Goal: Task Accomplishment & Management: Use online tool/utility

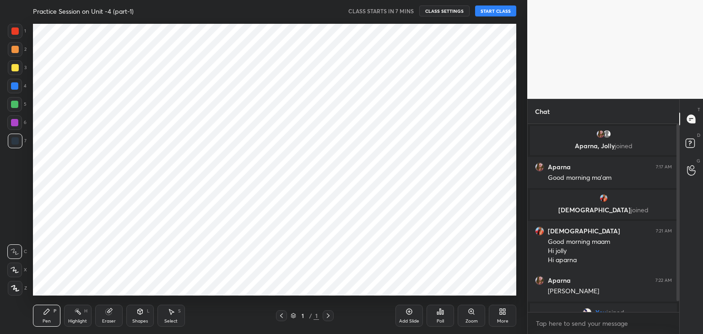
scroll to position [276, 491]
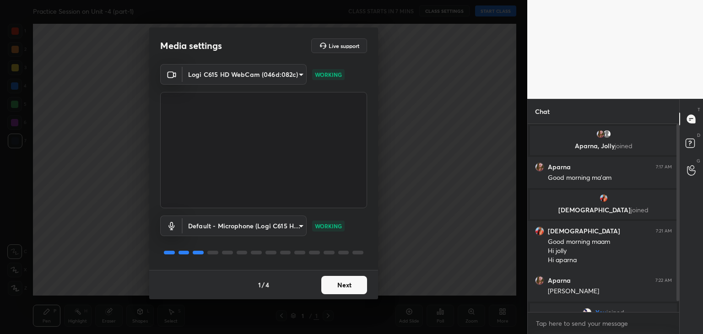
click at [351, 287] on button "Next" at bounding box center [344, 285] width 46 height 18
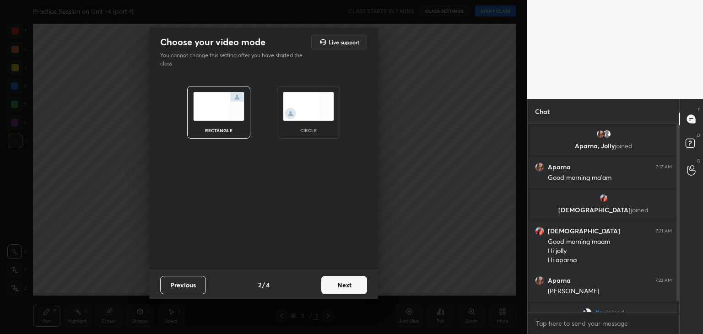
click at [351, 287] on button "Next" at bounding box center [344, 285] width 46 height 18
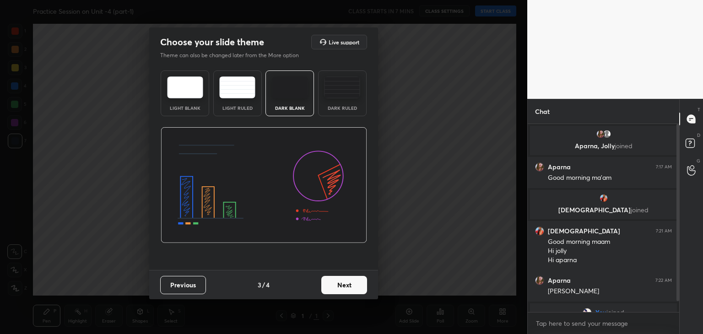
click at [240, 90] on img at bounding box center [237, 87] width 36 height 22
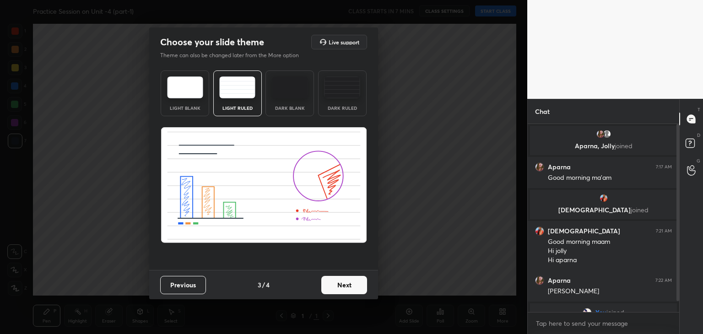
click at [353, 286] on button "Next" at bounding box center [344, 285] width 46 height 18
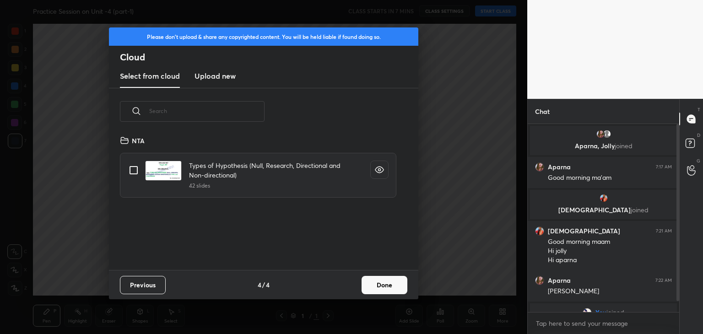
scroll to position [136, 294]
click at [217, 80] on h3 "Upload new" at bounding box center [215, 75] width 41 height 11
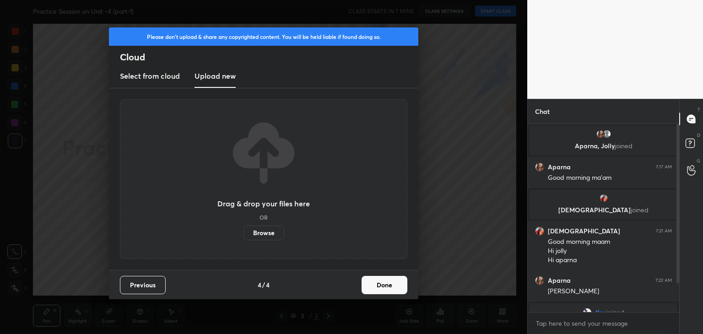
click at [267, 238] on label "Browse" at bounding box center [264, 233] width 41 height 15
click at [244, 238] on input "Browse" at bounding box center [244, 233] width 0 height 15
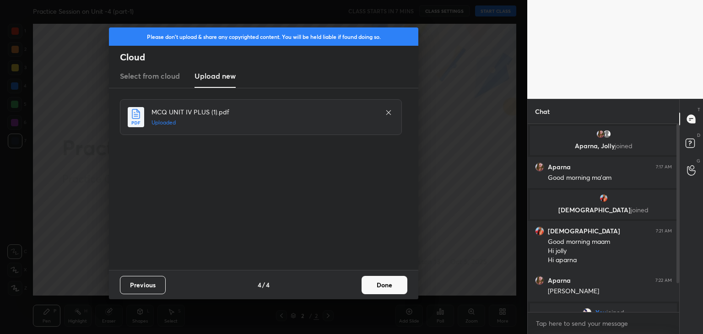
click at [380, 287] on button "Done" at bounding box center [385, 285] width 46 height 18
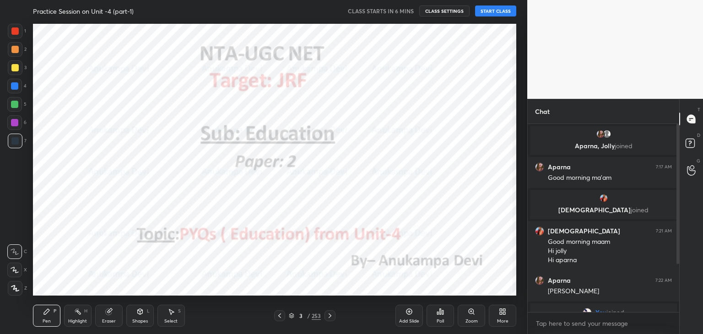
click at [278, 317] on icon at bounding box center [279, 315] width 7 height 7
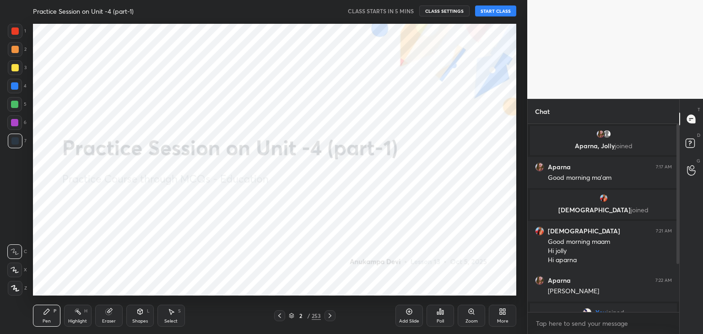
click at [13, 289] on icon at bounding box center [14, 288] width 7 height 5
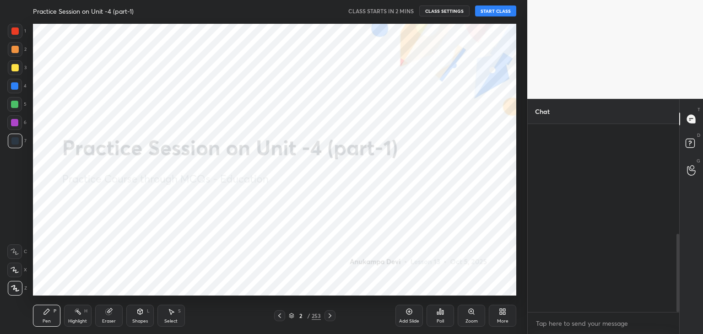
scroll to position [266, 0]
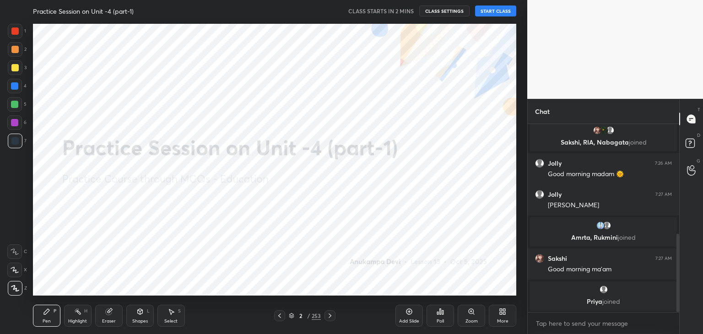
drag, startPoint x: 678, startPoint y: 197, endPoint x: 679, endPoint y: 206, distance: 8.7
click at [679, 206] on div at bounding box center [676, 218] width 5 height 188
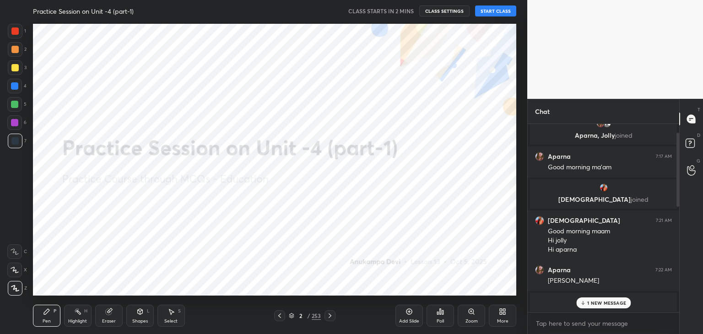
scroll to position [0, 0]
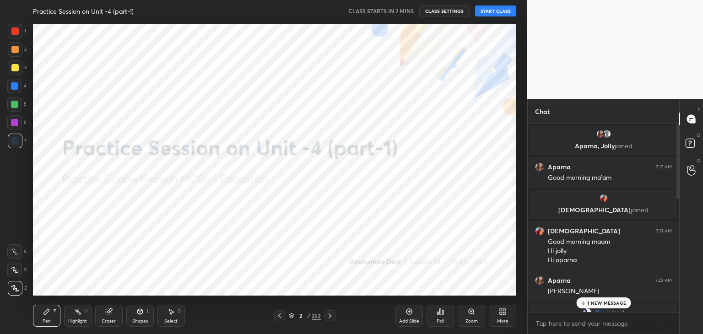
drag, startPoint x: 678, startPoint y: 243, endPoint x: 676, endPoint y: 141, distance: 101.6
click at [678, 137] on div at bounding box center [678, 162] width 3 height 75
click at [491, 11] on button "START CLASS" at bounding box center [495, 10] width 41 height 11
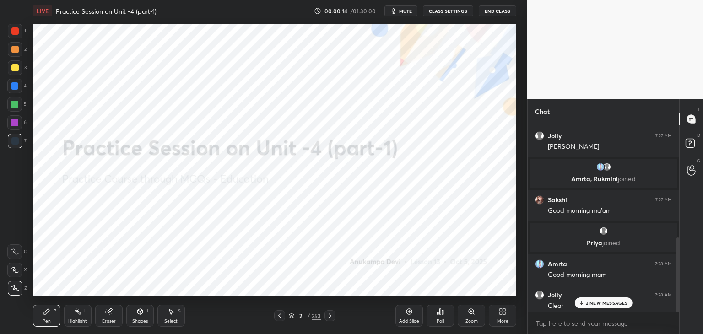
scroll to position [328, 0]
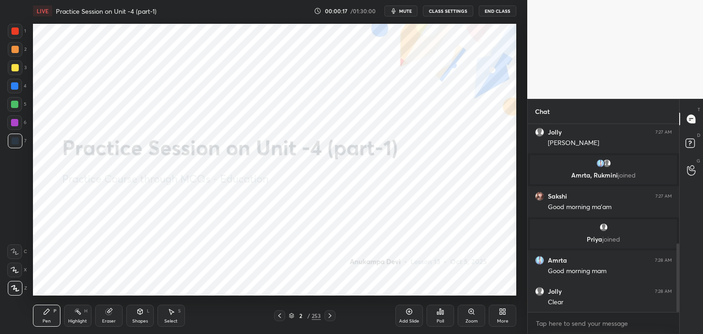
drag, startPoint x: 679, startPoint y: 185, endPoint x: 676, endPoint y: 272, distance: 87.0
click at [677, 272] on div at bounding box center [678, 278] width 3 height 69
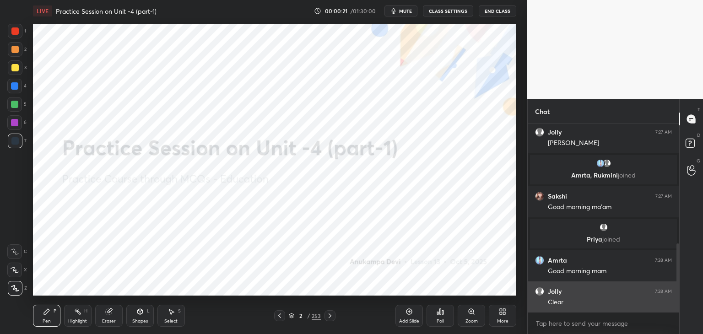
drag, startPoint x: 678, startPoint y: 265, endPoint x: 641, endPoint y: 288, distance: 44.0
click at [672, 309] on div "Jolly 7:26 AM Good morning madam 🌞 Jolly 7:27 AM [PERSON_NAME], [PERSON_NAME] j…" at bounding box center [604, 218] width 152 height 188
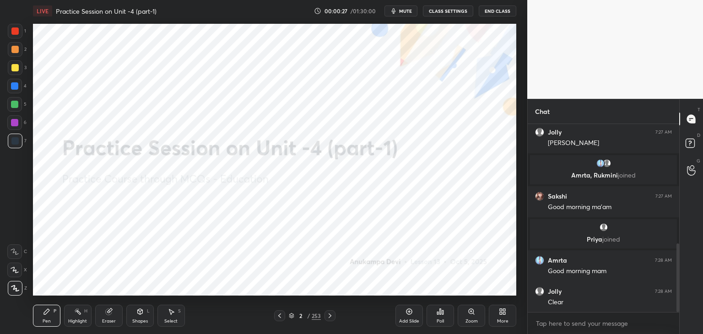
click at [140, 320] on div "Shapes" at bounding box center [140, 321] width 16 height 5
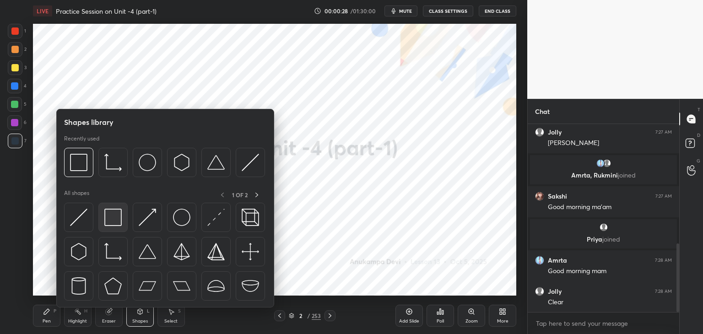
click at [117, 217] on img at bounding box center [112, 217] width 17 height 17
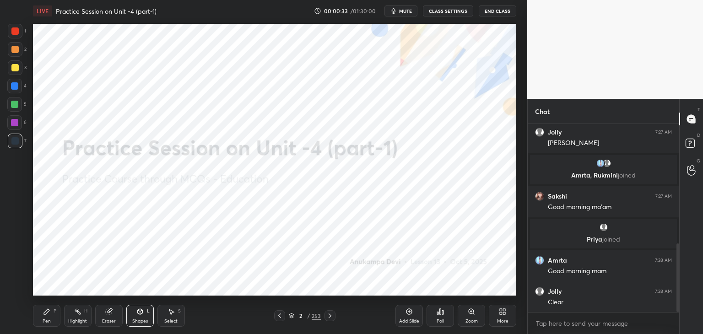
scroll to position [359, 0]
click at [48, 316] on div "Pen P" at bounding box center [46, 316] width 27 height 22
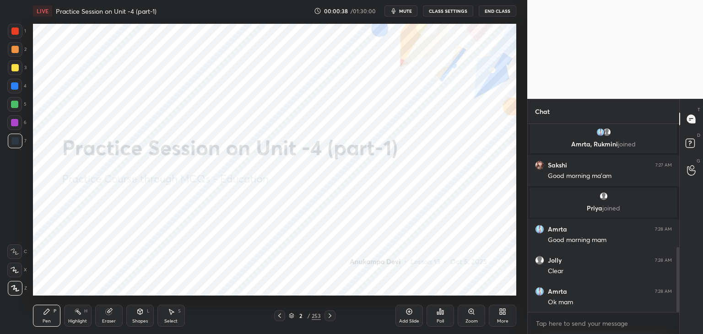
drag, startPoint x: 291, startPoint y: 318, endPoint x: 300, endPoint y: 299, distance: 20.9
click at [291, 317] on icon at bounding box center [291, 315] width 5 height 5
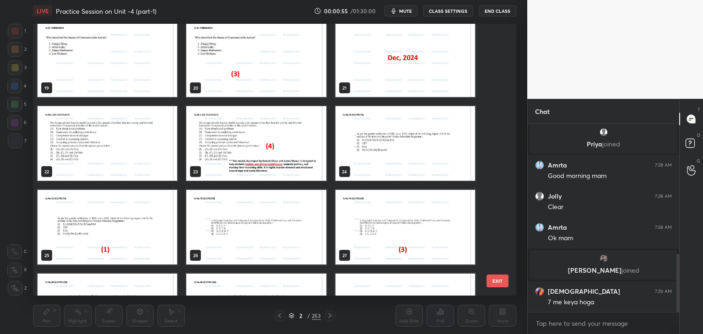
scroll to position [520, 0]
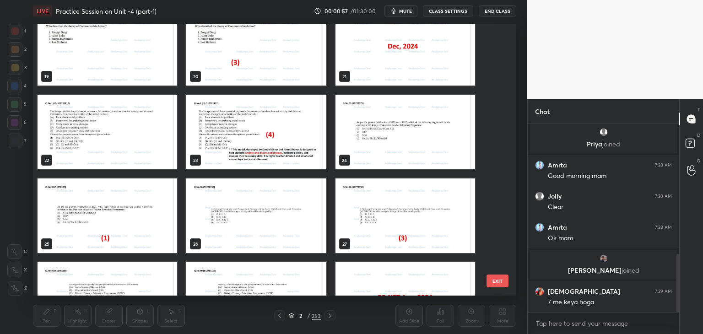
click at [421, 67] on img "grid" at bounding box center [406, 48] width 140 height 75
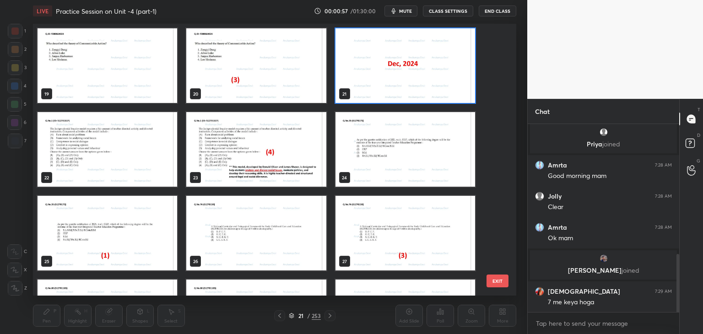
click at [421, 66] on div "19 20 21 22 23 24 25 26 27 28 29 30 31 32 33" at bounding box center [266, 160] width 467 height 272
click at [421, 66] on img "grid" at bounding box center [406, 65] width 140 height 75
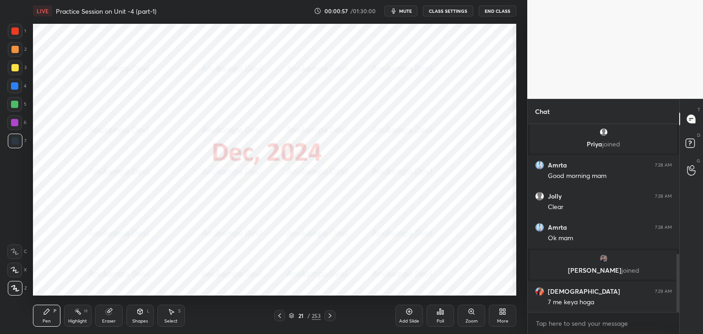
click at [423, 65] on img "grid" at bounding box center [406, 65] width 140 height 75
click at [17, 125] on div at bounding box center [14, 122] width 7 height 7
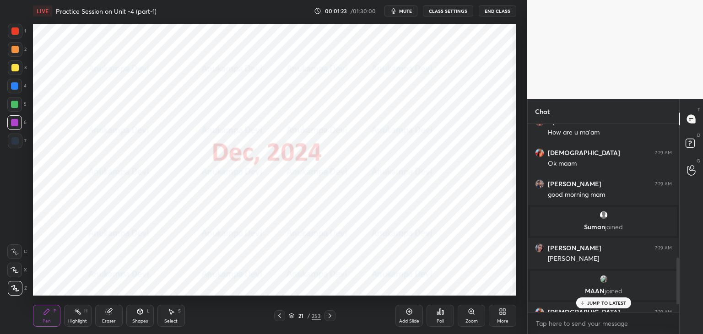
scroll to position [626, 0]
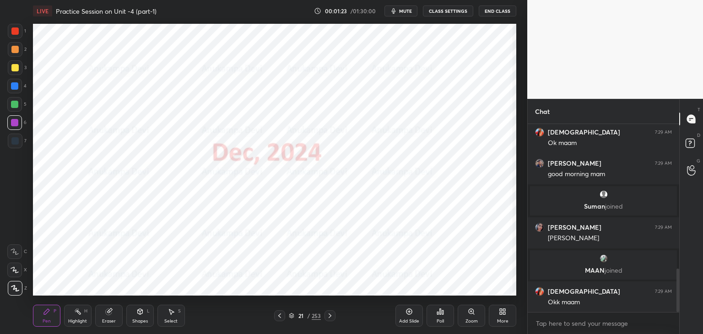
drag, startPoint x: 678, startPoint y: 276, endPoint x: 682, endPoint y: 316, distance: 40.9
click at [683, 312] on div "Chat Aparna 7:29 AM How are u ma'am krishnavi 7:29 AM Ok maam [PERSON_NAME] 7:2…" at bounding box center [615, 216] width 176 height 235
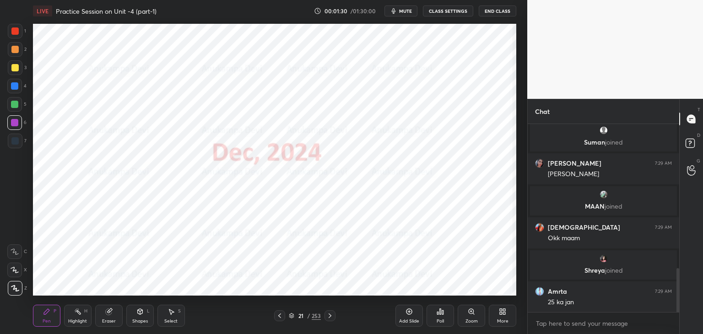
scroll to position [651, 0]
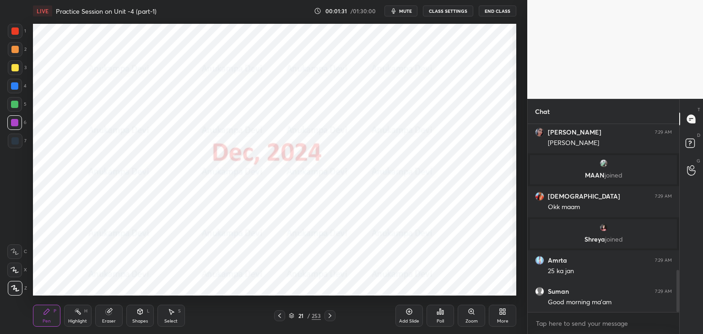
drag, startPoint x: 16, startPoint y: 88, endPoint x: 28, endPoint y: 85, distance: 12.8
click at [16, 87] on div at bounding box center [14, 85] width 7 height 7
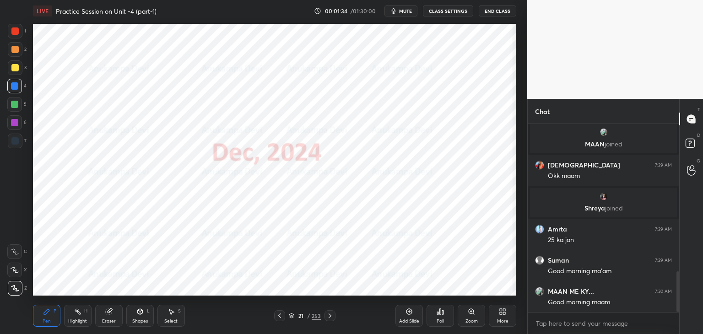
click at [403, 11] on span "mute" at bounding box center [405, 11] width 13 height 6
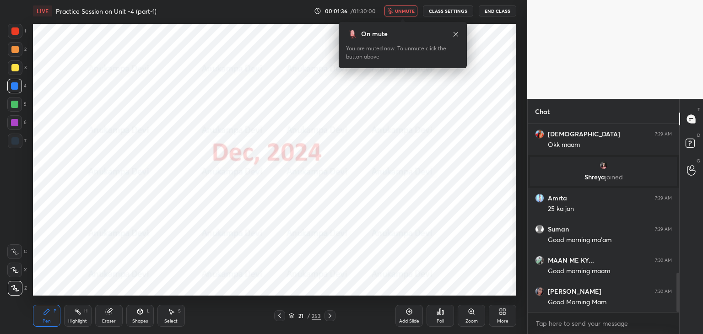
drag, startPoint x: 402, startPoint y: 11, endPoint x: 401, endPoint y: 18, distance: 7.0
click at [401, 13] on span "unmute" at bounding box center [405, 11] width 20 height 6
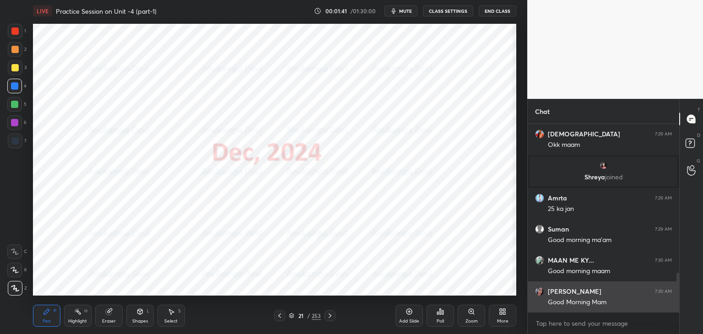
drag, startPoint x: 678, startPoint y: 287, endPoint x: 667, endPoint y: 304, distance: 19.9
click at [679, 297] on div at bounding box center [678, 292] width 3 height 39
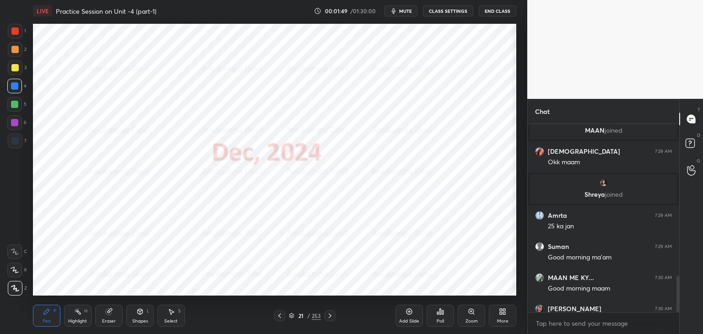
scroll to position [792, 0]
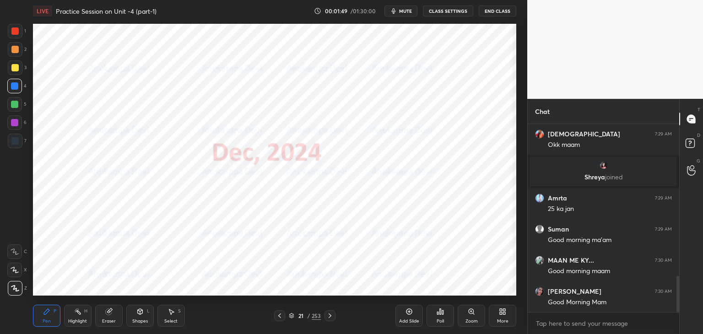
drag, startPoint x: 678, startPoint y: 287, endPoint x: 683, endPoint y: 316, distance: 29.6
click at [683, 325] on div "Chat MAAN joined krishnavi 7:29 AM Okk maam [PERSON_NAME] joined Amrta 7:29 AM …" at bounding box center [615, 216] width 176 height 235
click at [330, 316] on icon at bounding box center [329, 315] width 7 height 7
click at [408, 9] on span "mute" at bounding box center [405, 11] width 13 height 6
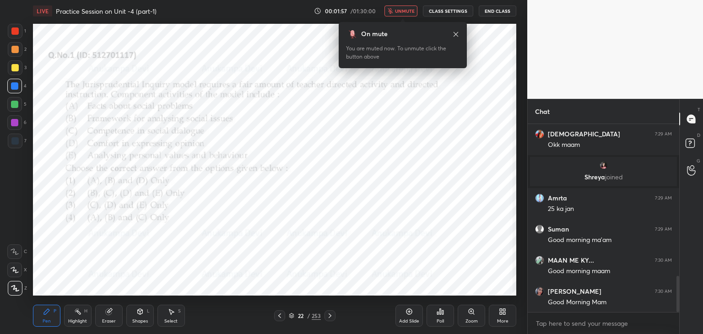
scroll to position [809, 0]
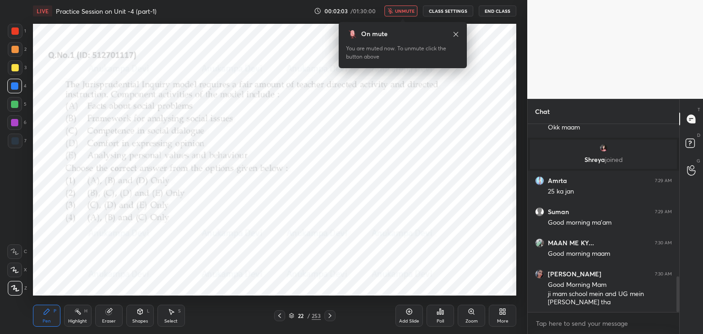
click at [405, 14] on button "unmute" at bounding box center [401, 10] width 33 height 11
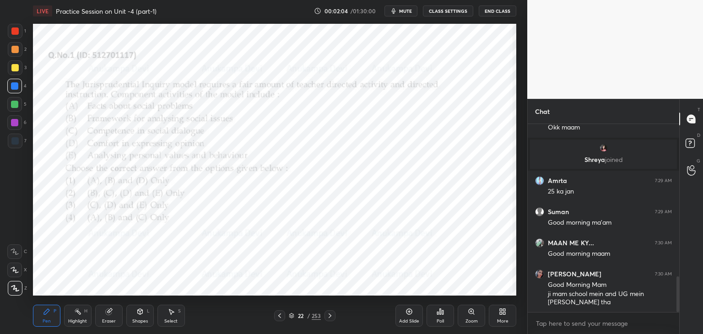
scroll to position [840, 0]
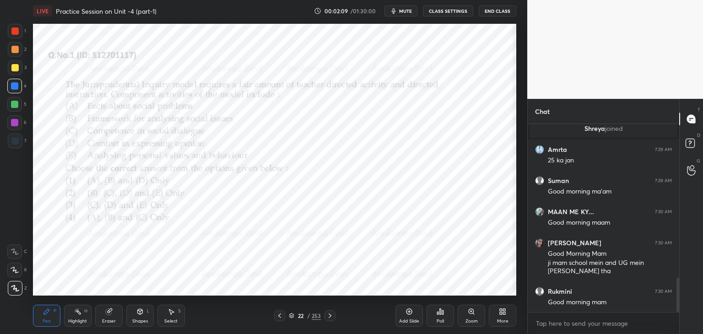
click at [16, 107] on div at bounding box center [14, 104] width 7 height 7
click at [405, 11] on span "mute" at bounding box center [405, 11] width 13 height 6
click at [405, 11] on span "unmute" at bounding box center [405, 11] width 20 height 6
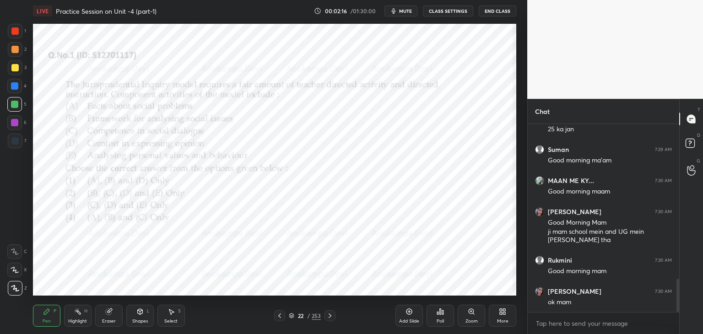
click at [407, 11] on span "mute" at bounding box center [405, 11] width 13 height 6
click at [399, 11] on span "unmute" at bounding box center [405, 11] width 20 height 6
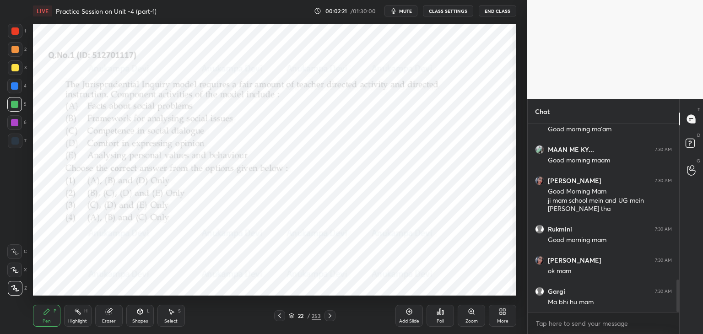
scroll to position [936, 0]
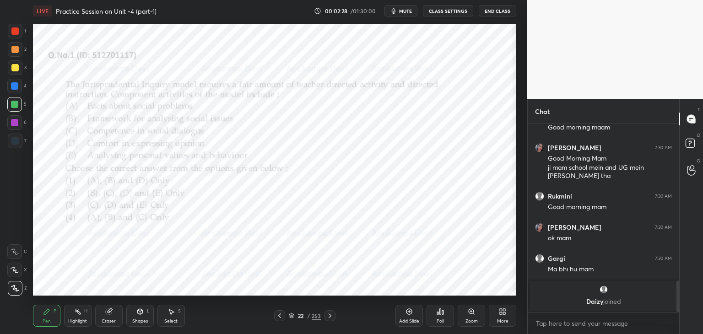
click at [16, 123] on div at bounding box center [14, 122] width 7 height 7
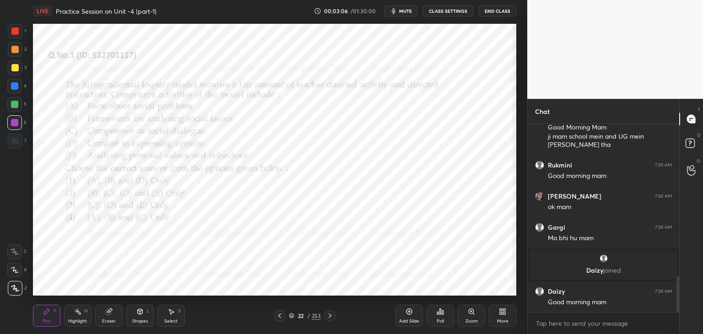
scroll to position [841, 0]
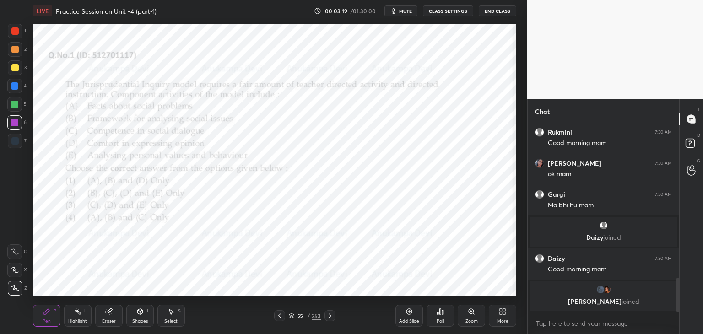
click at [407, 11] on span "mute" at bounding box center [405, 11] width 13 height 6
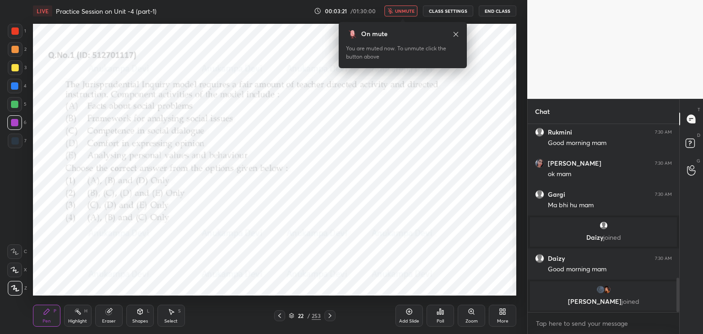
click at [404, 11] on span "unmute" at bounding box center [405, 11] width 20 height 6
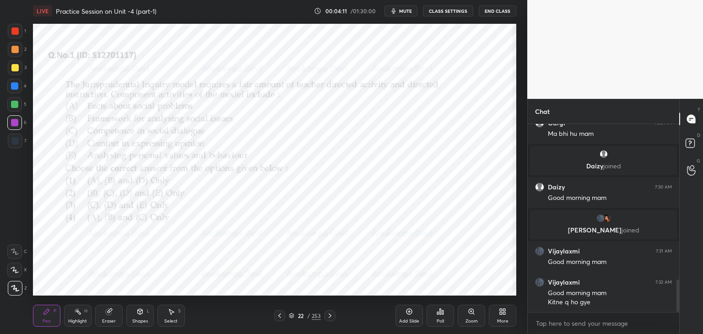
scroll to position [936, 0]
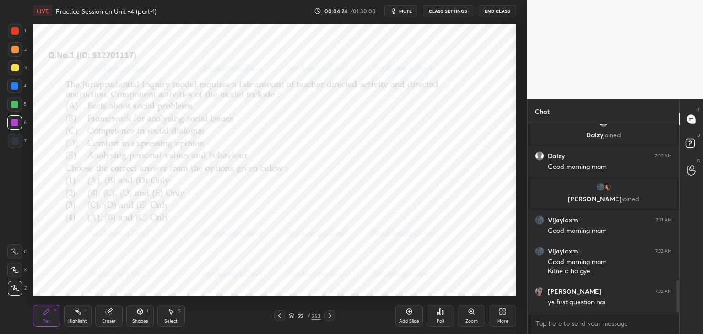
click at [292, 318] on icon at bounding box center [291, 315] width 5 height 5
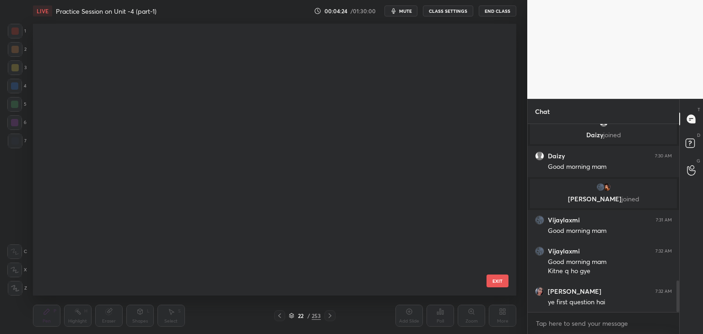
scroll to position [269, 479]
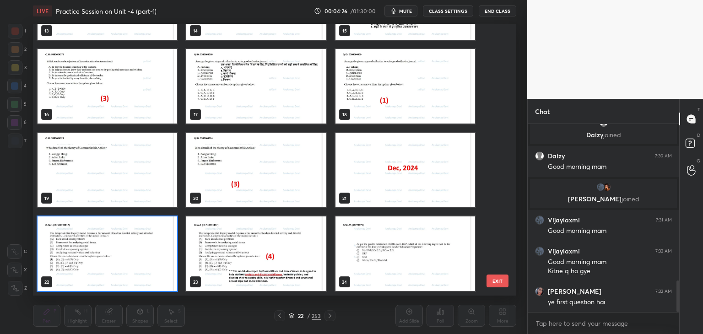
click at [165, 277] on img "grid" at bounding box center [108, 254] width 140 height 75
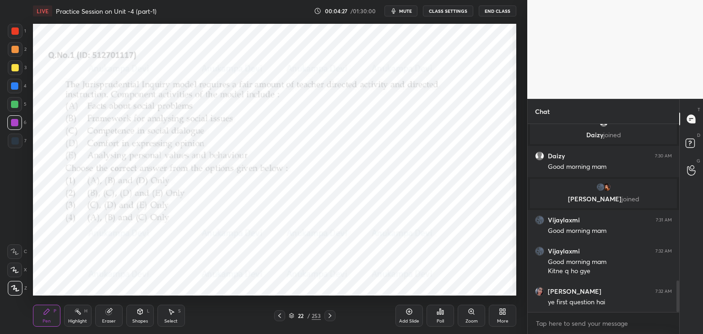
click at [442, 315] on div "Poll" at bounding box center [440, 316] width 27 height 22
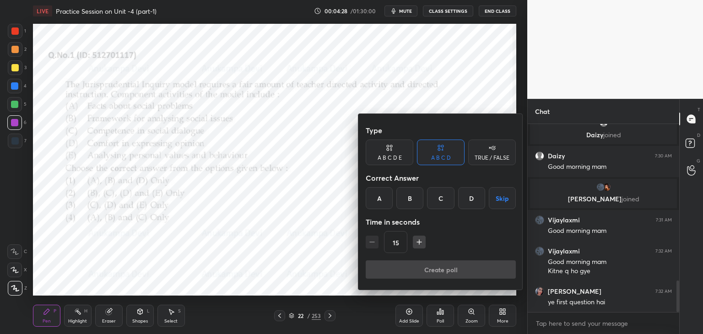
click at [469, 197] on div "D" at bounding box center [471, 198] width 27 height 22
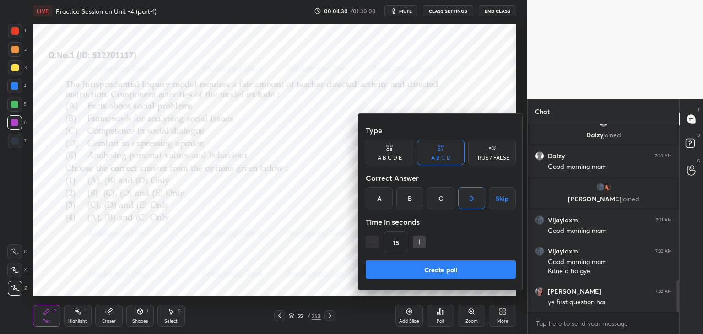
click at [456, 271] on button "Create poll" at bounding box center [441, 269] width 150 height 18
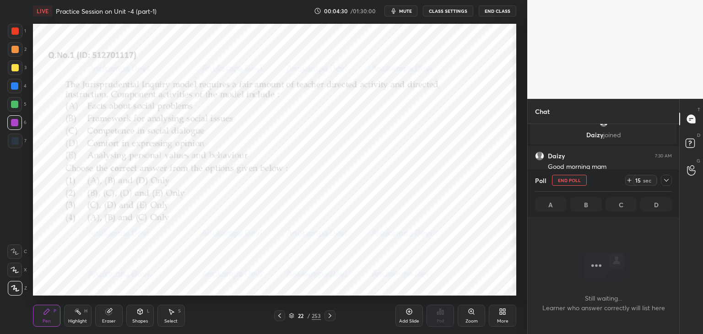
scroll to position [0, 0]
click at [408, 9] on span "mute" at bounding box center [405, 11] width 13 height 6
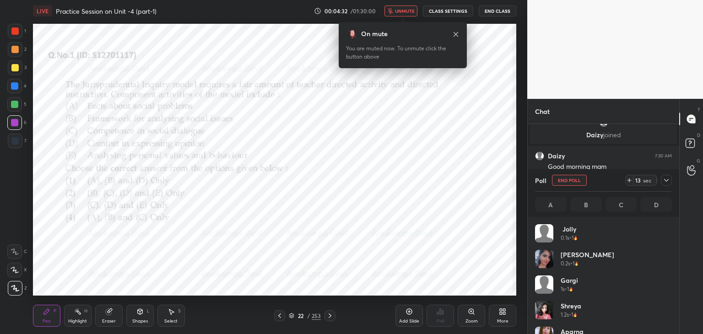
scroll to position [107, 134]
click at [455, 35] on icon at bounding box center [455, 34] width 7 height 7
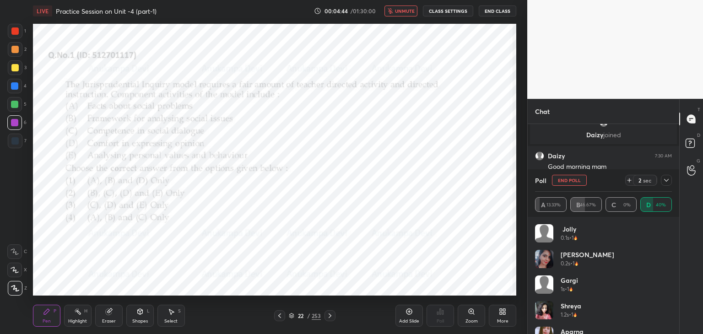
click at [404, 13] on span "unmute" at bounding box center [405, 11] width 20 height 6
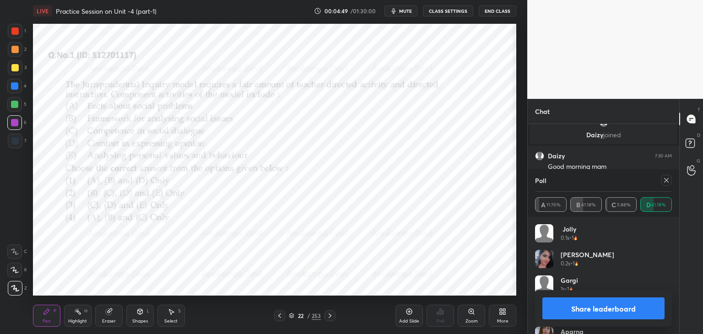
click at [667, 181] on icon at bounding box center [666, 180] width 5 height 5
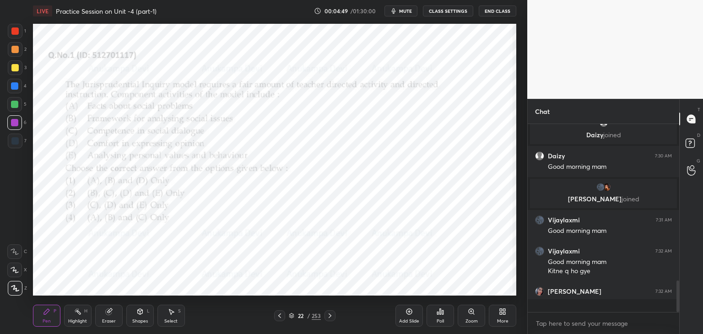
scroll to position [174, 149]
click at [332, 317] on icon at bounding box center [329, 315] width 7 height 7
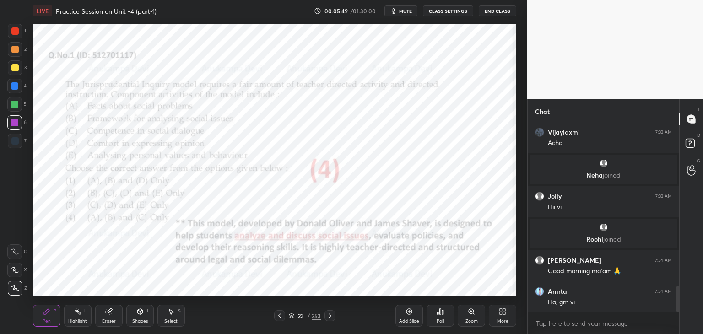
scroll to position [1202, 0]
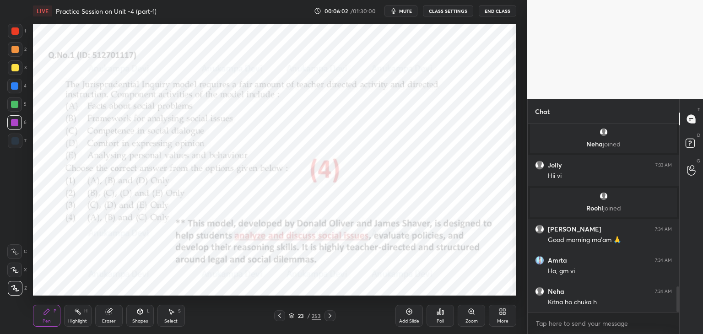
click at [111, 320] on div "Eraser" at bounding box center [109, 321] width 14 height 5
click at [46, 318] on div "Pen P" at bounding box center [46, 316] width 27 height 22
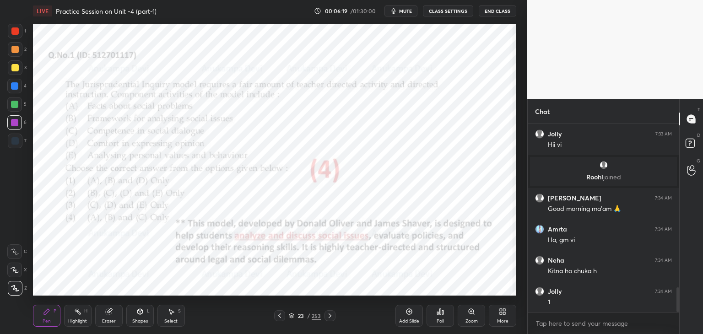
scroll to position [1264, 0]
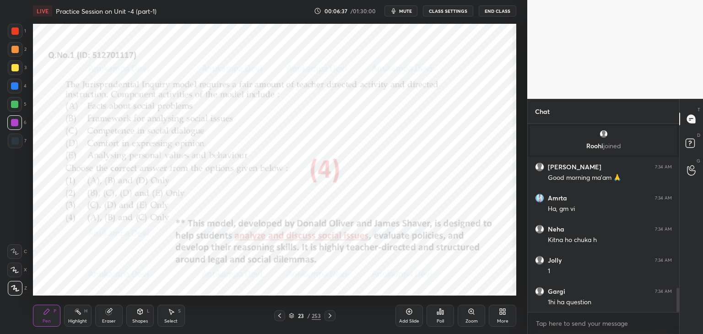
click at [332, 317] on icon at bounding box center [329, 315] width 7 height 7
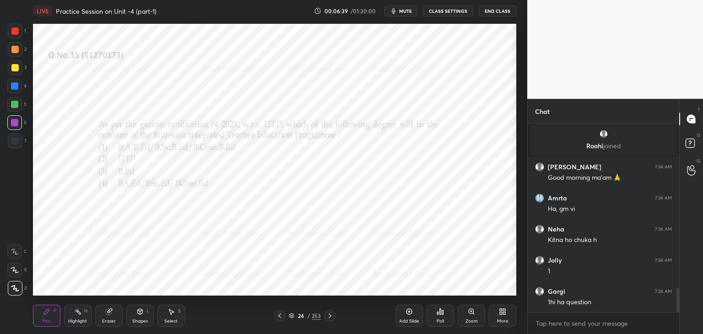
click at [472, 312] on icon at bounding box center [471, 311] width 5 height 5
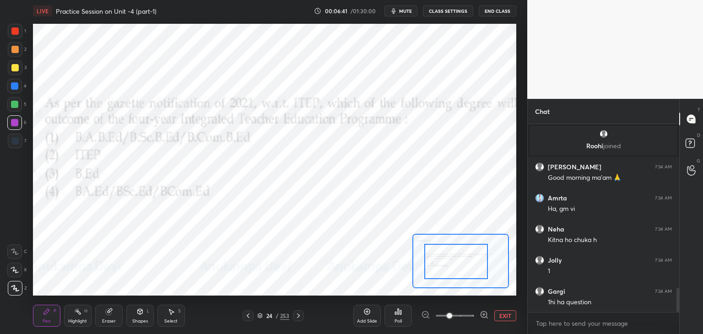
click at [461, 266] on div at bounding box center [455, 261] width 63 height 35
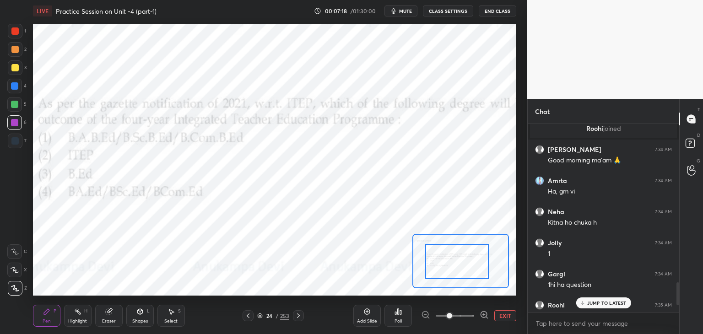
scroll to position [1426, 0]
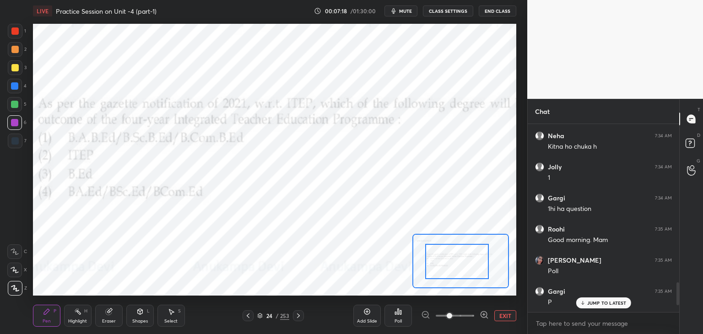
drag, startPoint x: 678, startPoint y: 295, endPoint x: 677, endPoint y: 312, distance: 17.0
click at [679, 312] on div "Chat Jolly 7:33 AM Hii vi [PERSON_NAME] joined [PERSON_NAME] 7:34 AM Good morni…" at bounding box center [615, 216] width 176 height 235
click at [401, 314] on icon at bounding box center [398, 311] width 7 height 7
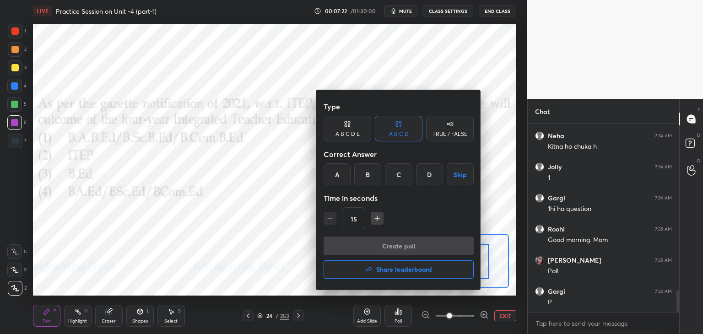
click at [337, 173] on div "A" at bounding box center [337, 174] width 27 height 22
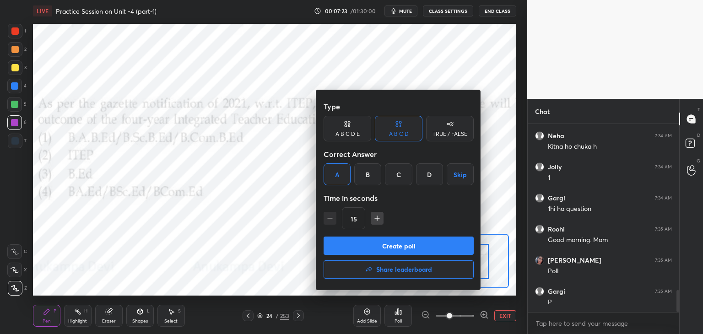
click at [390, 249] on button "Create poll" at bounding box center [399, 246] width 150 height 18
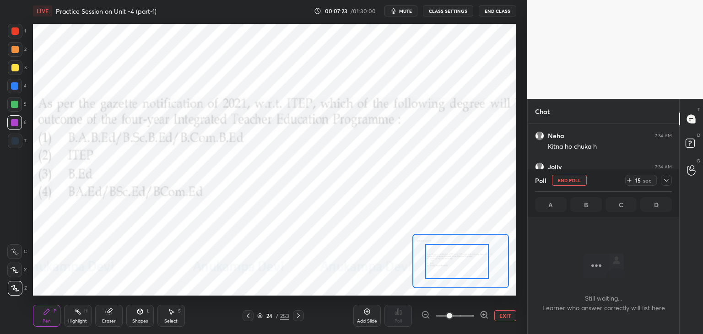
scroll to position [160, 149]
click at [407, 11] on span "mute" at bounding box center [405, 11] width 13 height 6
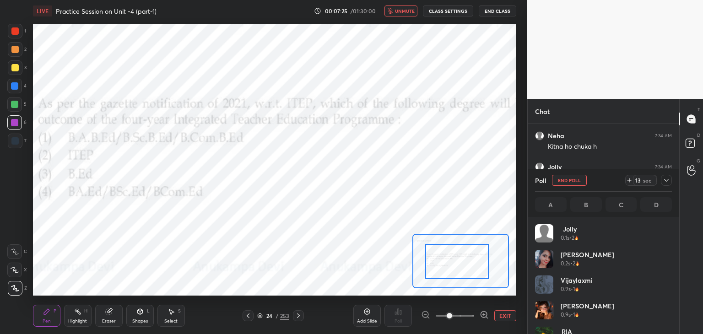
scroll to position [107, 134]
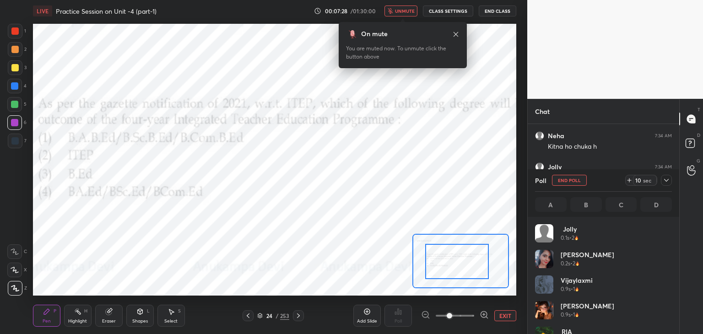
click at [455, 33] on icon at bounding box center [456, 34] width 5 height 5
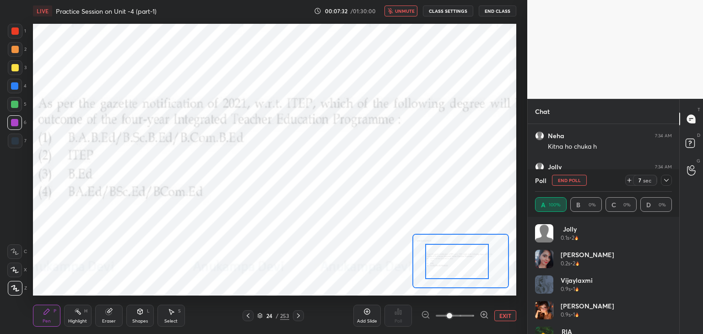
click at [407, 10] on span "unmute" at bounding box center [405, 11] width 20 height 6
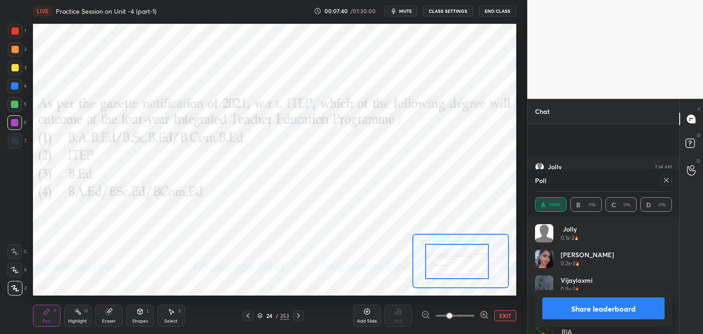
scroll to position [1505, 0]
click at [667, 182] on icon at bounding box center [666, 180] width 7 height 7
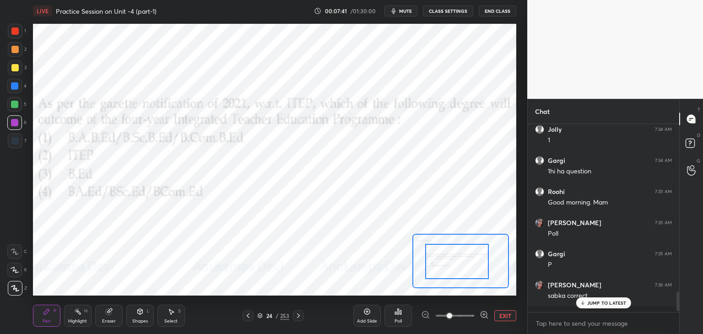
scroll to position [207, 149]
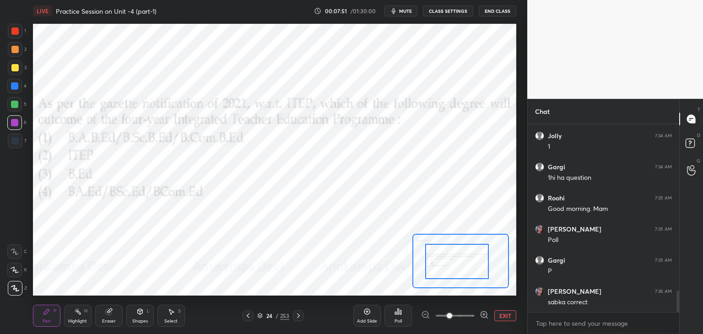
click at [298, 316] on icon at bounding box center [298, 315] width 7 height 7
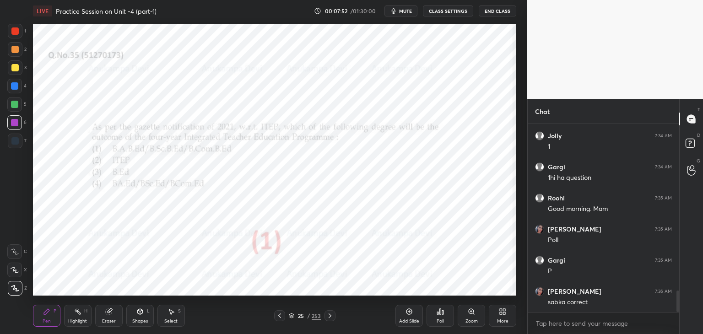
click at [331, 315] on icon at bounding box center [330, 316] width 3 height 5
click at [472, 314] on icon at bounding box center [471, 311] width 5 height 5
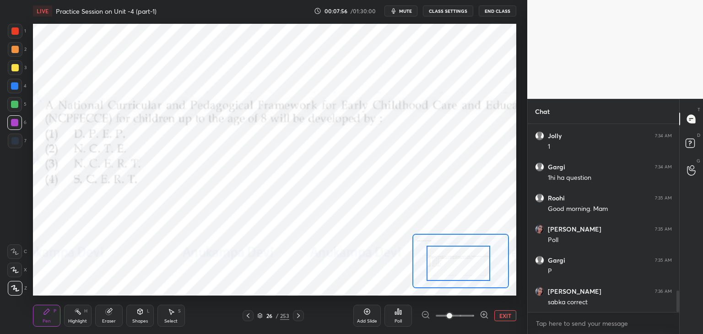
click at [458, 267] on div at bounding box center [458, 263] width 63 height 35
click at [260, 316] on icon at bounding box center [259, 315] width 5 height 5
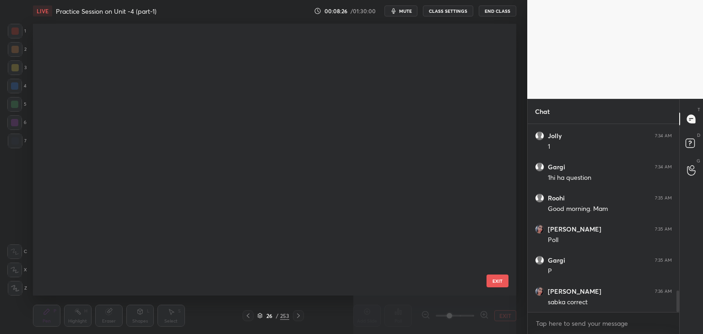
scroll to position [269, 479]
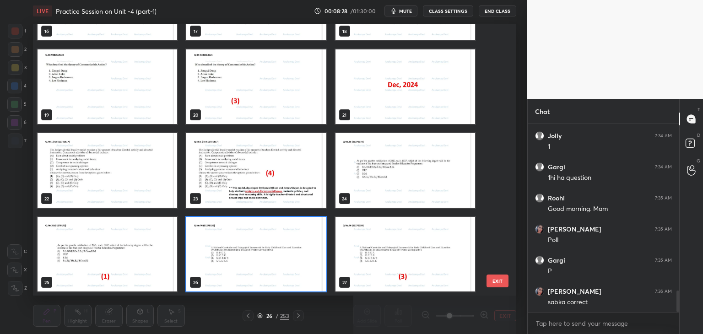
click at [308, 275] on img "grid" at bounding box center [256, 254] width 140 height 75
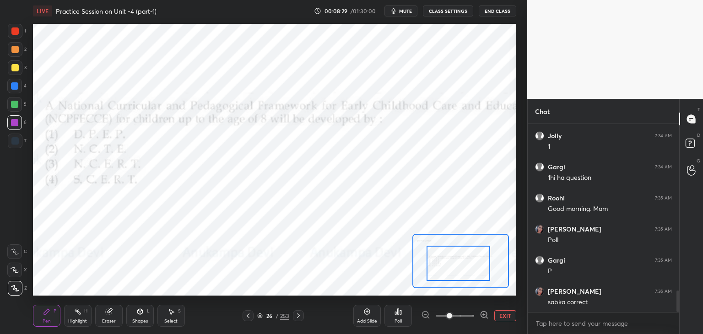
click at [399, 317] on div "Poll" at bounding box center [398, 316] width 27 height 22
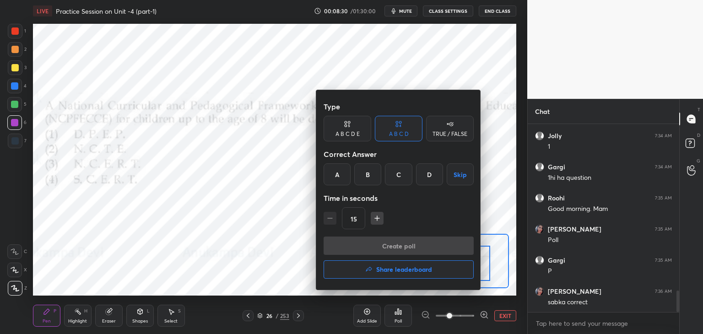
click at [397, 175] on div "C" at bounding box center [398, 174] width 27 height 22
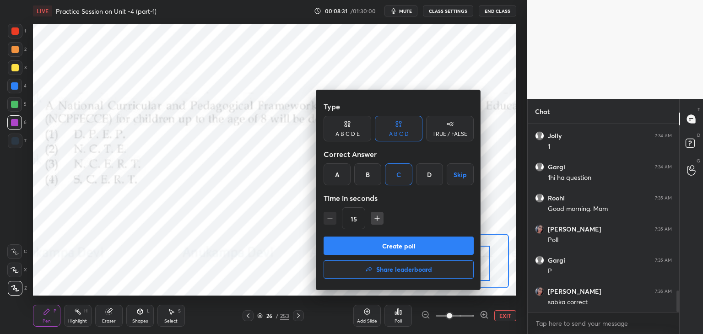
click at [405, 248] on button "Create poll" at bounding box center [399, 246] width 150 height 18
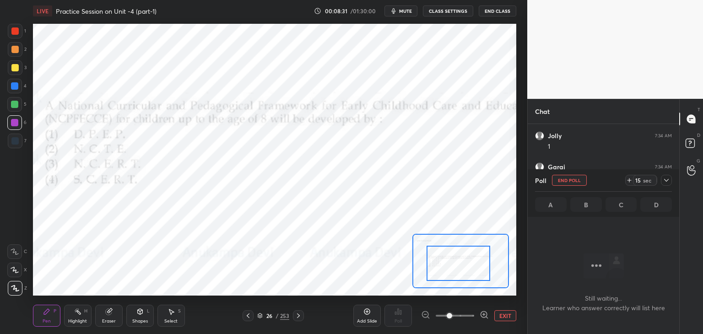
scroll to position [3, 3]
click at [404, 10] on span "mute" at bounding box center [405, 11] width 13 height 6
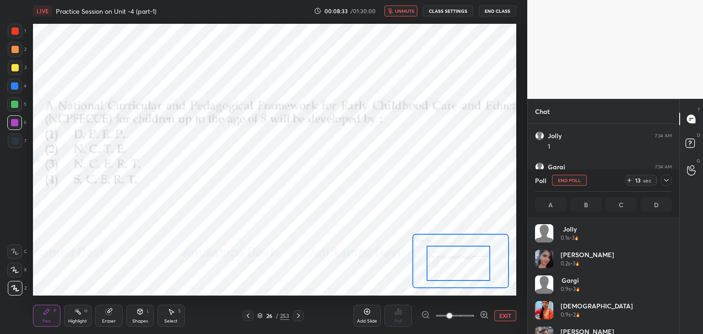
scroll to position [107, 134]
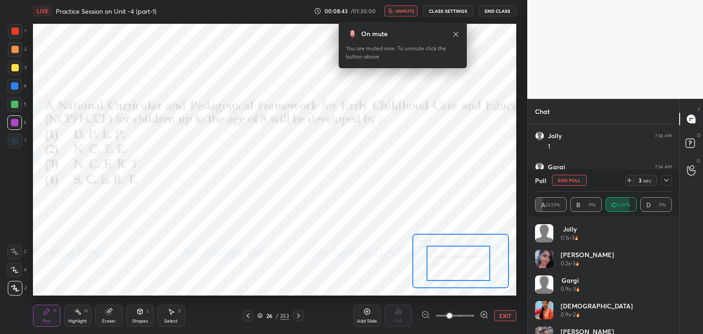
click at [407, 9] on span "unmute" at bounding box center [405, 11] width 20 height 6
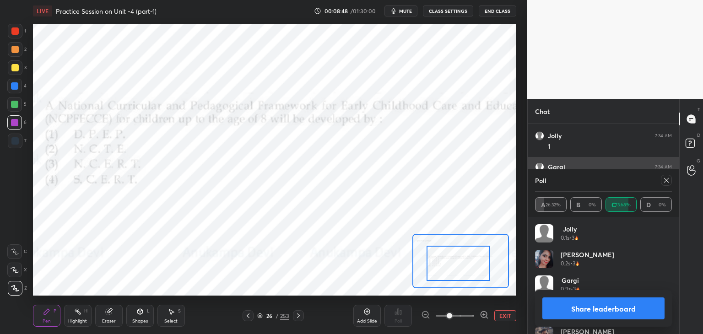
drag, startPoint x: 668, startPoint y: 180, endPoint x: 530, endPoint y: 175, distance: 137.9
click at [668, 179] on icon at bounding box center [666, 180] width 7 height 7
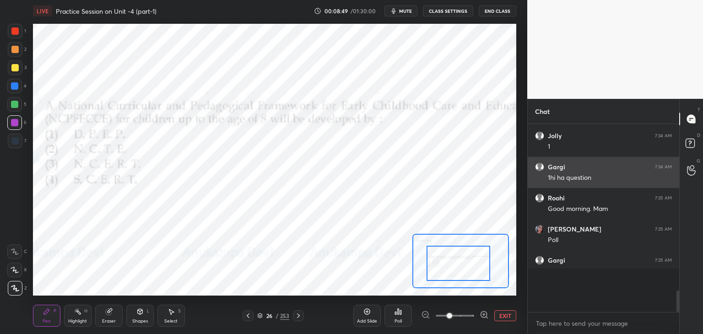
scroll to position [205, 149]
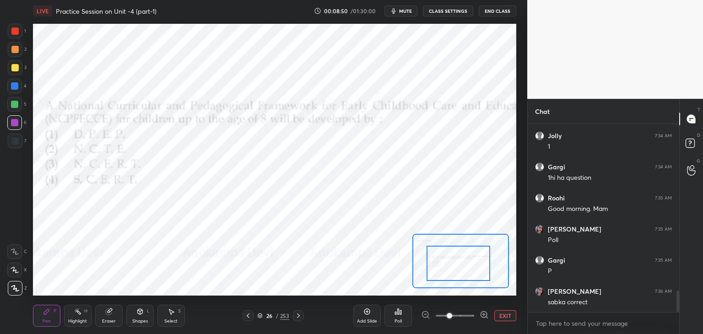
click at [300, 317] on icon at bounding box center [298, 315] width 7 height 7
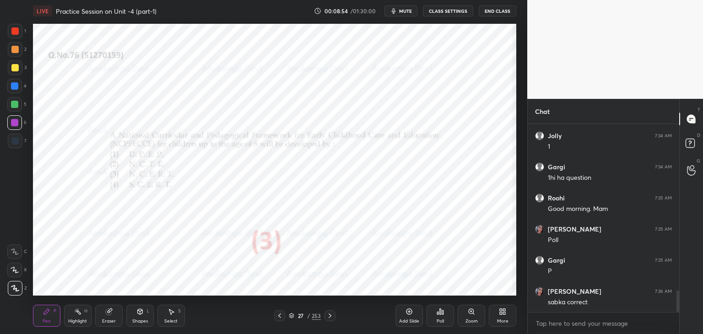
click at [330, 318] on icon at bounding box center [329, 315] width 7 height 7
click at [475, 311] on icon at bounding box center [471, 311] width 7 height 7
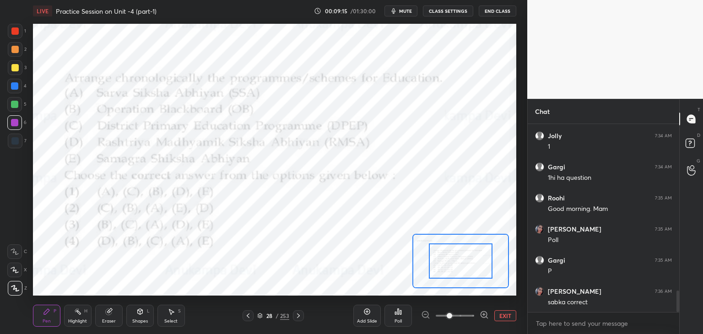
click at [410, 9] on span "mute" at bounding box center [405, 11] width 13 height 6
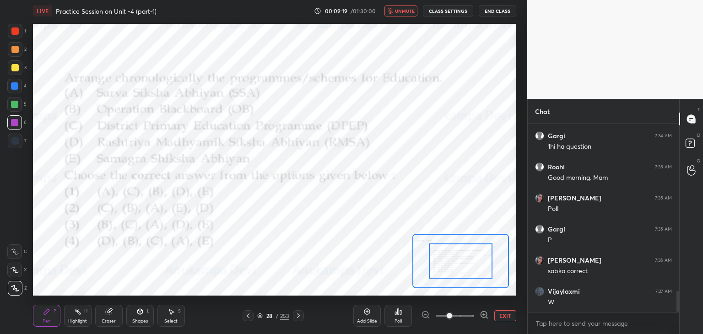
click at [406, 13] on span "unmute" at bounding box center [405, 11] width 20 height 6
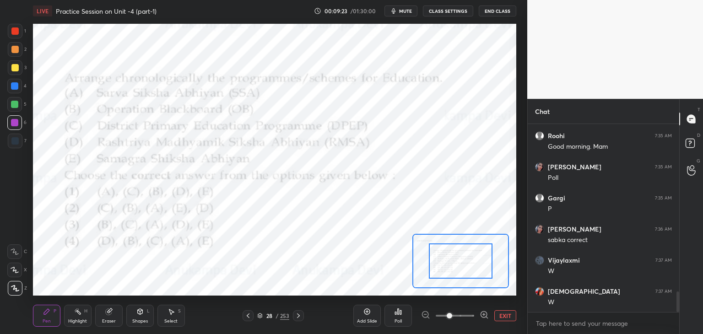
click at [407, 13] on span "mute" at bounding box center [405, 11] width 13 height 6
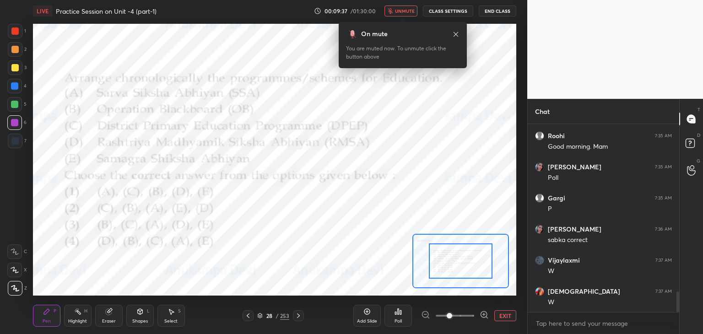
click at [456, 37] on icon at bounding box center [455, 34] width 7 height 7
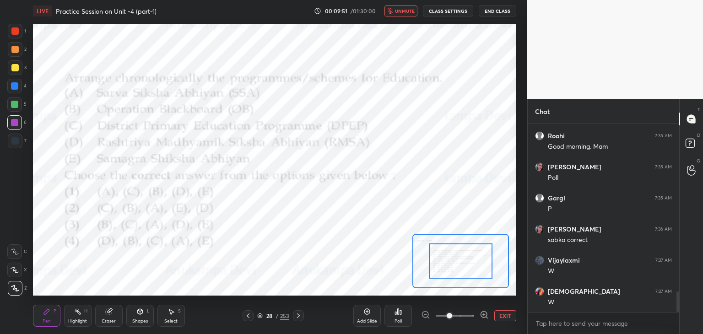
scroll to position [1551, 0]
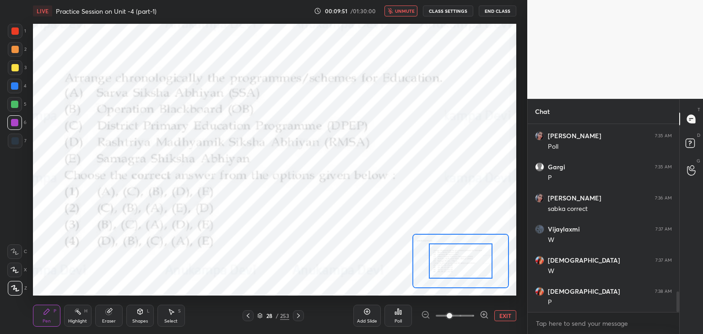
click at [409, 9] on span "unmute" at bounding box center [405, 11] width 20 height 6
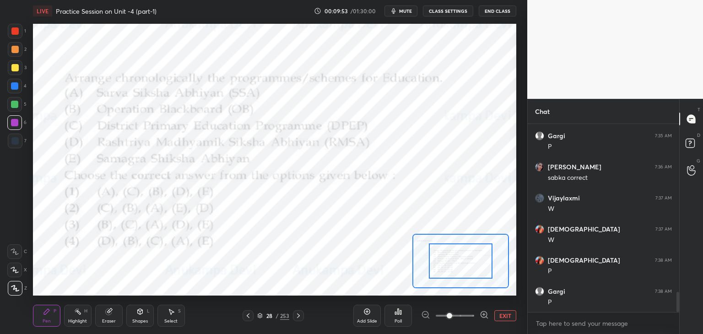
click at [259, 319] on div "28 / 253" at bounding box center [273, 316] width 32 height 8
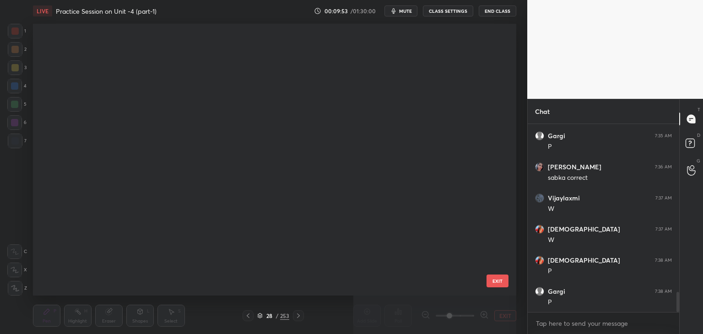
scroll to position [566, 0]
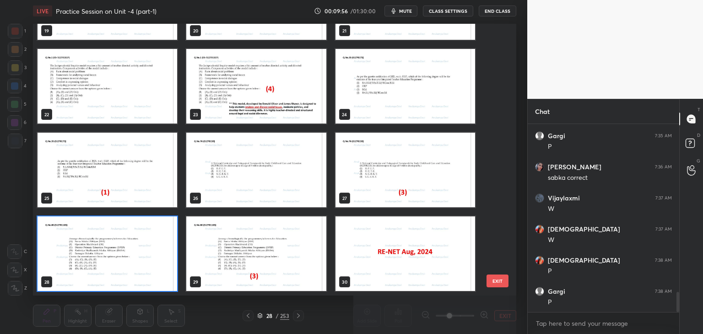
drag, startPoint x: 169, startPoint y: 271, endPoint x: 171, endPoint y: 266, distance: 5.8
click at [169, 271] on img "grid" at bounding box center [108, 254] width 140 height 75
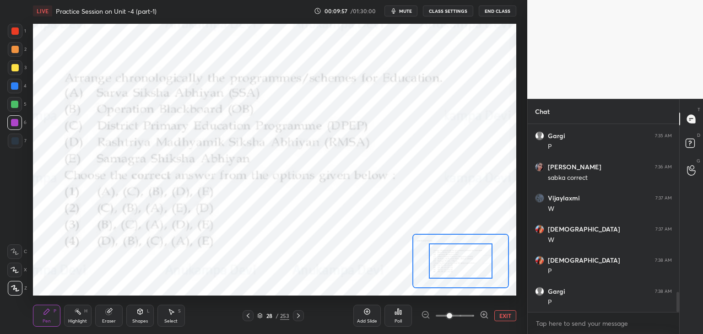
click at [396, 315] on div "Poll" at bounding box center [398, 316] width 27 height 22
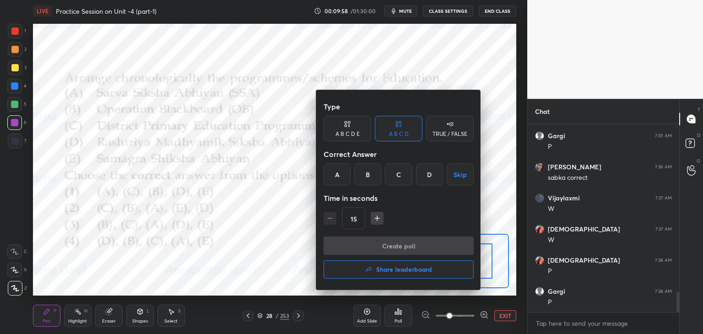
click at [402, 173] on div "C" at bounding box center [398, 174] width 27 height 22
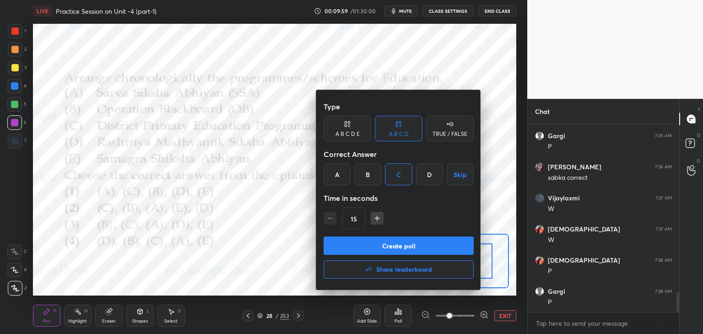
click at [422, 250] on button "Create poll" at bounding box center [399, 246] width 150 height 18
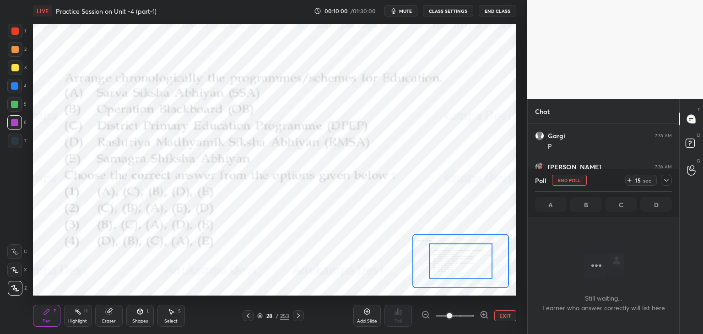
scroll to position [161, 149]
click at [407, 11] on span "mute" at bounding box center [405, 11] width 13 height 6
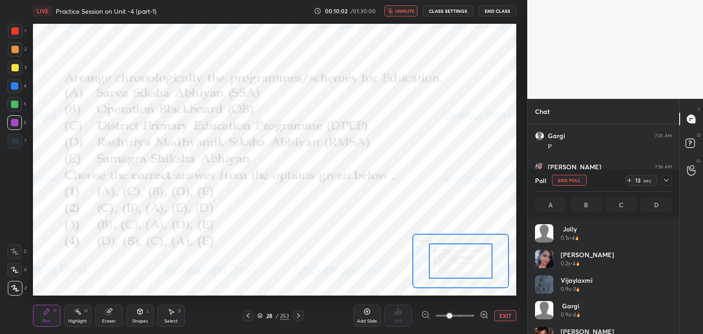
scroll to position [107, 134]
click at [403, 13] on span "unmute" at bounding box center [405, 11] width 20 height 6
click at [13, 142] on div at bounding box center [14, 140] width 7 height 7
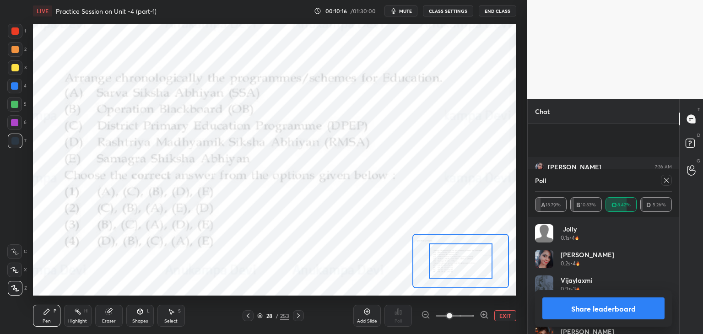
scroll to position [1669, 0]
click at [668, 184] on icon at bounding box center [666, 180] width 7 height 7
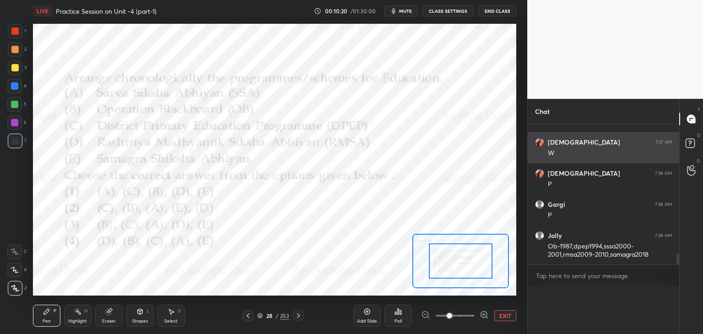
scroll to position [0, 0]
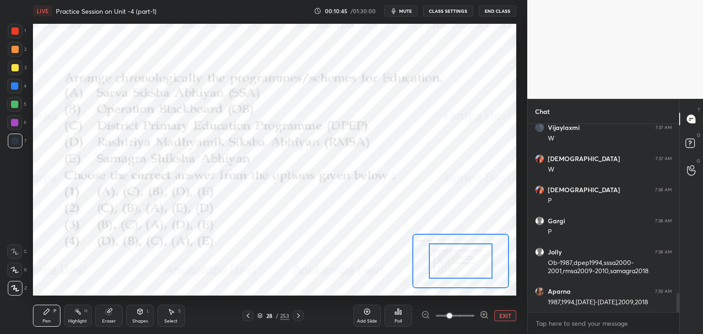
click at [299, 314] on icon at bounding box center [298, 315] width 7 height 7
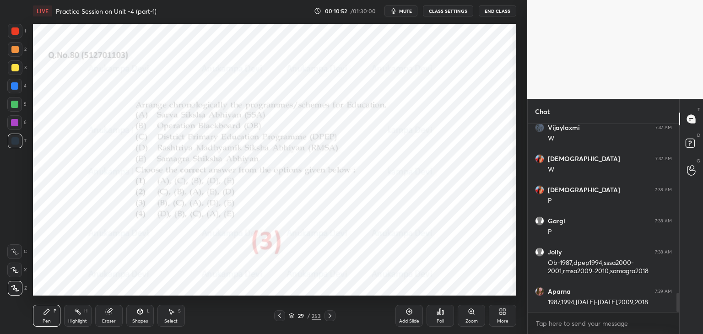
click at [330, 318] on icon at bounding box center [329, 315] width 7 height 7
click at [292, 317] on icon at bounding box center [291, 315] width 5 height 5
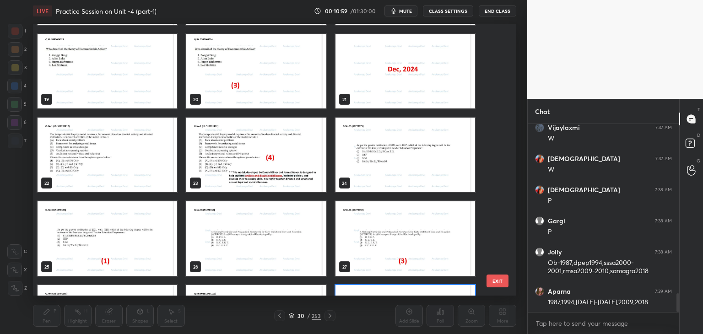
scroll to position [1686, 0]
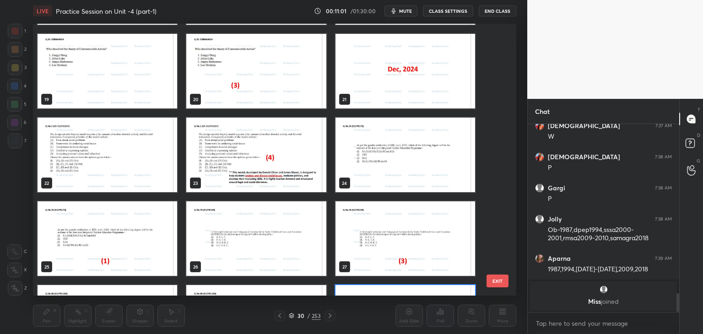
click at [113, 159] on img "grid" at bounding box center [108, 155] width 140 height 75
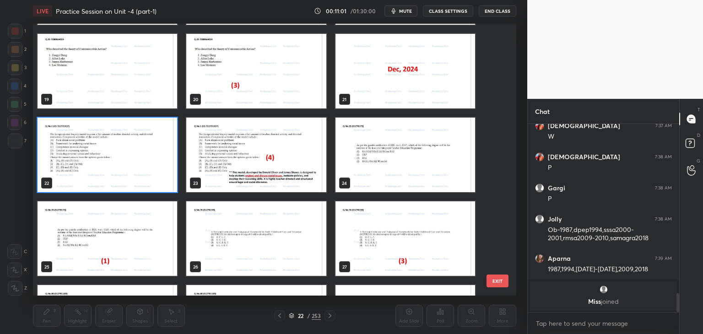
click at [114, 159] on img "grid" at bounding box center [108, 155] width 140 height 75
click at [115, 158] on img "grid" at bounding box center [108, 155] width 140 height 75
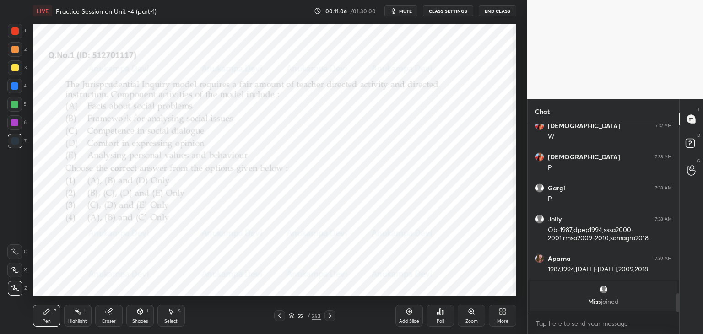
click at [291, 315] on icon at bounding box center [291, 315] width 5 height 5
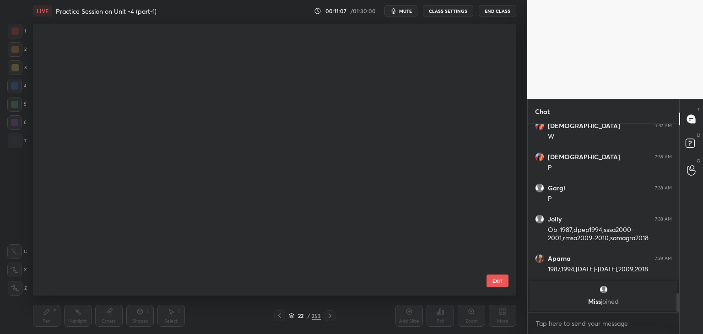
scroll to position [269, 479]
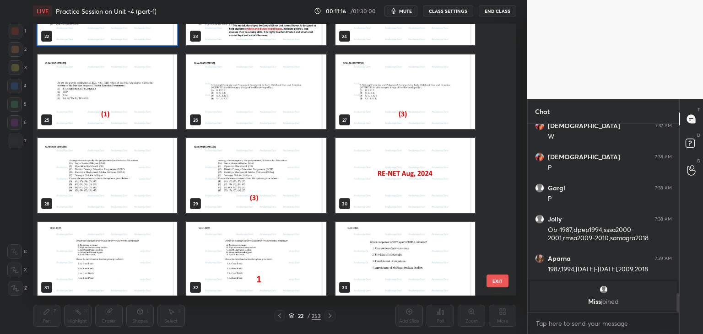
click at [371, 191] on img "grid" at bounding box center [406, 175] width 140 height 75
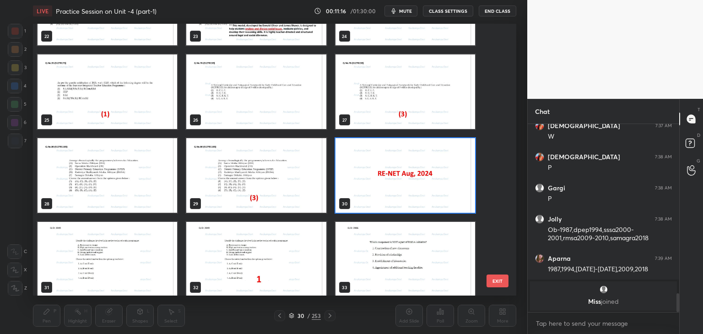
click at [371, 191] on img "grid" at bounding box center [406, 175] width 140 height 75
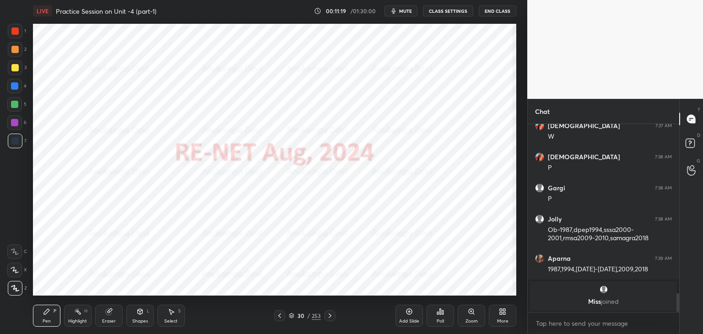
drag, startPoint x: 14, startPoint y: 123, endPoint x: 18, endPoint y: 119, distance: 5.6
click at [14, 123] on div at bounding box center [14, 122] width 7 height 7
click at [439, 313] on div "Poll" at bounding box center [440, 316] width 27 height 22
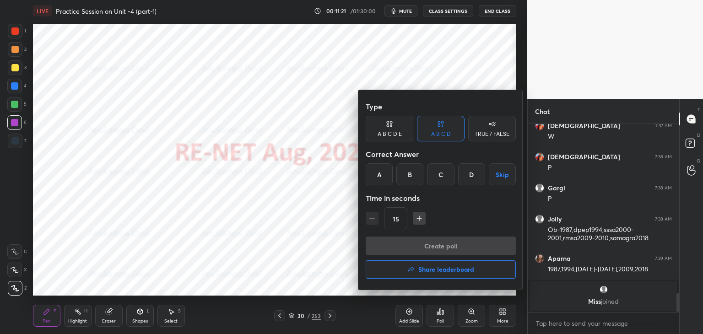
click at [447, 271] on h4 "Share leaderboard" at bounding box center [446, 269] width 56 height 6
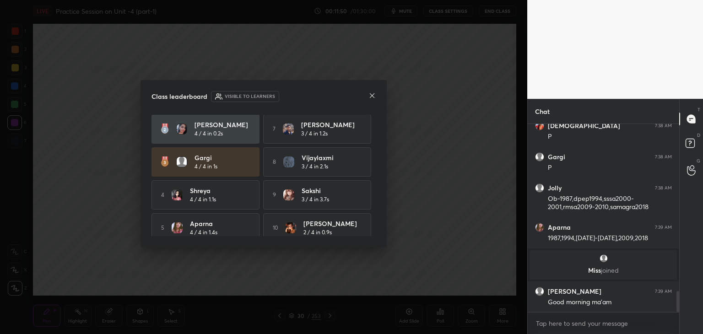
scroll to position [42, 0]
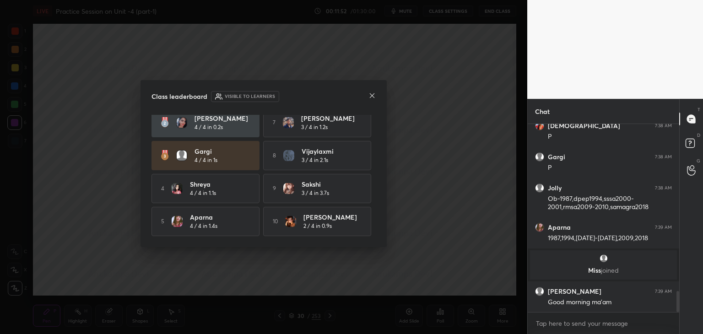
click at [373, 98] on icon at bounding box center [372, 95] width 7 height 7
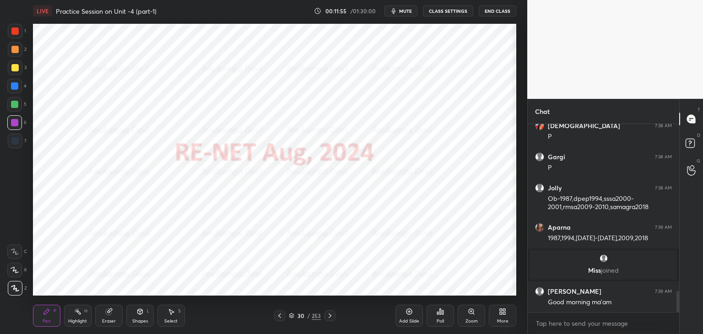
drag, startPoint x: 330, startPoint y: 318, endPoint x: 322, endPoint y: 301, distance: 19.1
click at [331, 317] on icon at bounding box center [329, 315] width 7 height 7
click at [472, 311] on icon at bounding box center [471, 311] width 5 height 5
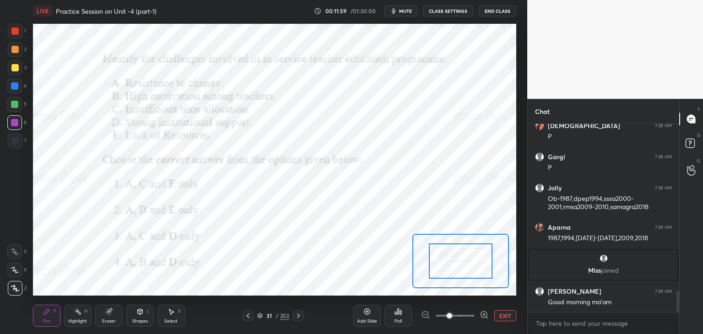
click at [408, 11] on span "mute" at bounding box center [405, 11] width 13 height 6
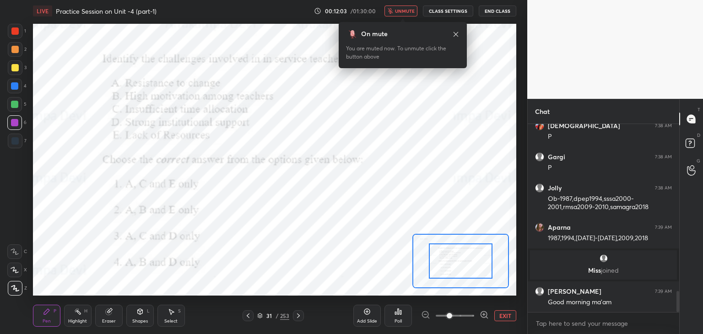
drag, startPoint x: 407, startPoint y: 12, endPoint x: 391, endPoint y: 2, distance: 18.7
click at [407, 12] on span "unmute" at bounding box center [405, 11] width 20 height 6
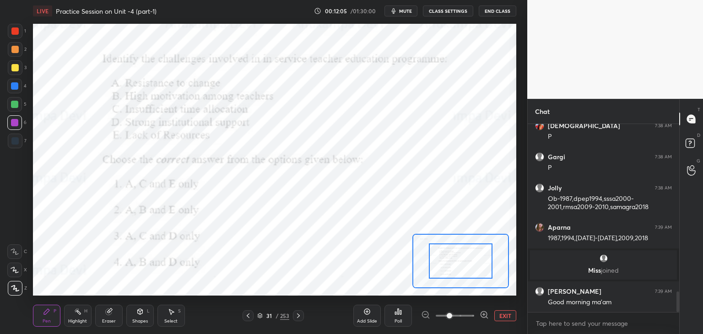
scroll to position [1522, 0]
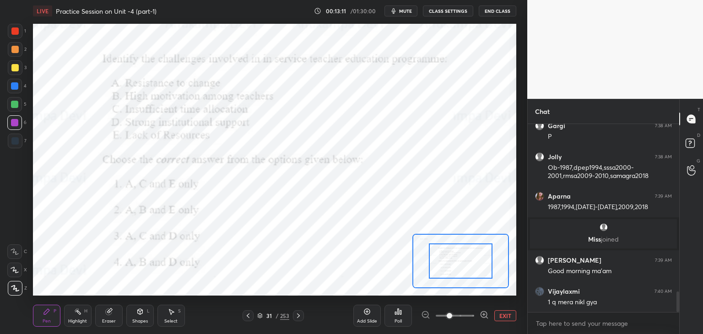
click at [260, 318] on icon at bounding box center [260, 317] width 5 height 1
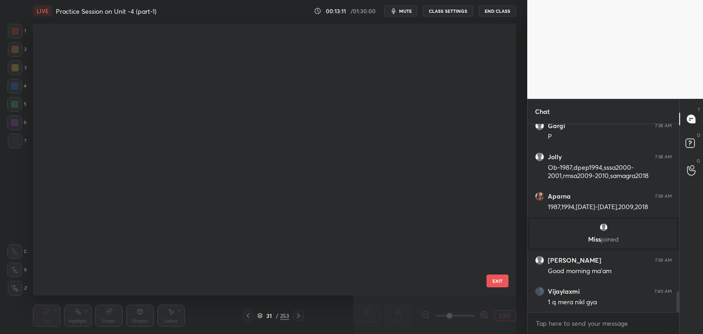
scroll to position [269, 479]
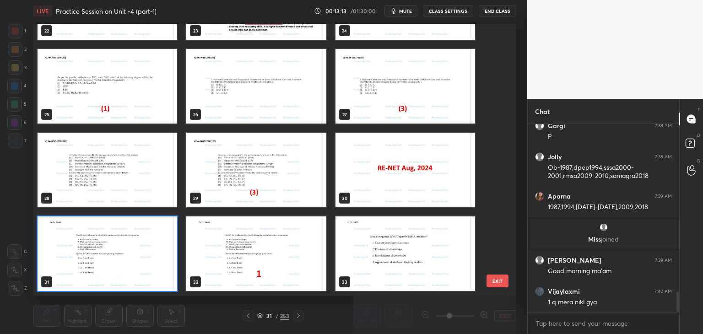
click at [169, 282] on img "grid" at bounding box center [108, 254] width 140 height 75
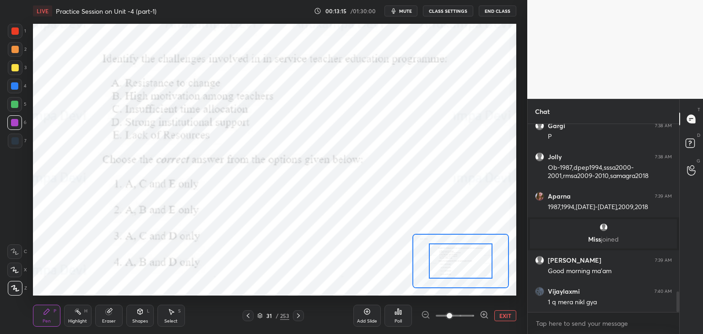
click at [398, 318] on div "Poll" at bounding box center [398, 316] width 27 height 22
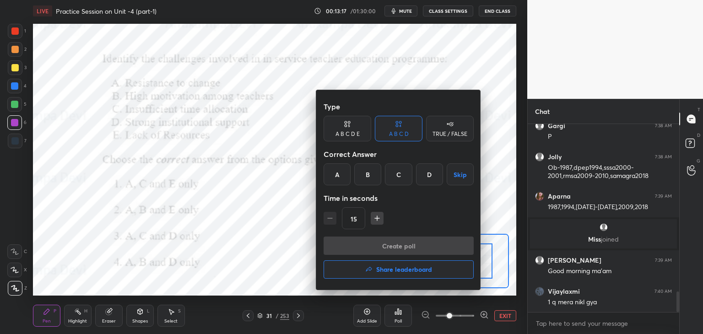
click at [335, 178] on div "A" at bounding box center [337, 174] width 27 height 22
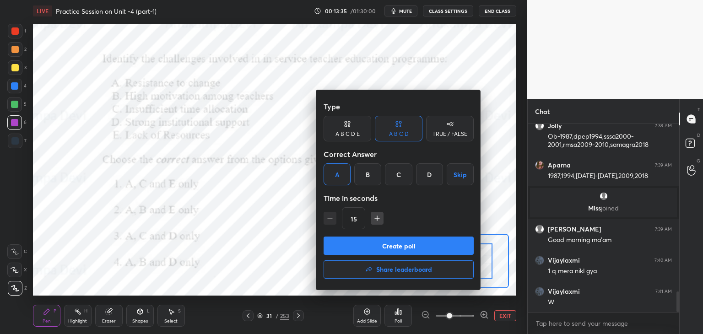
scroll to position [1584, 0]
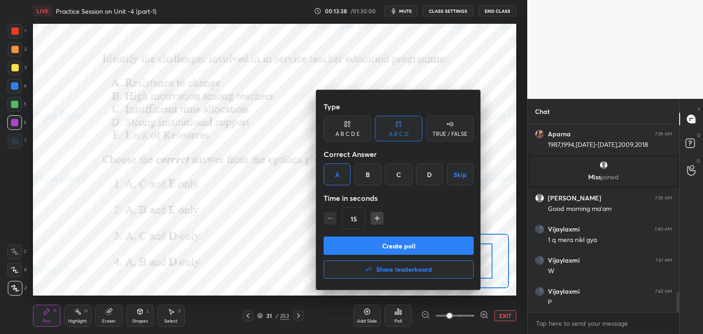
click at [409, 249] on button "Create poll" at bounding box center [399, 246] width 150 height 18
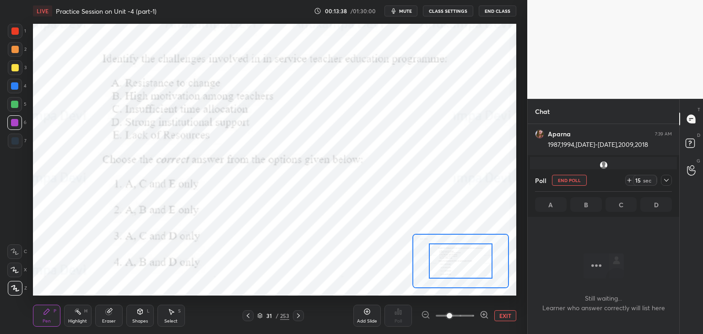
scroll to position [160, 149]
click at [405, 12] on span "mute" at bounding box center [405, 11] width 13 height 6
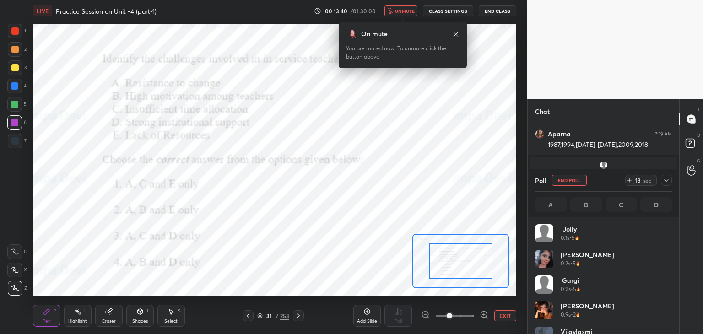
scroll to position [107, 134]
click at [457, 37] on icon at bounding box center [455, 34] width 7 height 7
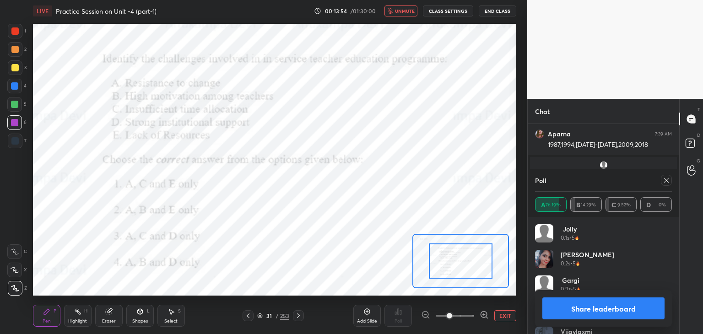
click at [408, 11] on span "unmute" at bounding box center [405, 11] width 20 height 6
click at [667, 180] on icon at bounding box center [666, 180] width 5 height 5
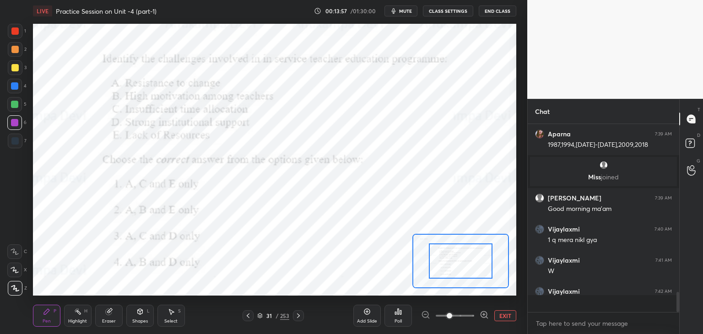
scroll to position [173, 149]
click at [300, 317] on icon at bounding box center [298, 315] width 7 height 7
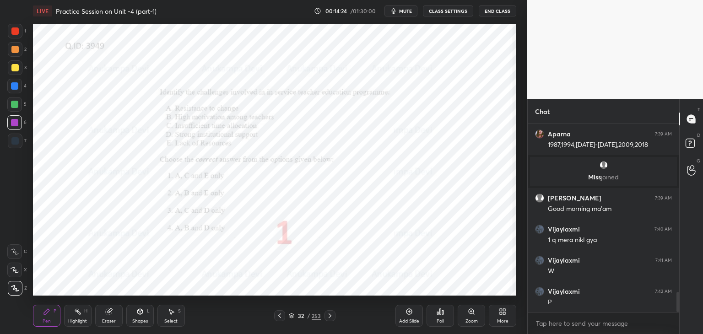
drag, startPoint x: 331, startPoint y: 315, endPoint x: 326, endPoint y: 309, distance: 8.5
click at [331, 315] on icon at bounding box center [329, 315] width 7 height 7
click at [473, 309] on icon at bounding box center [471, 311] width 7 height 7
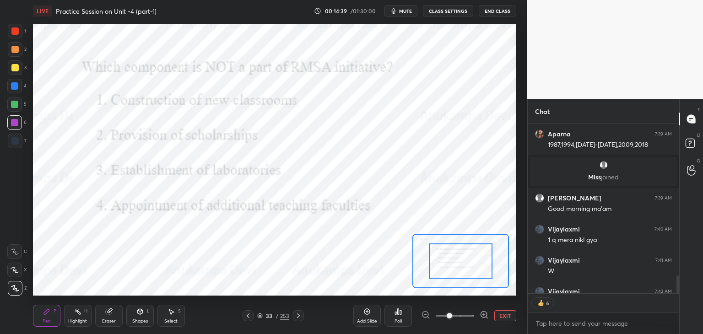
scroll to position [1602, 0]
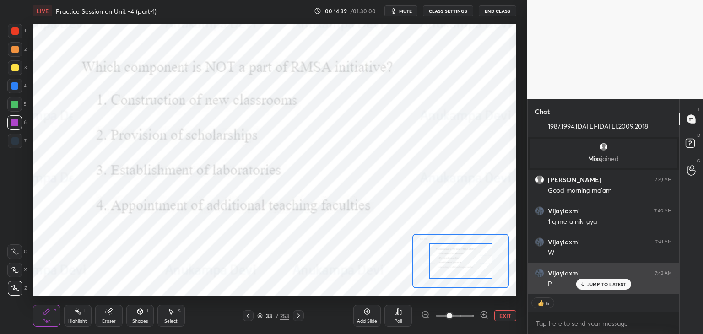
drag, startPoint x: 678, startPoint y: 285, endPoint x: 636, endPoint y: 282, distance: 42.2
click at [678, 294] on div "Jolly 7:38 AM Ob-1987,dpep1994,sssa2000-2001,rmsa2009-2010,samagra2018 Aparna 7…" at bounding box center [604, 229] width 152 height 210
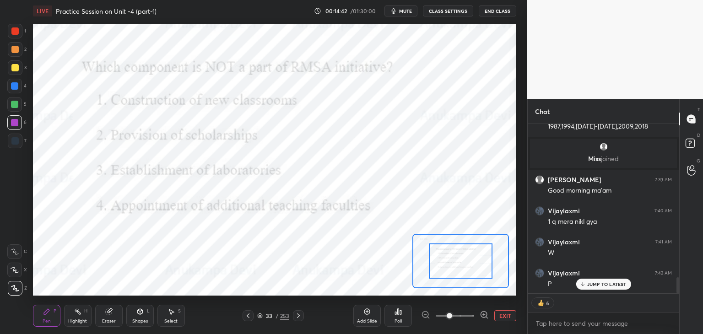
click at [407, 12] on span "mute" at bounding box center [405, 11] width 13 height 6
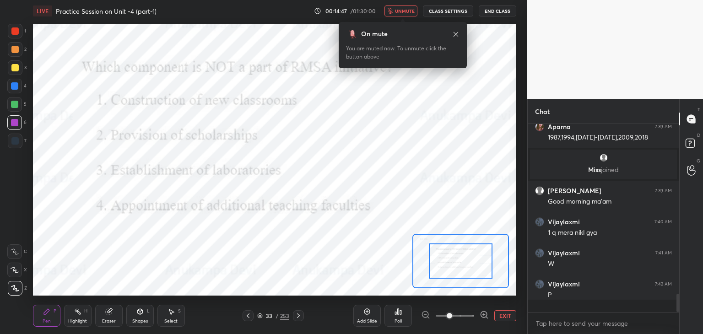
scroll to position [3, 3]
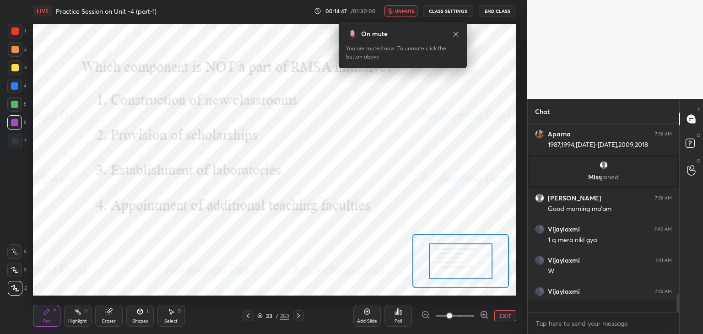
click at [454, 37] on icon at bounding box center [455, 34] width 7 height 7
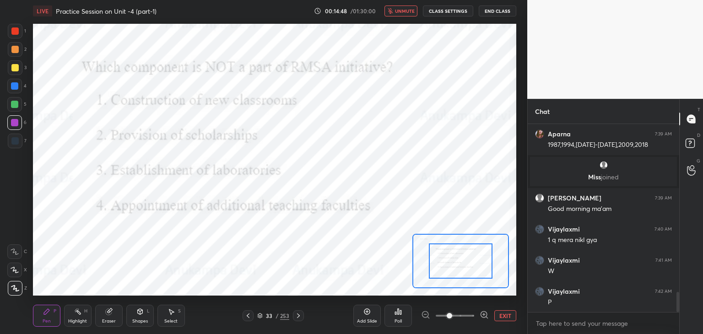
click at [411, 13] on span "unmute" at bounding box center [405, 11] width 20 height 6
click at [260, 317] on icon at bounding box center [259, 315] width 5 height 5
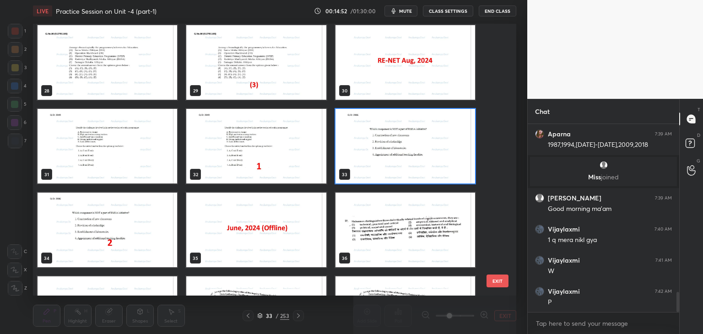
scroll to position [780, 0]
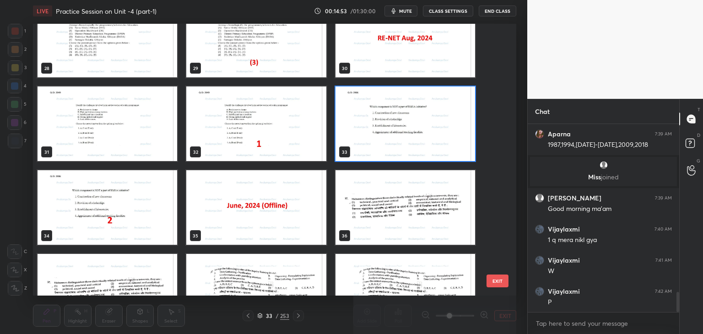
click at [458, 149] on img "grid" at bounding box center [406, 124] width 140 height 75
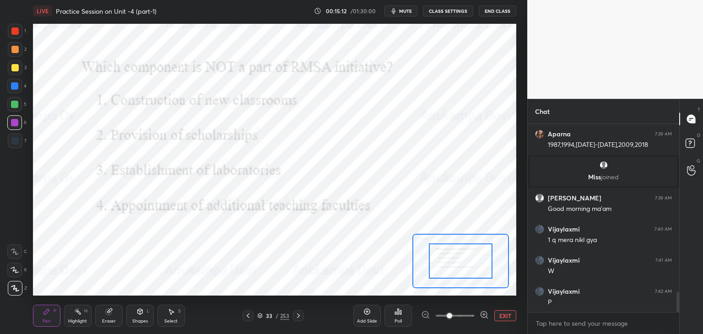
scroll to position [3, 3]
click at [396, 322] on div "Poll" at bounding box center [398, 321] width 7 height 5
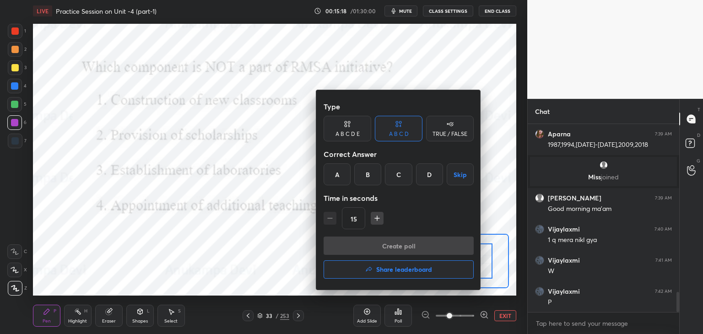
drag, startPoint x: 366, startPoint y: 176, endPoint x: 384, endPoint y: 191, distance: 23.0
click at [367, 176] on div "B" at bounding box center [367, 174] width 27 height 22
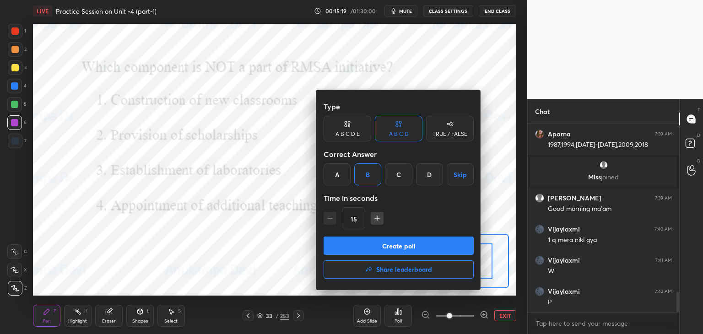
click at [412, 251] on button "Create poll" at bounding box center [399, 246] width 150 height 18
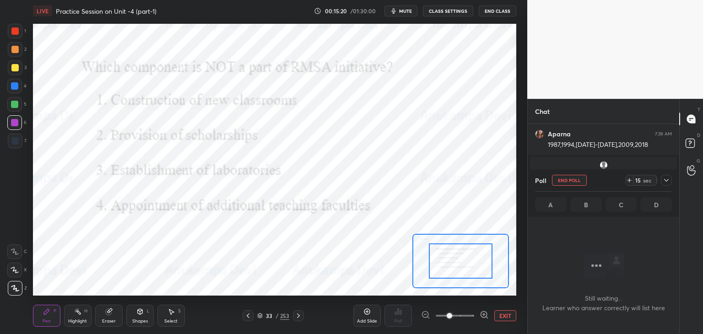
scroll to position [161, 149]
click at [409, 12] on span "mute" at bounding box center [405, 11] width 13 height 6
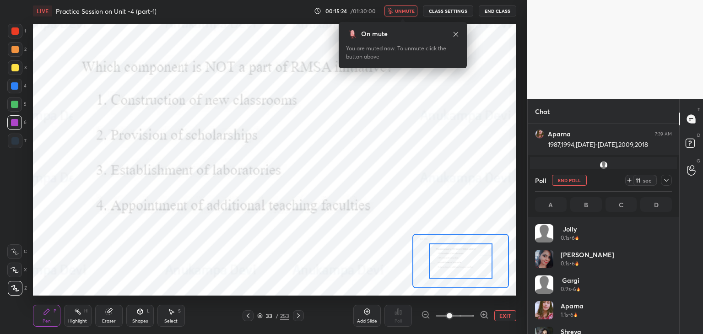
click at [456, 37] on icon at bounding box center [455, 34] width 7 height 7
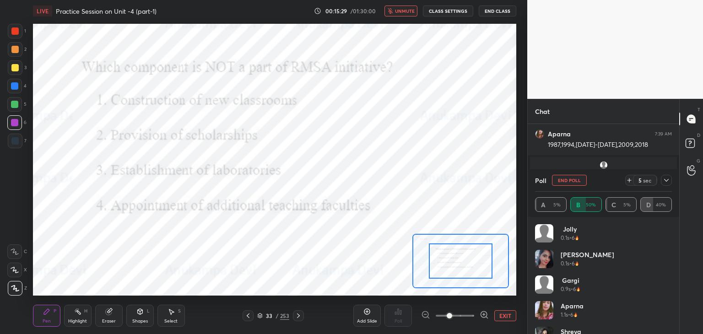
click at [409, 12] on span "unmute" at bounding box center [405, 11] width 20 height 6
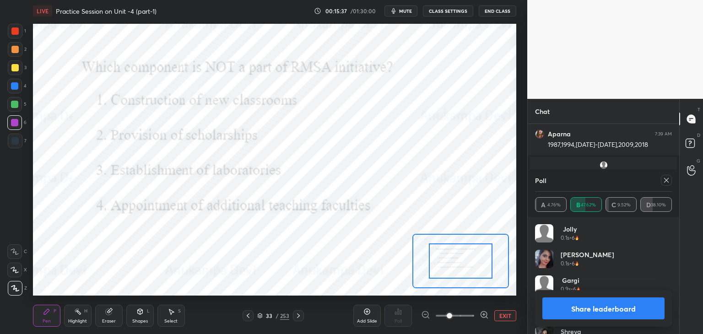
click at [668, 182] on icon at bounding box center [666, 180] width 7 height 7
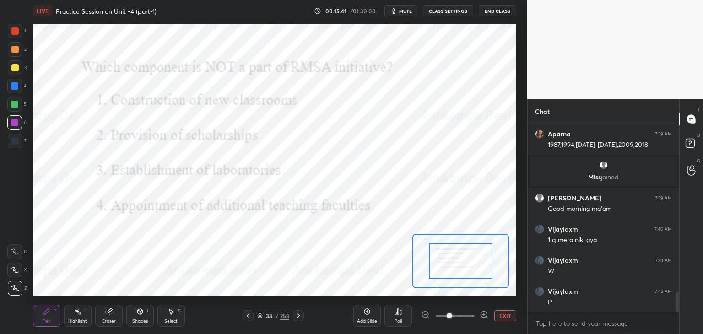
click at [298, 317] on icon at bounding box center [298, 315] width 7 height 7
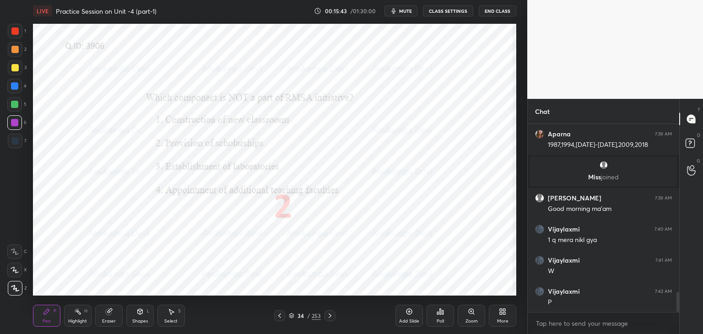
click at [470, 312] on icon at bounding box center [471, 311] width 5 height 5
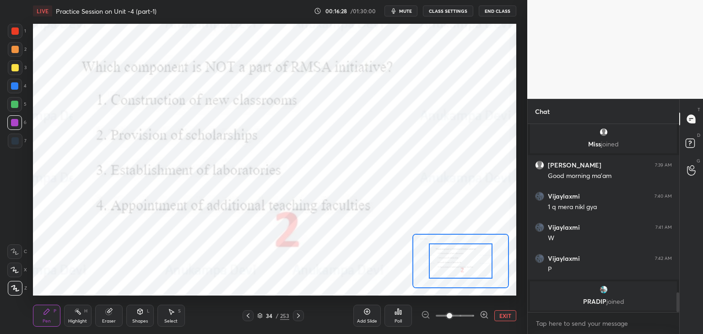
click at [298, 317] on icon at bounding box center [298, 315] width 7 height 7
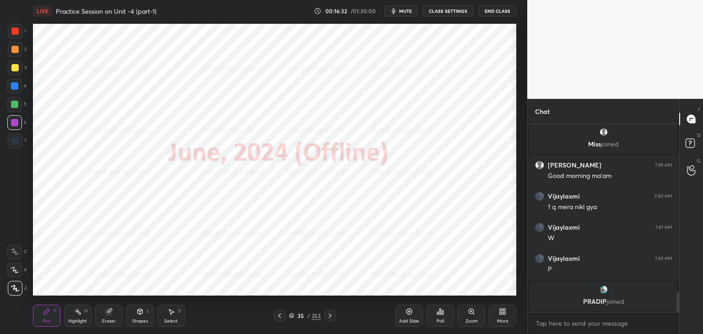
click at [12, 146] on div at bounding box center [15, 141] width 15 height 15
click at [280, 318] on icon at bounding box center [279, 316] width 3 height 5
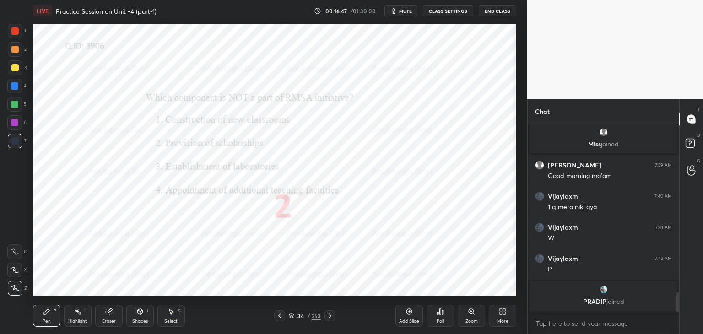
click at [280, 315] on icon at bounding box center [279, 315] width 7 height 7
click at [281, 314] on icon at bounding box center [279, 315] width 7 height 7
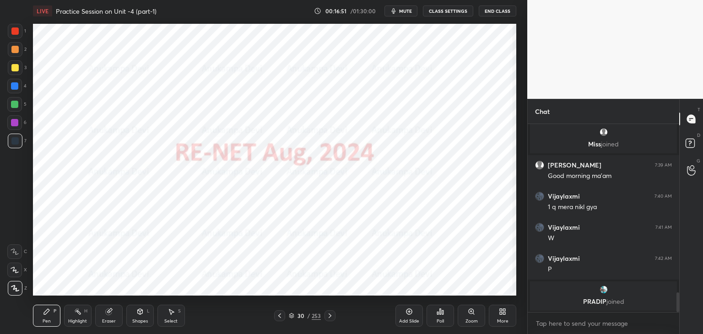
click at [330, 317] on icon at bounding box center [330, 316] width 3 height 5
drag, startPoint x: 330, startPoint y: 316, endPoint x: 331, endPoint y: 312, distance: 4.7
click at [330, 316] on icon at bounding box center [329, 315] width 7 height 7
click at [330, 315] on icon at bounding box center [329, 315] width 7 height 7
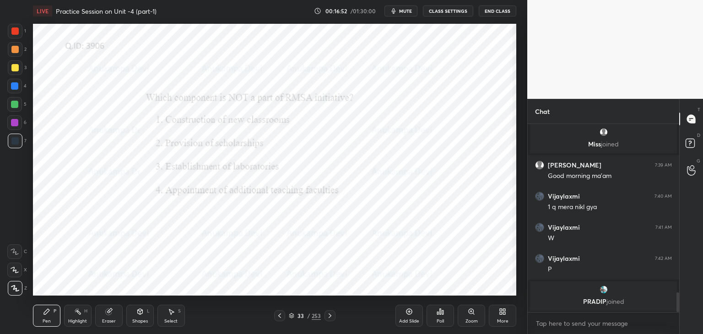
scroll to position [1597, 0]
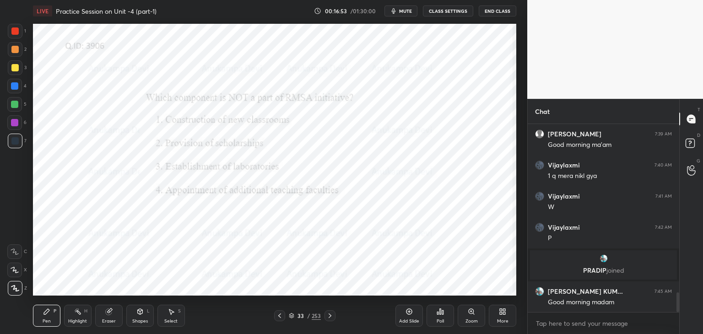
click at [328, 316] on icon at bounding box center [329, 315] width 7 height 7
click at [329, 315] on icon at bounding box center [329, 315] width 7 height 7
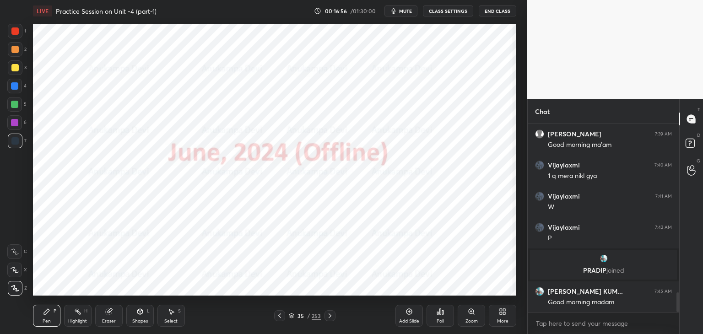
click at [332, 316] on icon at bounding box center [329, 315] width 7 height 7
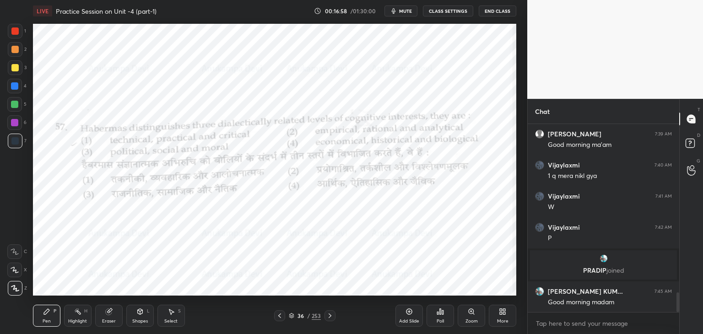
click at [408, 11] on span "mute" at bounding box center [405, 11] width 13 height 6
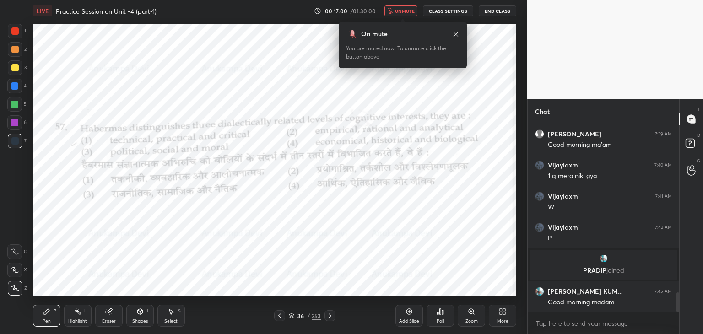
click at [408, 8] on span "unmute" at bounding box center [405, 11] width 20 height 6
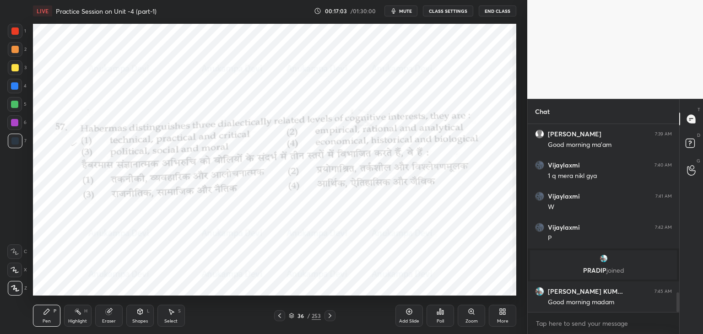
click at [407, 10] on span "mute" at bounding box center [405, 11] width 13 height 6
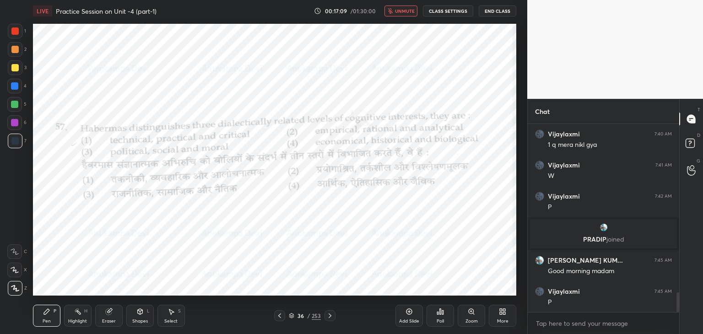
click at [402, 11] on span "unmute" at bounding box center [405, 11] width 20 height 6
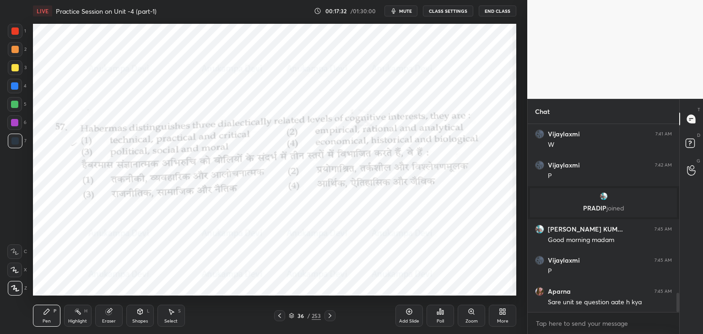
click at [408, 11] on span "mute" at bounding box center [405, 11] width 13 height 6
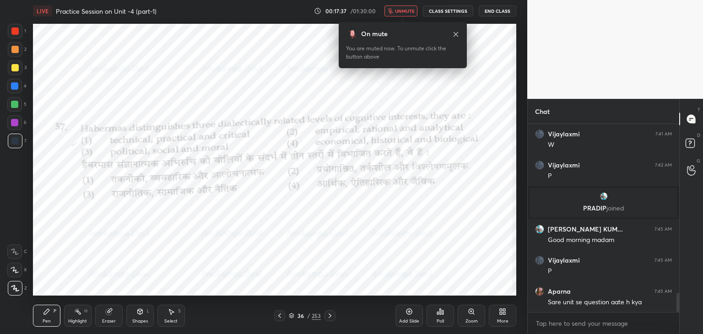
click at [405, 7] on button "unmute" at bounding box center [401, 10] width 33 height 11
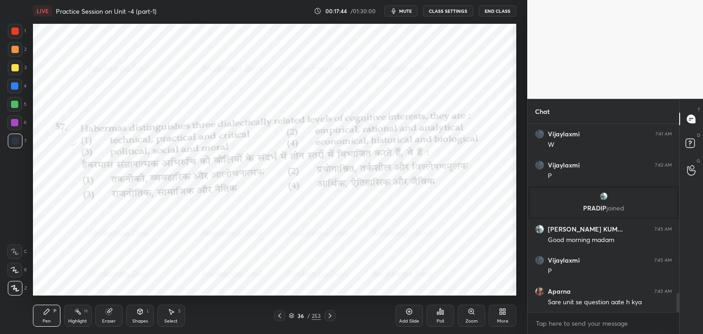
click at [292, 318] on icon at bounding box center [291, 317] width 5 height 1
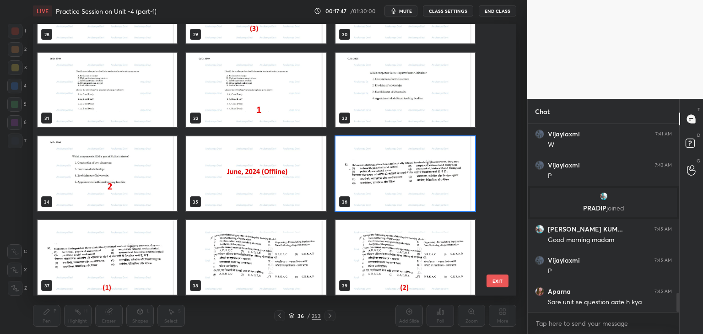
scroll to position [859, 0]
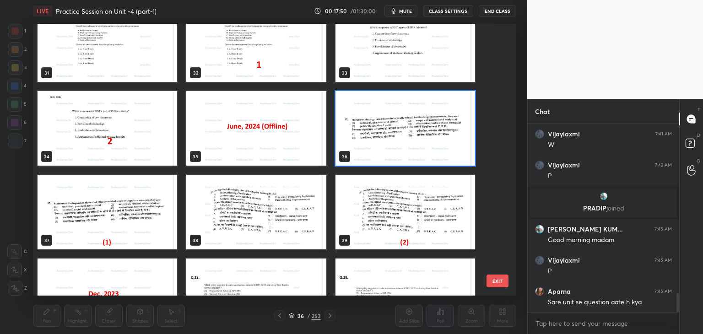
click at [436, 146] on img "grid" at bounding box center [406, 128] width 140 height 75
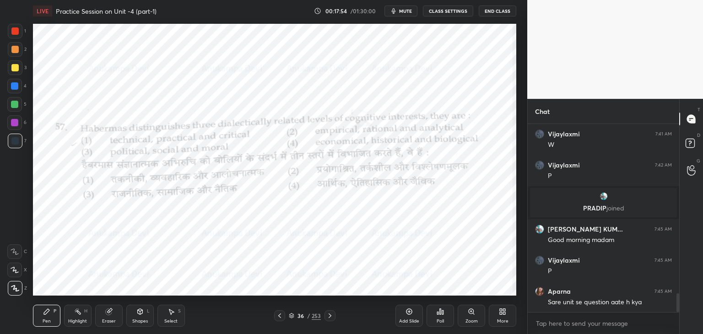
click at [439, 319] on div "Poll" at bounding box center [440, 321] width 7 height 5
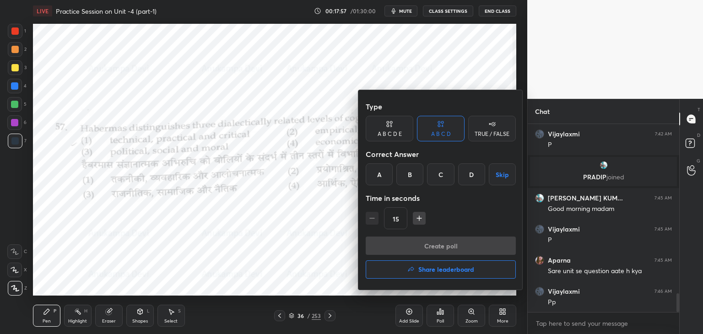
click at [378, 178] on div "A" at bounding box center [379, 174] width 27 height 22
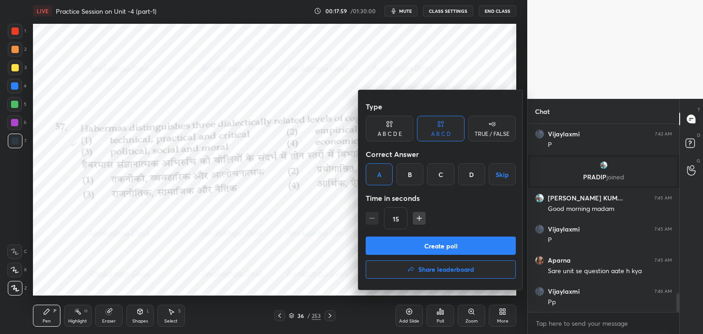
scroll to position [1721, 0]
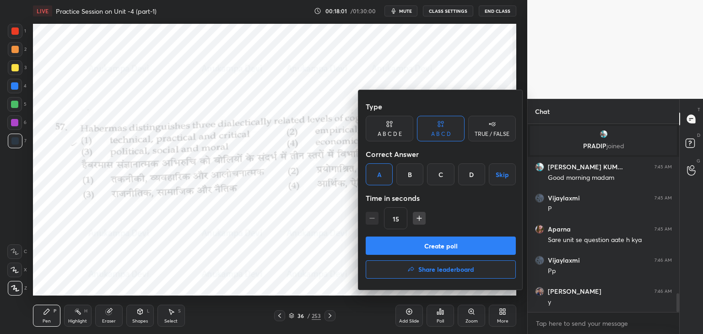
click at [458, 246] on button "Create poll" at bounding box center [441, 246] width 150 height 18
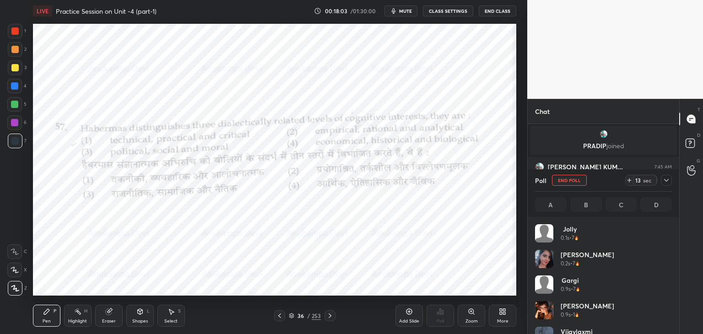
scroll to position [107, 134]
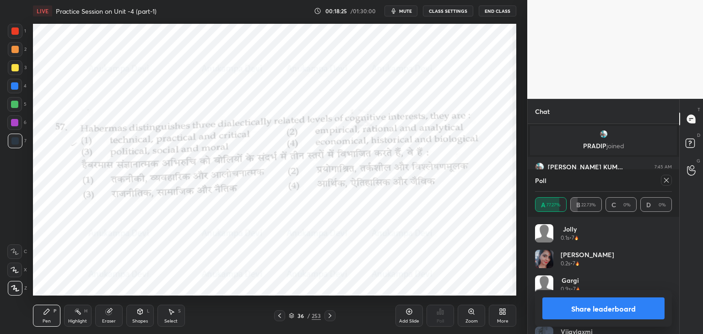
click at [667, 182] on icon at bounding box center [666, 180] width 7 height 7
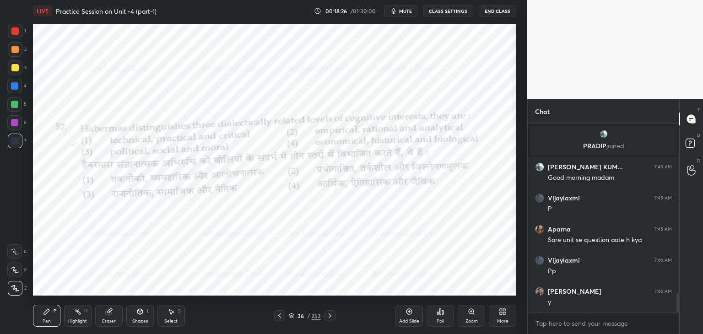
scroll to position [3, 3]
click at [13, 125] on div at bounding box center [14, 122] width 7 height 7
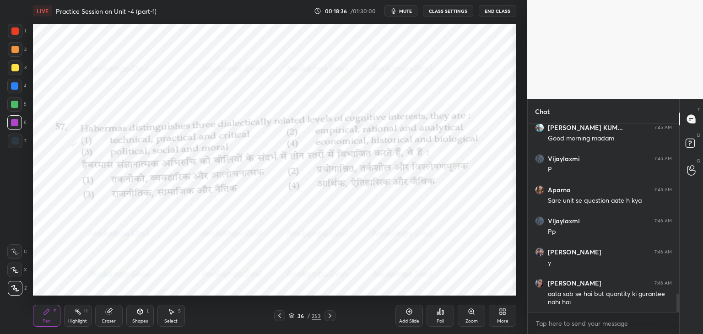
click at [330, 315] on icon at bounding box center [330, 316] width 3 height 5
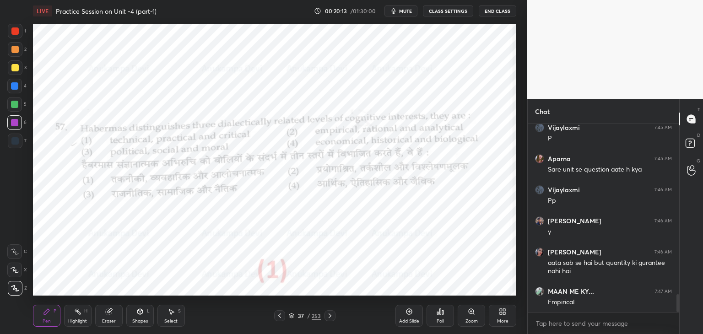
scroll to position [1823, 0]
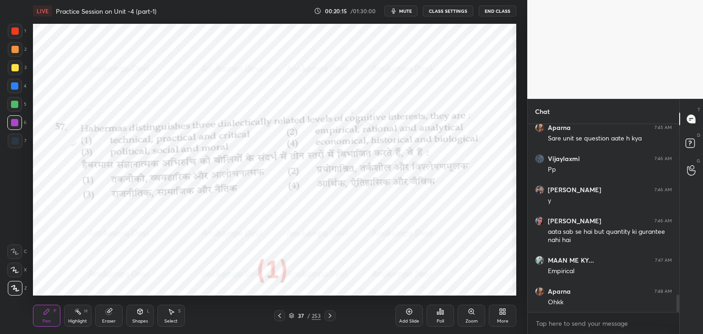
drag, startPoint x: 331, startPoint y: 317, endPoint x: 325, endPoint y: 310, distance: 9.2
click at [331, 317] on icon at bounding box center [329, 315] width 7 height 7
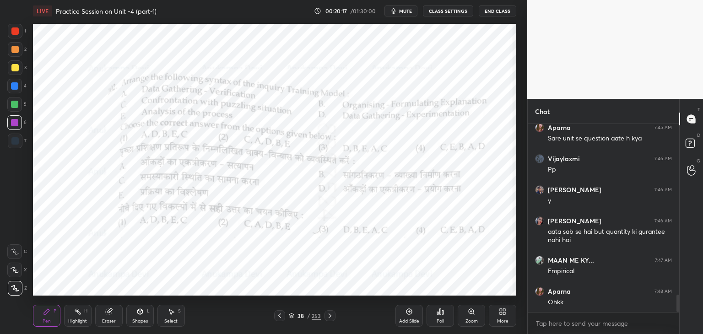
click at [405, 13] on span "mute" at bounding box center [405, 11] width 13 height 6
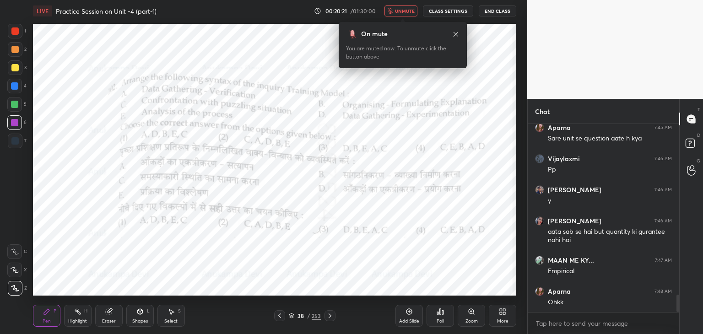
click at [406, 11] on span "unmute" at bounding box center [405, 11] width 20 height 6
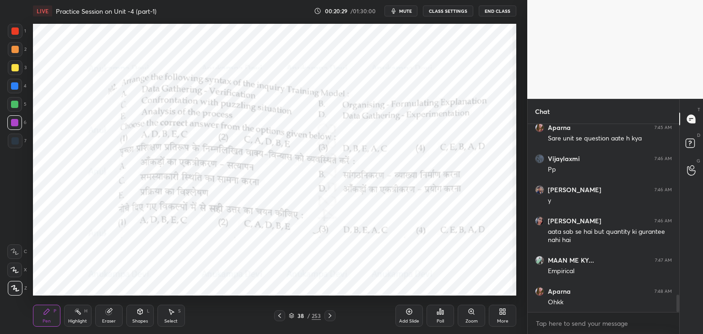
click at [292, 318] on icon at bounding box center [291, 315] width 5 height 5
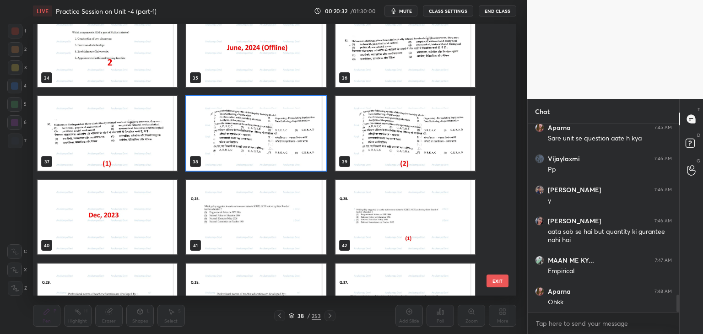
scroll to position [960, 0]
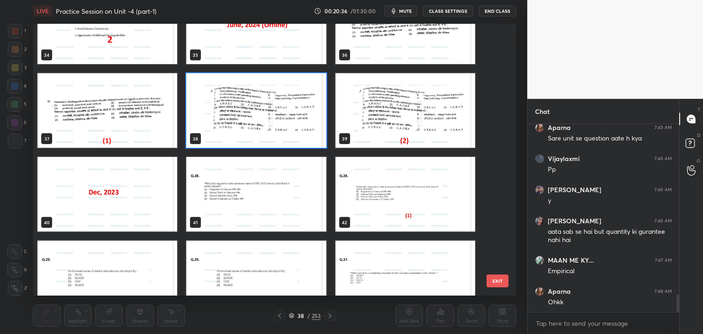
click at [305, 130] on img "grid" at bounding box center [256, 110] width 140 height 75
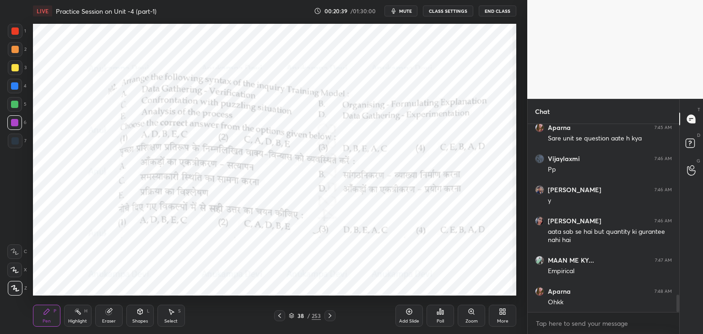
click at [16, 141] on div at bounding box center [14, 140] width 7 height 7
click at [16, 87] on div at bounding box center [14, 85] width 7 height 7
click at [408, 10] on span "mute" at bounding box center [405, 11] width 13 height 6
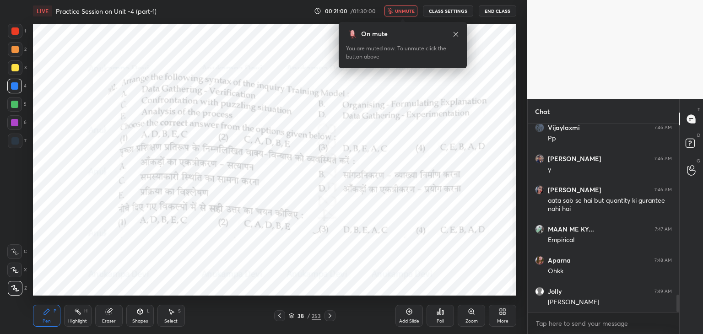
click at [456, 33] on icon at bounding box center [456, 34] width 5 height 5
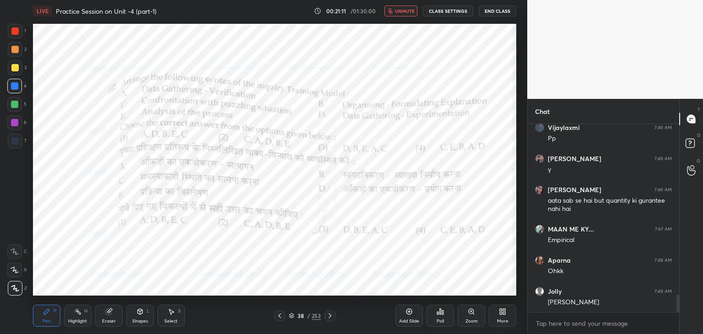
click at [407, 11] on span "unmute" at bounding box center [405, 11] width 20 height 6
click at [408, 13] on span "mute" at bounding box center [405, 11] width 13 height 6
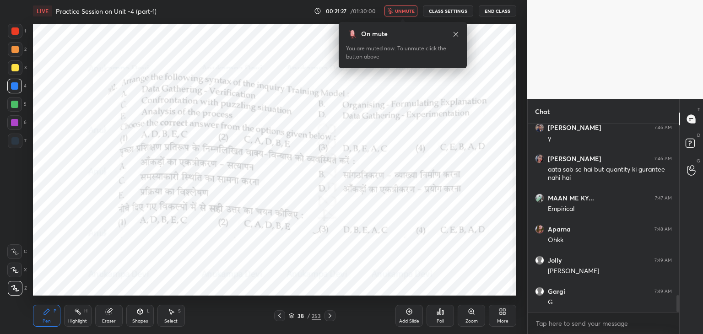
drag, startPoint x: 401, startPoint y: 10, endPoint x: 399, endPoint y: 19, distance: 9.8
click at [401, 11] on span "unmute" at bounding box center [405, 11] width 20 height 6
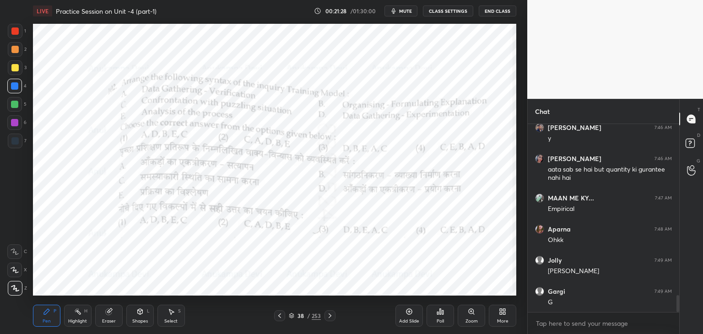
click at [441, 317] on div "Poll" at bounding box center [440, 316] width 27 height 22
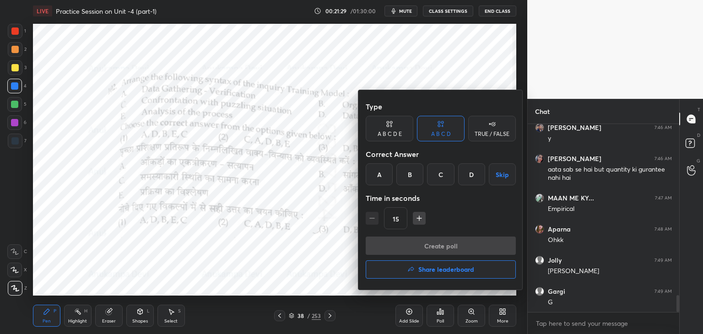
click at [411, 176] on div "B" at bounding box center [409, 174] width 27 height 22
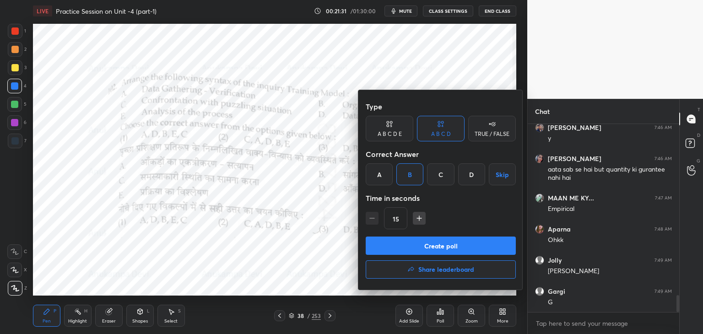
click at [445, 250] on button "Create poll" at bounding box center [441, 246] width 150 height 18
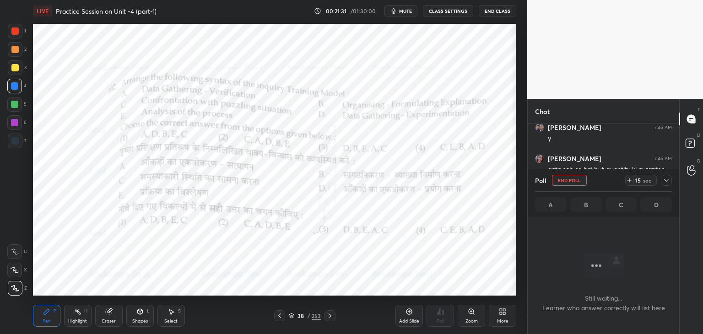
scroll to position [160, 149]
click at [404, 9] on span "mute" at bounding box center [405, 11] width 13 height 6
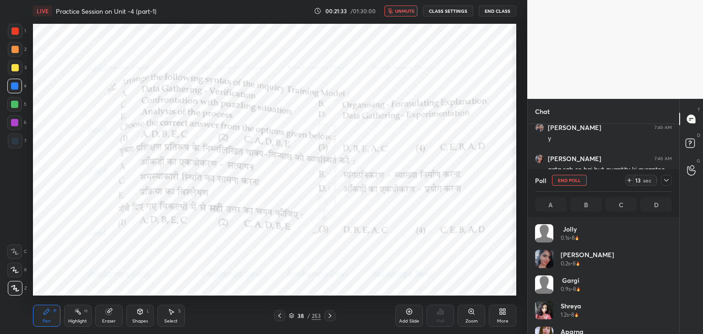
scroll to position [107, 134]
click at [666, 182] on icon at bounding box center [666, 180] width 7 height 7
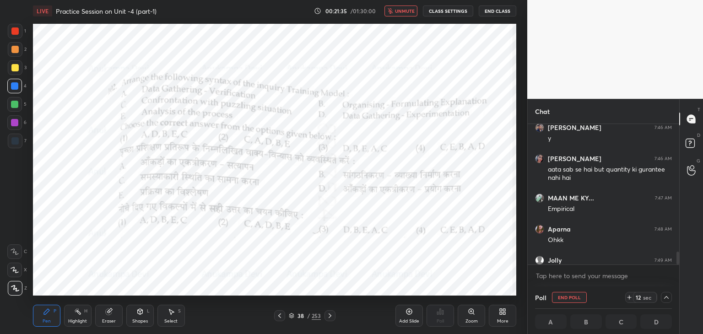
scroll to position [0, 3]
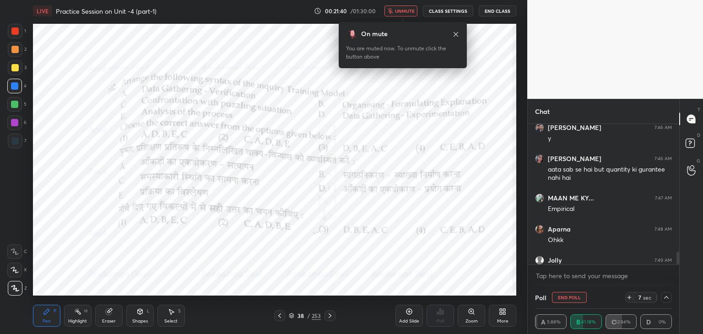
click at [456, 33] on icon at bounding box center [455, 34] width 7 height 7
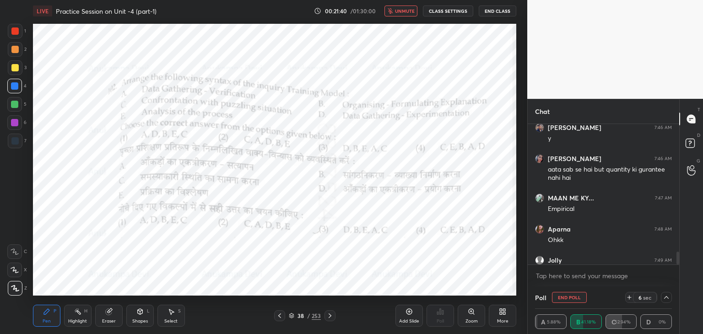
click at [407, 13] on button "unmute" at bounding box center [401, 10] width 33 height 11
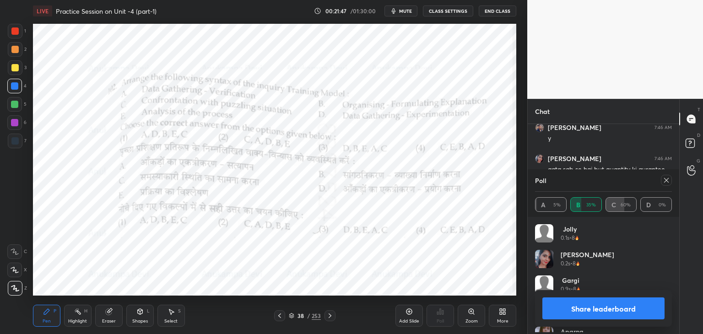
scroll to position [107, 134]
click at [668, 297] on div "Share leaderboard" at bounding box center [603, 308] width 137 height 37
drag, startPoint x: 663, startPoint y: 179, endPoint x: 548, endPoint y: 227, distance: 125.2
click at [663, 179] on icon at bounding box center [666, 180] width 7 height 7
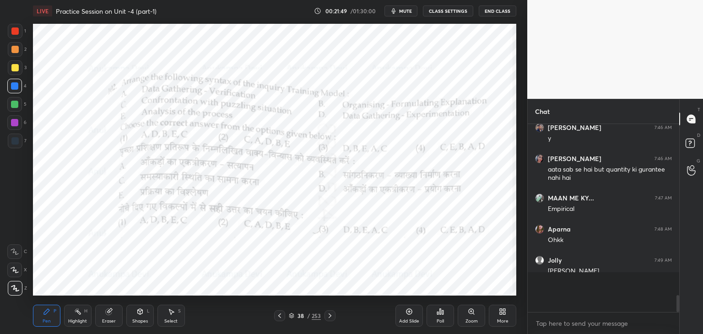
scroll to position [171, 149]
click at [331, 317] on icon at bounding box center [329, 315] width 7 height 7
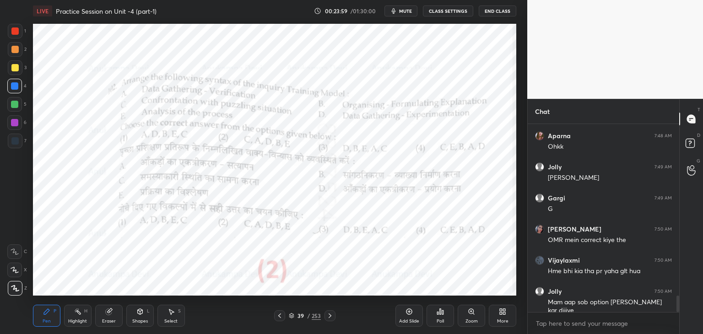
click at [331, 315] on icon at bounding box center [329, 315] width 7 height 7
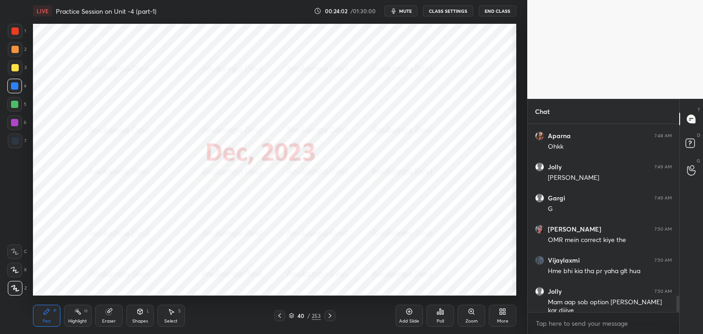
click at [407, 11] on span "mute" at bounding box center [405, 11] width 13 height 6
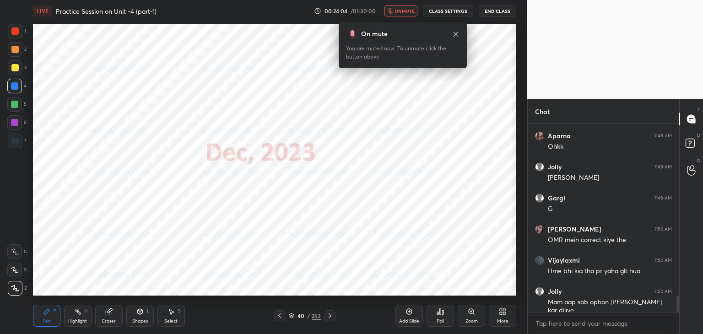
click at [407, 11] on span "unmute" at bounding box center [405, 11] width 20 height 6
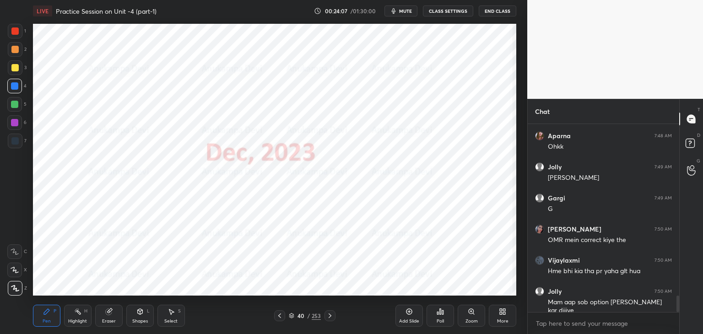
drag, startPoint x: 290, startPoint y: 317, endPoint x: 291, endPoint y: 301, distance: 16.1
click at [291, 316] on icon at bounding box center [291, 315] width 5 height 5
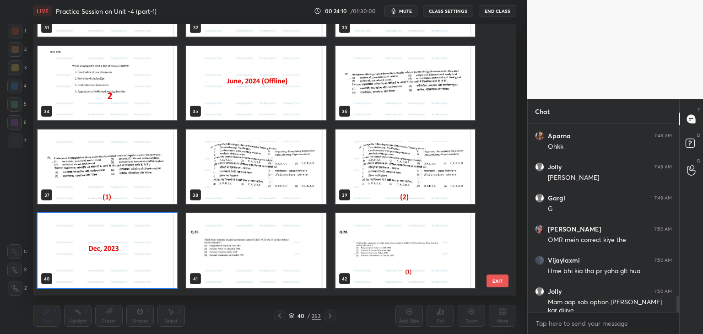
scroll to position [881, 0]
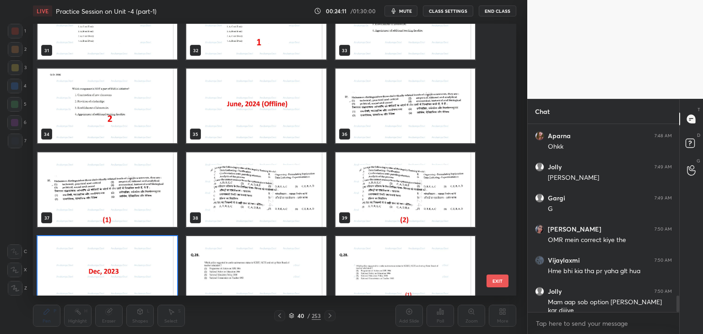
click at [280, 114] on img "grid" at bounding box center [256, 106] width 140 height 75
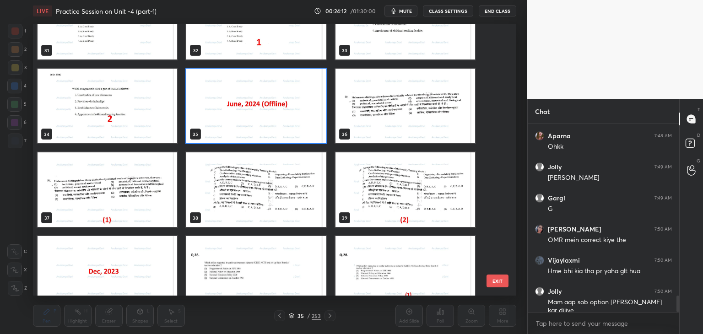
click at [280, 114] on img "grid" at bounding box center [256, 106] width 140 height 75
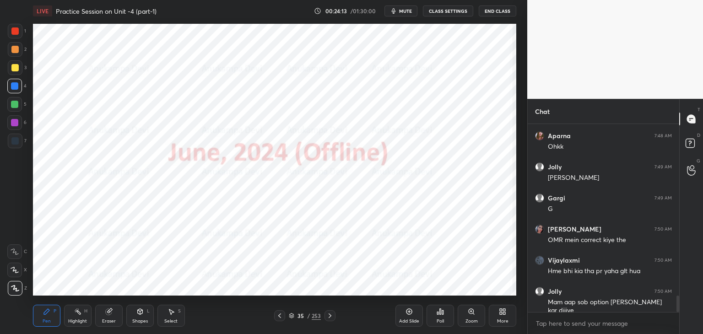
click at [331, 317] on icon at bounding box center [329, 315] width 7 height 7
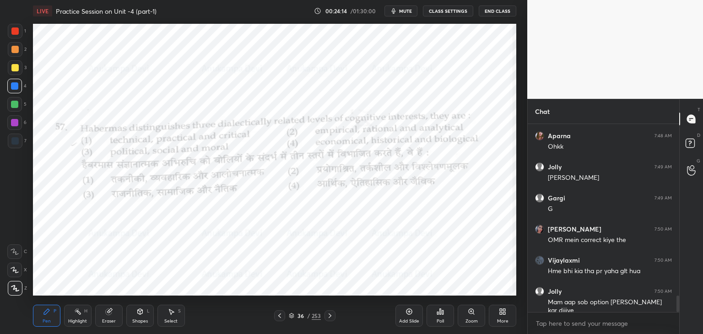
click at [331, 317] on icon at bounding box center [329, 315] width 7 height 7
click at [328, 319] on icon at bounding box center [329, 315] width 7 height 7
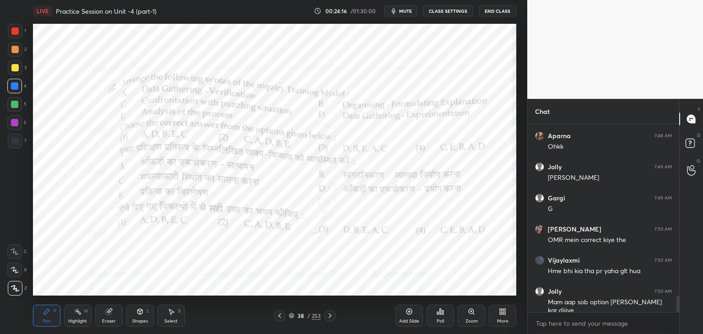
click at [329, 317] on icon at bounding box center [329, 315] width 7 height 7
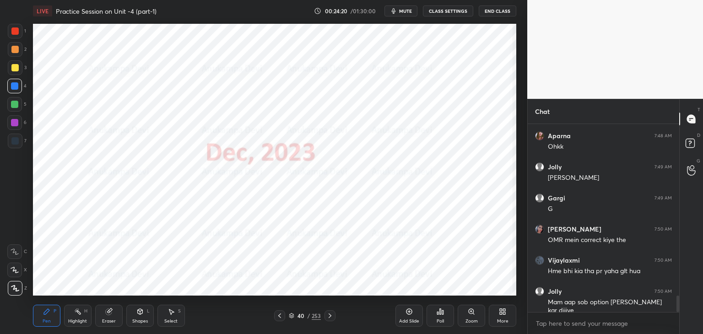
click at [331, 316] on icon at bounding box center [329, 315] width 7 height 7
click at [472, 311] on icon at bounding box center [471, 311] width 2 height 0
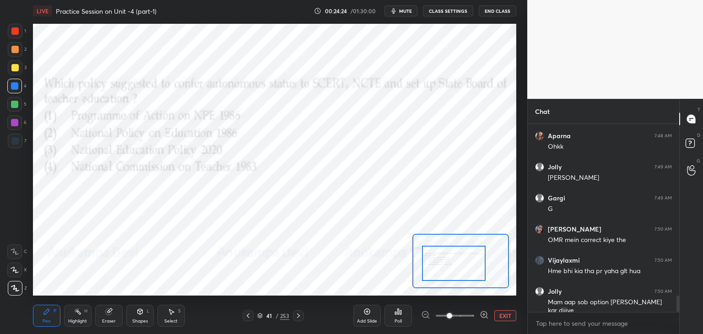
drag, startPoint x: 466, startPoint y: 260, endPoint x: 461, endPoint y: 263, distance: 5.2
click at [460, 263] on div at bounding box center [453, 263] width 63 height 35
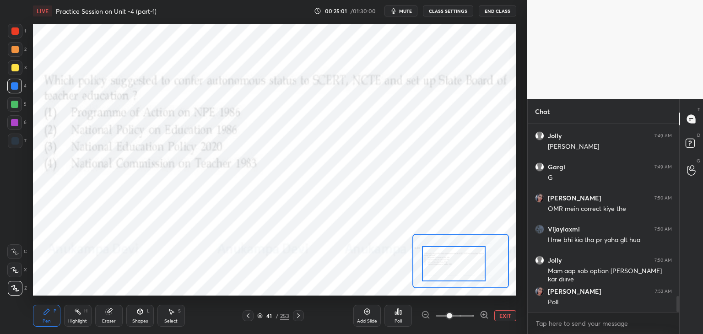
click at [259, 317] on icon at bounding box center [259, 315] width 5 height 5
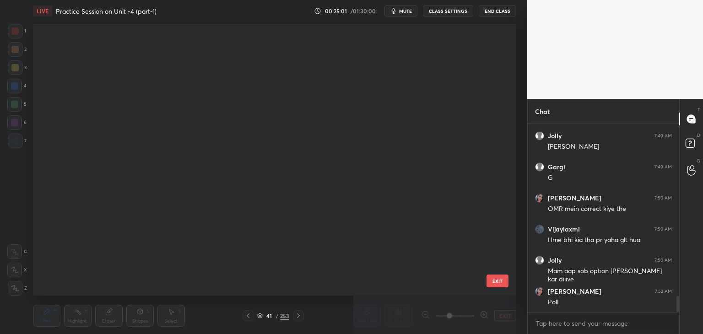
scroll to position [269, 479]
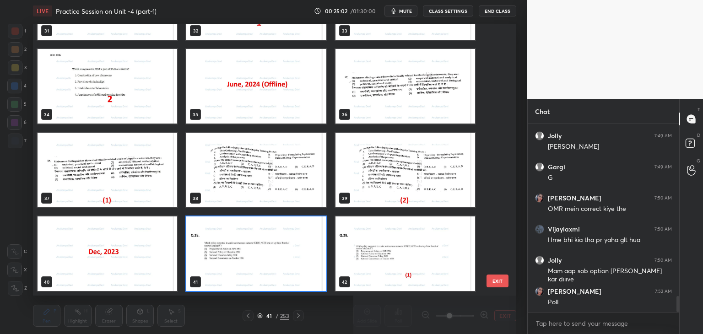
click at [322, 286] on img "grid" at bounding box center [256, 254] width 140 height 75
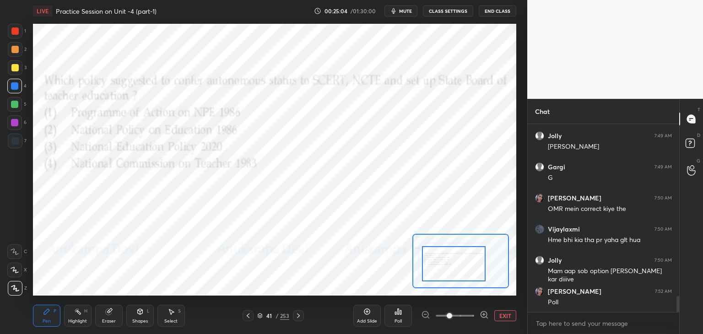
click at [398, 317] on div "Poll" at bounding box center [398, 316] width 27 height 22
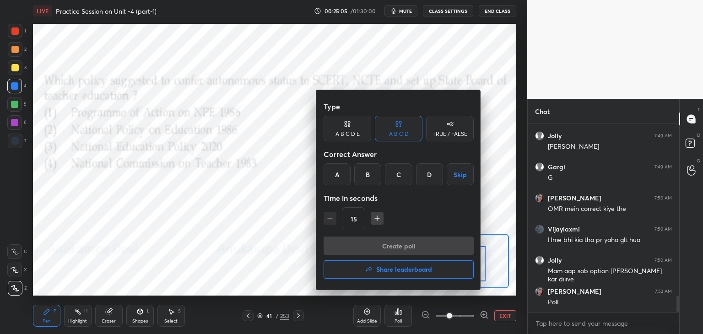
click at [334, 176] on div "A" at bounding box center [337, 174] width 27 height 22
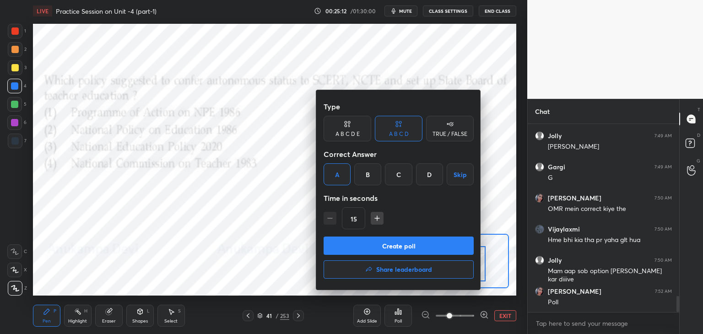
click at [427, 248] on button "Create poll" at bounding box center [399, 246] width 150 height 18
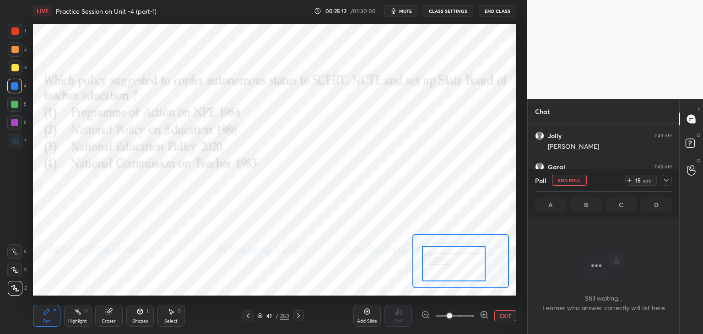
scroll to position [160, 149]
click at [409, 12] on span "mute" at bounding box center [405, 11] width 13 height 6
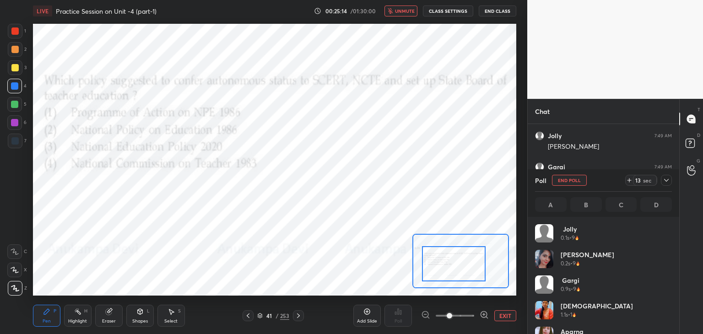
scroll to position [107, 134]
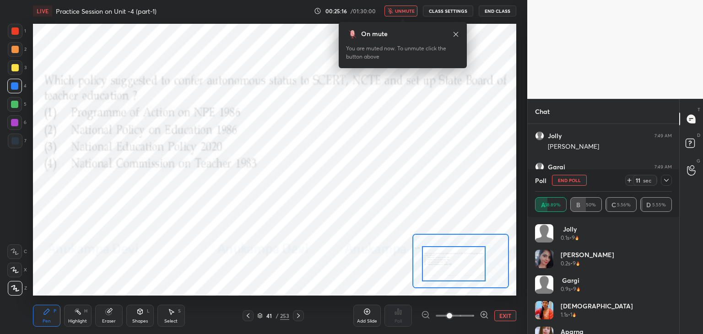
click at [456, 34] on icon at bounding box center [455, 34] width 7 height 7
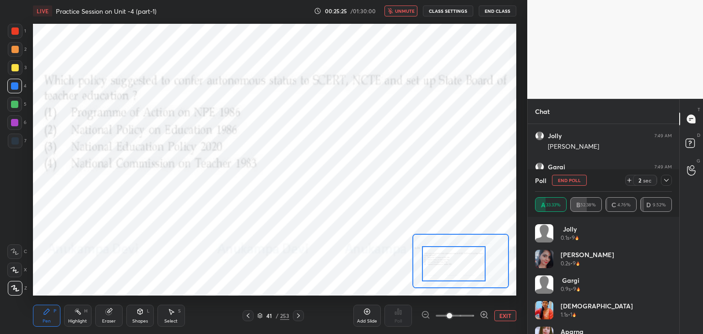
click at [407, 9] on span "unmute" at bounding box center [405, 11] width 20 height 6
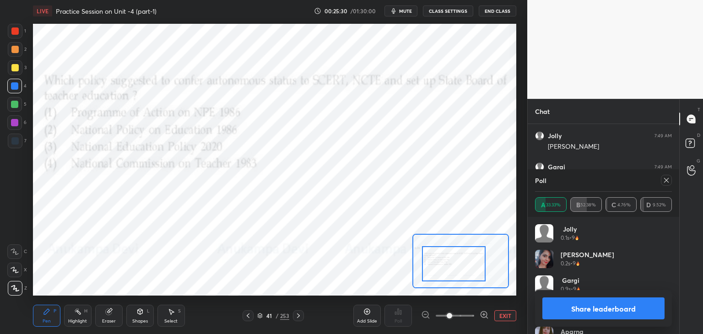
click at [667, 181] on icon at bounding box center [666, 180] width 7 height 7
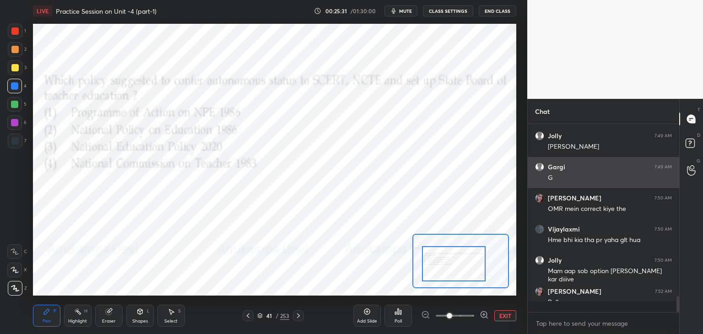
scroll to position [3, 3]
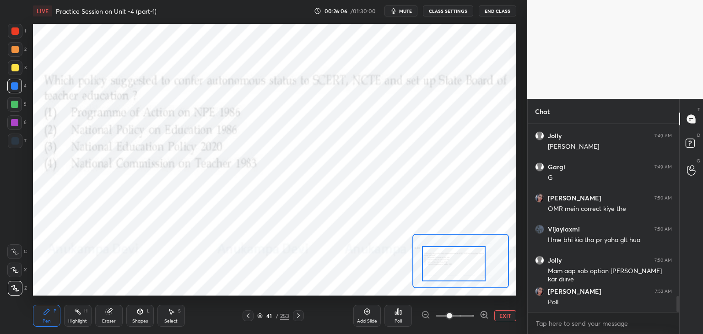
drag, startPoint x: 299, startPoint y: 315, endPoint x: 295, endPoint y: 310, distance: 6.5
click at [300, 315] on icon at bounding box center [298, 315] width 7 height 7
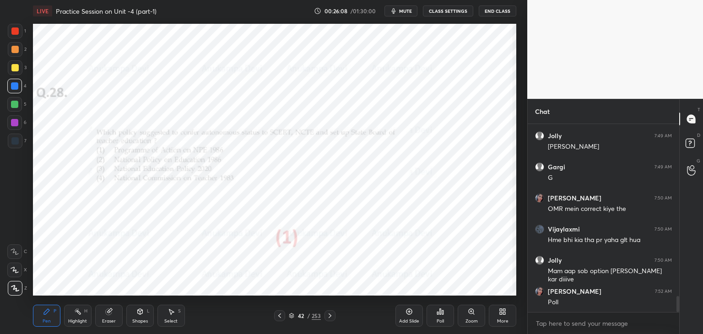
click at [331, 316] on icon at bounding box center [329, 315] width 7 height 7
click at [441, 317] on div "Poll" at bounding box center [440, 316] width 27 height 22
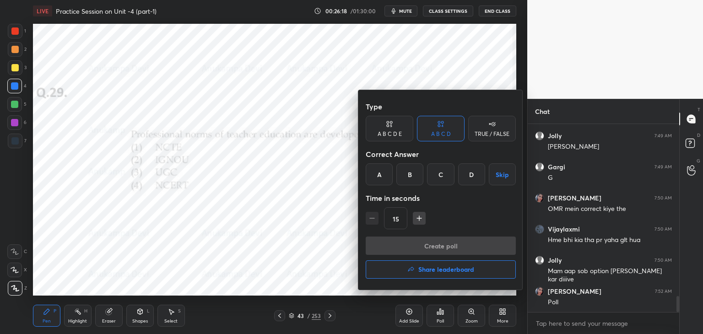
click at [380, 175] on div "A" at bounding box center [379, 174] width 27 height 22
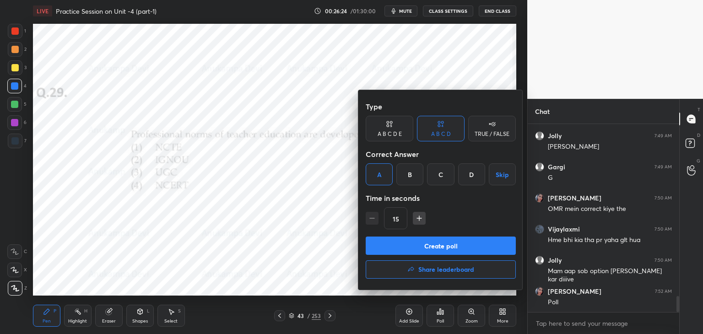
click at [449, 246] on button "Create poll" at bounding box center [441, 246] width 150 height 18
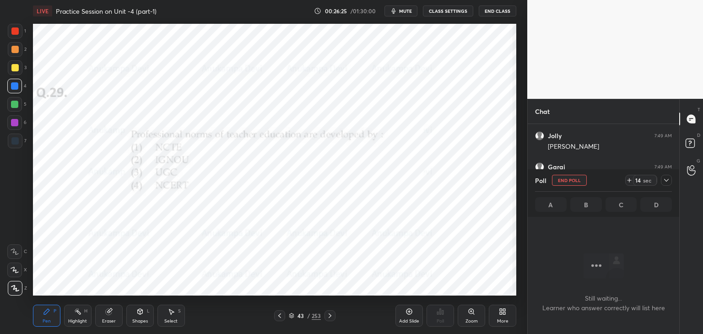
click at [408, 14] on button "mute" at bounding box center [401, 10] width 33 height 11
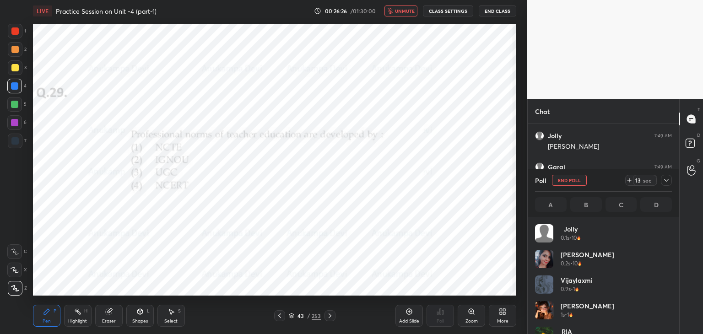
scroll to position [107, 134]
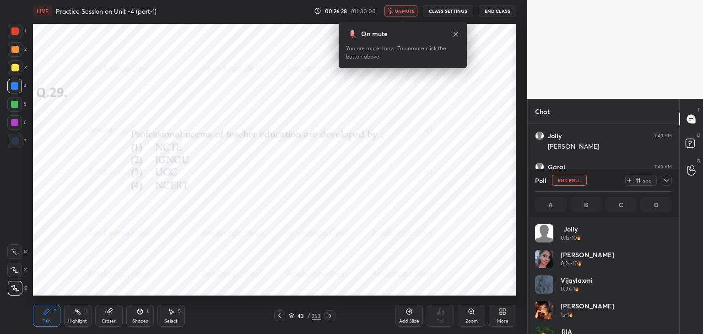
click at [664, 179] on icon at bounding box center [666, 180] width 7 height 7
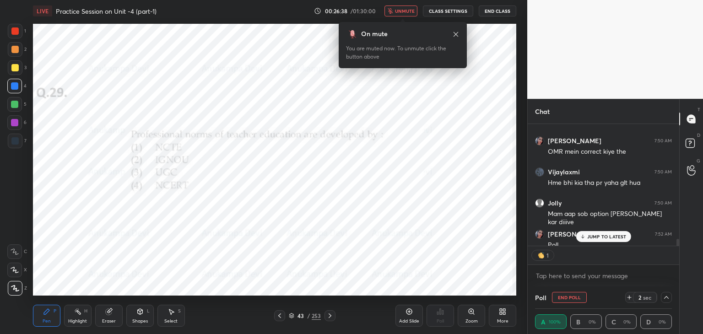
scroll to position [2076, 0]
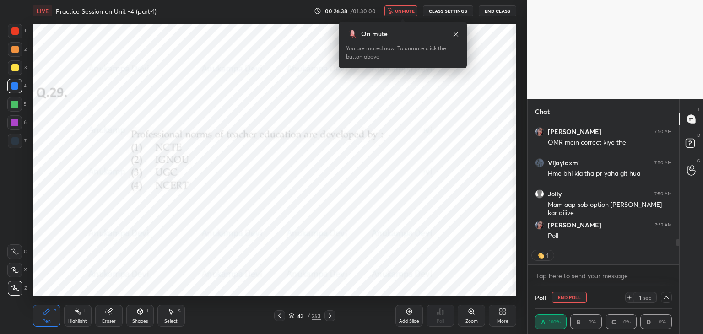
drag, startPoint x: 678, startPoint y: 258, endPoint x: 681, endPoint y: 276, distance: 17.8
click at [683, 274] on div "Chat [PERSON_NAME] 7:49 AM G [PERSON_NAME] 7:50 AM OMR mein correct kiye the [P…" at bounding box center [615, 216] width 176 height 235
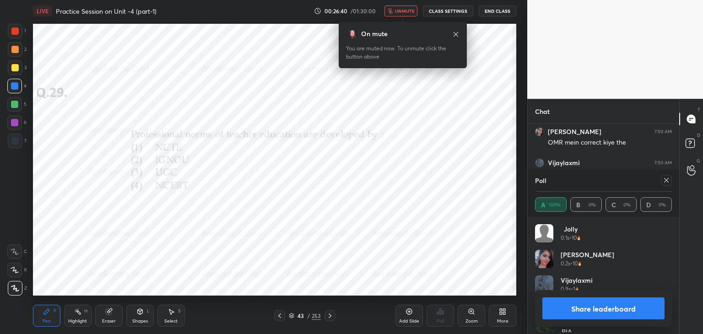
scroll to position [107, 134]
click at [408, 9] on span "unmute" at bounding box center [405, 11] width 20 height 6
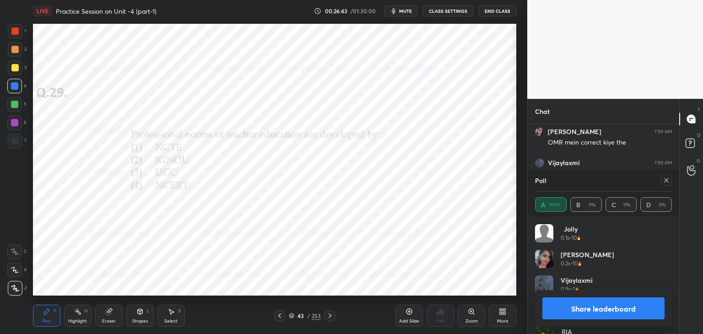
click at [667, 182] on icon at bounding box center [666, 180] width 7 height 7
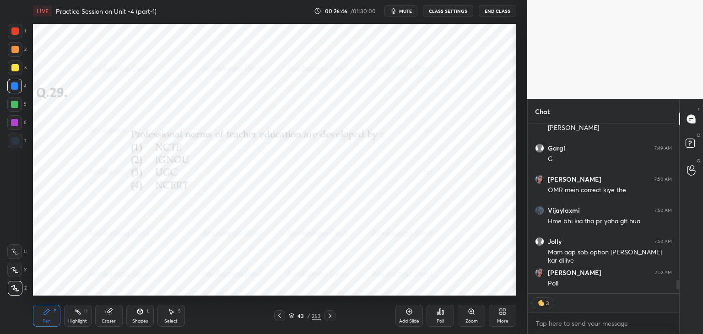
click at [329, 315] on icon at bounding box center [329, 315] width 7 height 7
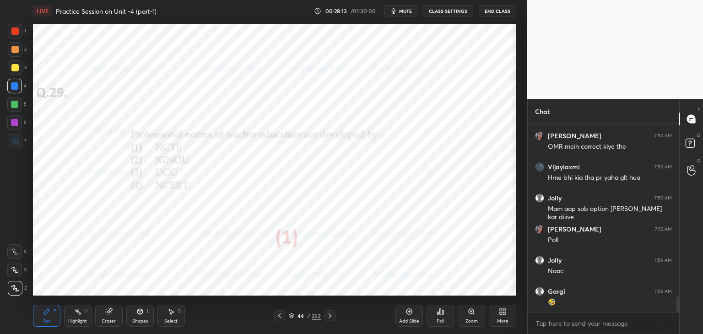
scroll to position [2103, 0]
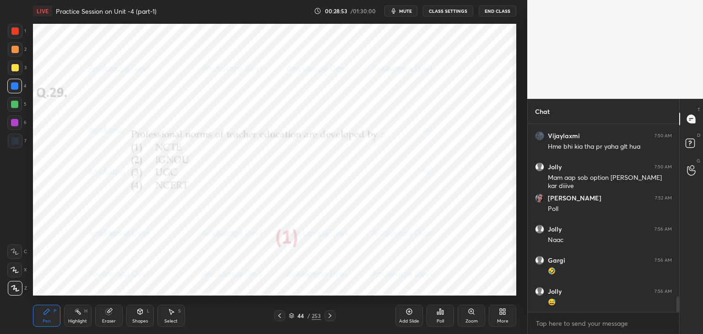
drag, startPoint x: 329, startPoint y: 318, endPoint x: 330, endPoint y: 313, distance: 4.7
click at [329, 317] on icon at bounding box center [329, 315] width 7 height 7
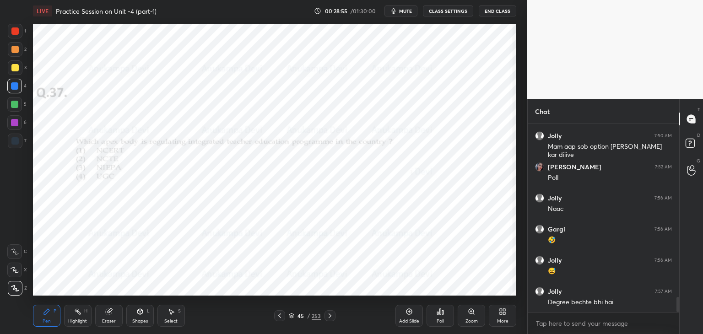
click at [470, 312] on icon at bounding box center [471, 311] width 5 height 5
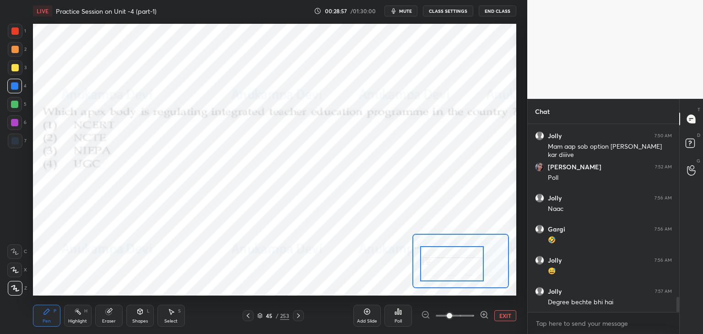
drag, startPoint x: 465, startPoint y: 265, endPoint x: 458, endPoint y: 268, distance: 7.4
click at [458, 268] on div at bounding box center [451, 263] width 63 height 35
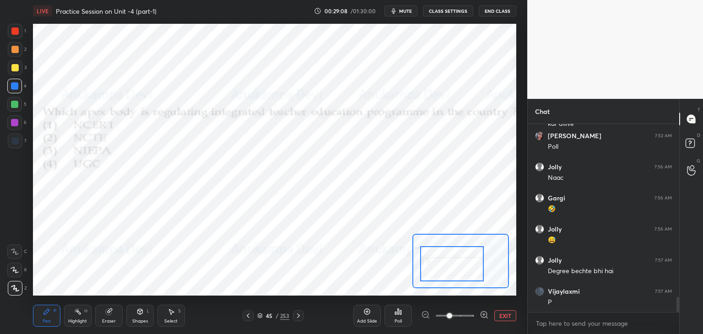
click at [408, 14] on button "mute" at bounding box center [401, 10] width 33 height 11
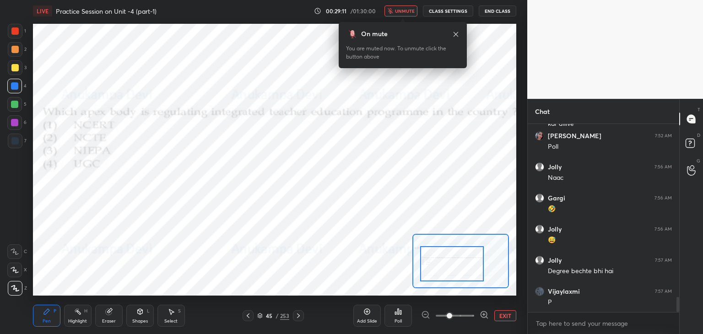
click at [410, 13] on span "unmute" at bounding box center [405, 11] width 20 height 6
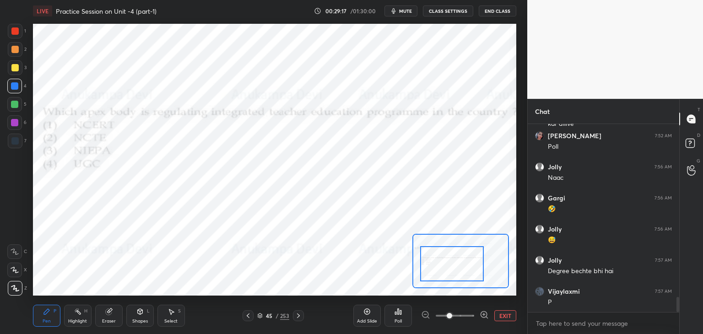
scroll to position [2196, 0]
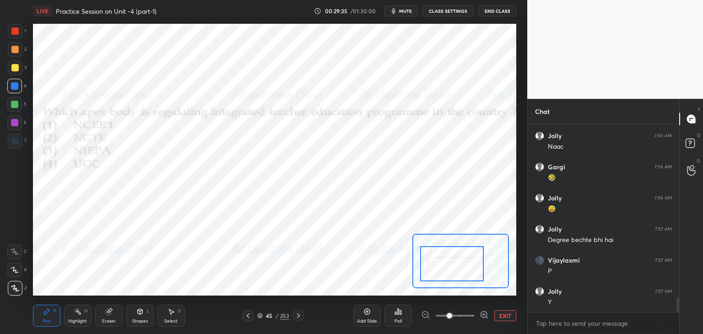
click at [402, 316] on div "Poll" at bounding box center [398, 316] width 27 height 22
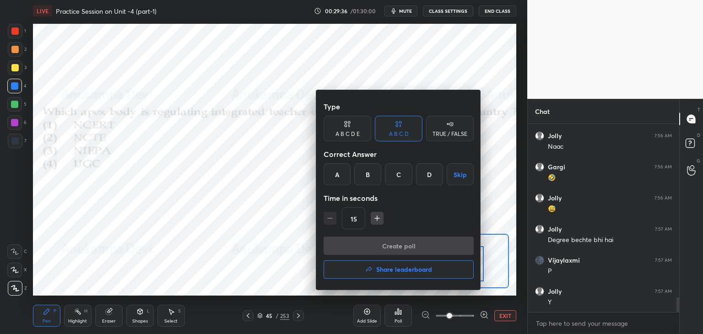
click at [245, 251] on div at bounding box center [351, 167] width 703 height 334
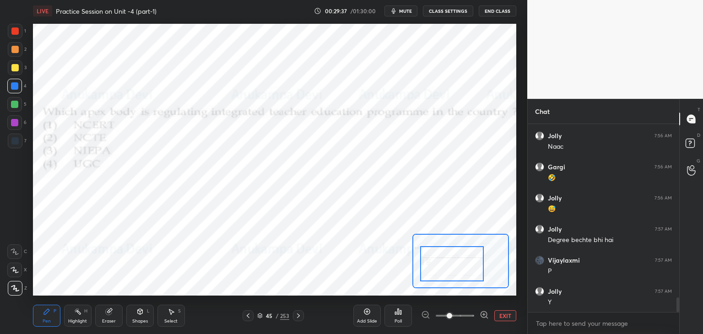
click at [260, 316] on icon at bounding box center [259, 315] width 5 height 5
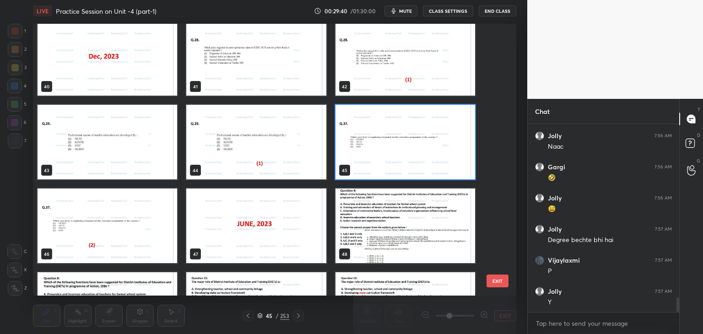
scroll to position [1107, 0]
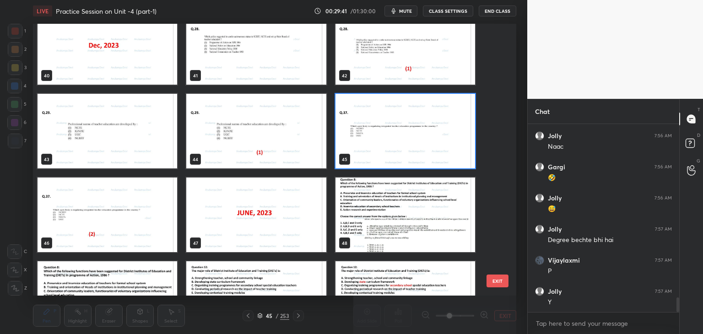
drag, startPoint x: 467, startPoint y: 159, endPoint x: 447, endPoint y: 174, distance: 25.5
click at [467, 160] on img "grid" at bounding box center [406, 131] width 140 height 75
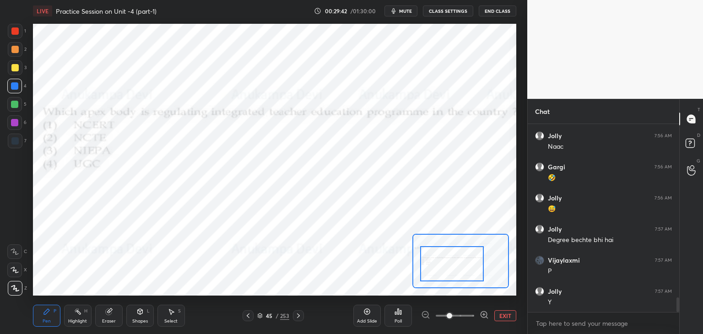
click at [399, 321] on div "Poll" at bounding box center [398, 321] width 7 height 5
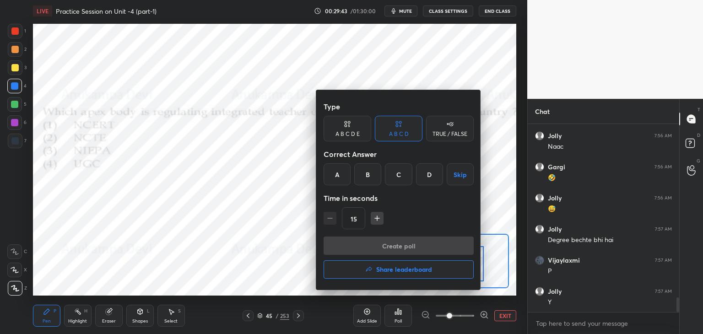
click at [362, 173] on div "B" at bounding box center [367, 174] width 27 height 22
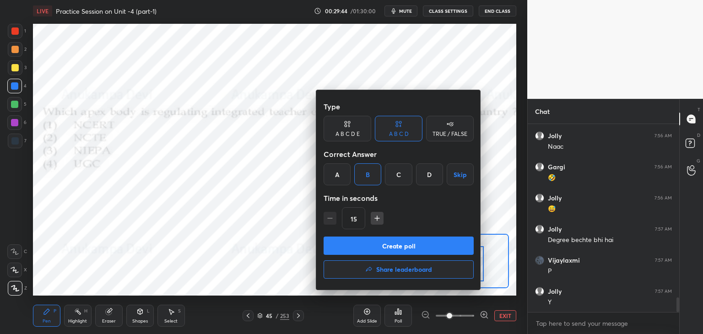
click at [406, 248] on button "Create poll" at bounding box center [399, 246] width 150 height 18
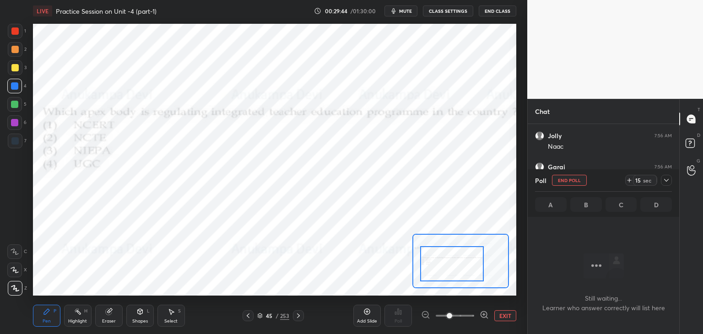
scroll to position [160, 149]
click at [405, 12] on span "mute" at bounding box center [405, 11] width 13 height 6
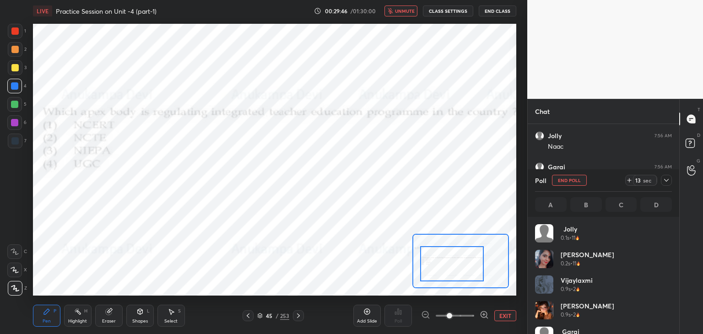
scroll to position [107, 134]
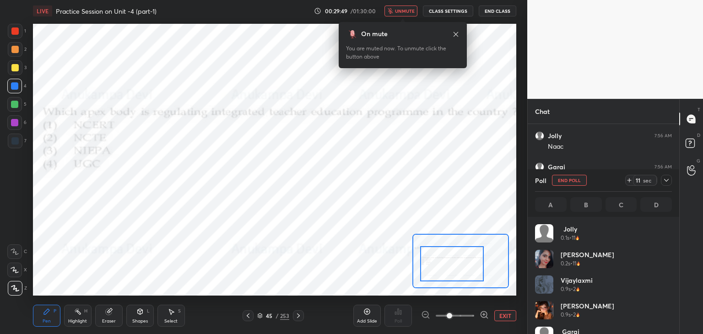
click at [455, 35] on icon at bounding box center [455, 34] width 7 height 7
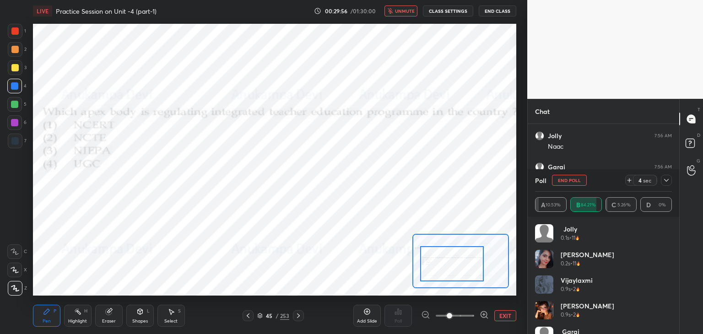
click at [409, 12] on span "unmute" at bounding box center [405, 11] width 20 height 6
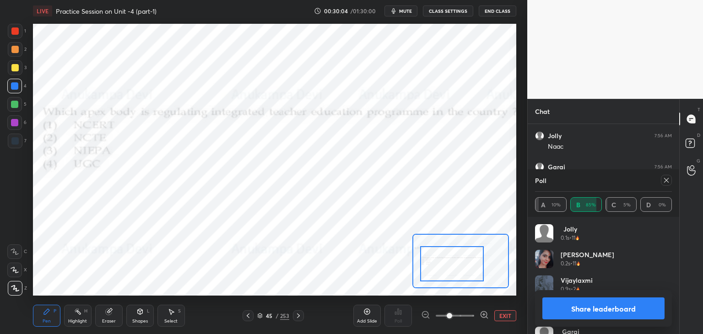
click at [665, 184] on icon at bounding box center [666, 180] width 7 height 7
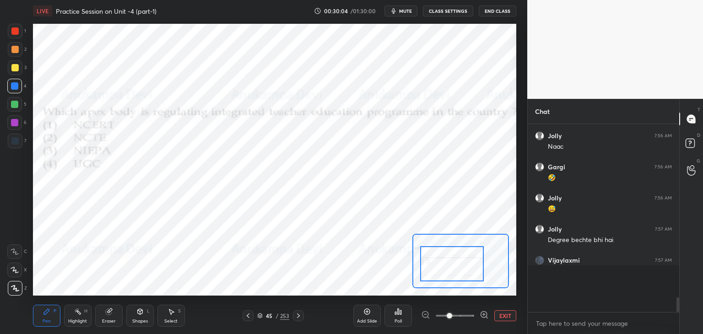
scroll to position [206, 149]
click at [299, 317] on icon at bounding box center [298, 315] width 7 height 7
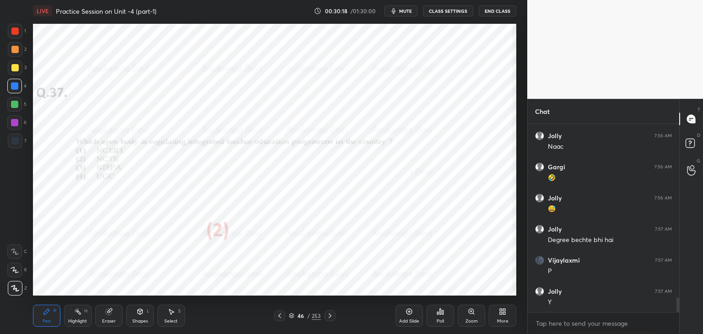
click at [330, 318] on icon at bounding box center [329, 315] width 7 height 7
click at [438, 316] on div "Poll" at bounding box center [440, 316] width 27 height 22
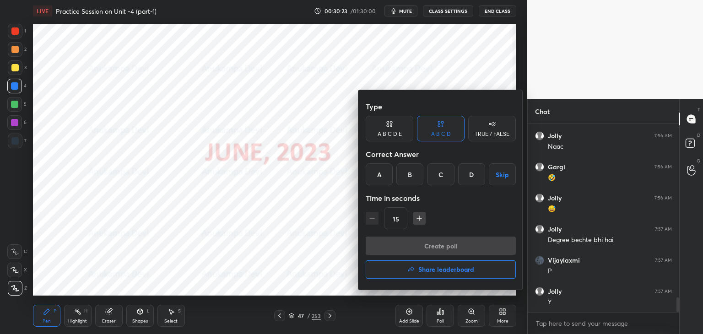
click at [443, 271] on h4 "Share leaderboard" at bounding box center [446, 269] width 56 height 6
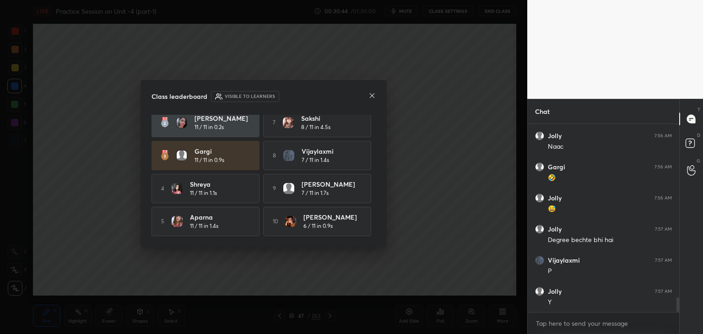
click at [372, 96] on icon at bounding box center [372, 95] width 7 height 7
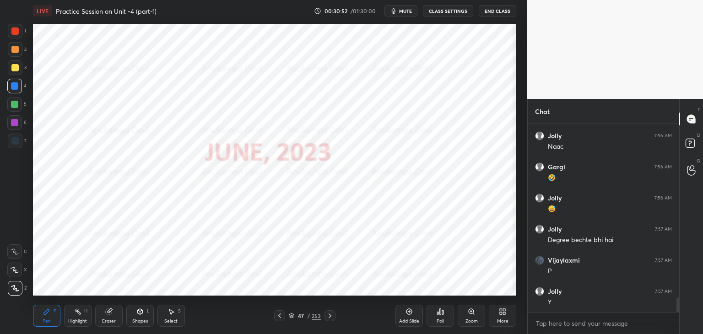
click at [329, 316] on icon at bounding box center [329, 315] width 7 height 7
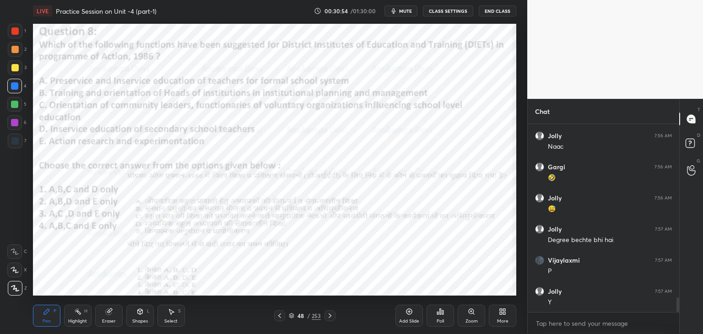
click at [407, 10] on span "mute" at bounding box center [405, 11] width 13 height 6
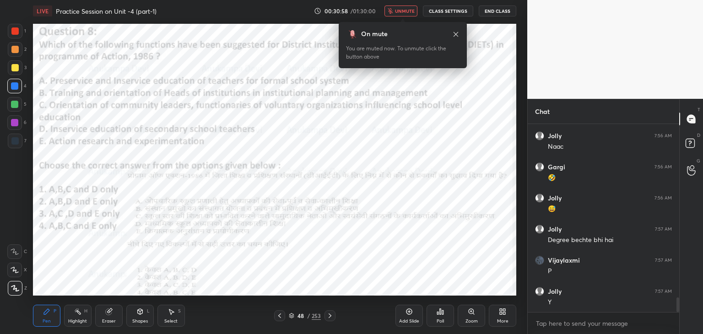
click at [455, 35] on icon at bounding box center [456, 34] width 5 height 5
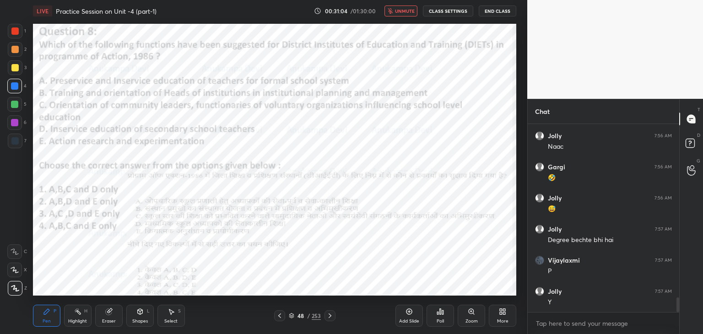
click at [408, 12] on span "unmute" at bounding box center [405, 11] width 20 height 6
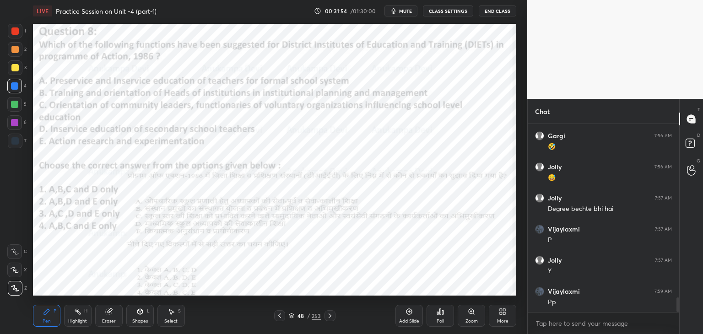
click at [111, 320] on div "Eraser" at bounding box center [109, 321] width 14 height 5
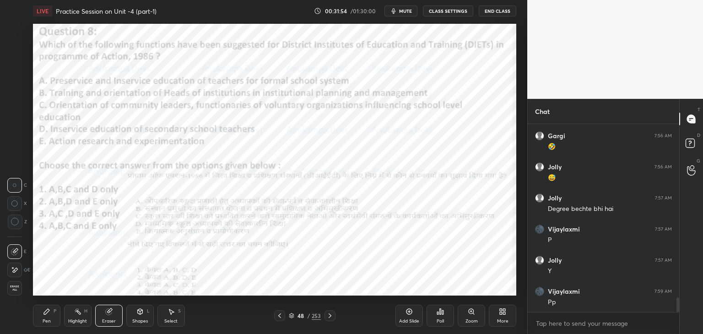
scroll to position [2259, 0]
click at [16, 290] on span "Erase all" at bounding box center [15, 288] width 14 height 6
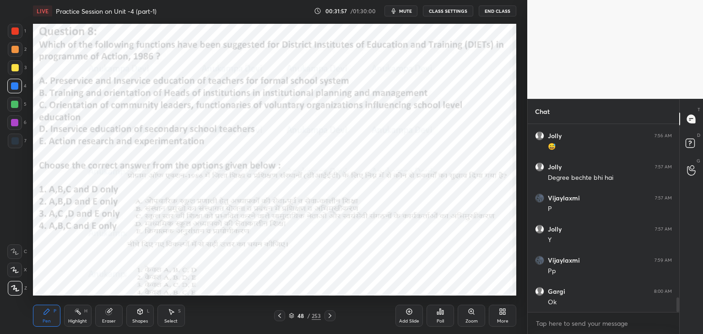
click at [17, 143] on div at bounding box center [14, 140] width 7 height 7
click at [409, 11] on span "mute" at bounding box center [405, 11] width 13 height 6
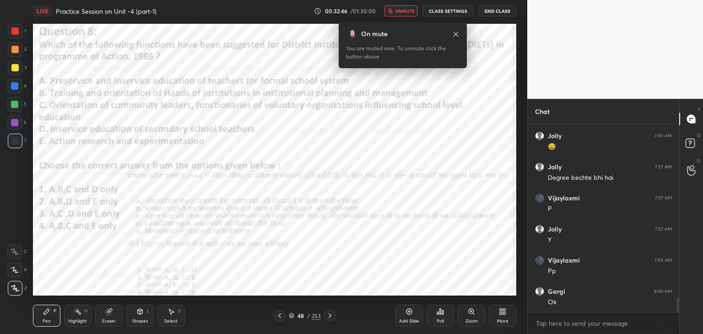
click at [458, 33] on icon at bounding box center [455, 34] width 7 height 7
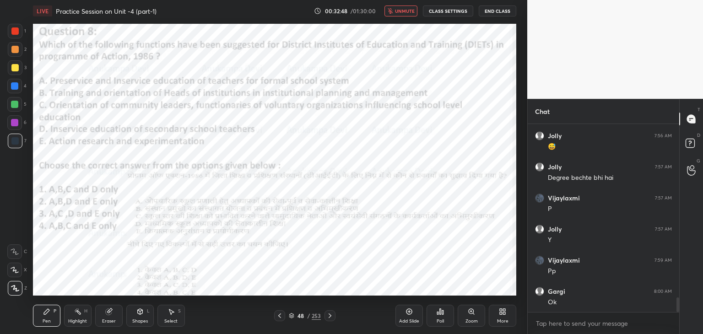
drag, startPoint x: 404, startPoint y: 11, endPoint x: 397, endPoint y: 19, distance: 10.0
click at [405, 11] on span "unmute" at bounding box center [405, 11] width 20 height 6
click at [291, 316] on icon at bounding box center [291, 315] width 5 height 2
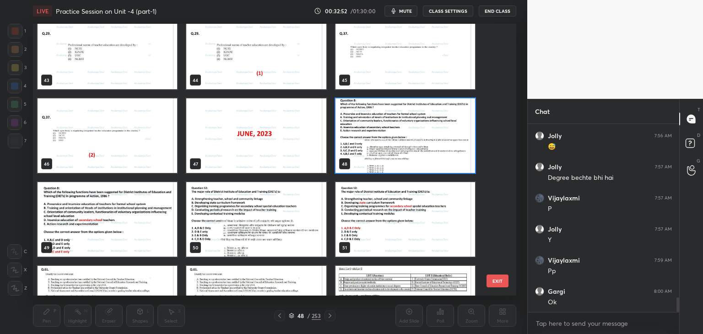
scroll to position [1220, 0]
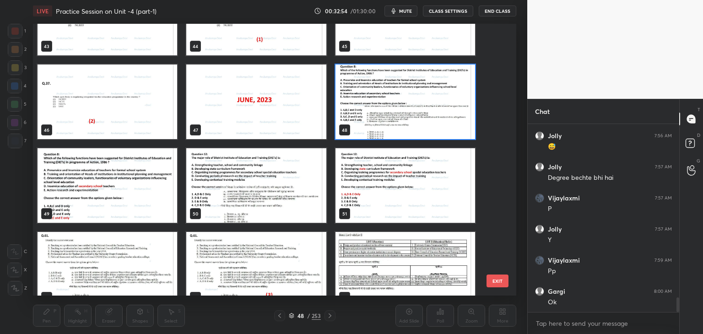
click at [450, 127] on img "grid" at bounding box center [406, 102] width 140 height 75
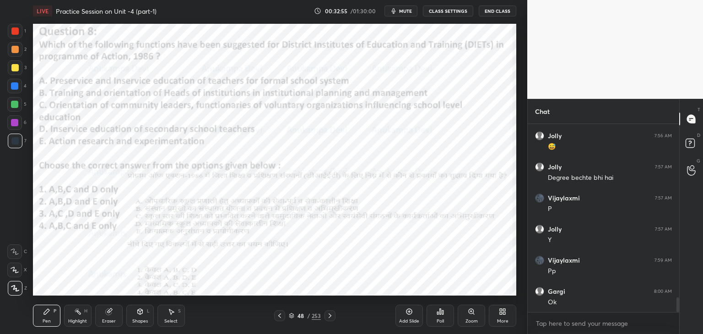
click at [440, 319] on div "Poll" at bounding box center [440, 321] width 7 height 5
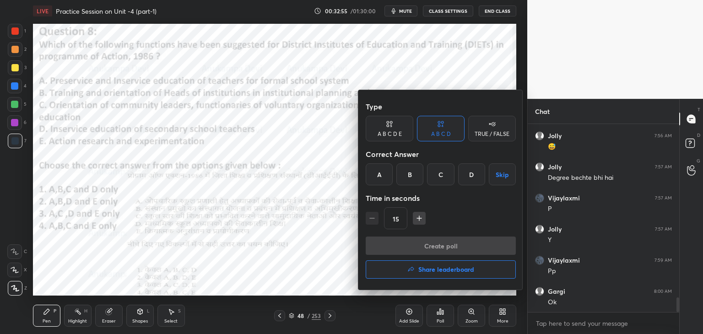
click at [466, 178] on div "D" at bounding box center [471, 174] width 27 height 22
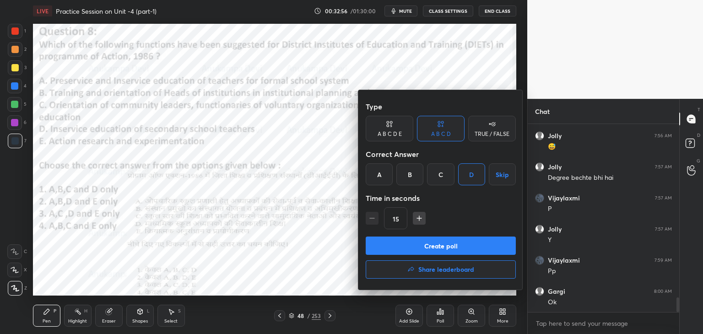
click at [477, 247] on button "Create poll" at bounding box center [441, 246] width 150 height 18
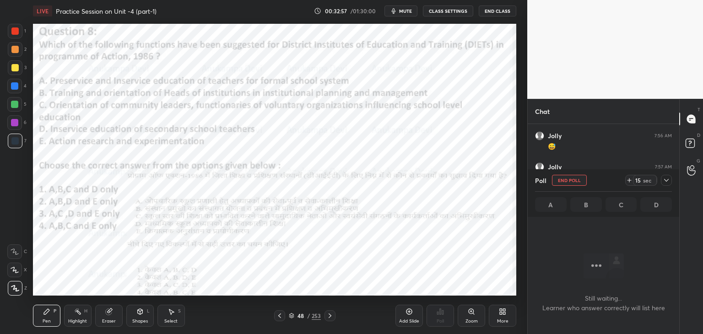
scroll to position [160, 149]
click at [409, 10] on span "mute" at bounding box center [405, 11] width 13 height 6
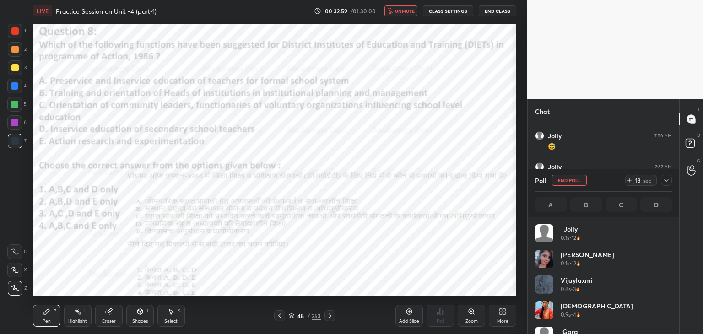
scroll to position [107, 134]
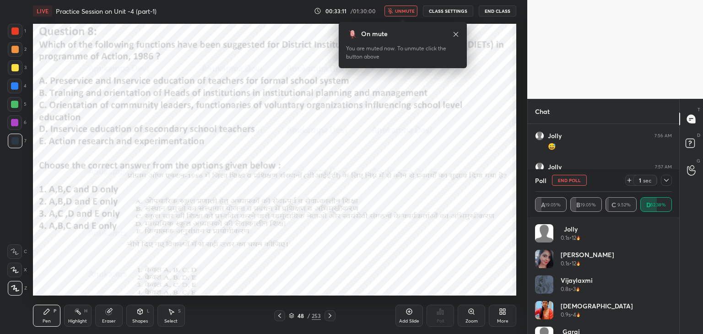
click at [455, 35] on icon at bounding box center [455, 34] width 7 height 7
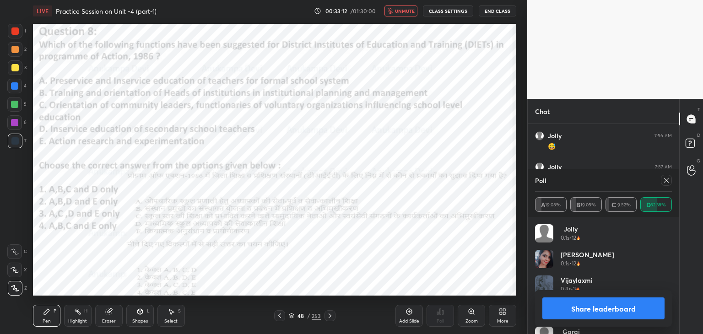
click at [407, 13] on span "unmute" at bounding box center [405, 11] width 20 height 6
click at [669, 180] on icon at bounding box center [666, 180] width 7 height 7
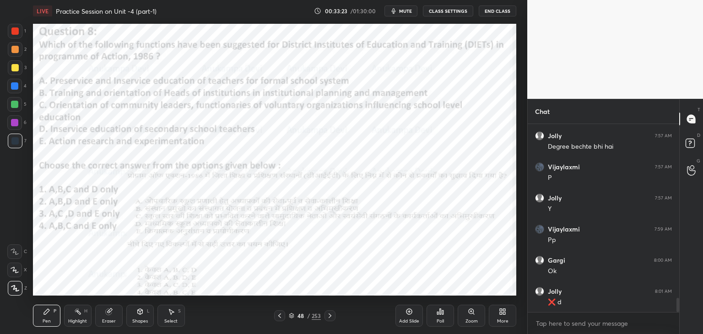
scroll to position [2321, 0]
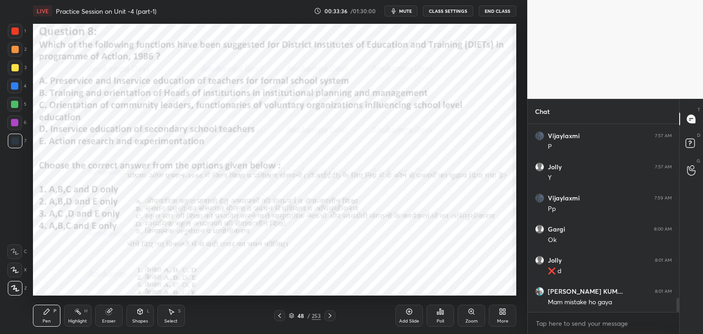
drag, startPoint x: 332, startPoint y: 316, endPoint x: 330, endPoint y: 296, distance: 20.8
click at [332, 315] on icon at bounding box center [329, 315] width 7 height 7
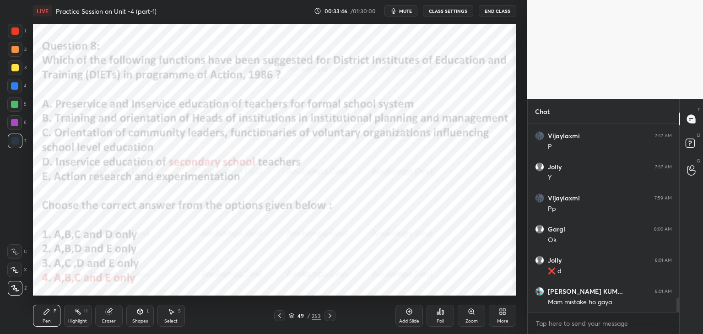
click at [410, 9] on span "mute" at bounding box center [405, 11] width 13 height 6
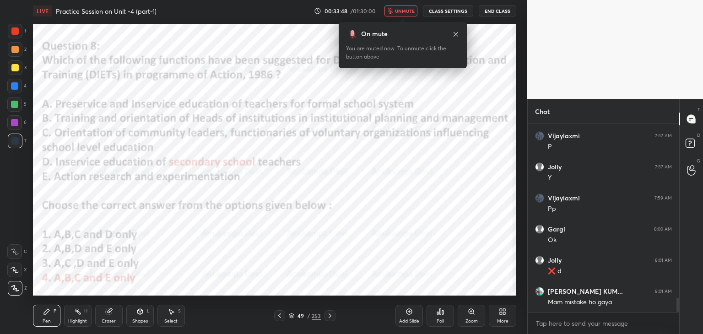
click at [408, 10] on span "unmute" at bounding box center [405, 11] width 20 height 6
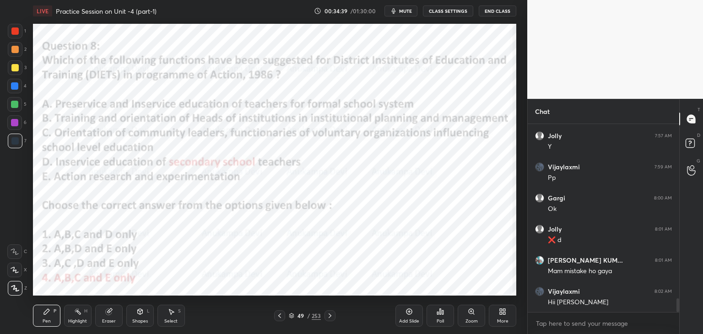
scroll to position [2383, 0]
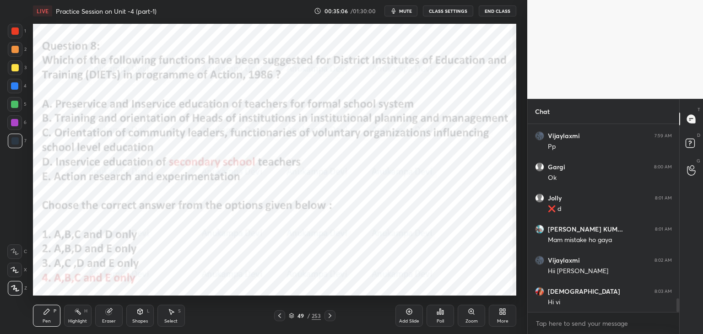
click at [330, 315] on icon at bounding box center [329, 315] width 7 height 7
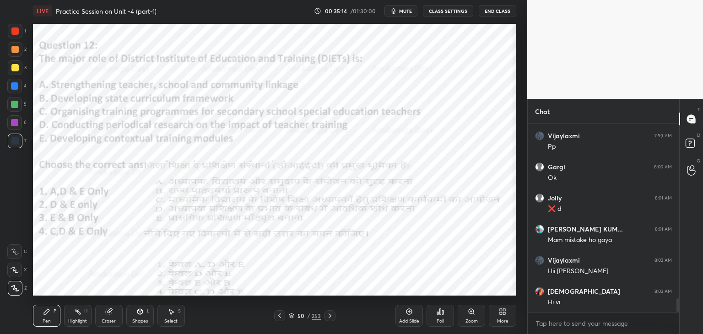
click at [406, 9] on span "mute" at bounding box center [405, 11] width 13 height 6
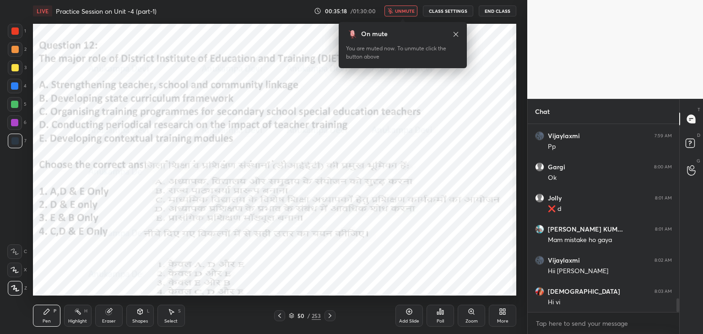
click at [455, 33] on icon at bounding box center [456, 34] width 5 height 5
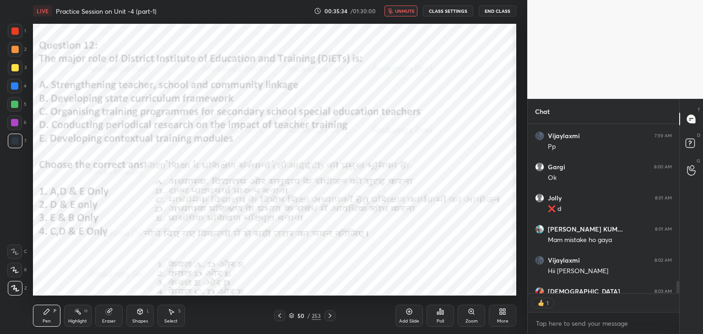
scroll to position [3, 3]
click at [399, 11] on span "unmute" at bounding box center [405, 11] width 20 height 6
click at [291, 319] on div "50 / 253" at bounding box center [305, 316] width 32 height 8
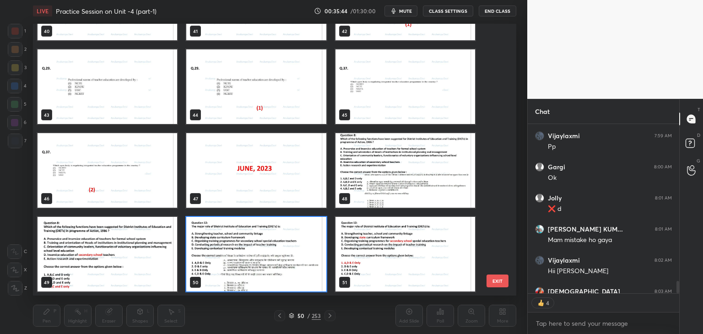
scroll to position [2433, 0]
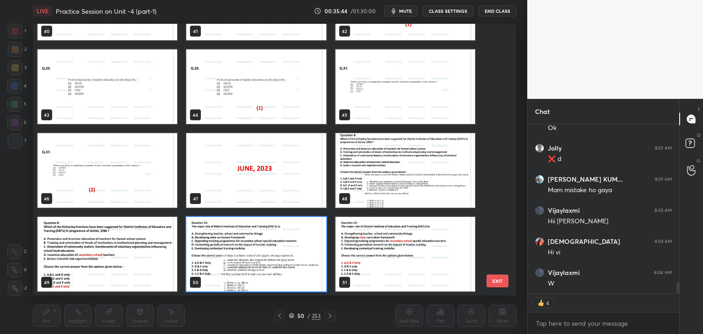
drag, startPoint x: 310, startPoint y: 288, endPoint x: 300, endPoint y: 284, distance: 10.6
click at [310, 288] on img "grid" at bounding box center [256, 254] width 140 height 75
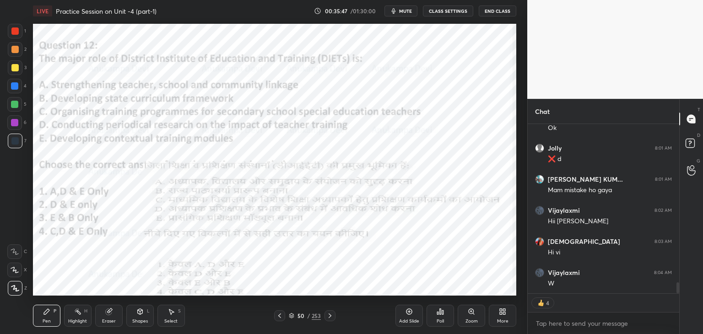
scroll to position [185, 149]
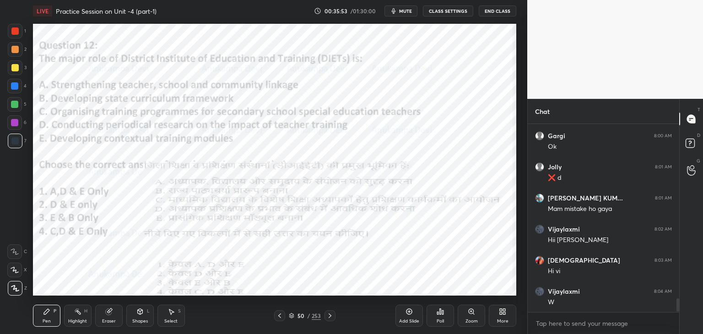
click at [409, 13] on span "mute" at bounding box center [405, 11] width 13 height 6
click at [407, 7] on button "unmute" at bounding box center [401, 10] width 33 height 11
click at [441, 319] on div "Poll" at bounding box center [440, 321] width 7 height 5
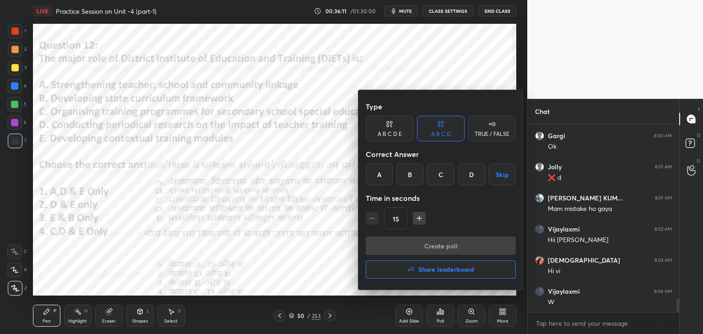
click at [381, 176] on div "A" at bounding box center [379, 174] width 27 height 22
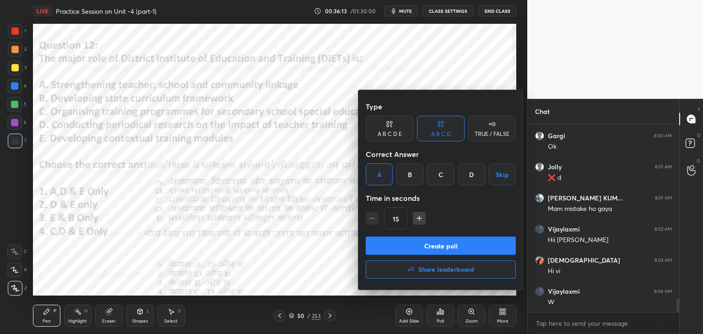
click at [449, 249] on button "Create poll" at bounding box center [441, 246] width 150 height 18
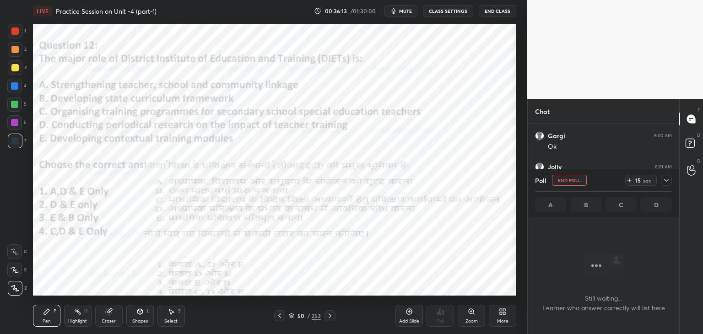
scroll to position [3, 3]
click at [408, 11] on span "mute" at bounding box center [405, 11] width 13 height 6
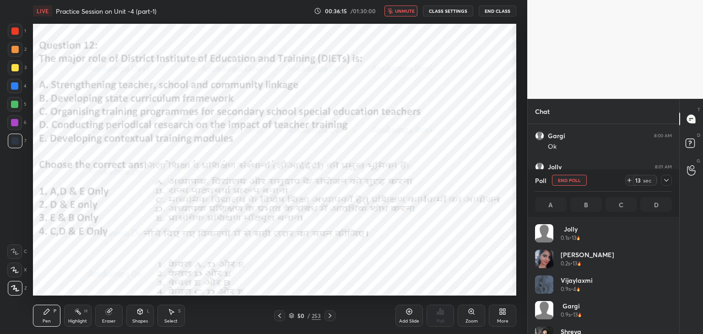
scroll to position [107, 134]
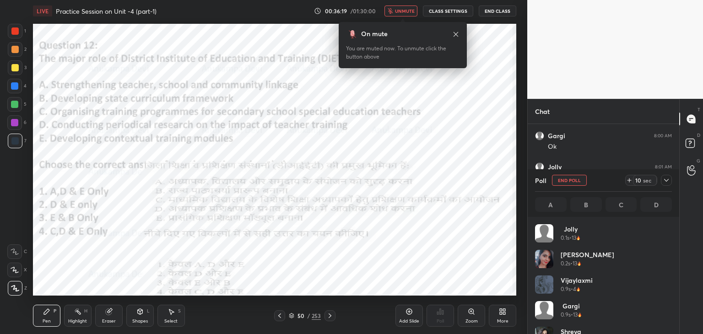
click at [455, 33] on icon at bounding box center [455, 34] width 7 height 7
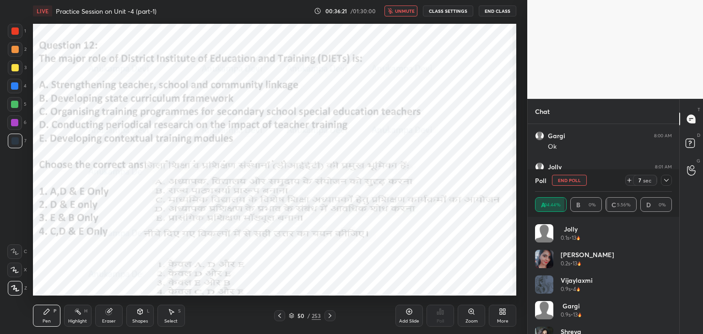
click at [404, 13] on span "unmute" at bounding box center [405, 11] width 20 height 6
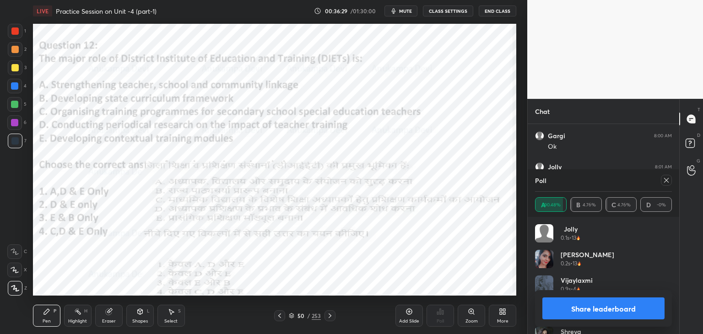
drag, startPoint x: 667, startPoint y: 181, endPoint x: 659, endPoint y: 180, distance: 8.3
click at [667, 181] on icon at bounding box center [666, 180] width 7 height 7
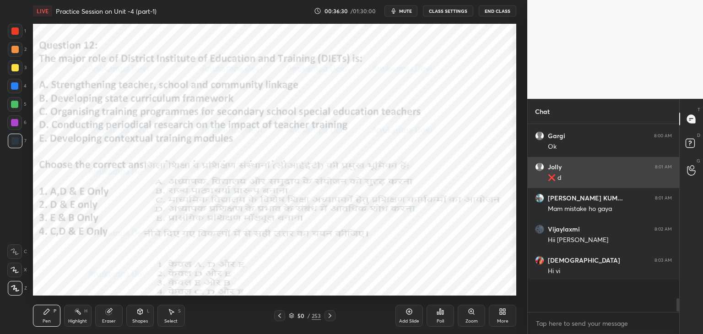
scroll to position [171, 149]
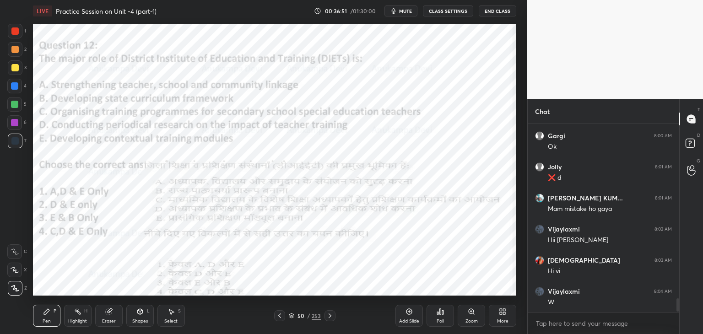
click at [330, 318] on icon at bounding box center [329, 315] width 7 height 7
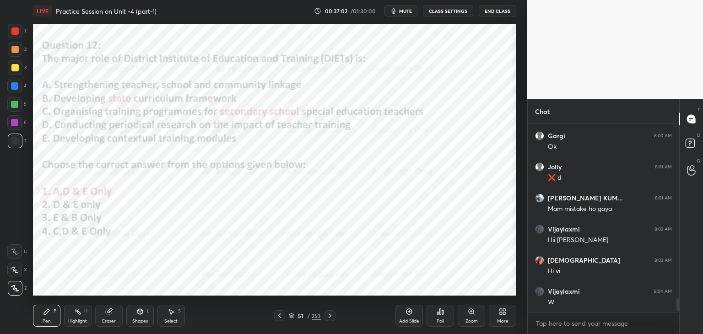
click at [332, 315] on icon at bounding box center [329, 315] width 7 height 7
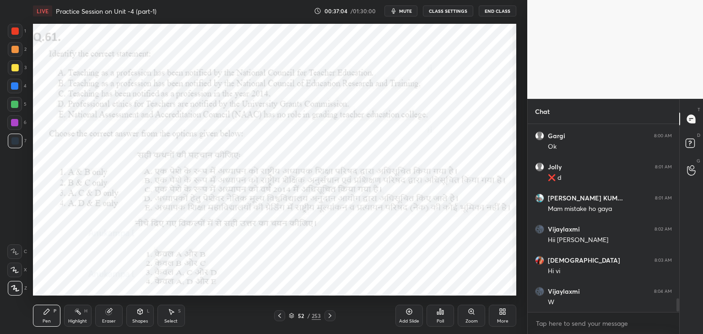
click at [408, 12] on span "mute" at bounding box center [405, 11] width 13 height 6
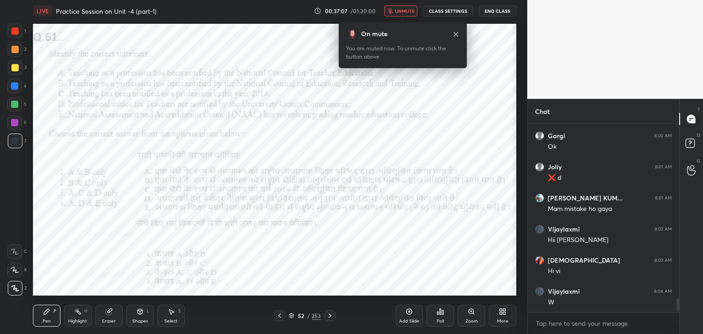
click at [456, 33] on icon at bounding box center [455, 34] width 7 height 7
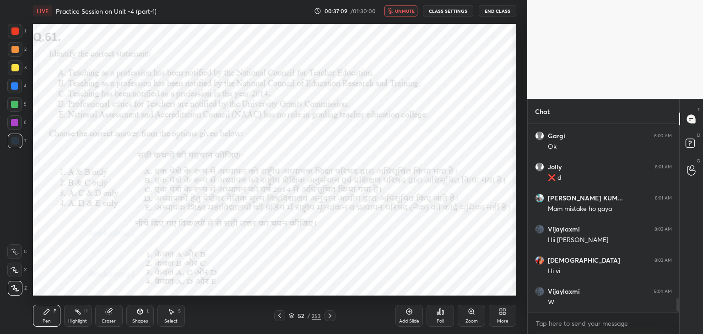
click at [404, 8] on span "unmute" at bounding box center [405, 11] width 20 height 6
click at [408, 10] on span "mute" at bounding box center [405, 11] width 13 height 6
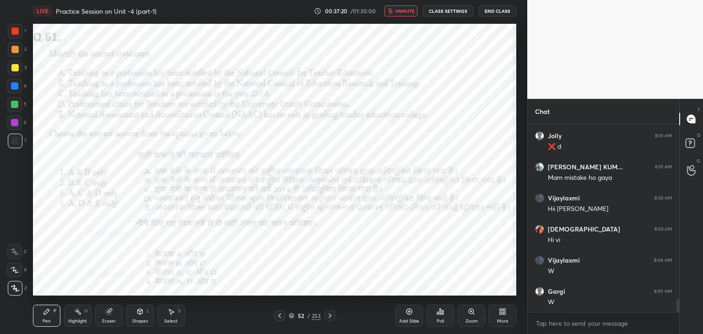
click at [407, 12] on span "unmute" at bounding box center [405, 11] width 20 height 6
click at [406, 11] on span "mute" at bounding box center [405, 11] width 13 height 6
click at [290, 316] on icon at bounding box center [291, 315] width 5 height 5
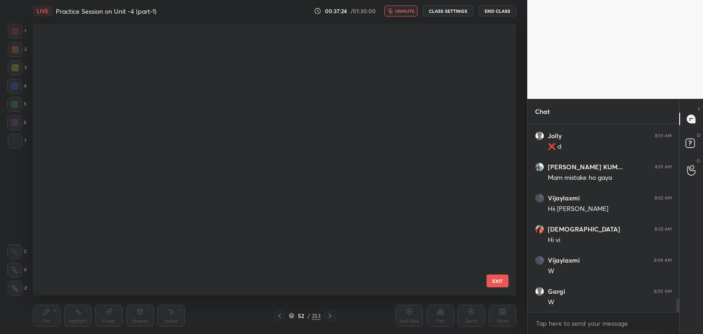
scroll to position [269, 479]
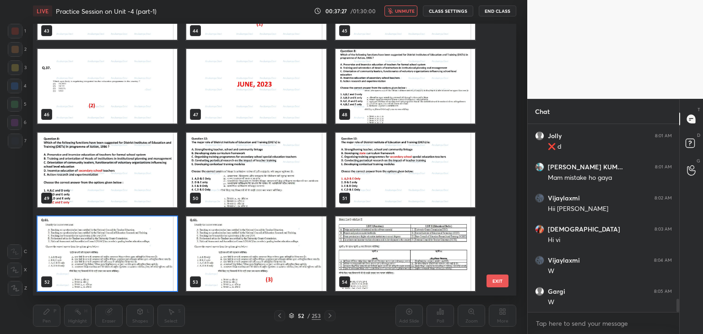
click at [170, 283] on img "grid" at bounding box center [108, 254] width 140 height 75
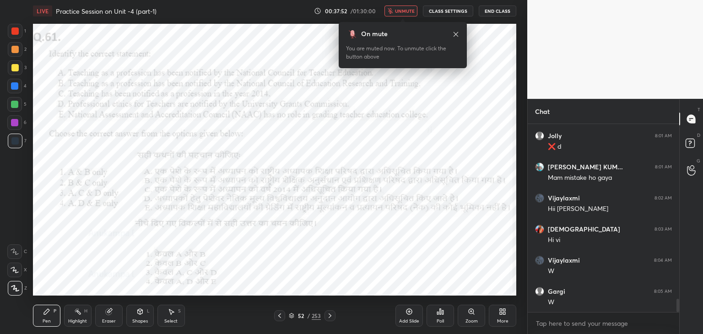
click at [458, 36] on icon at bounding box center [456, 34] width 5 height 5
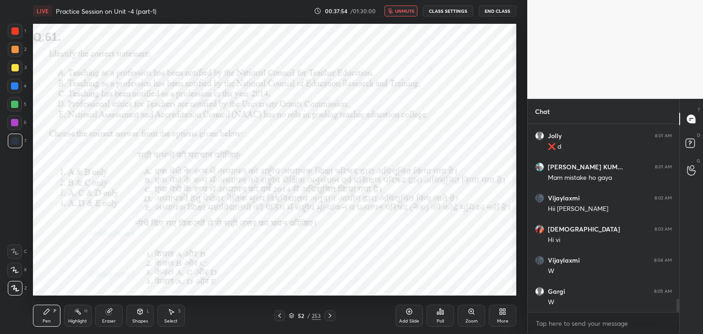
scroll to position [2477, 0]
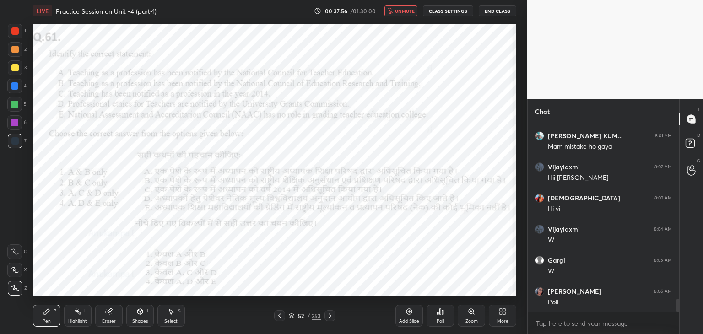
click at [411, 13] on span "unmute" at bounding box center [405, 11] width 20 height 6
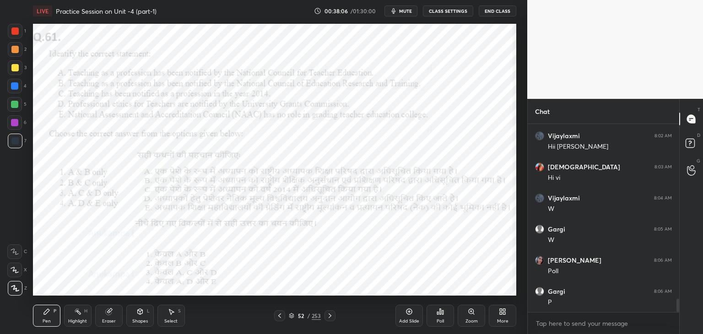
click at [292, 318] on icon at bounding box center [291, 317] width 5 height 1
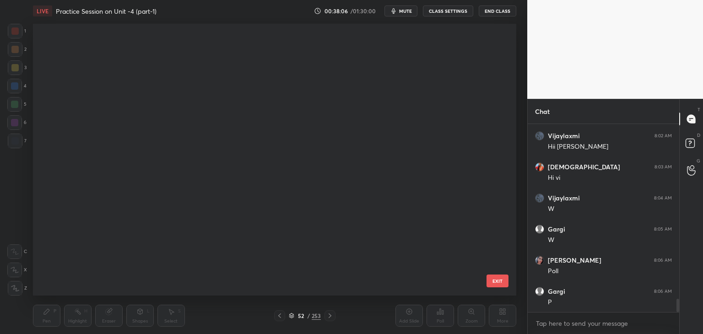
scroll to position [269, 479]
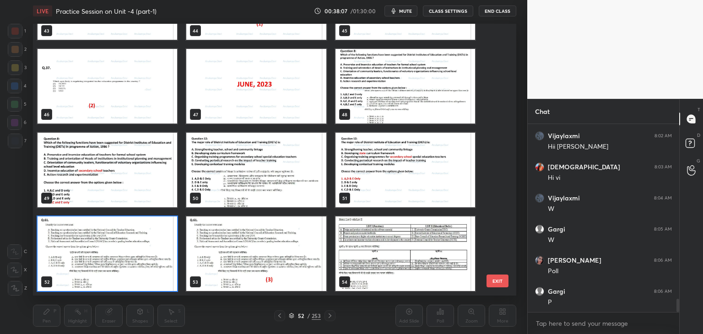
click at [156, 277] on img "grid" at bounding box center [108, 254] width 140 height 75
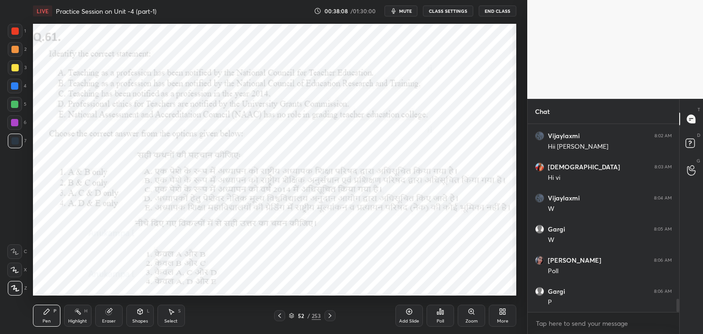
click at [442, 317] on div "Poll" at bounding box center [440, 316] width 27 height 22
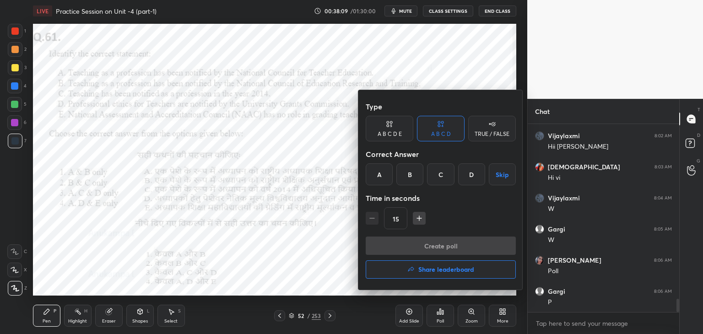
click at [444, 178] on div "C" at bounding box center [440, 174] width 27 height 22
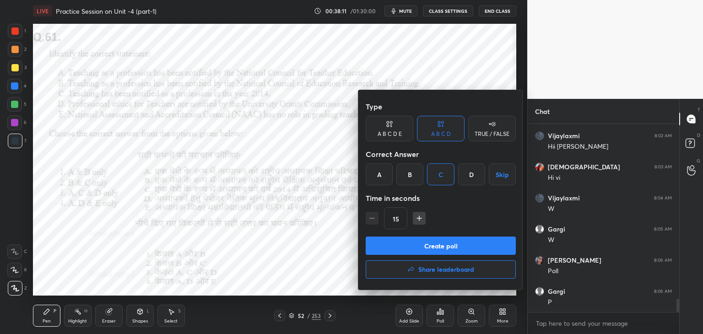
drag, startPoint x: 464, startPoint y: 246, endPoint x: 456, endPoint y: 200, distance: 47.0
click at [464, 246] on button "Create poll" at bounding box center [441, 246] width 150 height 18
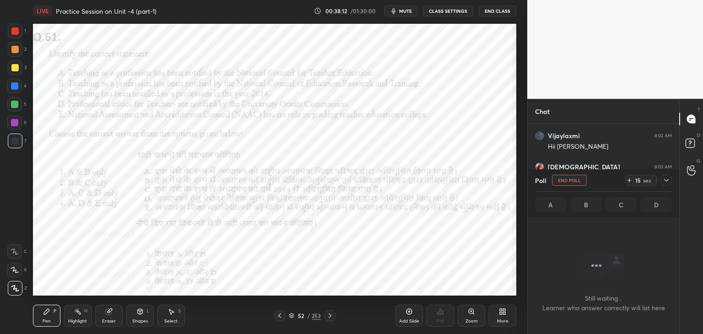
scroll to position [160, 149]
click at [408, 11] on span "mute" at bounding box center [405, 11] width 13 height 6
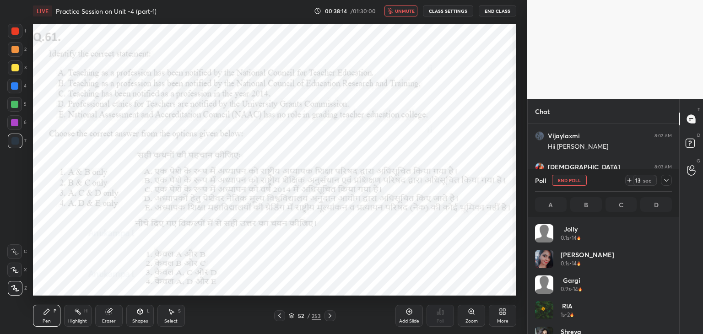
scroll to position [107, 134]
click at [409, 11] on span "unmute" at bounding box center [405, 11] width 20 height 6
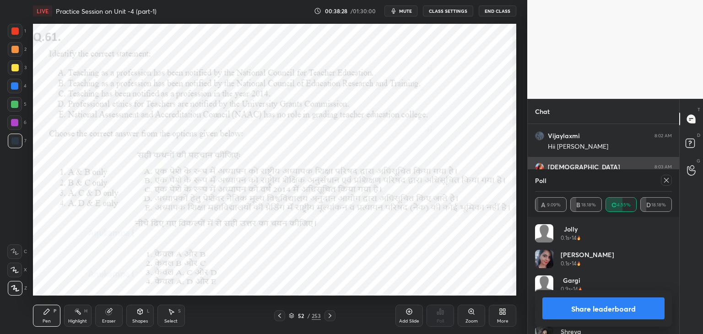
drag, startPoint x: 668, startPoint y: 183, endPoint x: 538, endPoint y: 169, distance: 130.7
click at [668, 182] on icon at bounding box center [666, 180] width 7 height 7
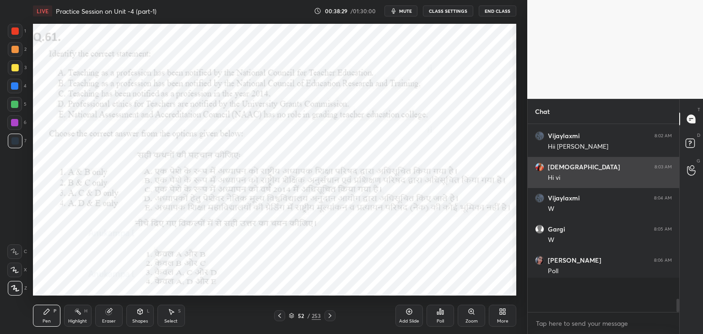
scroll to position [193, 149]
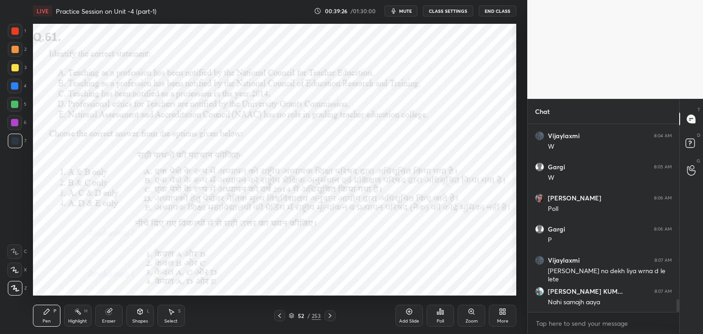
click at [331, 318] on icon at bounding box center [329, 315] width 7 height 7
click at [407, 11] on span "mute" at bounding box center [405, 11] width 13 height 6
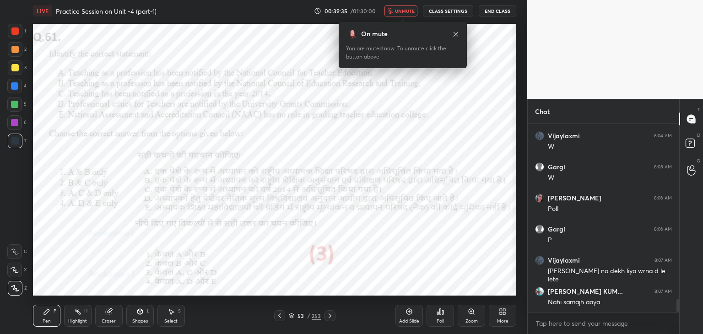
drag, startPoint x: 407, startPoint y: 11, endPoint x: 401, endPoint y: 14, distance: 6.8
click at [407, 11] on span "unmute" at bounding box center [405, 11] width 20 height 6
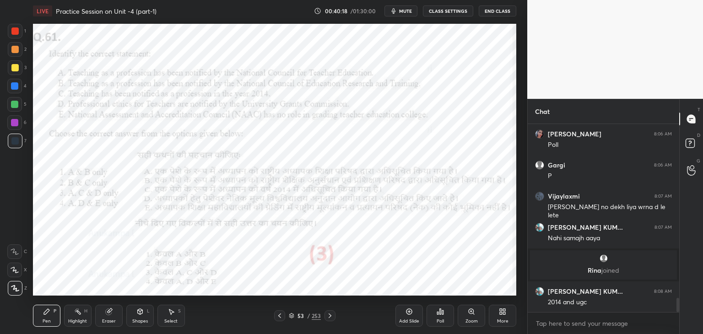
scroll to position [2390, 0]
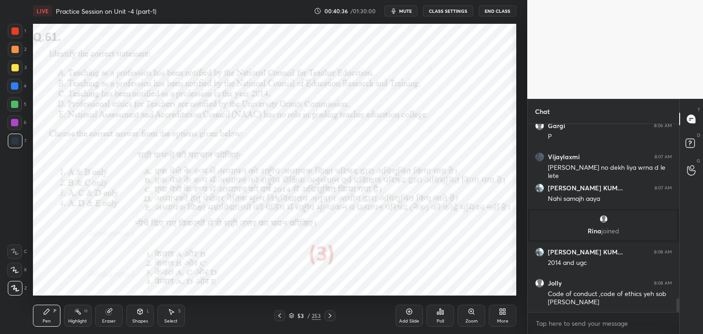
click at [332, 314] on icon at bounding box center [329, 315] width 7 height 7
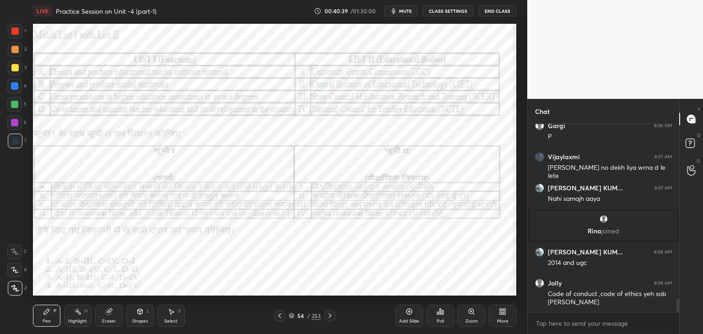
scroll to position [2421, 0]
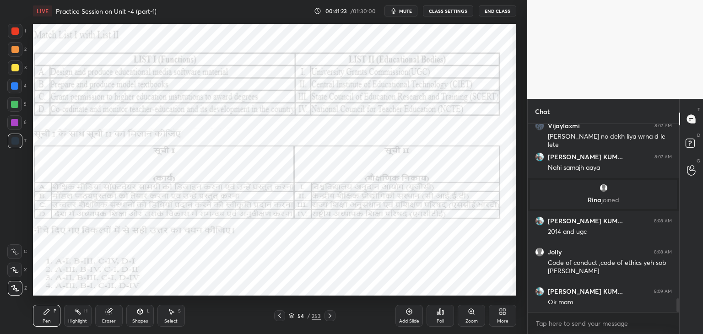
click at [409, 10] on span "mute" at bounding box center [405, 11] width 13 height 6
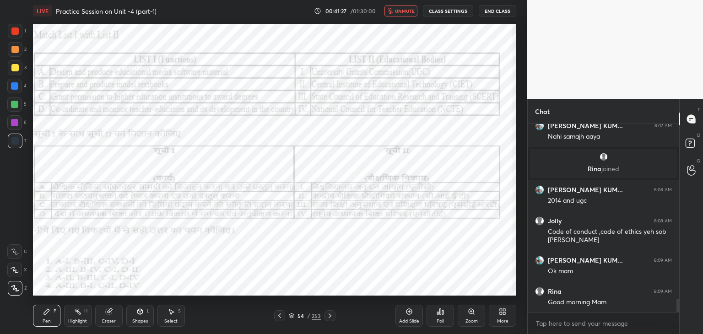
click at [408, 8] on span "unmute" at bounding box center [405, 11] width 20 height 6
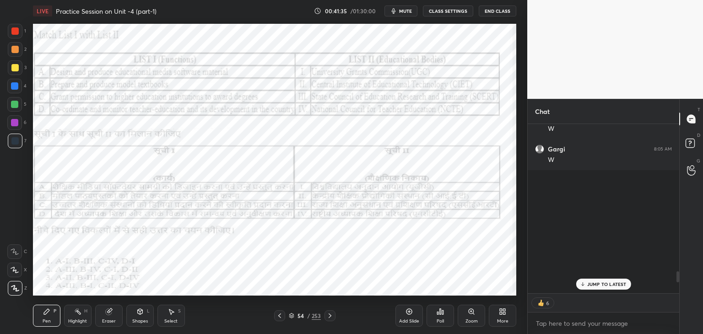
scroll to position [2503, 0]
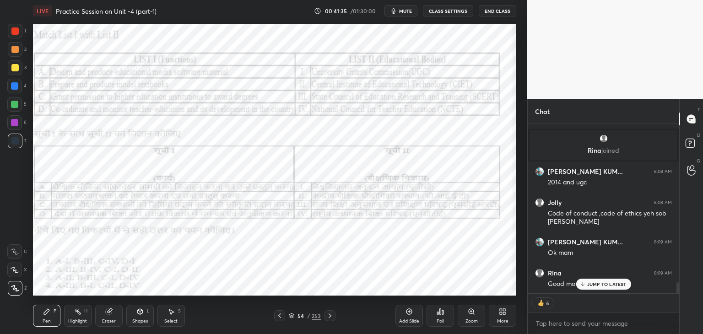
drag, startPoint x: 677, startPoint y: 285, endPoint x: 683, endPoint y: 309, distance: 25.0
click at [683, 309] on div "Chat [PERSON_NAME] 8:07 AM [PERSON_NAME] no dekh liya wrna d le [PERSON_NAME] K…" at bounding box center [615, 216] width 176 height 235
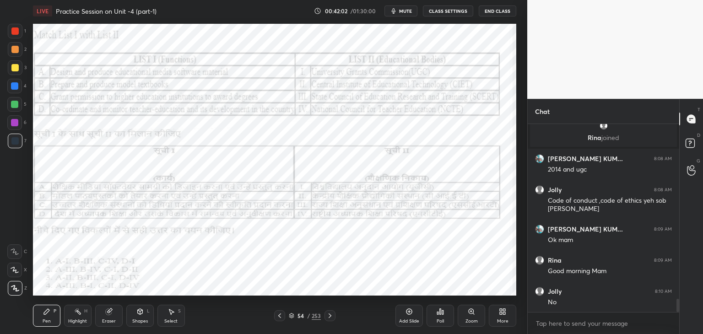
scroll to position [2547, 0]
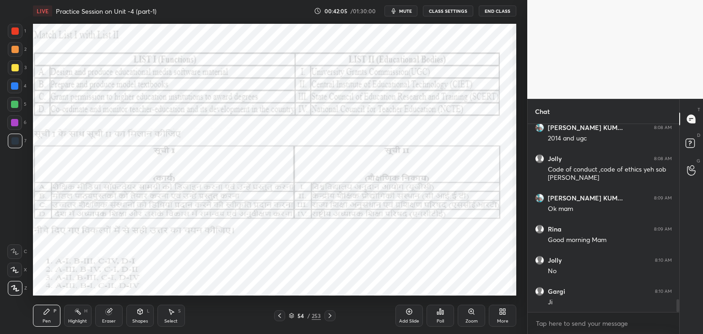
click at [16, 105] on div at bounding box center [14, 104] width 7 height 7
click at [16, 89] on div at bounding box center [14, 85] width 7 height 7
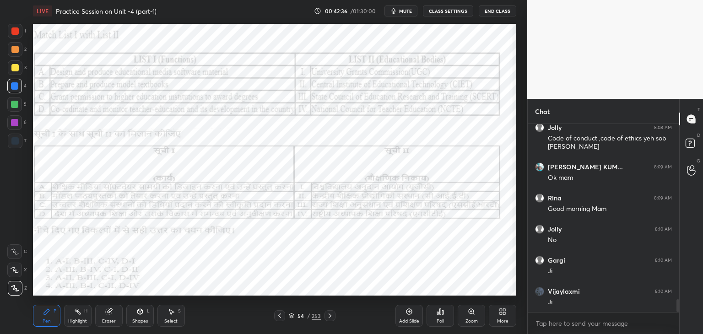
click at [291, 315] on icon at bounding box center [291, 315] width 5 height 5
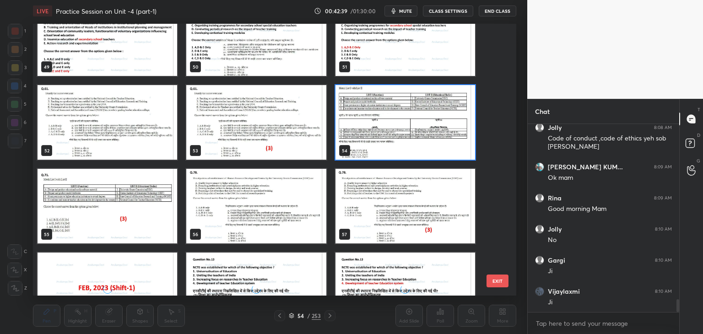
scroll to position [1390, 0]
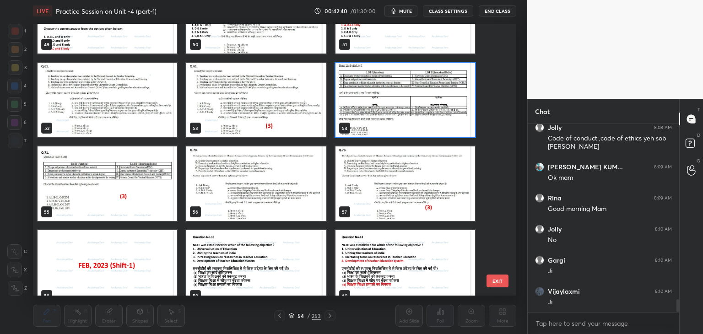
click at [453, 125] on img "grid" at bounding box center [406, 100] width 140 height 75
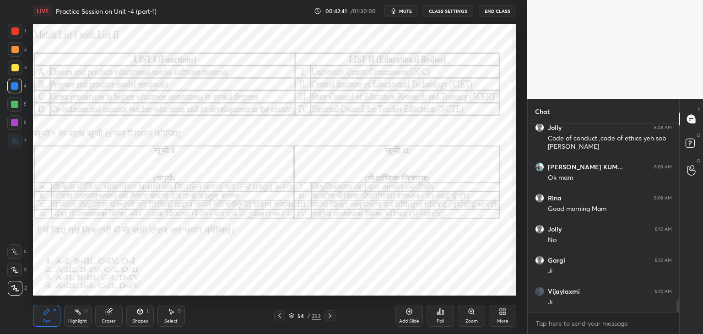
click at [440, 319] on div "Poll" at bounding box center [440, 321] width 7 height 5
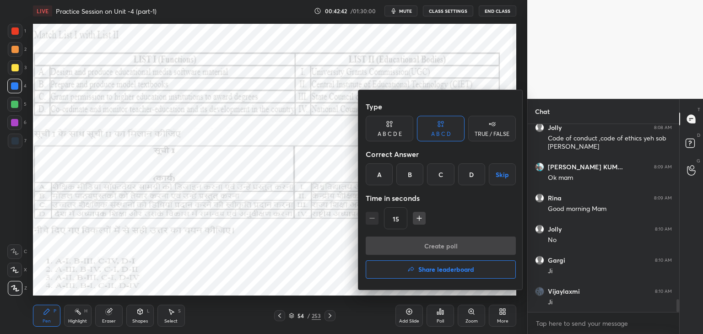
click at [442, 174] on div "C" at bounding box center [440, 174] width 27 height 22
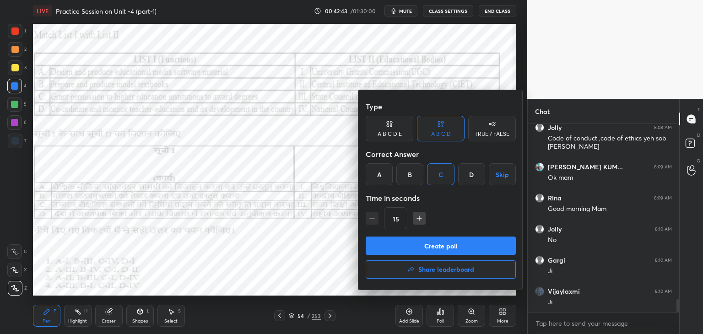
drag, startPoint x: 453, startPoint y: 247, endPoint x: 445, endPoint y: 203, distance: 44.6
click at [453, 246] on button "Create poll" at bounding box center [441, 246] width 150 height 18
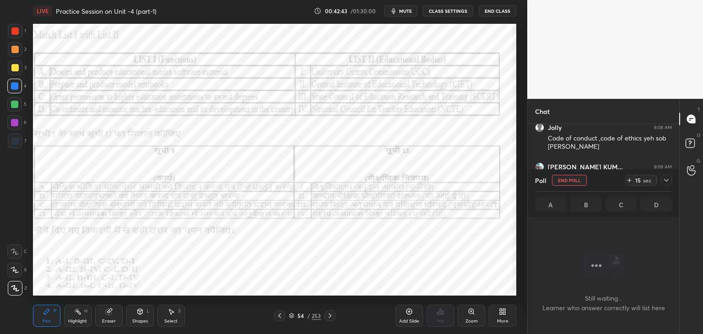
scroll to position [160, 149]
drag, startPoint x: 408, startPoint y: 11, endPoint x: 403, endPoint y: 16, distance: 7.5
click at [408, 11] on span "mute" at bounding box center [405, 11] width 13 height 6
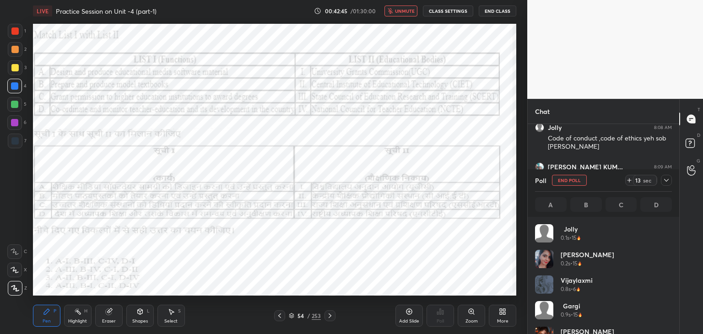
scroll to position [107, 134]
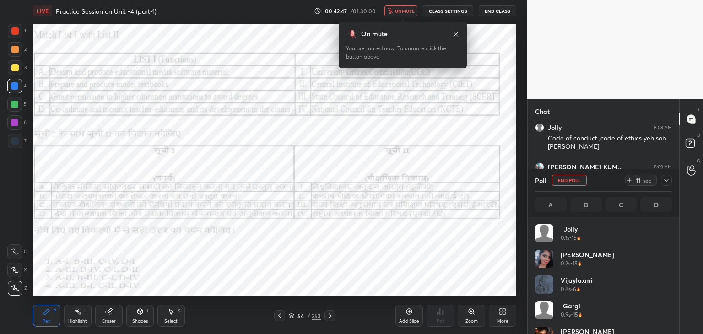
click at [457, 33] on icon at bounding box center [455, 34] width 7 height 7
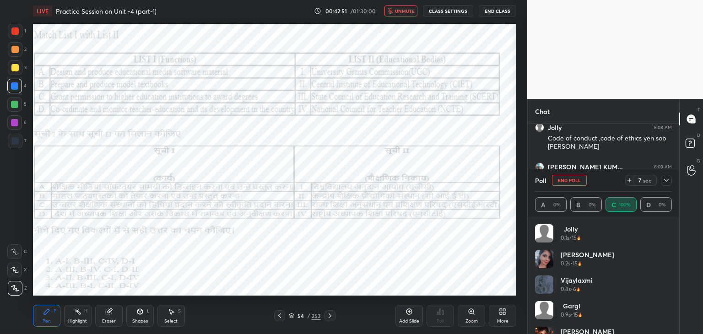
click at [406, 12] on span "unmute" at bounding box center [405, 11] width 20 height 6
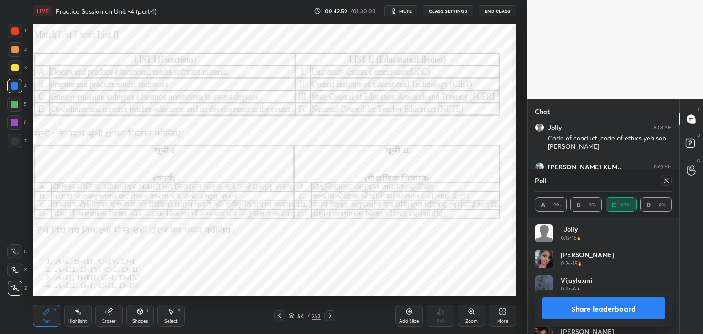
click at [667, 180] on icon at bounding box center [666, 180] width 7 height 7
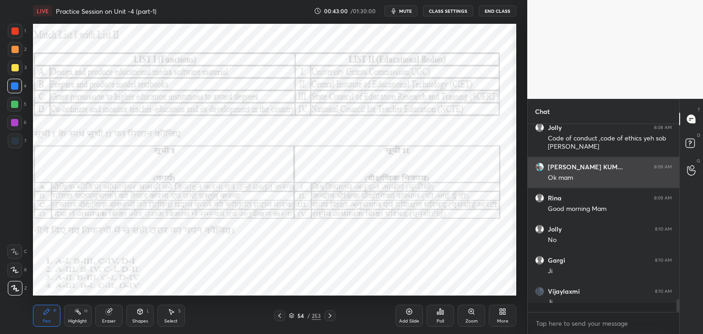
scroll to position [207, 149]
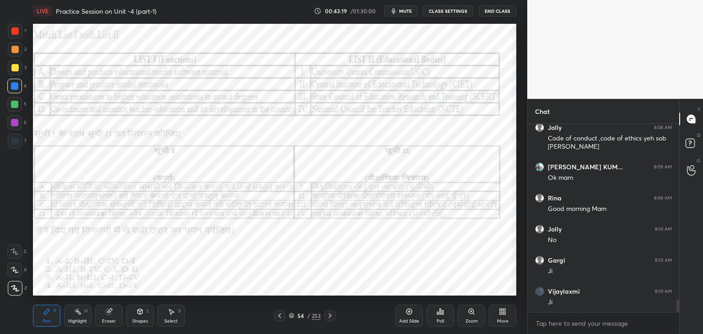
click at [330, 318] on icon at bounding box center [329, 315] width 7 height 7
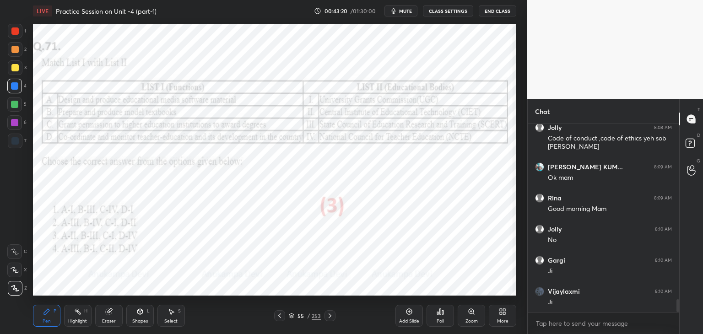
drag, startPoint x: 328, startPoint y: 316, endPoint x: 334, endPoint y: 309, distance: 9.4
click at [329, 316] on icon at bounding box center [329, 315] width 7 height 7
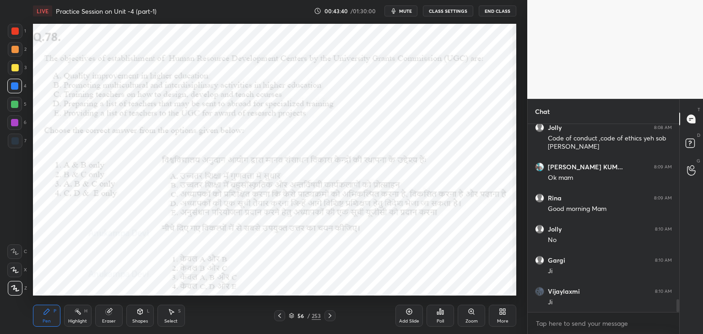
click at [405, 6] on button "mute" at bounding box center [401, 10] width 33 height 11
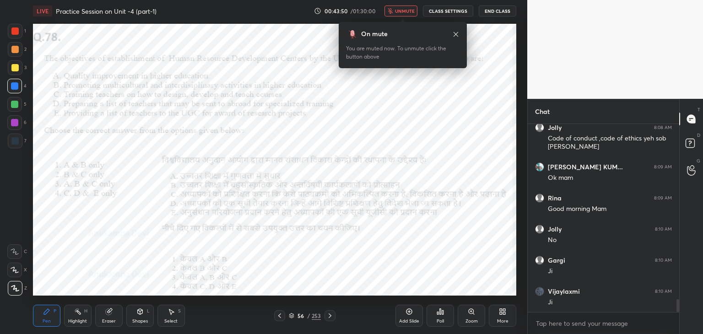
click at [290, 317] on icon at bounding box center [291, 315] width 5 height 5
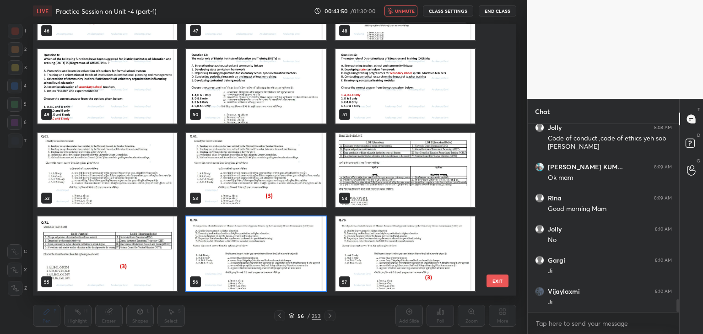
scroll to position [269, 479]
click at [319, 284] on img "grid" at bounding box center [256, 254] width 140 height 75
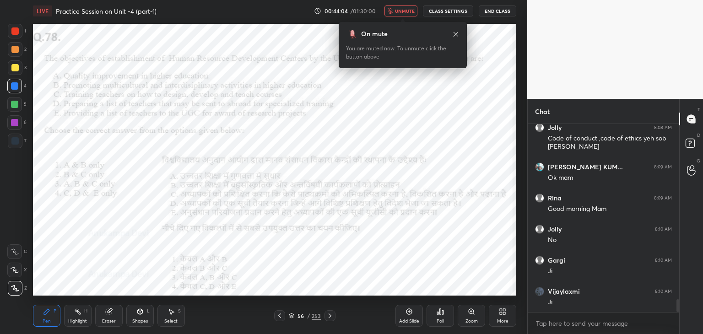
click at [456, 33] on icon at bounding box center [455, 34] width 7 height 7
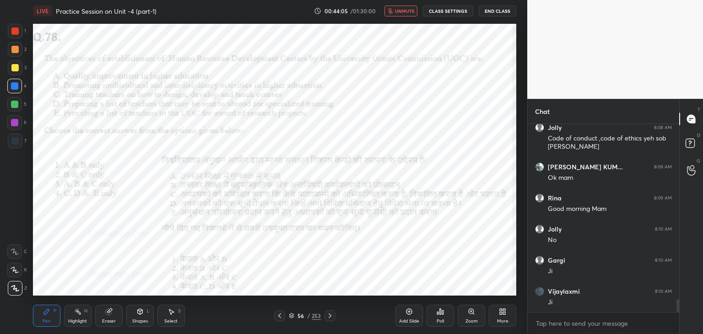
click at [410, 11] on span "unmute" at bounding box center [405, 11] width 20 height 6
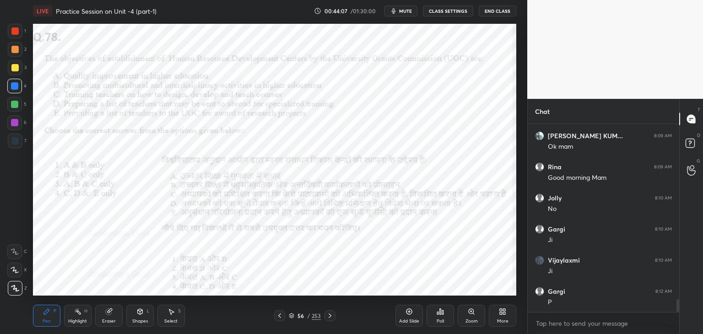
click at [411, 11] on span "mute" at bounding box center [405, 11] width 13 height 6
click at [407, 10] on span "unmute" at bounding box center [405, 11] width 20 height 6
click at [438, 319] on div "Poll" at bounding box center [440, 321] width 7 height 5
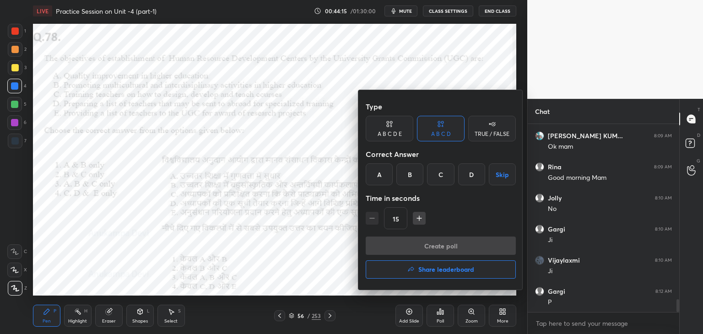
click at [439, 176] on div "C" at bounding box center [440, 174] width 27 height 22
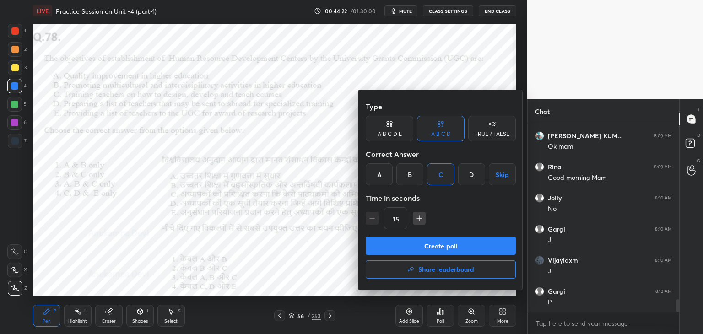
drag, startPoint x: 455, startPoint y: 249, endPoint x: 453, endPoint y: 239, distance: 11.3
click at [455, 249] on button "Create poll" at bounding box center [441, 246] width 150 height 18
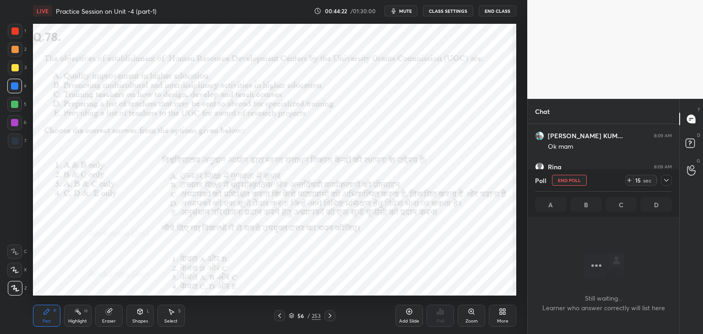
scroll to position [3, 3]
click at [408, 11] on span "mute" at bounding box center [405, 11] width 13 height 6
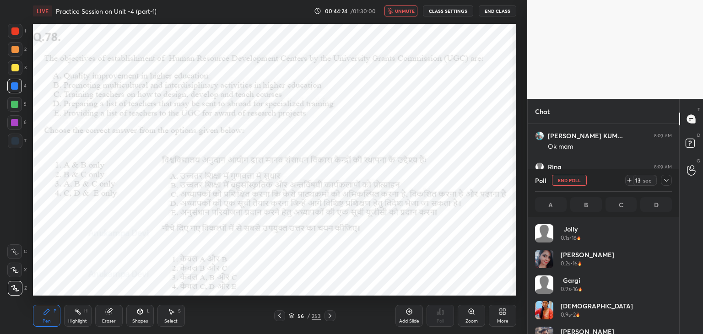
scroll to position [107, 134]
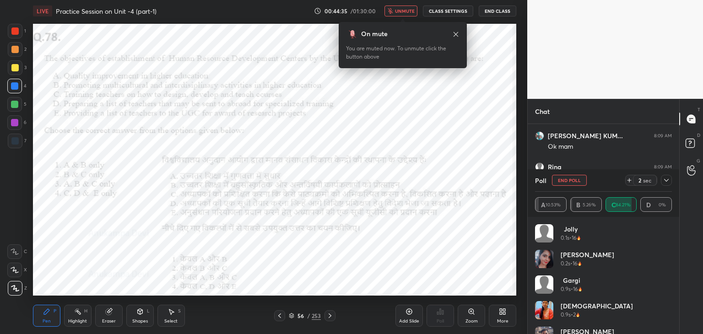
click at [458, 34] on icon at bounding box center [455, 34] width 7 height 7
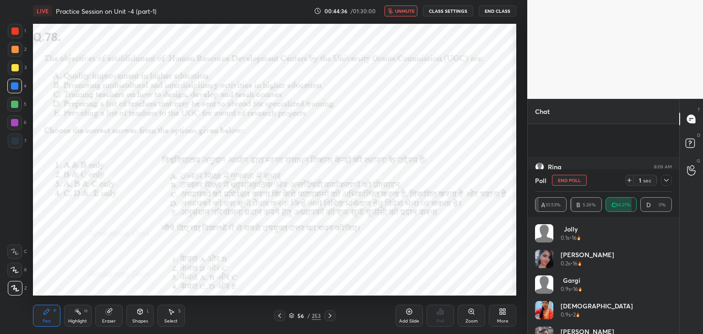
scroll to position [2688, 0]
click at [407, 11] on span "unmute" at bounding box center [405, 11] width 20 height 6
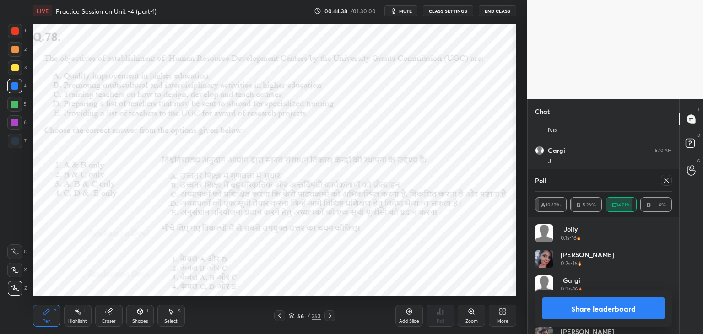
click at [669, 182] on icon at bounding box center [666, 180] width 7 height 7
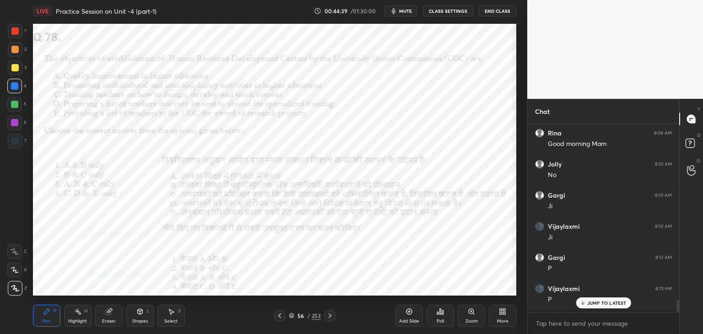
scroll to position [185, 149]
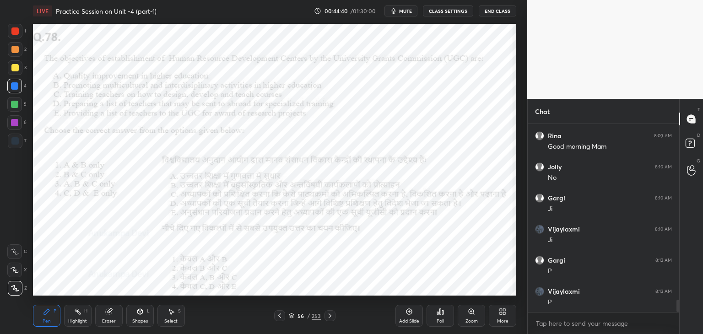
click at [329, 317] on icon at bounding box center [329, 315] width 7 height 7
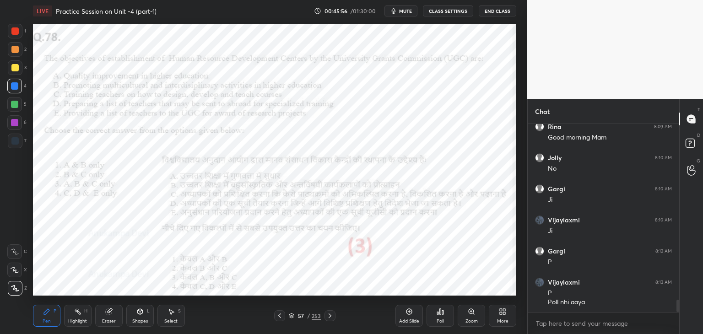
click at [329, 315] on icon at bounding box center [329, 315] width 7 height 7
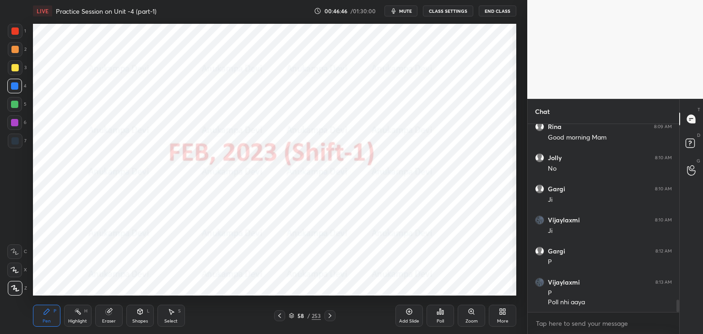
click at [330, 316] on icon at bounding box center [330, 316] width 3 height 5
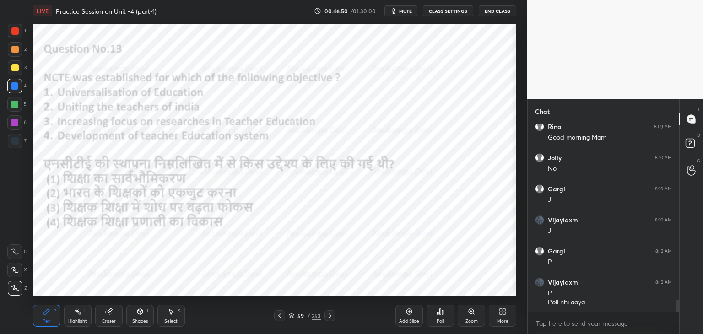
click at [407, 11] on span "mute" at bounding box center [405, 11] width 13 height 6
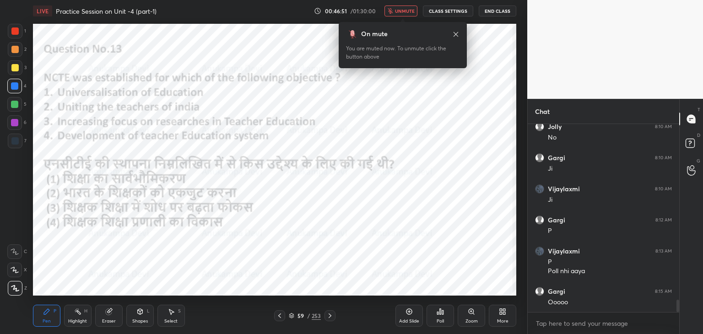
click at [408, 11] on span "unmute" at bounding box center [405, 11] width 20 height 6
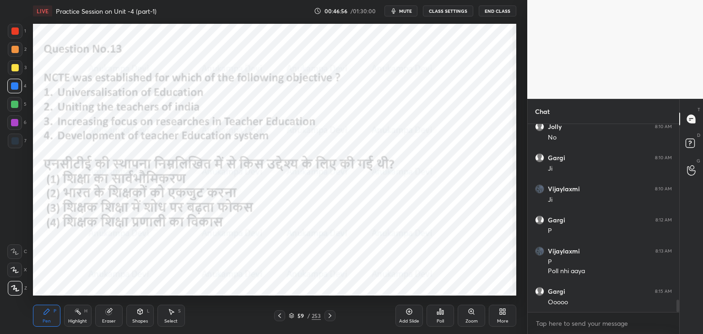
click at [292, 316] on icon at bounding box center [291, 315] width 5 height 5
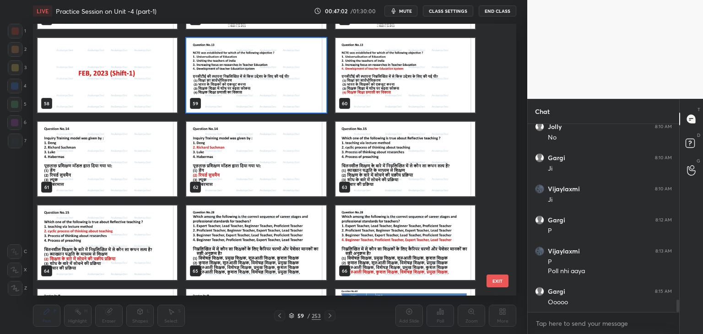
scroll to position [2712, 0]
click at [311, 100] on img "grid" at bounding box center [256, 75] width 140 height 75
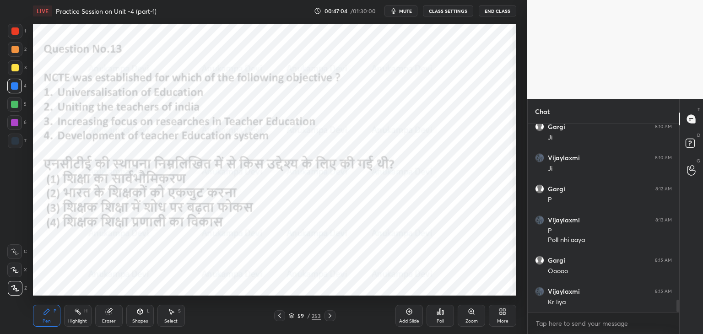
click at [406, 11] on span "mute" at bounding box center [405, 11] width 13 height 6
click at [293, 317] on icon at bounding box center [291, 316] width 5 height 1
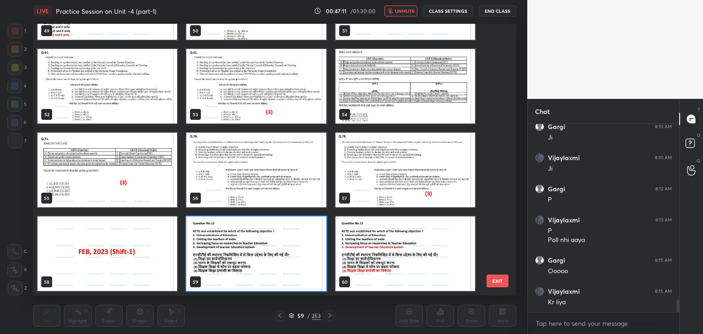
scroll to position [269, 479]
click at [302, 273] on img "grid" at bounding box center [256, 254] width 140 height 75
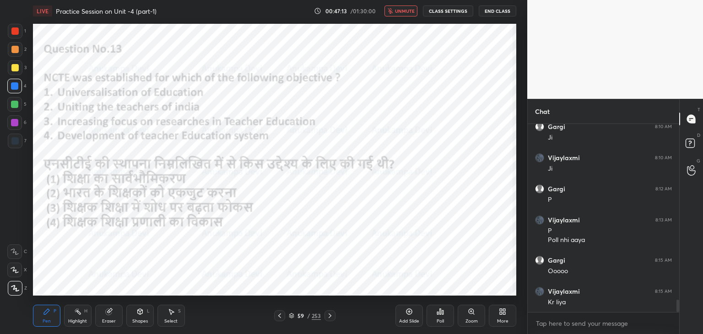
click at [404, 8] on button "unmute" at bounding box center [401, 10] width 33 height 11
click at [441, 319] on div "Poll" at bounding box center [440, 321] width 7 height 5
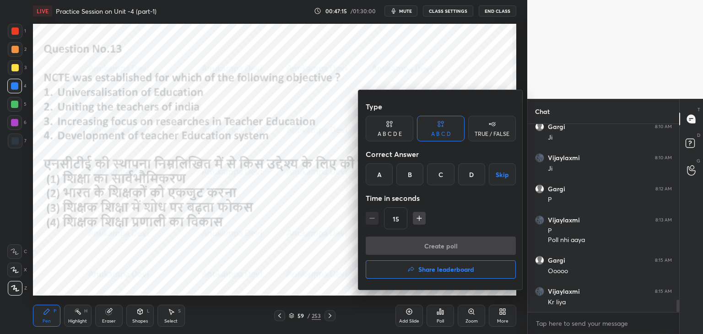
click at [469, 173] on div "D" at bounding box center [471, 174] width 27 height 22
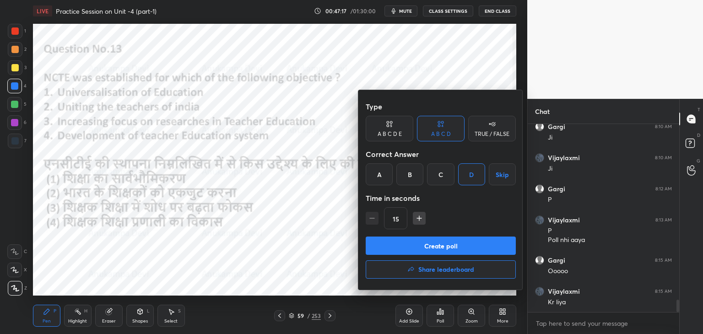
click at [449, 242] on button "Create poll" at bounding box center [441, 246] width 150 height 18
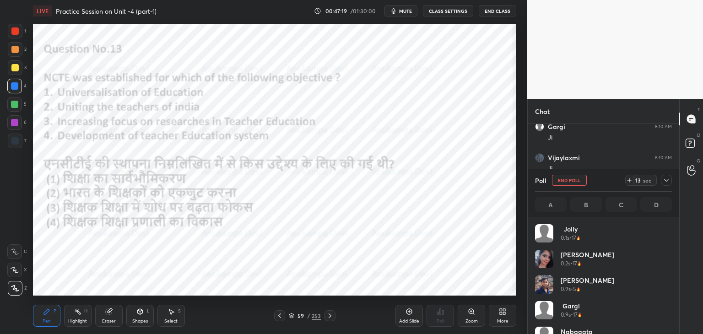
scroll to position [107, 134]
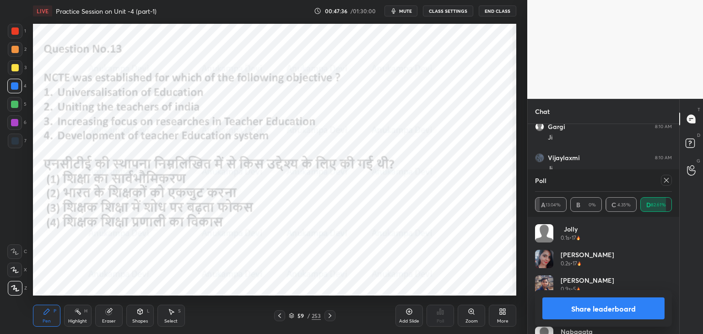
click at [669, 182] on icon at bounding box center [666, 180] width 7 height 7
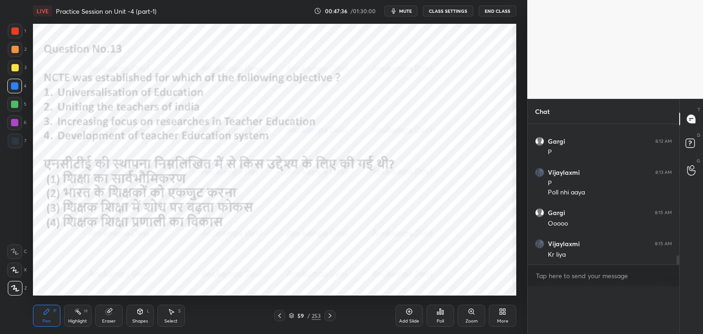
scroll to position [3, 3]
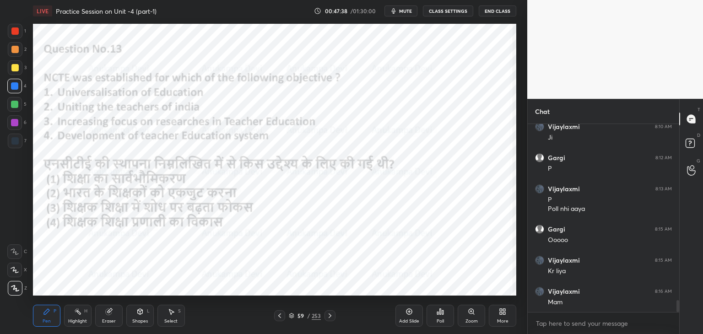
drag, startPoint x: 331, startPoint y: 320, endPoint x: 316, endPoint y: 297, distance: 26.8
click at [330, 320] on div at bounding box center [330, 315] width 11 height 11
click at [329, 317] on icon at bounding box center [329, 315] width 7 height 7
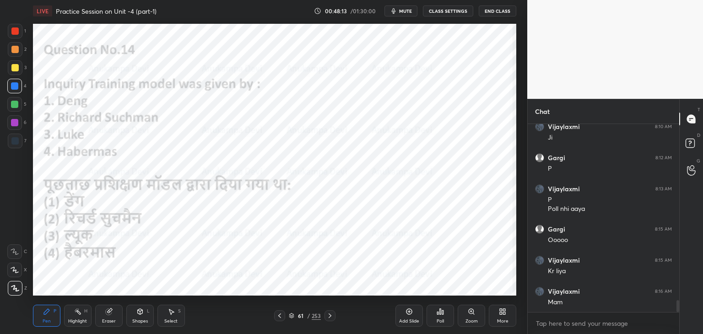
click at [441, 316] on div "Poll" at bounding box center [440, 316] width 27 height 22
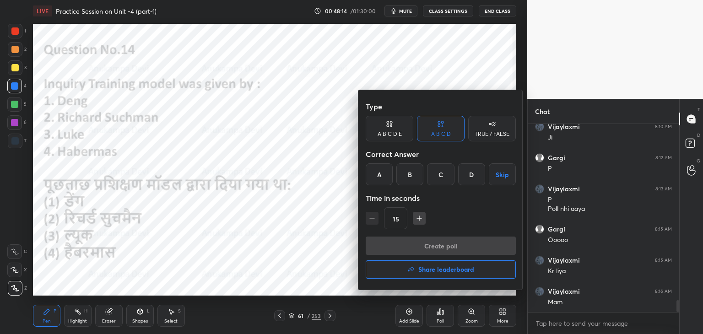
drag, startPoint x: 410, startPoint y: 178, endPoint x: 419, endPoint y: 186, distance: 12.3
click at [411, 178] on div "B" at bounding box center [409, 174] width 27 height 22
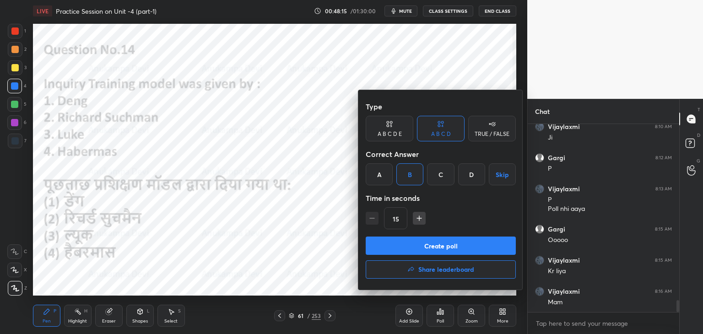
click at [443, 251] on button "Create poll" at bounding box center [441, 246] width 150 height 18
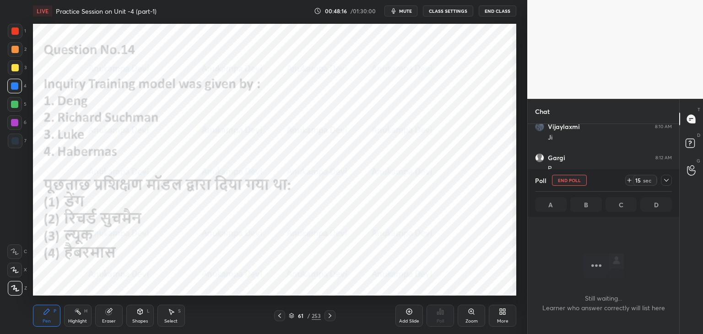
click at [408, 10] on span "mute" at bounding box center [405, 11] width 13 height 6
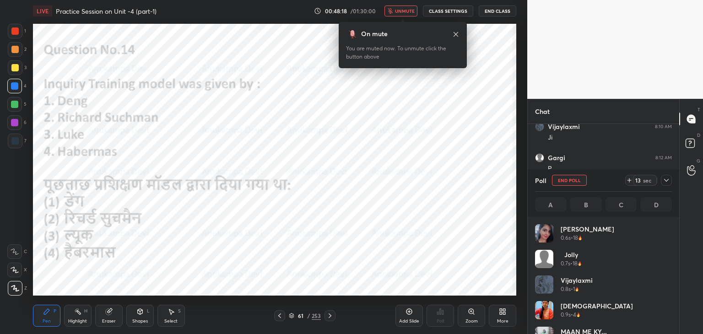
click at [405, 14] on button "unmute" at bounding box center [401, 10] width 33 height 11
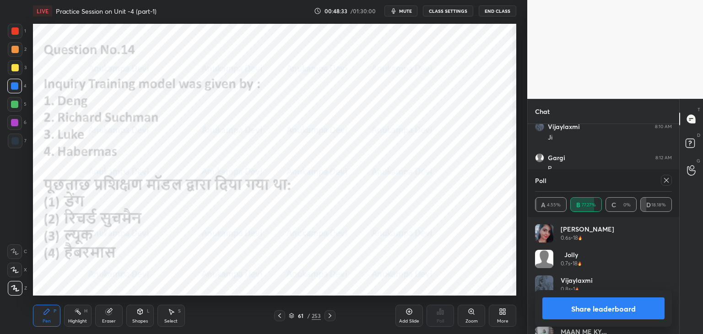
click at [667, 181] on icon at bounding box center [666, 180] width 7 height 7
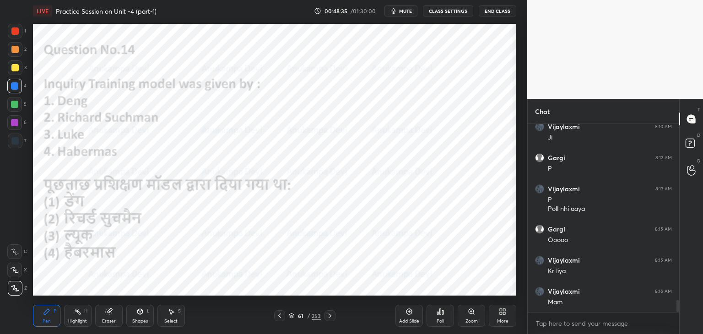
click at [330, 317] on icon at bounding box center [329, 315] width 7 height 7
click at [13, 126] on div at bounding box center [14, 122] width 7 height 7
click at [15, 144] on div at bounding box center [14, 140] width 7 height 7
click at [331, 318] on icon at bounding box center [329, 315] width 7 height 7
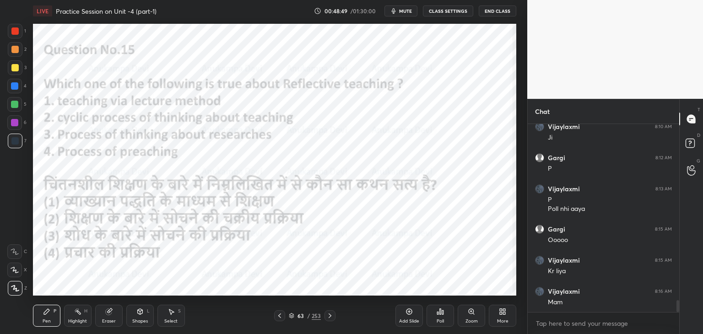
click at [406, 13] on span "mute" at bounding box center [405, 11] width 13 height 6
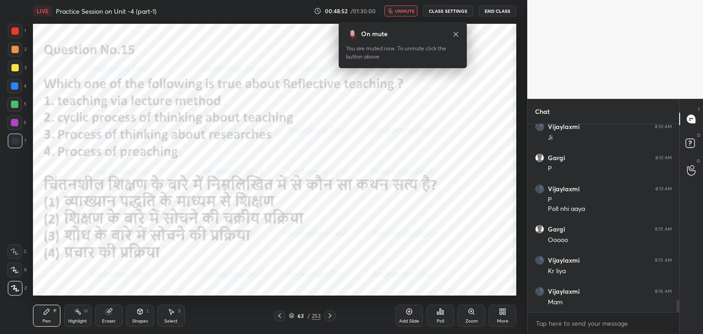
click at [457, 34] on icon at bounding box center [455, 34] width 7 height 7
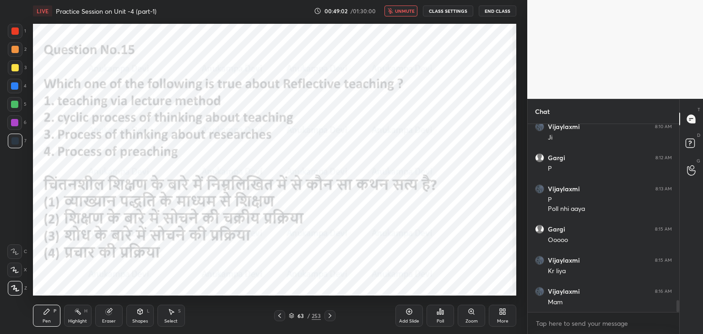
click at [400, 11] on span "unmute" at bounding box center [405, 11] width 20 height 6
click at [440, 319] on div "Poll" at bounding box center [440, 321] width 7 height 5
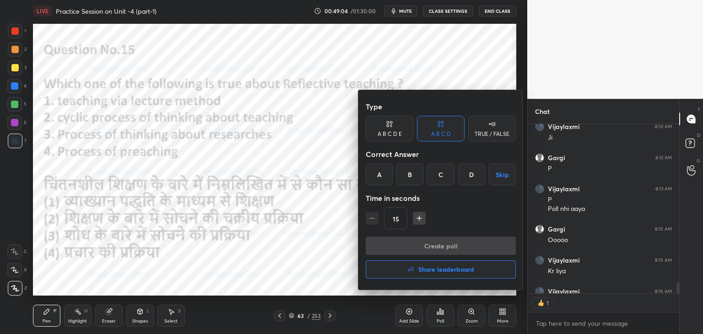
scroll to position [3, 3]
click at [408, 174] on div "B" at bounding box center [409, 174] width 27 height 22
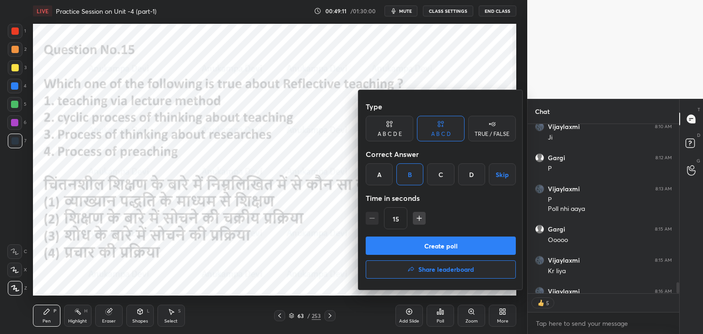
click at [448, 249] on button "Create poll" at bounding box center [441, 246] width 150 height 18
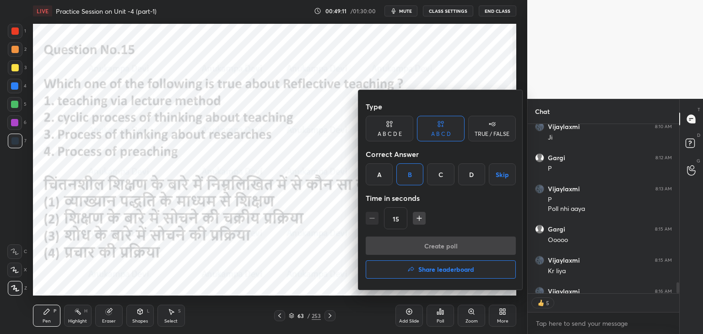
scroll to position [199, 149]
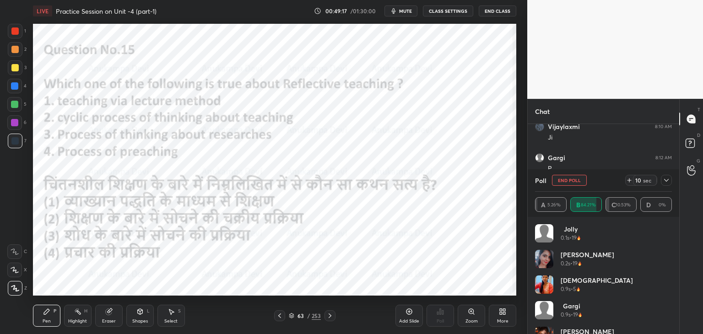
click at [406, 12] on span "mute" at bounding box center [405, 11] width 13 height 6
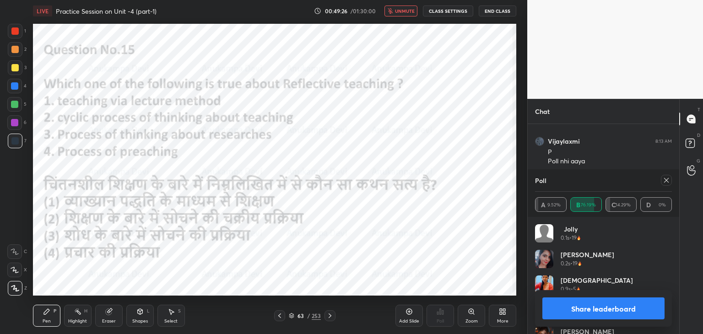
click at [406, 11] on span "unmute" at bounding box center [405, 11] width 20 height 6
click at [666, 181] on icon at bounding box center [666, 180] width 5 height 5
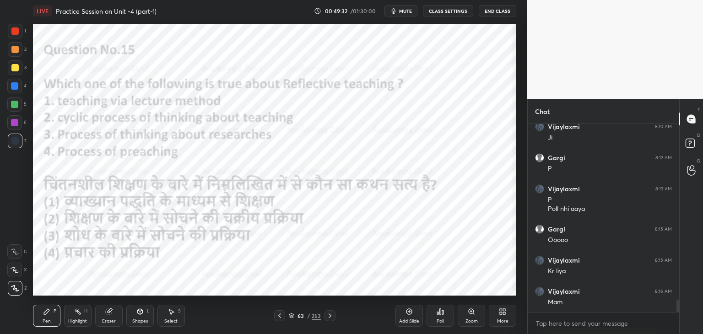
click at [330, 318] on icon at bounding box center [329, 315] width 7 height 7
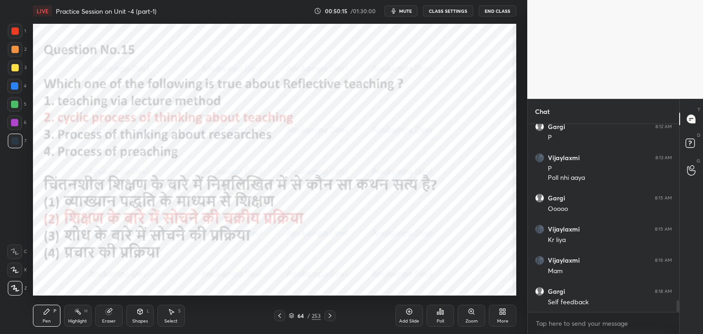
click at [329, 315] on icon at bounding box center [329, 315] width 7 height 7
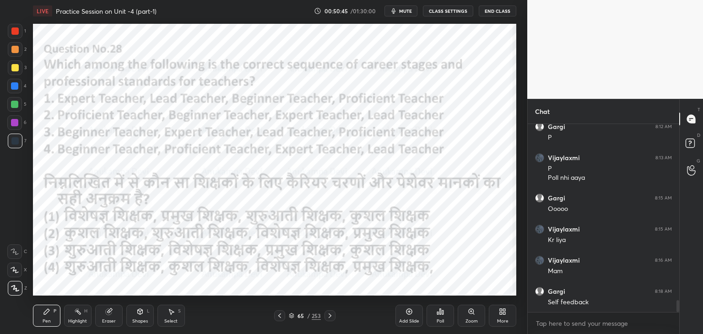
scroll to position [2805, 0]
click at [408, 11] on span "mute" at bounding box center [405, 11] width 13 height 6
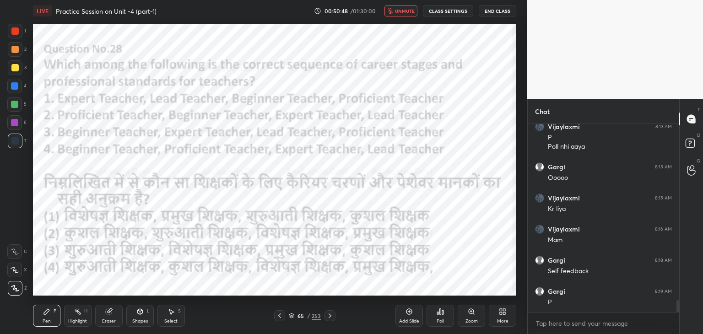
scroll to position [2836, 0]
click at [405, 9] on span "unmute" at bounding box center [405, 11] width 20 height 6
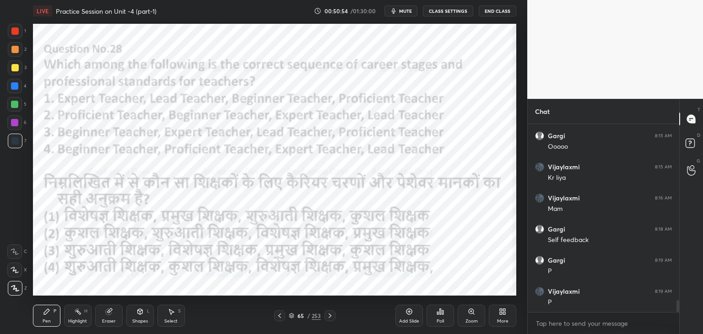
click at [291, 316] on icon at bounding box center [291, 316] width 5 height 1
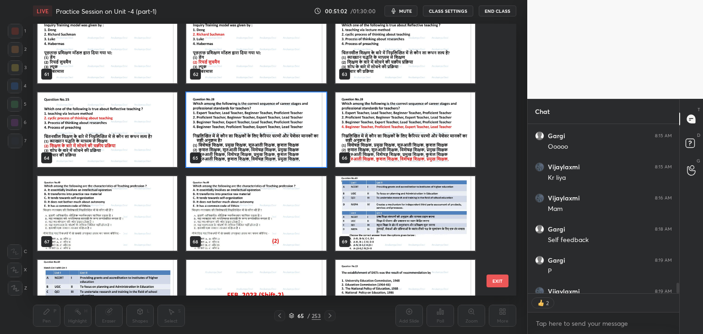
scroll to position [2886, 0]
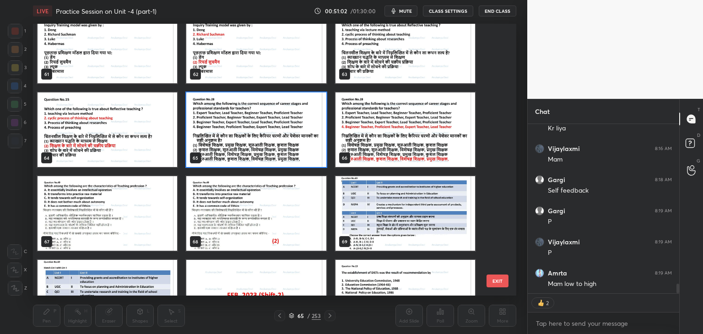
click at [306, 156] on img "grid" at bounding box center [256, 129] width 140 height 75
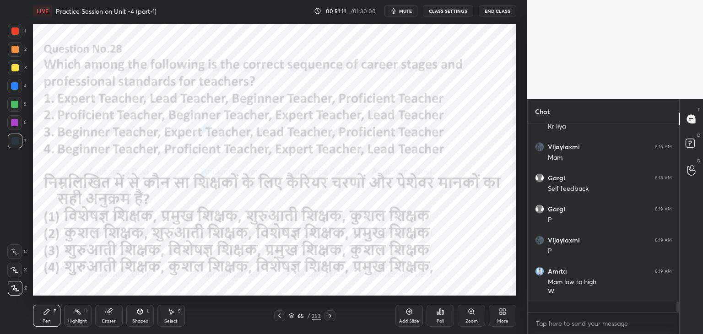
scroll to position [185, 149]
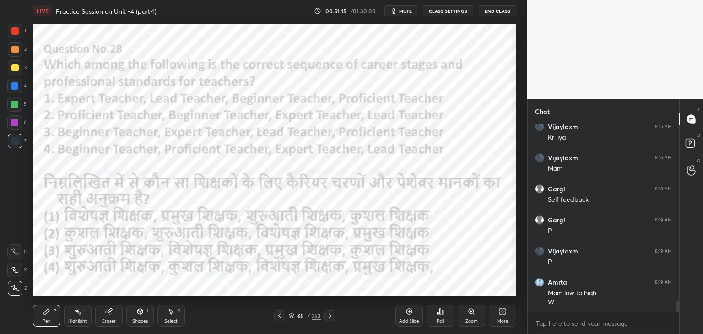
drag, startPoint x: 406, startPoint y: 11, endPoint x: 419, endPoint y: 20, distance: 16.1
click at [407, 11] on span "mute" at bounding box center [405, 11] width 13 height 6
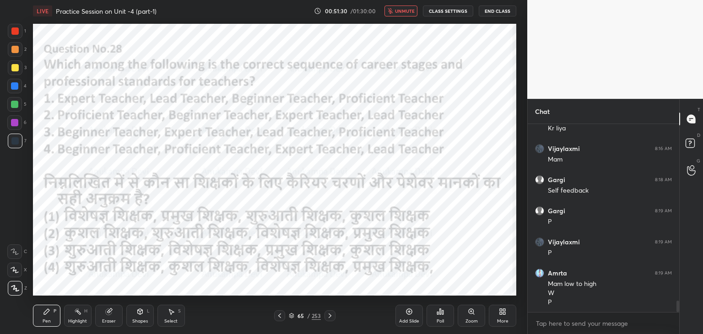
drag, startPoint x: 407, startPoint y: 7, endPoint x: 410, endPoint y: 21, distance: 14.7
click at [407, 7] on button "unmute" at bounding box center [401, 10] width 33 height 11
click at [439, 314] on icon at bounding box center [440, 311] width 7 height 7
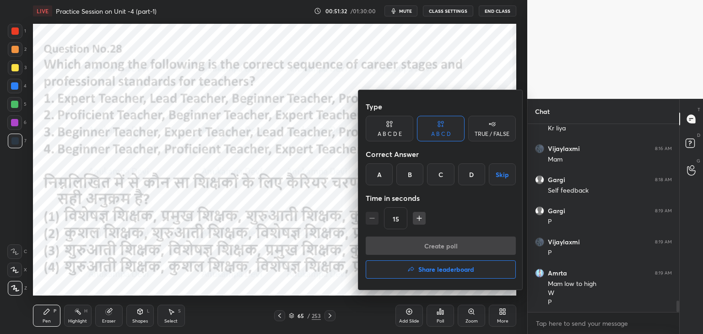
click at [469, 174] on div "D" at bounding box center [471, 174] width 27 height 22
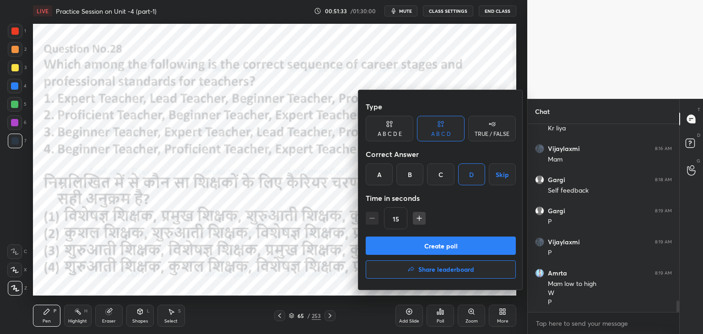
click at [469, 249] on button "Create poll" at bounding box center [441, 246] width 150 height 18
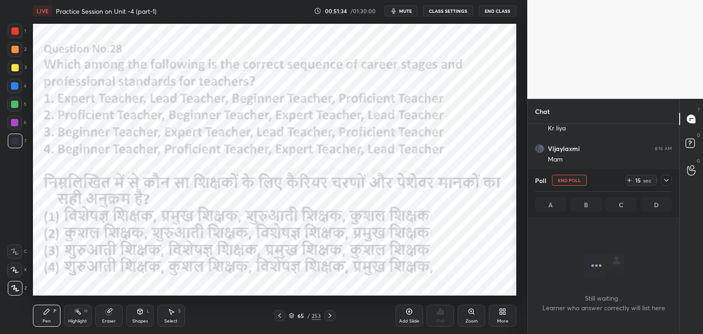
scroll to position [161, 149]
click at [406, 12] on span "mute" at bounding box center [405, 11] width 13 height 6
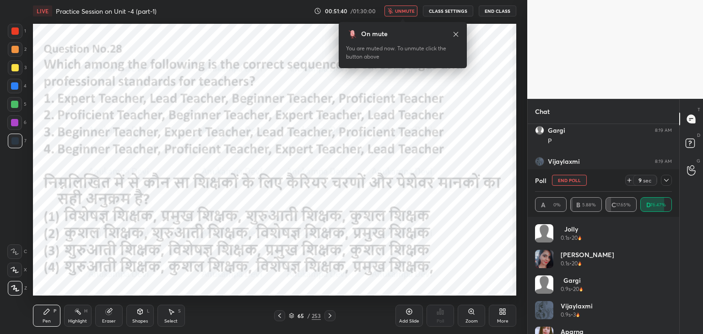
click at [455, 33] on icon at bounding box center [455, 34] width 7 height 7
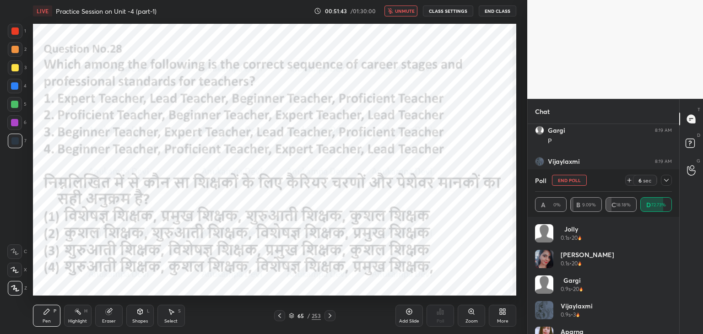
click at [405, 12] on span "unmute" at bounding box center [405, 11] width 20 height 6
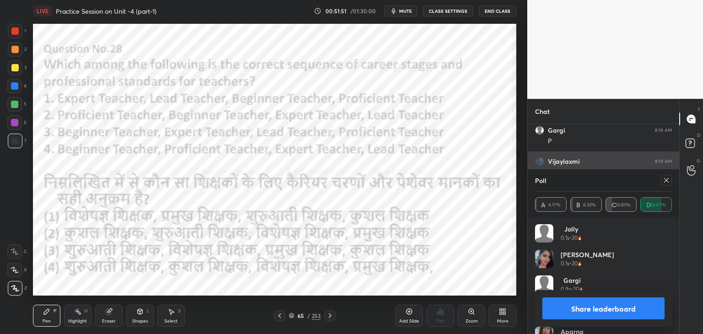
drag, startPoint x: 668, startPoint y: 183, endPoint x: 560, endPoint y: 162, distance: 110.6
click at [668, 181] on icon at bounding box center [666, 180] width 7 height 7
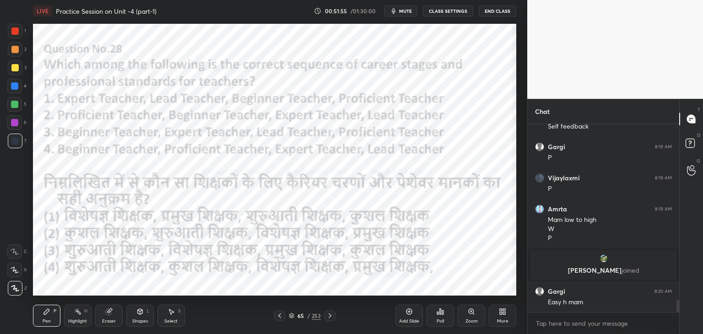
click at [328, 315] on icon at bounding box center [329, 315] width 7 height 7
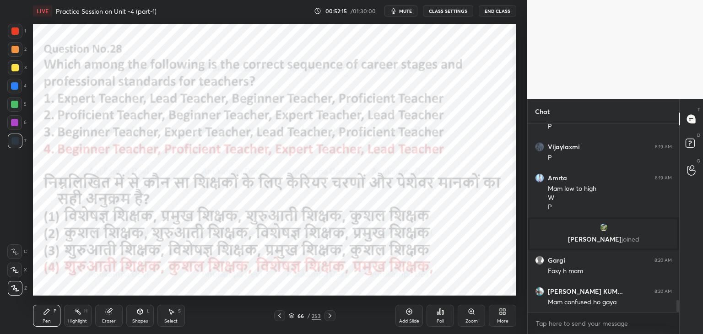
click at [330, 317] on icon at bounding box center [330, 316] width 3 height 5
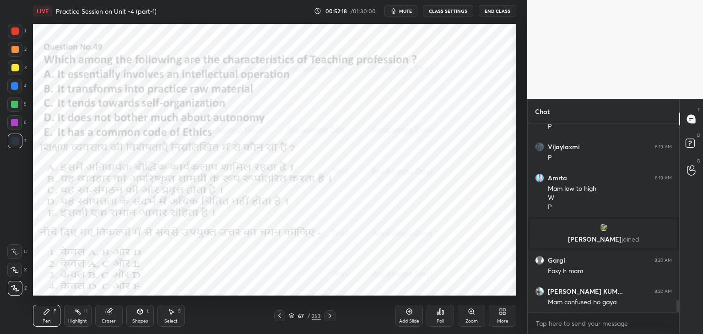
drag, startPoint x: 291, startPoint y: 318, endPoint x: 311, endPoint y: 297, distance: 28.8
click at [292, 317] on icon at bounding box center [291, 315] width 5 height 5
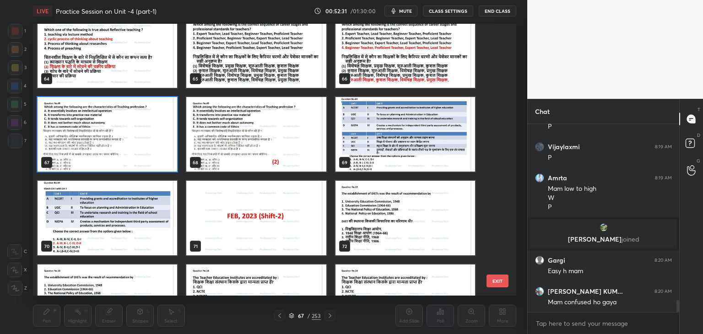
click at [141, 151] on img "grid" at bounding box center [108, 134] width 140 height 75
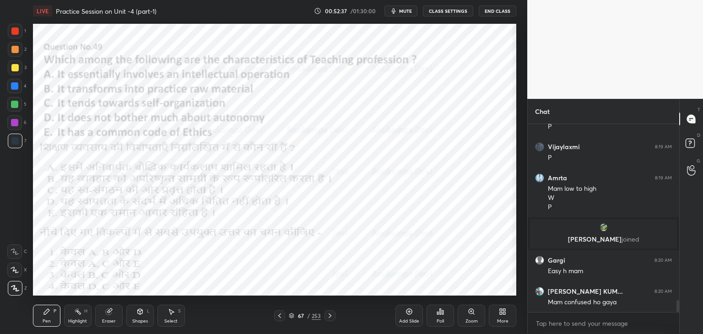
drag, startPoint x: 292, startPoint y: 319, endPoint x: 292, endPoint y: 312, distance: 6.9
click at [293, 319] on div "67 / 253" at bounding box center [305, 316] width 32 height 8
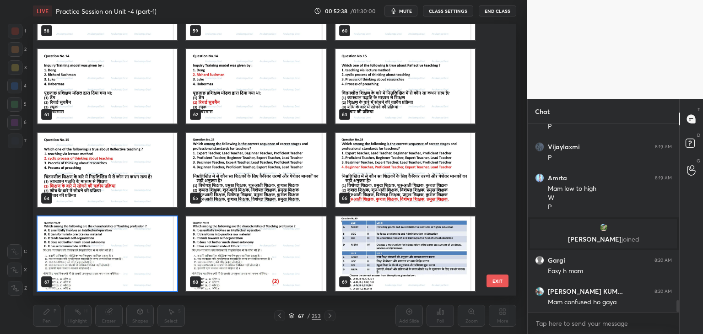
scroll to position [269, 479]
click at [165, 275] on img "grid" at bounding box center [108, 254] width 140 height 75
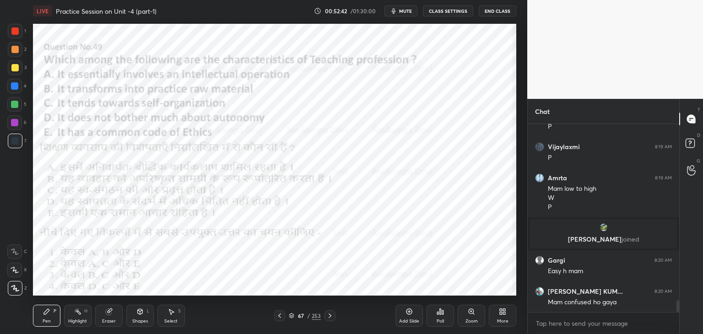
scroll to position [2821, 0]
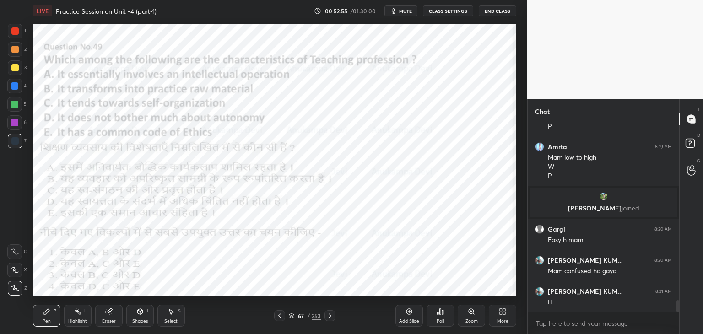
click at [406, 8] on span "mute" at bounding box center [405, 11] width 13 height 6
click at [409, 11] on span "unmute" at bounding box center [405, 11] width 20 height 6
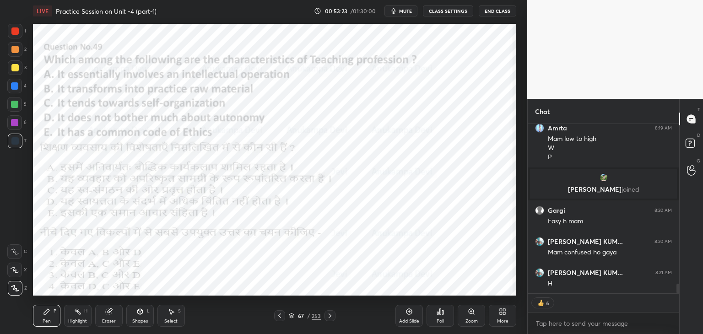
drag, startPoint x: 678, startPoint y: 287, endPoint x: 668, endPoint y: 302, distance: 17.1
click at [678, 295] on div "[PERSON_NAME] 8:19 AM P Amrta 8:19 AM Mam low to high W P [PERSON_NAME] joined …" at bounding box center [604, 229] width 152 height 210
click at [441, 317] on div "Poll" at bounding box center [440, 316] width 27 height 22
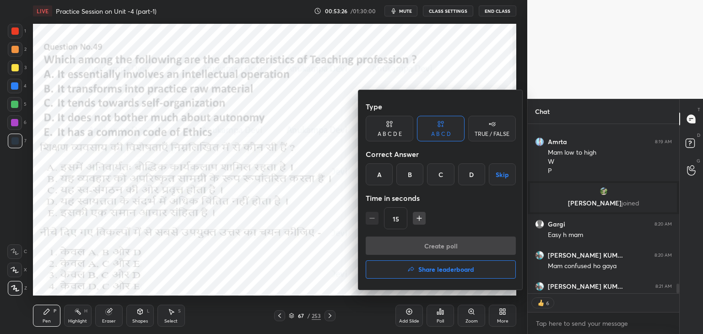
scroll to position [3, 3]
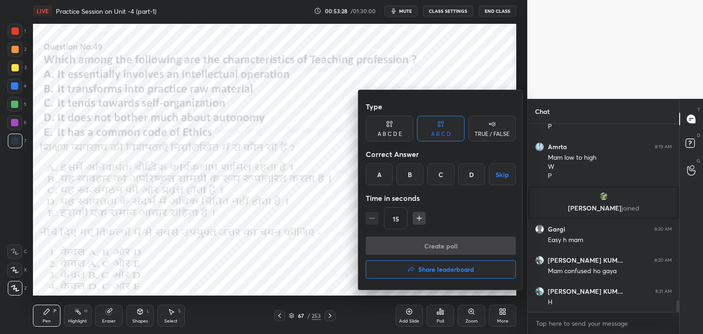
click at [407, 175] on div "B" at bounding box center [409, 174] width 27 height 22
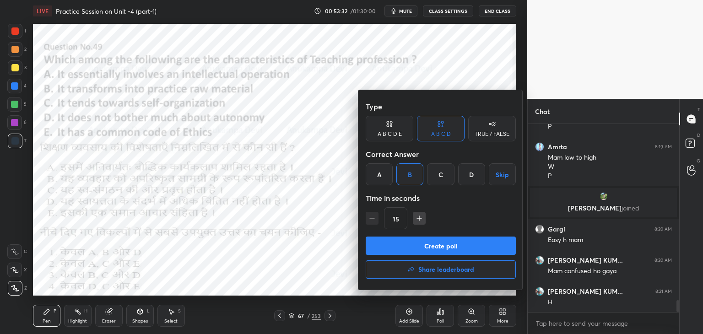
click at [454, 247] on button "Create poll" at bounding box center [441, 246] width 150 height 18
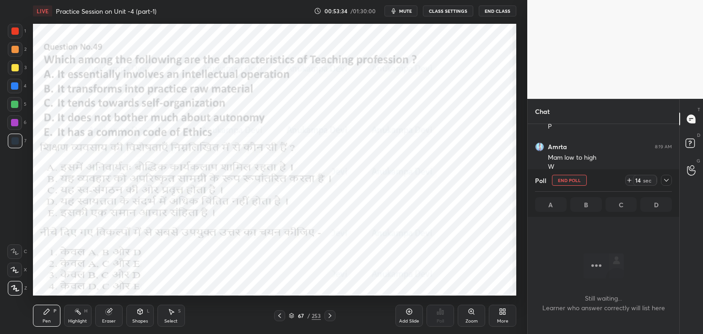
click at [406, 12] on span "mute" at bounding box center [405, 11] width 13 height 6
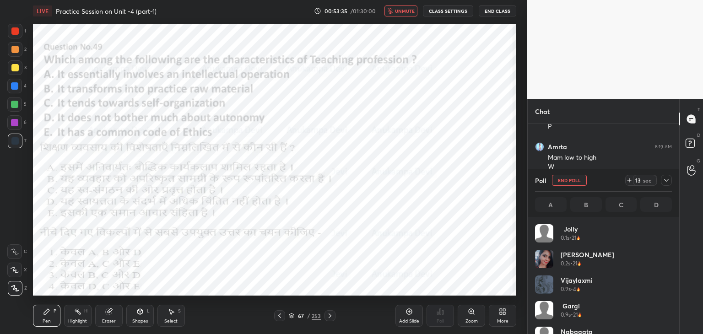
scroll to position [107, 134]
click at [405, 11] on span "unmute" at bounding box center [405, 11] width 20 height 6
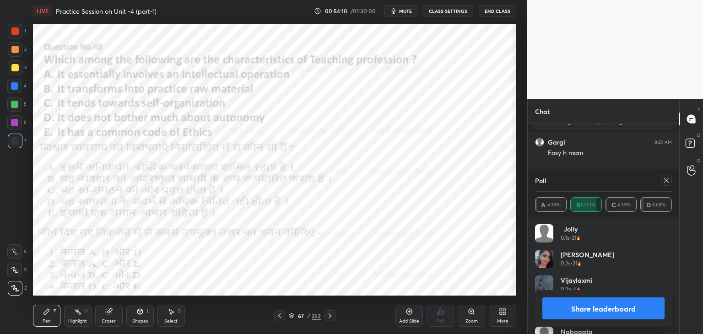
click at [667, 181] on icon at bounding box center [666, 180] width 5 height 5
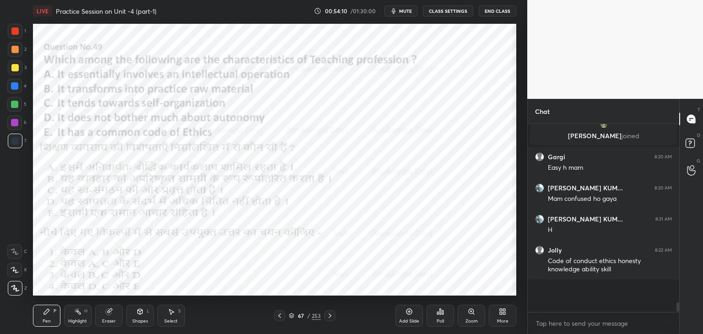
scroll to position [176, 149]
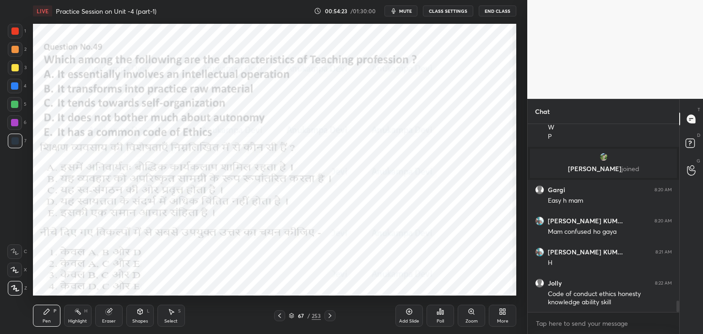
drag, startPoint x: 14, startPoint y: 73, endPoint x: 13, endPoint y: 83, distance: 10.1
click at [13, 76] on div "3" at bounding box center [17, 69] width 19 height 18
click at [13, 85] on div at bounding box center [14, 85] width 7 height 7
click at [332, 319] on icon at bounding box center [329, 315] width 7 height 7
click at [330, 316] on icon at bounding box center [329, 315] width 7 height 7
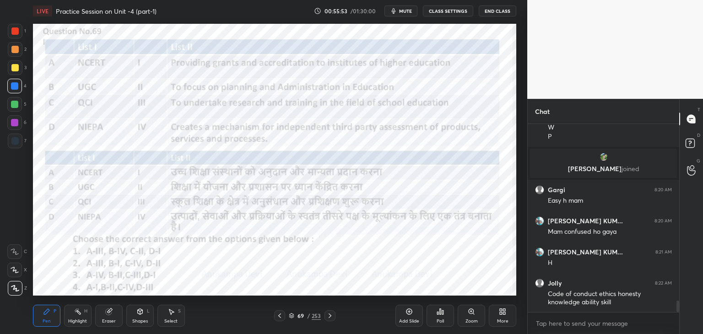
click at [402, 11] on span "mute" at bounding box center [405, 11] width 13 height 6
click at [401, 13] on span "unmute" at bounding box center [405, 11] width 20 height 6
click at [292, 319] on icon at bounding box center [291, 315] width 5 height 5
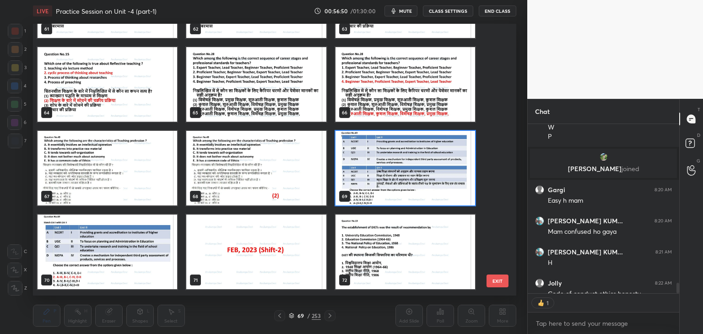
scroll to position [1774, 0]
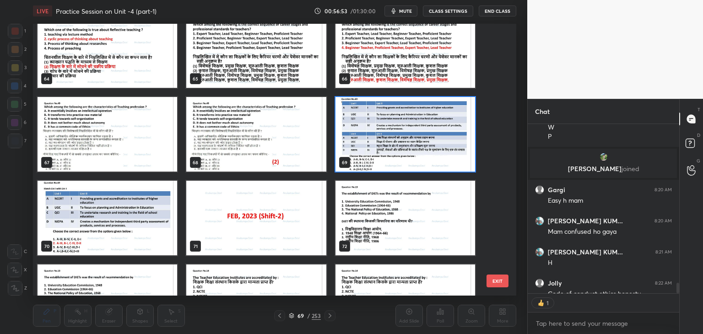
click at [446, 151] on img "grid" at bounding box center [406, 134] width 140 height 75
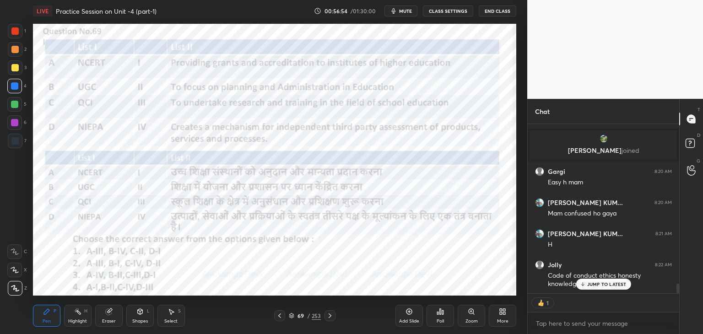
drag, startPoint x: 678, startPoint y: 287, endPoint x: 676, endPoint y: 309, distance: 21.1
click at [678, 298] on div "[PERSON_NAME] 8:19 AM P Amrta 8:19 AM Mam low to high W P [PERSON_NAME] joined …" at bounding box center [604, 229] width 152 height 210
click at [612, 284] on div "[PERSON_NAME] 8:19 AM P Amrta 8:19 AM Mam low to high W P [PERSON_NAME] joined …" at bounding box center [604, 209] width 152 height 170
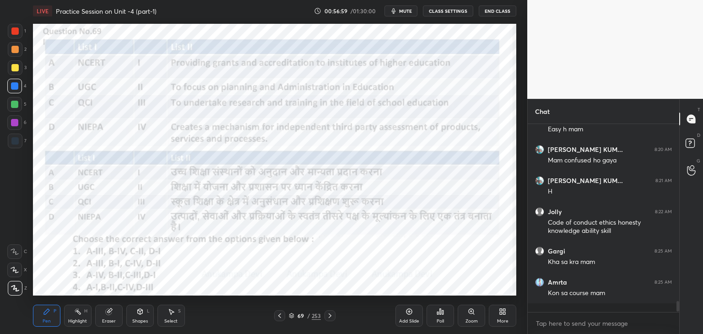
scroll to position [185, 149]
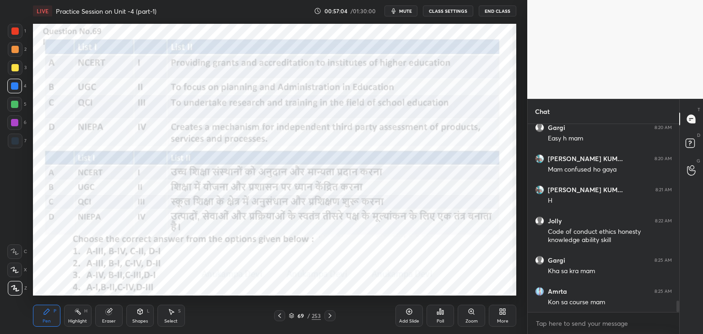
click at [408, 12] on span "mute" at bounding box center [405, 11] width 13 height 6
click at [410, 13] on span "unmute" at bounding box center [405, 11] width 20 height 6
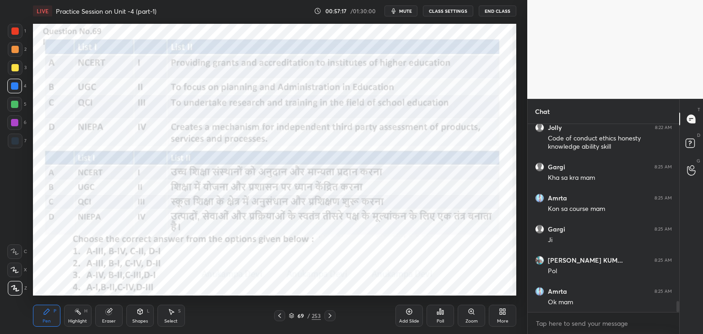
scroll to position [3047, 0]
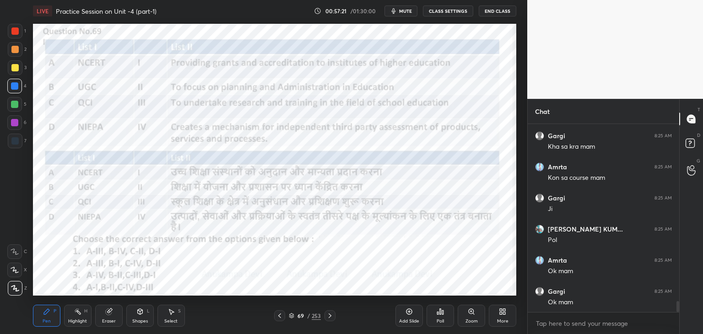
click at [439, 321] on div "Poll" at bounding box center [440, 321] width 7 height 5
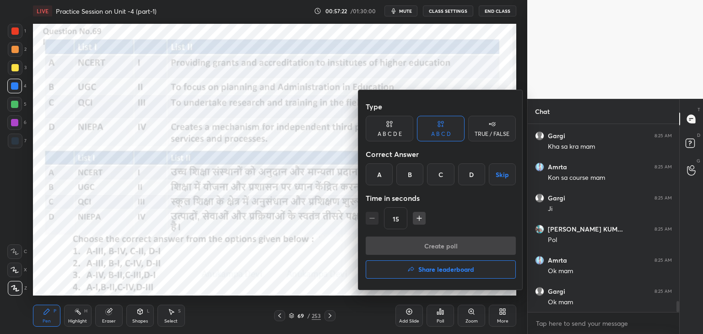
click at [410, 176] on div "B" at bounding box center [409, 174] width 27 height 22
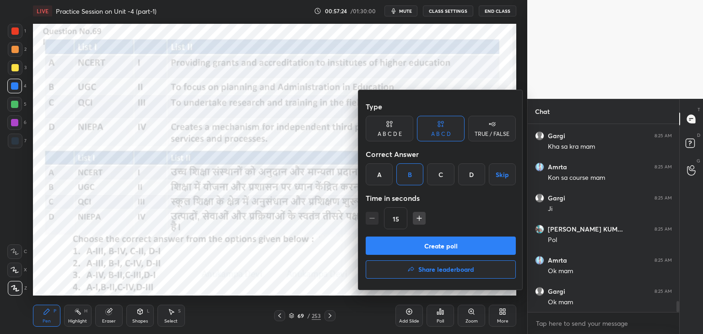
click at [451, 249] on button "Create poll" at bounding box center [441, 246] width 150 height 18
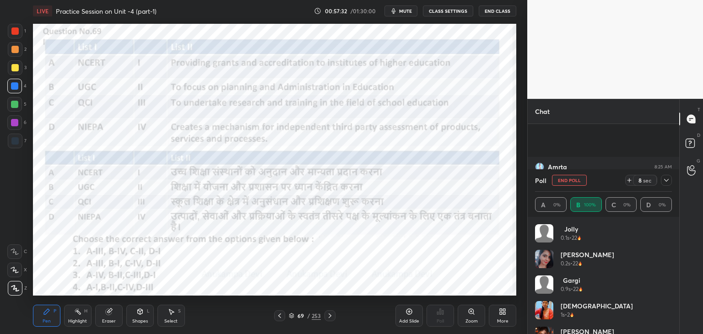
scroll to position [3126, 0]
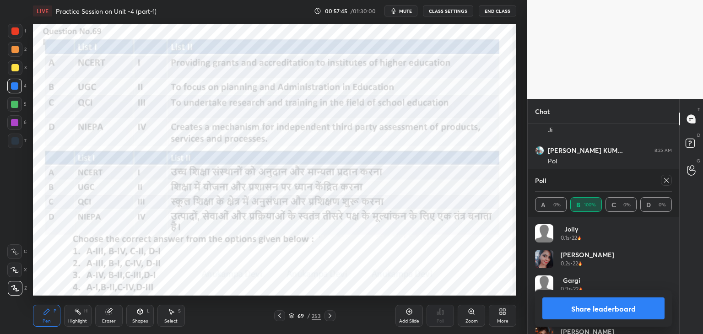
click at [667, 182] on icon at bounding box center [666, 180] width 7 height 7
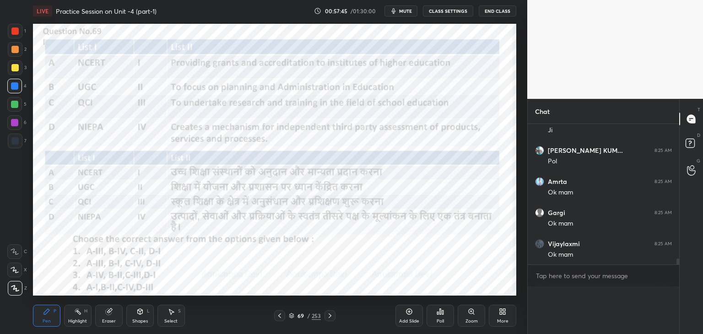
scroll to position [0, 3]
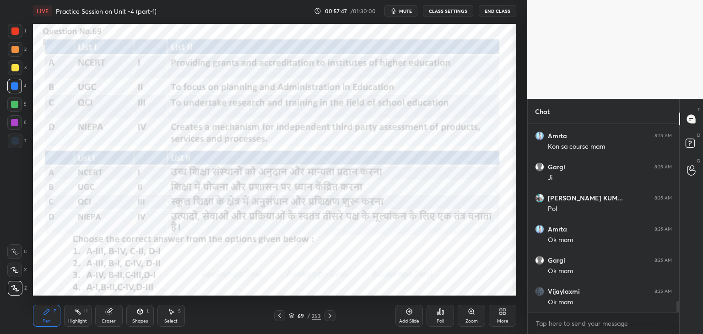
click at [16, 125] on div at bounding box center [14, 122] width 7 height 7
click at [330, 318] on icon at bounding box center [329, 315] width 7 height 7
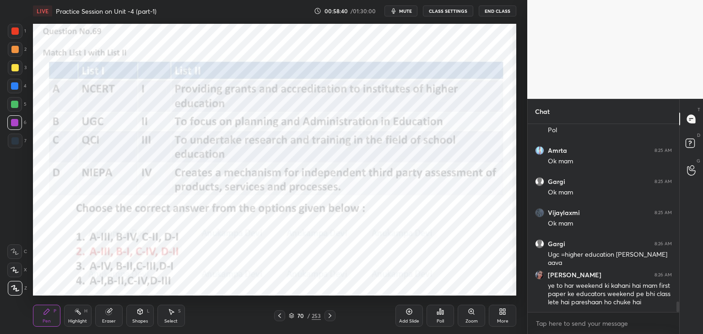
scroll to position [3196, 0]
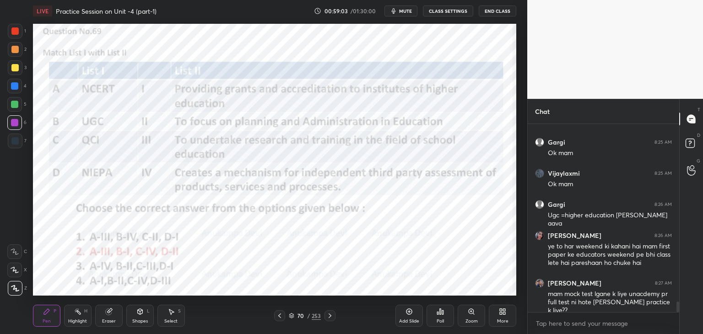
click at [331, 314] on icon at bounding box center [329, 315] width 7 height 7
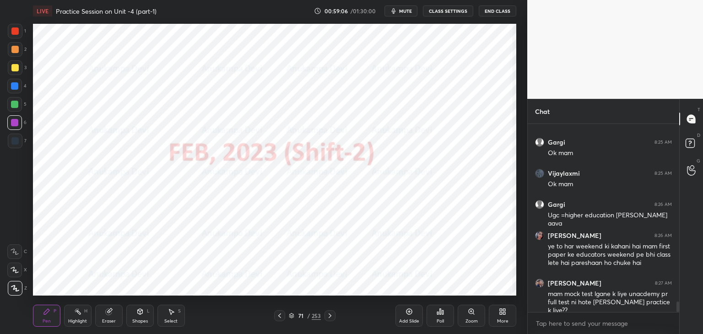
click at [330, 318] on icon at bounding box center [329, 315] width 7 height 7
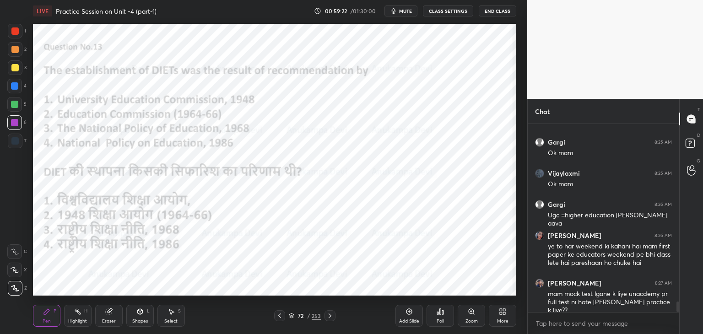
click at [11, 87] on div at bounding box center [14, 86] width 15 height 15
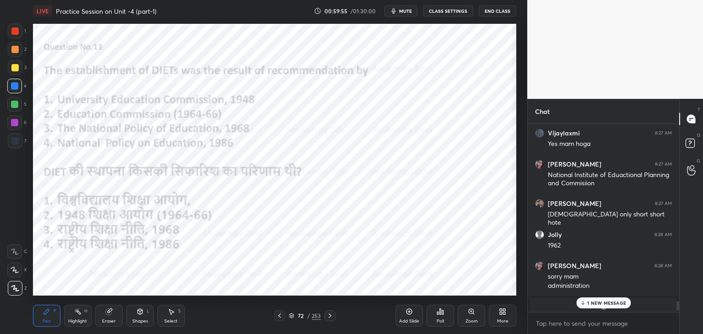
scroll to position [3402, 0]
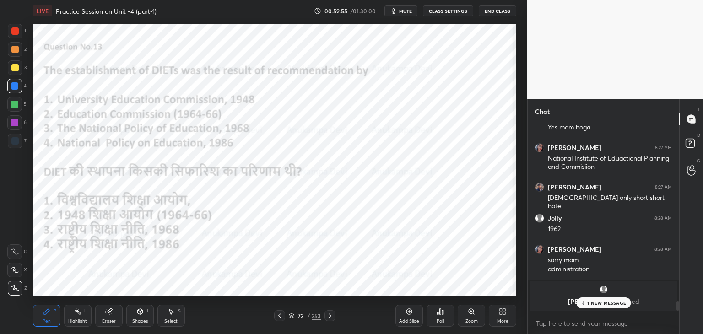
drag, startPoint x: 678, startPoint y: 303, endPoint x: 672, endPoint y: 322, distance: 20.4
click at [676, 321] on div "[PERSON_NAME] 8:26 AM ye to har weekend ki kahani hai mam first paper ke educat…" at bounding box center [604, 229] width 152 height 210
click at [442, 316] on div "Poll" at bounding box center [440, 316] width 27 height 22
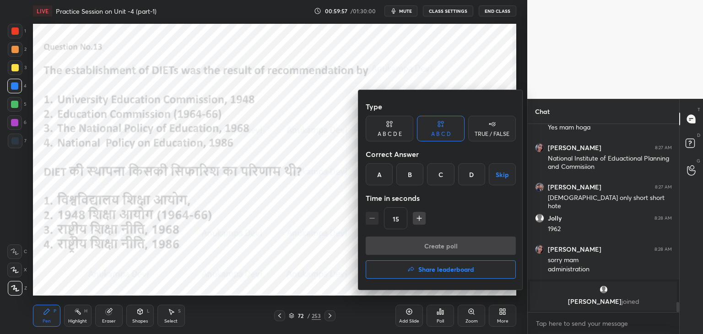
click at [466, 176] on div "D" at bounding box center [471, 174] width 27 height 22
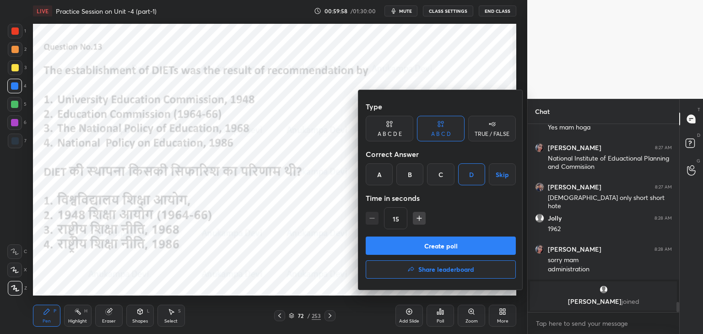
click at [471, 248] on button "Create poll" at bounding box center [441, 246] width 150 height 18
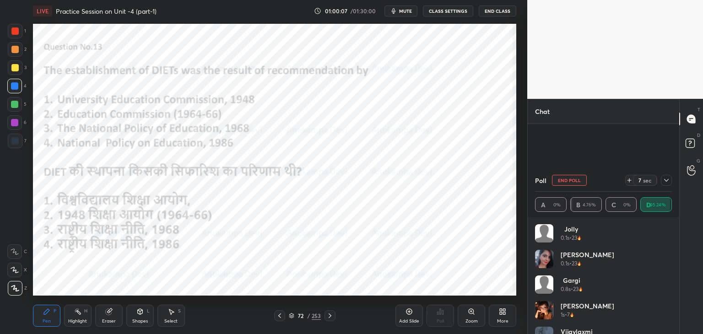
scroll to position [3489, 0]
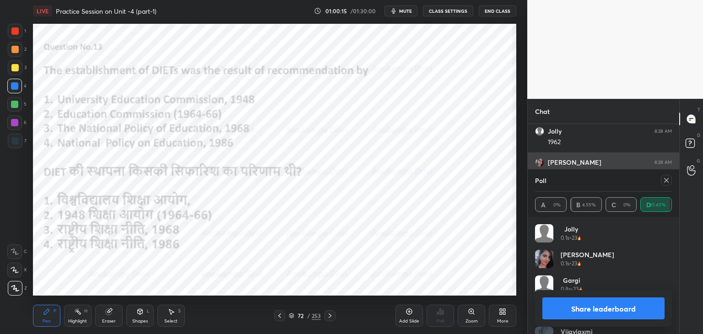
drag, startPoint x: 668, startPoint y: 182, endPoint x: 643, endPoint y: 172, distance: 27.0
click at [668, 181] on icon at bounding box center [666, 180] width 7 height 7
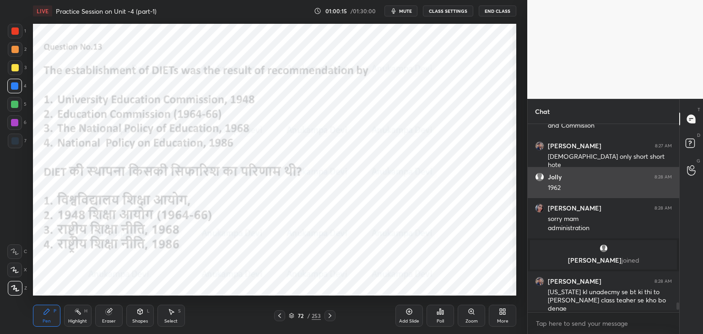
scroll to position [207, 149]
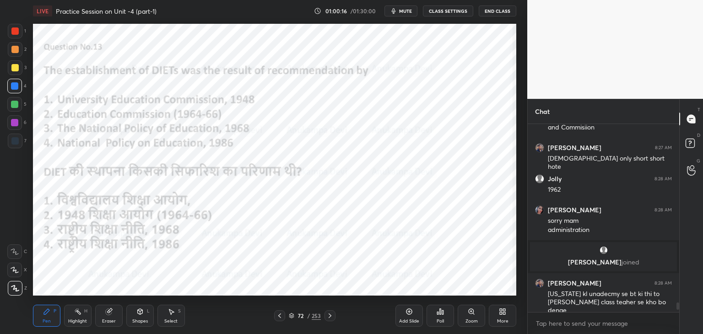
click at [331, 317] on icon at bounding box center [329, 315] width 7 height 7
click at [330, 316] on icon at bounding box center [329, 315] width 7 height 7
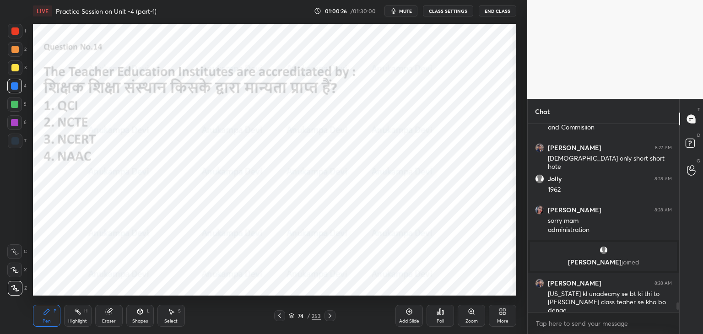
click at [11, 143] on div at bounding box center [15, 141] width 15 height 15
click at [13, 124] on div at bounding box center [14, 122] width 7 height 7
drag, startPoint x: 17, startPoint y: 87, endPoint x: 19, endPoint y: 79, distance: 8.1
click at [17, 87] on div at bounding box center [14, 85] width 7 height 7
click at [16, 53] on div at bounding box center [14, 49] width 7 height 7
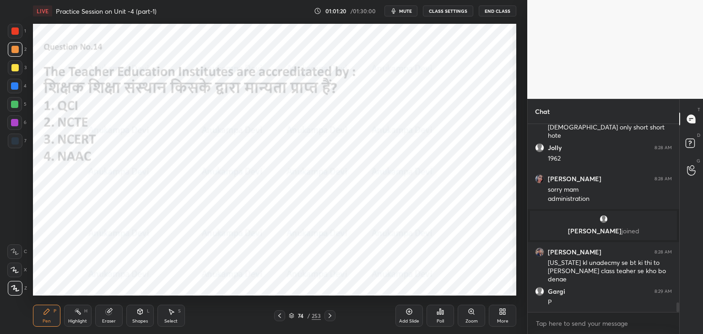
click at [14, 85] on div at bounding box center [14, 85] width 7 height 7
click at [18, 106] on div at bounding box center [14, 104] width 15 height 15
click at [291, 318] on icon at bounding box center [291, 315] width 5 height 5
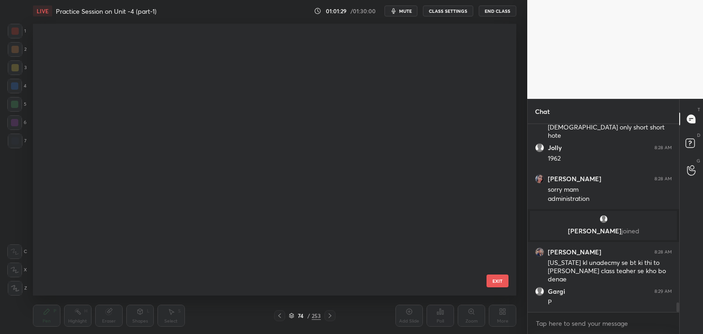
scroll to position [269, 479]
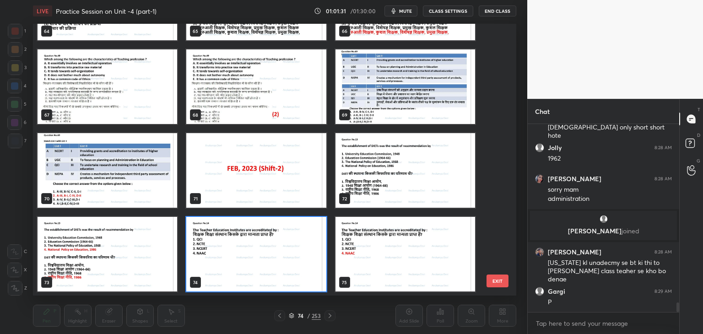
drag, startPoint x: 312, startPoint y: 271, endPoint x: 307, endPoint y: 270, distance: 5.4
click at [311, 271] on img "grid" at bounding box center [256, 254] width 140 height 75
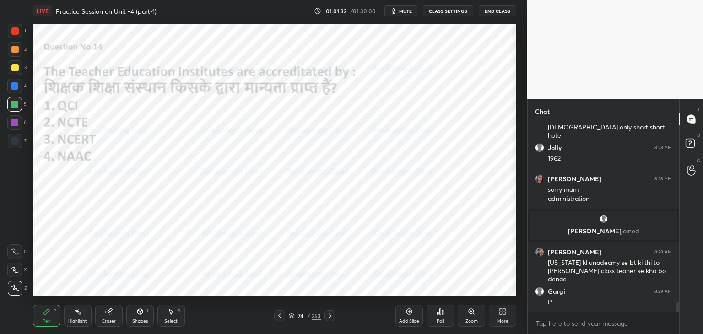
click at [439, 316] on div "Poll" at bounding box center [440, 316] width 27 height 22
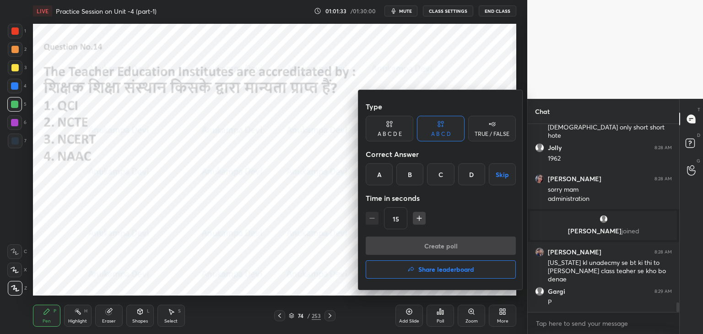
click at [467, 178] on div "D" at bounding box center [471, 174] width 27 height 22
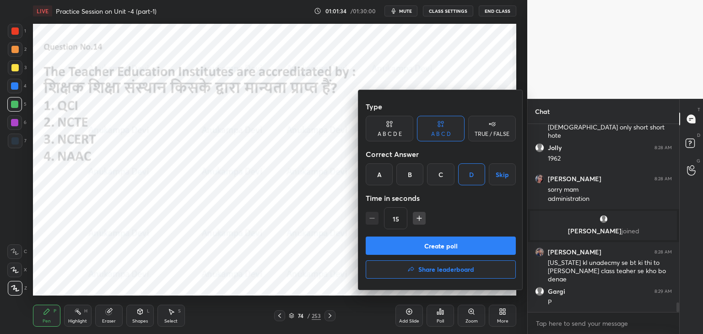
scroll to position [3504, 0]
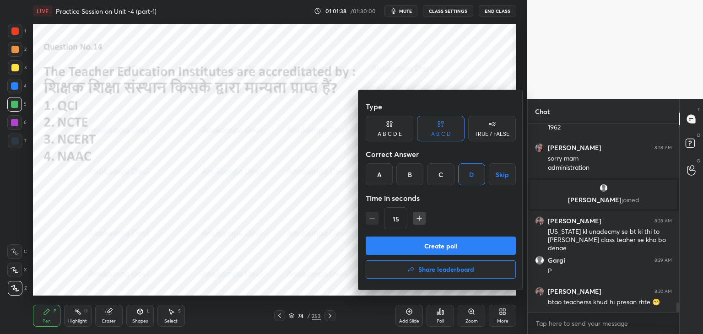
click at [461, 246] on button "Create poll" at bounding box center [441, 246] width 150 height 18
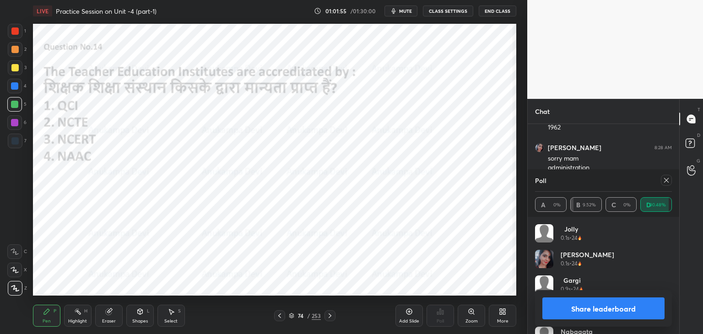
scroll to position [3583, 0]
drag, startPoint x: 668, startPoint y: 180, endPoint x: 652, endPoint y: 179, distance: 16.5
click at [667, 180] on icon at bounding box center [666, 180] width 7 height 7
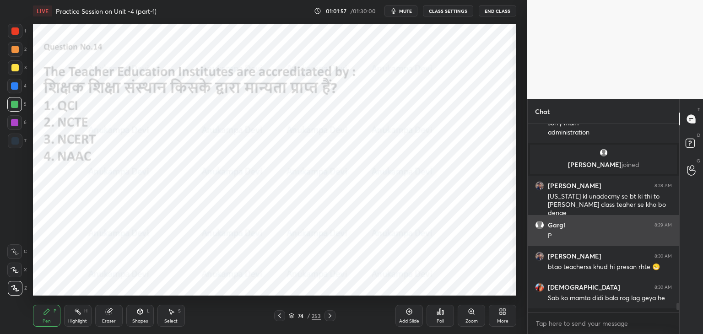
scroll to position [185, 149]
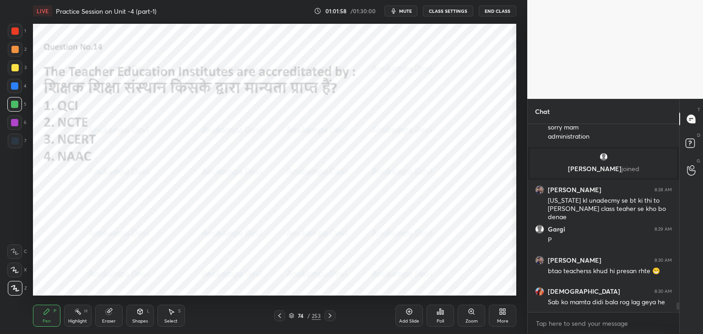
click at [14, 142] on div at bounding box center [14, 140] width 7 height 7
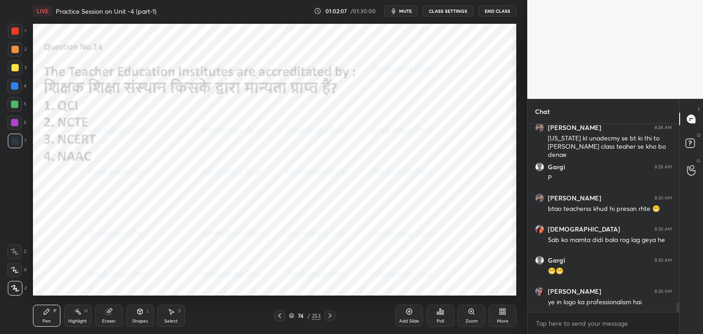
click at [330, 317] on icon at bounding box center [330, 316] width 3 height 5
drag, startPoint x: 330, startPoint y: 317, endPoint x: 336, endPoint y: 297, distance: 20.6
click at [330, 314] on icon at bounding box center [329, 315] width 7 height 7
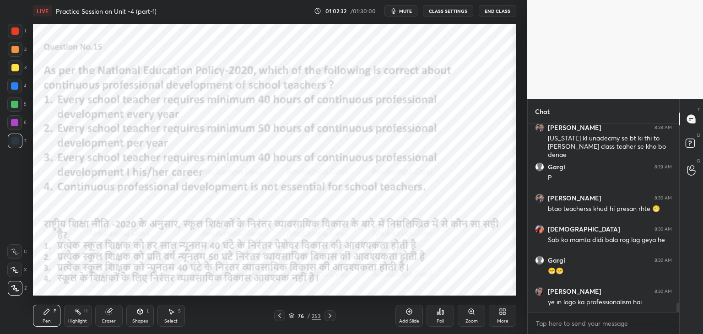
scroll to position [3606, 0]
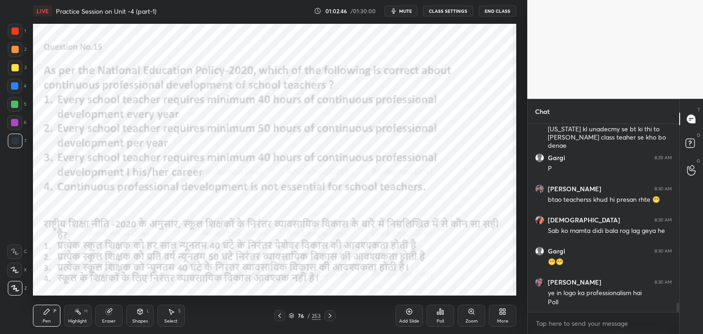
click at [442, 316] on div "Poll" at bounding box center [440, 316] width 27 height 22
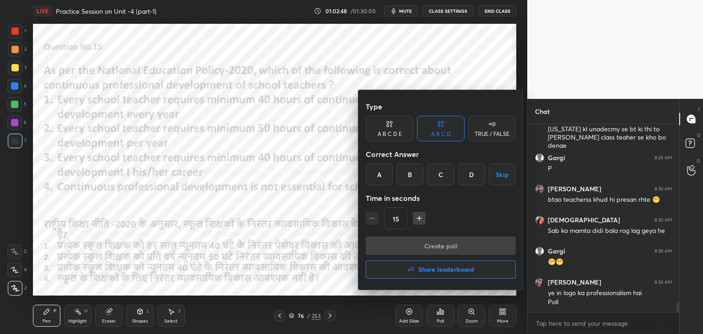
click at [408, 173] on div "B" at bounding box center [409, 174] width 27 height 22
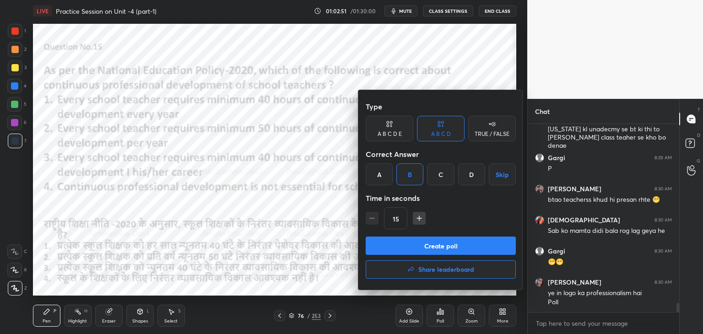
click at [441, 249] on button "Create poll" at bounding box center [441, 246] width 150 height 18
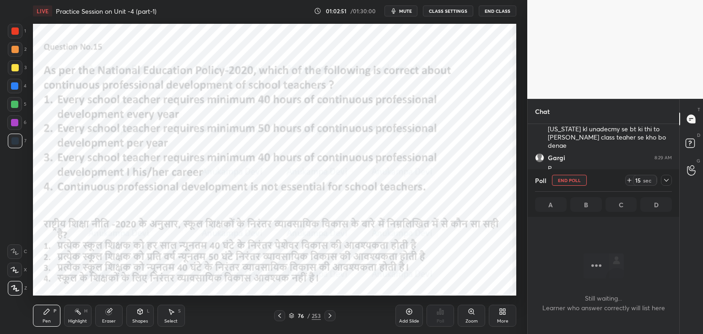
scroll to position [160, 149]
click at [405, 11] on span "mute" at bounding box center [405, 11] width 13 height 6
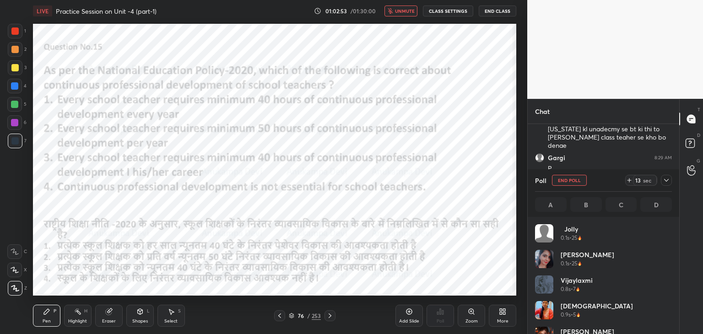
scroll to position [107, 134]
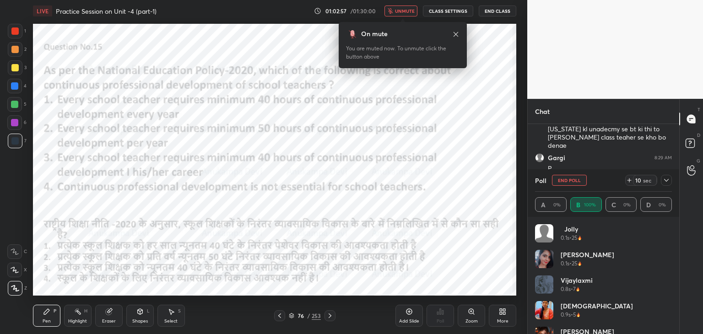
click at [455, 34] on icon at bounding box center [456, 34] width 5 height 5
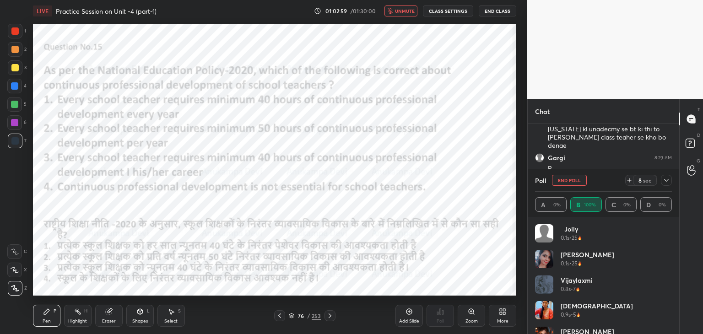
click at [406, 11] on span "unmute" at bounding box center [405, 11] width 20 height 6
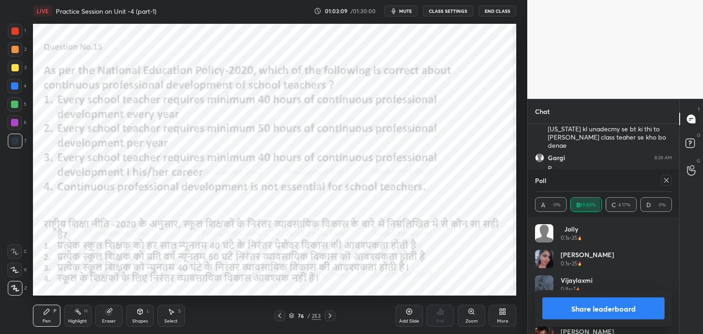
click at [667, 183] on icon at bounding box center [666, 180] width 7 height 7
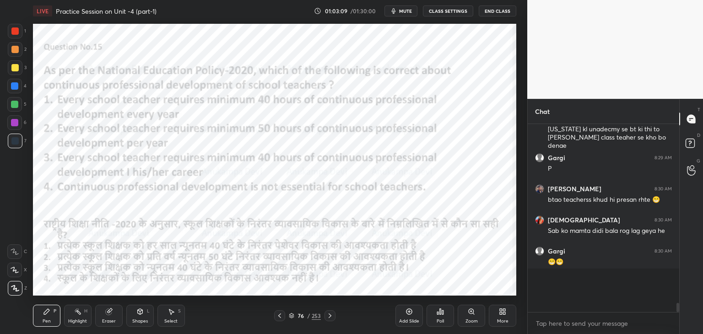
scroll to position [206, 149]
drag, startPoint x: 330, startPoint y: 318, endPoint x: 325, endPoint y: 314, distance: 6.0
click at [330, 318] on icon at bounding box center [329, 315] width 7 height 7
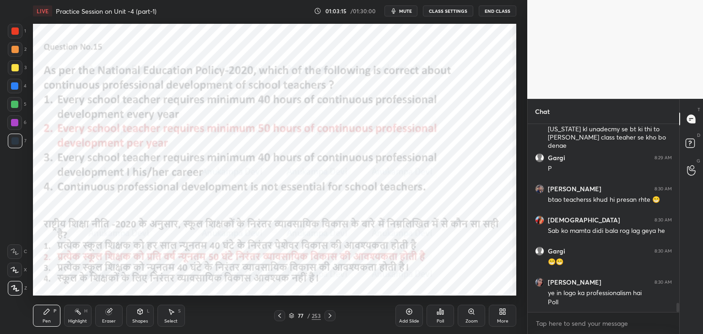
click at [14, 125] on div at bounding box center [14, 122] width 7 height 7
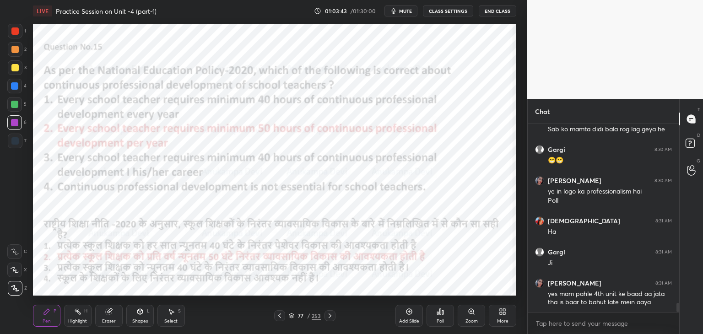
click at [331, 315] on icon at bounding box center [329, 315] width 7 height 7
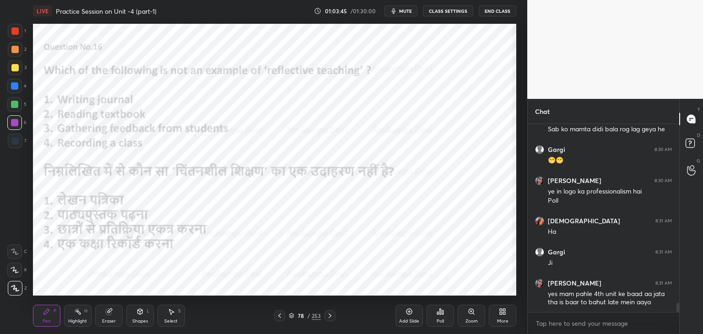
click at [403, 10] on span "mute" at bounding box center [405, 11] width 13 height 6
click at [406, 11] on span "unmute" at bounding box center [405, 11] width 20 height 6
drag, startPoint x: 16, startPoint y: 146, endPoint x: 15, endPoint y: 127, distance: 18.8
click at [16, 145] on div at bounding box center [15, 141] width 15 height 15
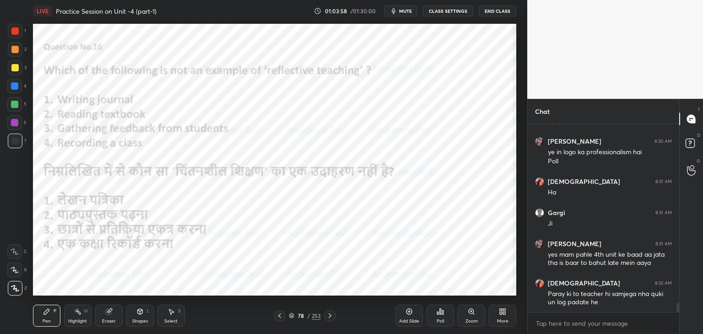
click at [14, 107] on div at bounding box center [14, 104] width 15 height 15
click at [13, 87] on div at bounding box center [14, 85] width 7 height 7
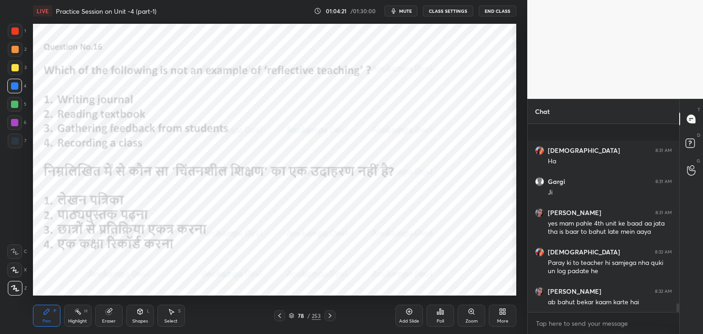
scroll to position [3826, 0]
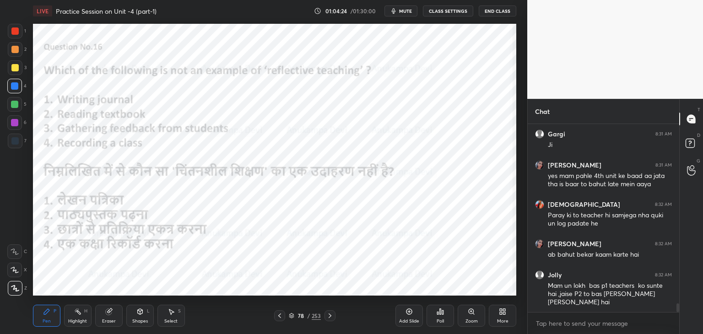
click at [15, 123] on div at bounding box center [14, 122] width 7 height 7
click at [406, 11] on span "mute" at bounding box center [405, 11] width 13 height 6
click at [408, 10] on span "unmute" at bounding box center [405, 11] width 20 height 6
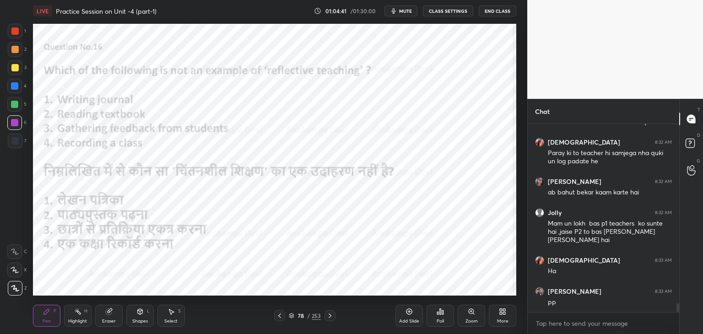
scroll to position [3920, 0]
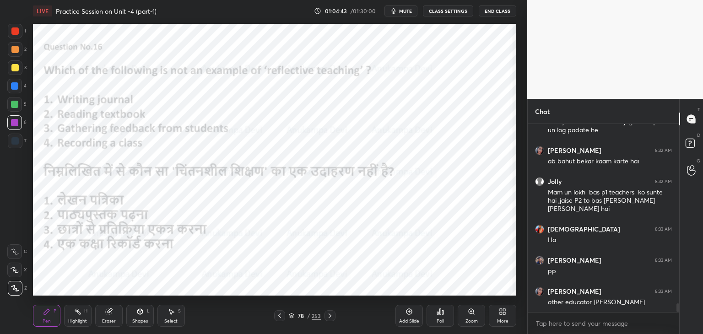
click at [291, 317] on icon at bounding box center [291, 315] width 5 height 5
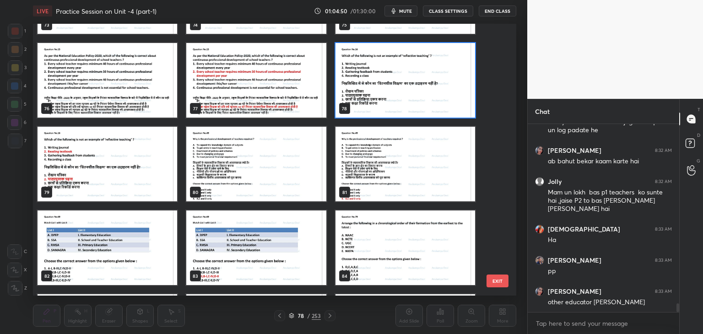
scroll to position [2091, 0]
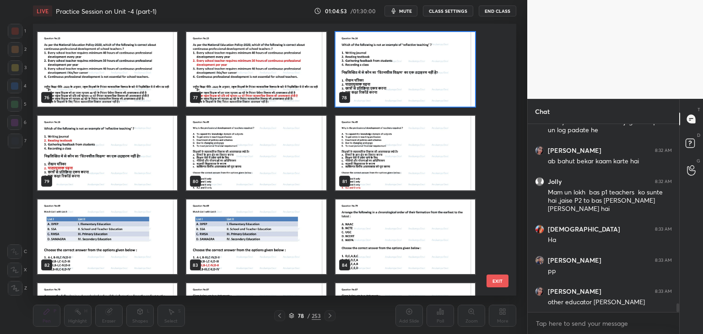
click at [441, 87] on img "grid" at bounding box center [406, 69] width 140 height 75
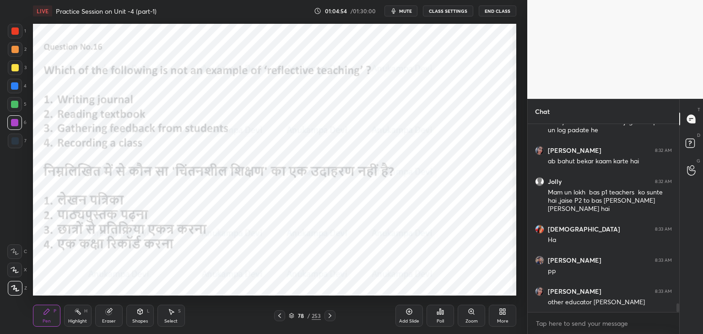
click at [441, 317] on div "Poll" at bounding box center [440, 316] width 27 height 22
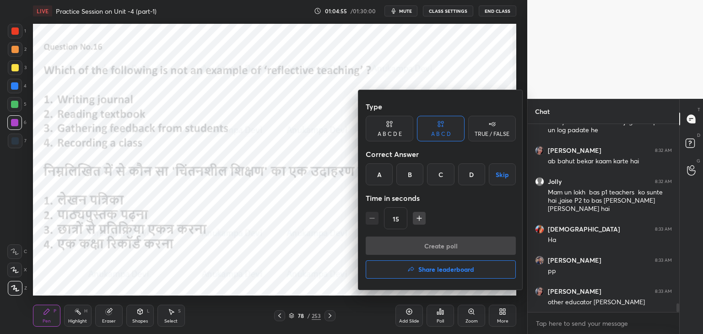
click at [408, 174] on div "B" at bounding box center [409, 174] width 27 height 22
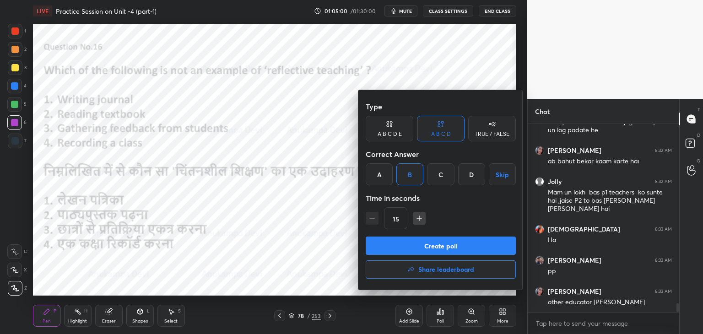
click at [452, 240] on button "Create poll" at bounding box center [441, 246] width 150 height 18
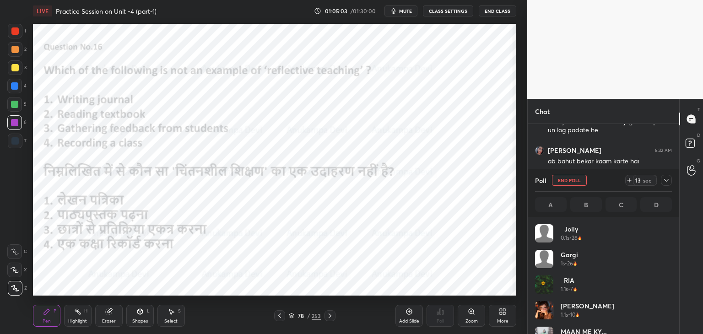
scroll to position [107, 134]
click at [407, 12] on span "mute" at bounding box center [405, 11] width 13 height 6
click at [399, 10] on span "unmute" at bounding box center [405, 11] width 20 height 6
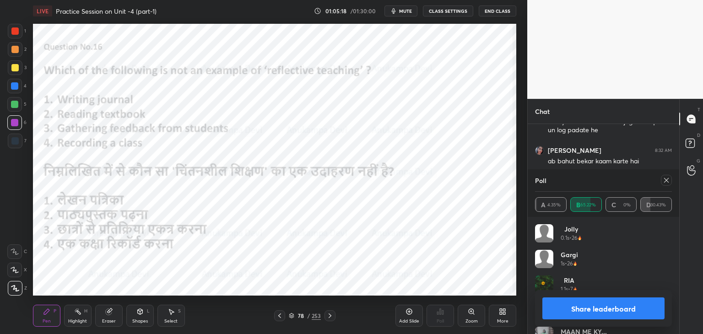
click at [665, 181] on icon at bounding box center [666, 180] width 7 height 7
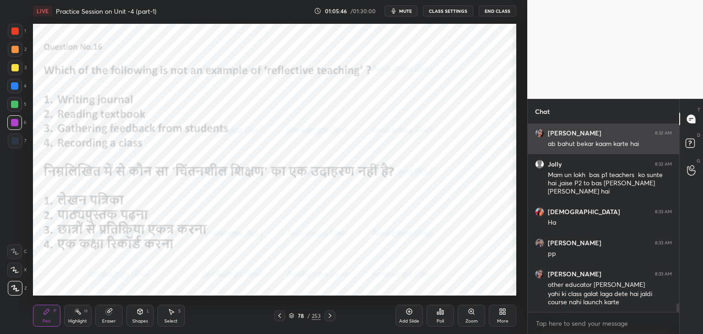
scroll to position [3985, 0]
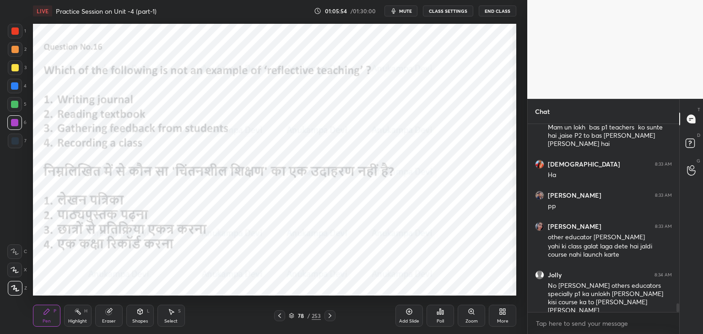
click at [328, 316] on icon at bounding box center [329, 315] width 7 height 7
click at [330, 315] on icon at bounding box center [329, 315] width 7 height 7
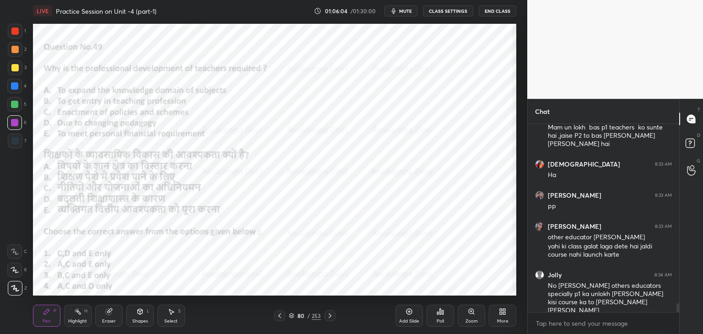
click at [405, 8] on span "mute" at bounding box center [405, 11] width 13 height 6
click at [406, 9] on span "unmute" at bounding box center [405, 11] width 20 height 6
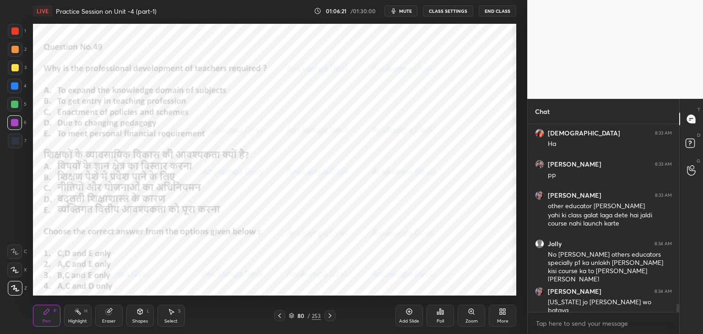
scroll to position [4055, 0]
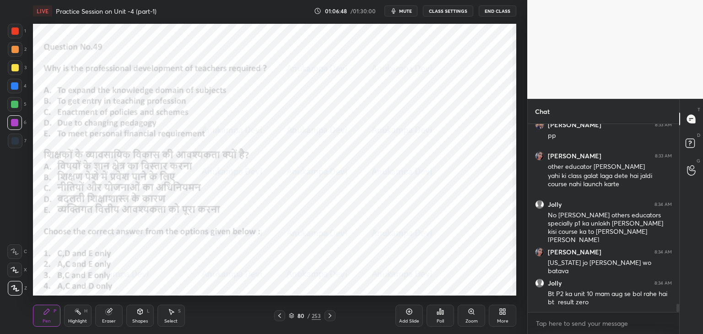
click at [17, 144] on div at bounding box center [14, 140] width 7 height 7
click at [13, 34] on div at bounding box center [14, 30] width 7 height 7
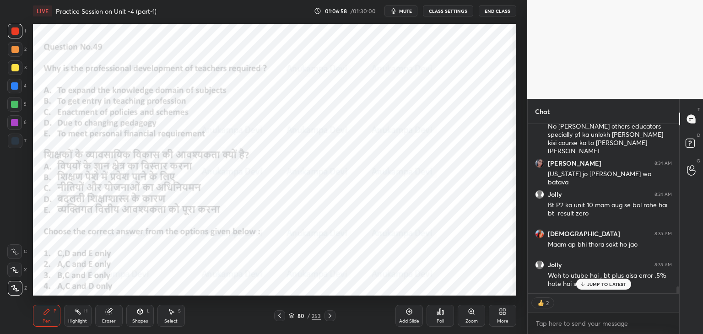
scroll to position [4184, 0]
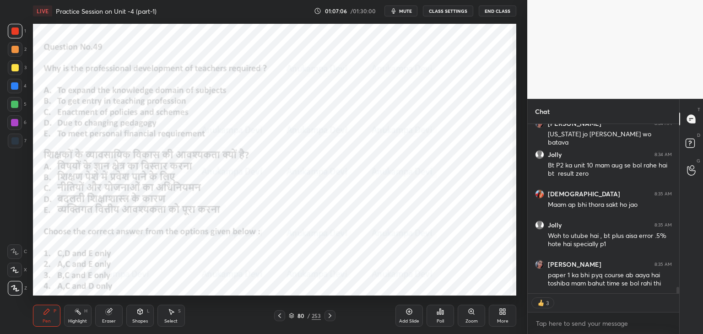
click at [15, 87] on div at bounding box center [14, 85] width 7 height 7
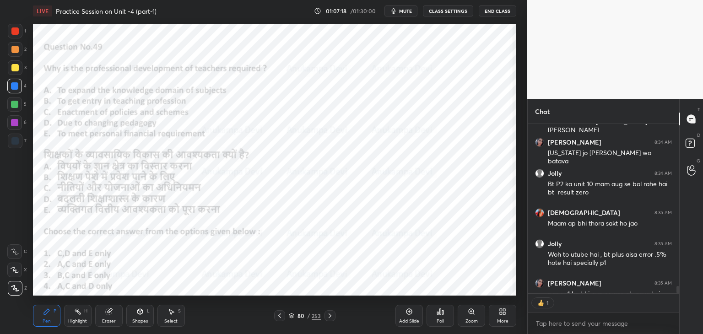
scroll to position [3, 3]
click at [441, 318] on div "Poll" at bounding box center [440, 316] width 27 height 22
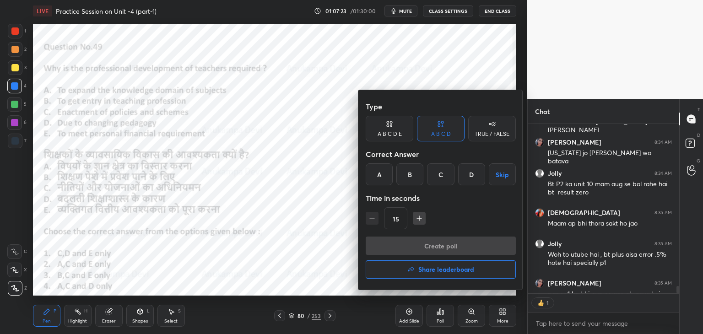
scroll to position [4223, 0]
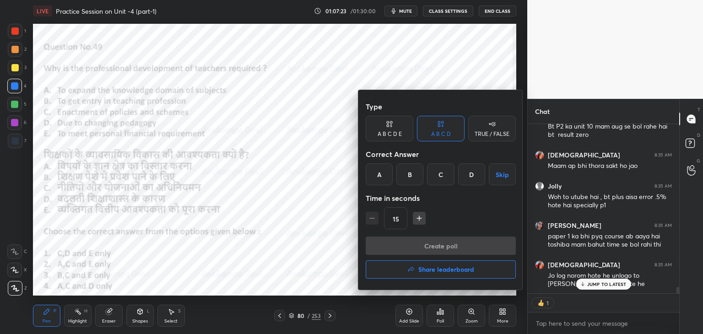
click at [465, 178] on div "D" at bounding box center [471, 174] width 27 height 22
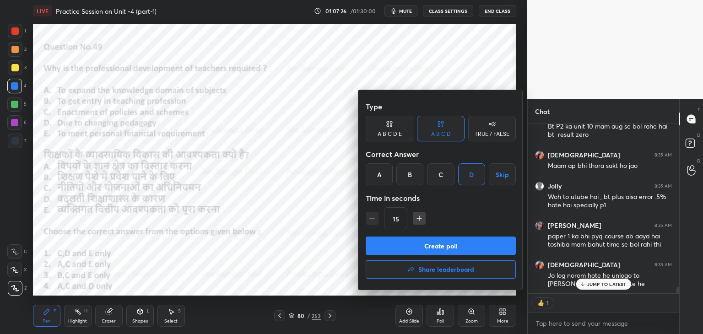
click at [462, 246] on button "Create poll" at bounding box center [441, 246] width 150 height 18
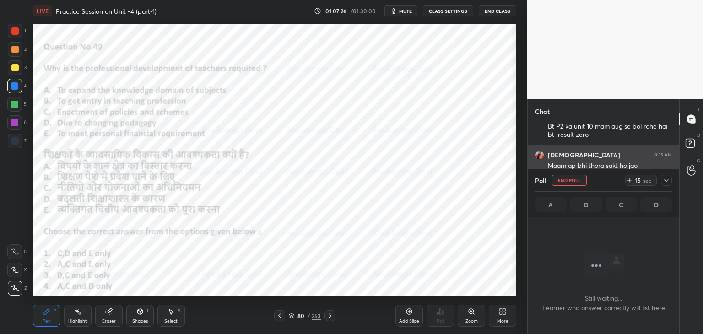
scroll to position [160, 149]
click at [408, 12] on span "mute" at bounding box center [405, 11] width 13 height 6
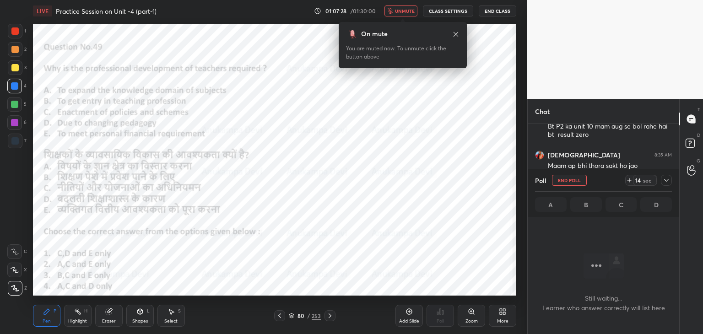
scroll to position [4252, 0]
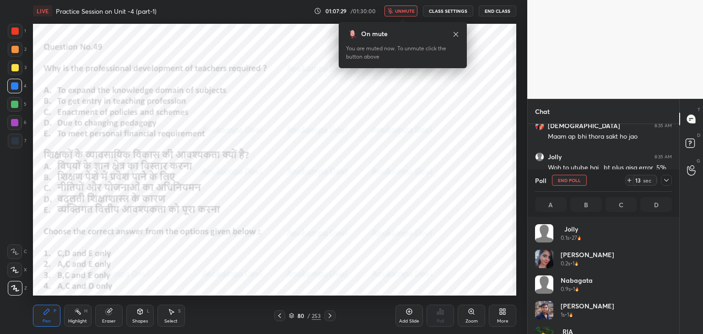
click at [667, 182] on icon at bounding box center [666, 180] width 7 height 7
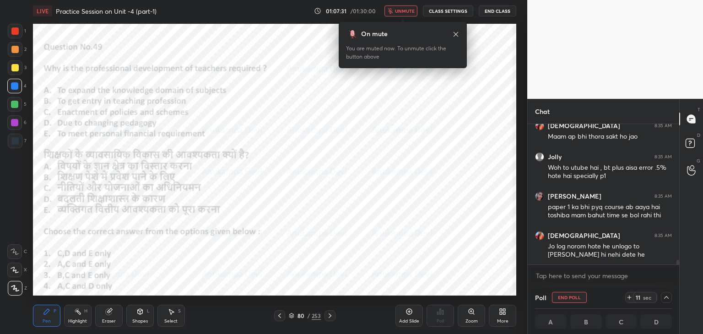
drag, startPoint x: 677, startPoint y: 261, endPoint x: 672, endPoint y: 268, distance: 7.9
click at [677, 268] on div "Jolly 8:34 AM Bt P2 ka unit 10 mam aug se bol rahe hai bt result zero krishnavi…" at bounding box center [604, 205] width 152 height 163
drag, startPoint x: 406, startPoint y: 7, endPoint x: 406, endPoint y: 20, distance: 12.8
click at [407, 7] on button "unmute" at bounding box center [401, 10] width 33 height 11
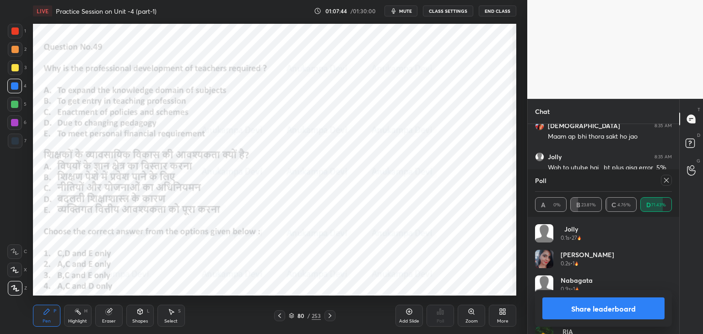
drag, startPoint x: 667, startPoint y: 182, endPoint x: 649, endPoint y: 187, distance: 19.1
click at [663, 184] on div at bounding box center [666, 180] width 11 height 11
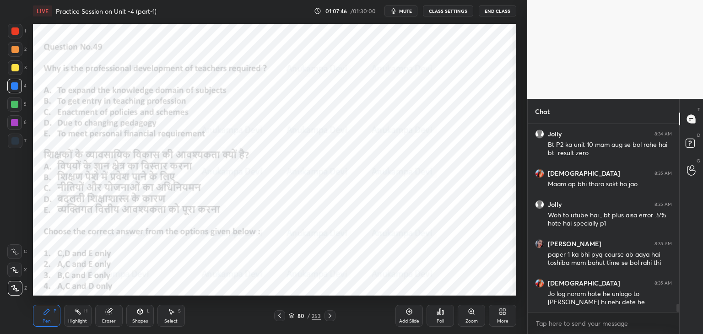
drag, startPoint x: 13, startPoint y: 105, endPoint x: 26, endPoint y: 109, distance: 13.6
click at [13, 105] on div at bounding box center [14, 104] width 7 height 7
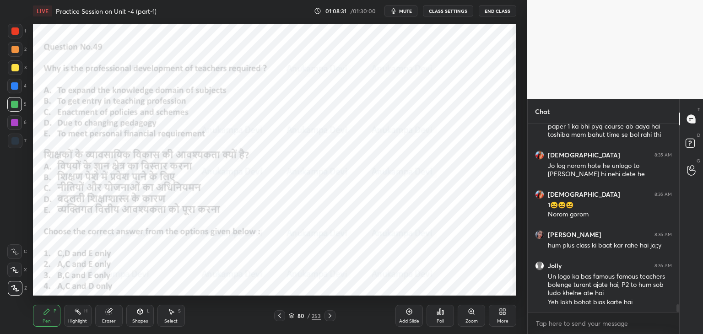
scroll to position [4364, 0]
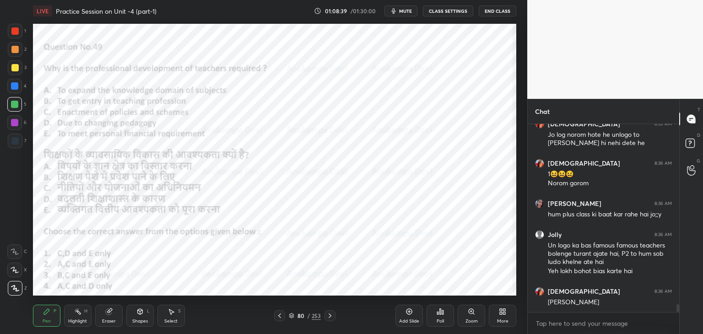
click at [331, 316] on icon at bounding box center [330, 316] width 3 height 5
click at [328, 313] on icon at bounding box center [329, 315] width 7 height 7
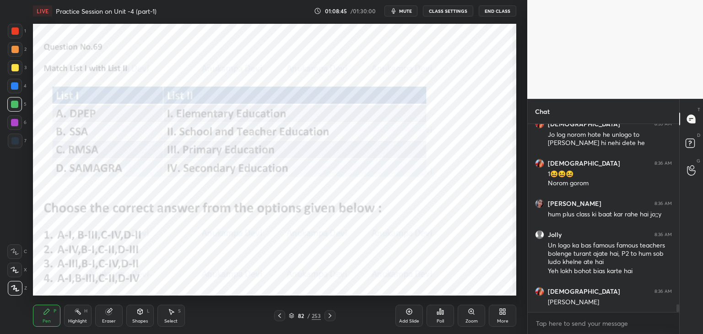
click at [404, 11] on span "mute" at bounding box center [405, 11] width 13 height 6
click at [408, 13] on span "unmute" at bounding box center [405, 11] width 20 height 6
click at [14, 141] on div at bounding box center [14, 140] width 7 height 7
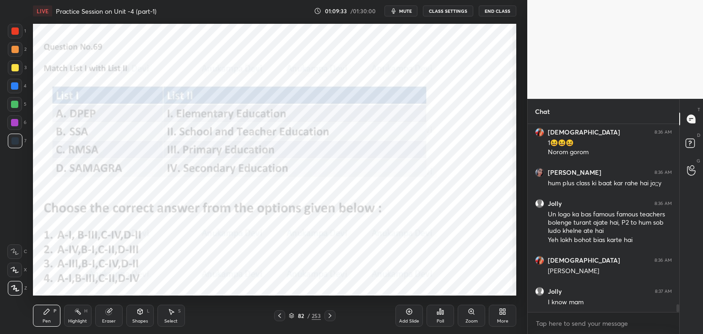
click at [15, 125] on div at bounding box center [14, 122] width 7 height 7
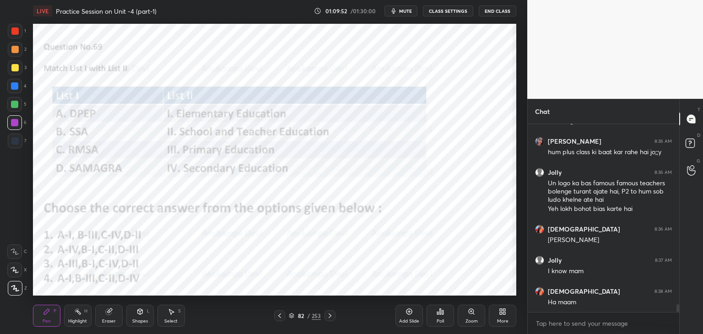
click at [16, 144] on div at bounding box center [14, 140] width 7 height 7
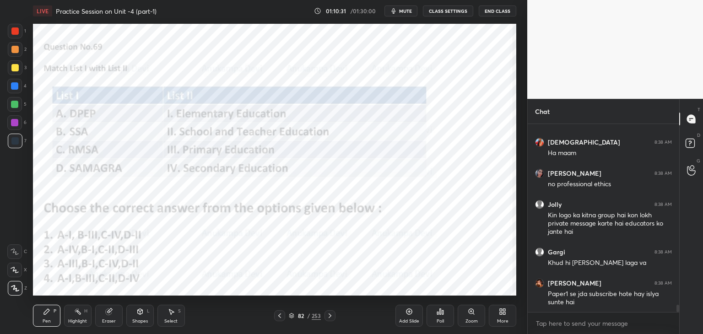
scroll to position [4606, 0]
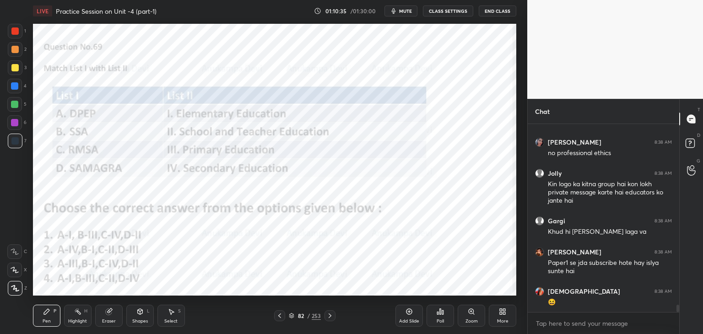
click at [407, 11] on span "mute" at bounding box center [405, 11] width 13 height 6
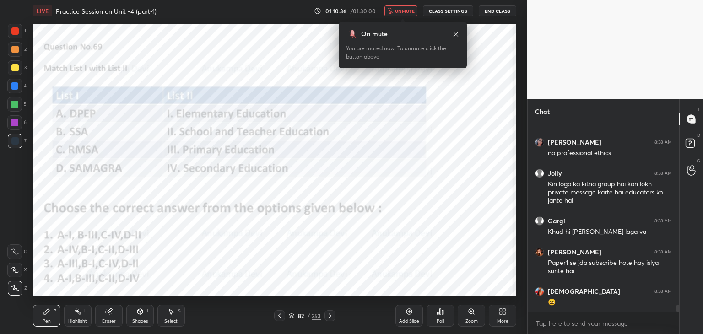
click at [405, 12] on span "unmute" at bounding box center [405, 11] width 20 height 6
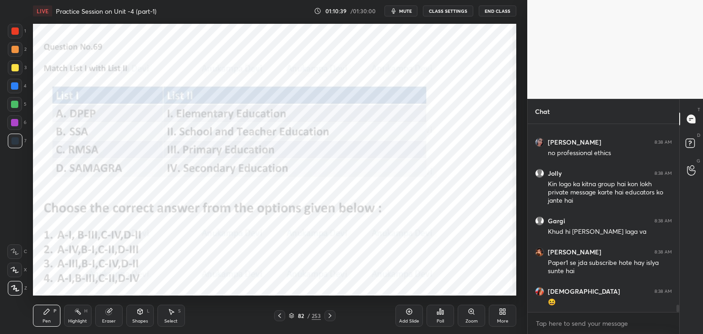
click at [16, 125] on div at bounding box center [14, 122] width 7 height 7
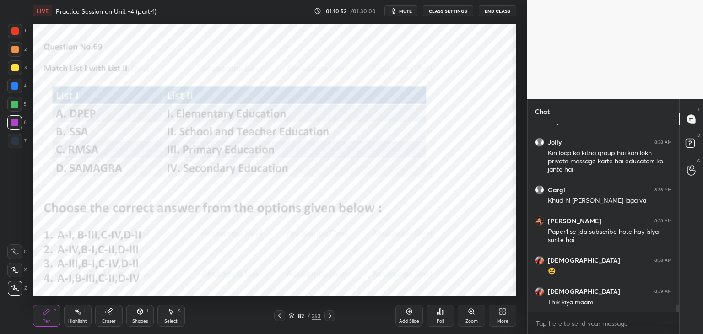
click at [13, 146] on div at bounding box center [15, 141] width 15 height 15
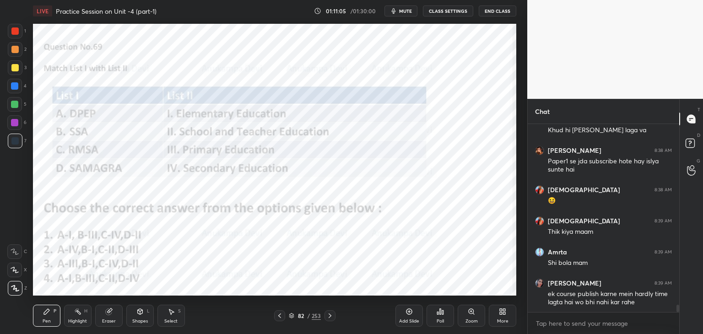
scroll to position [4739, 0]
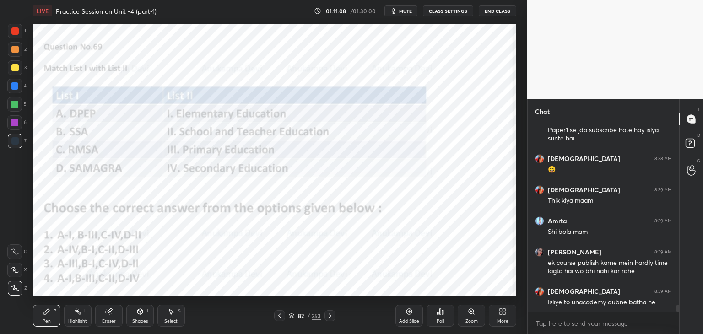
click at [14, 103] on div at bounding box center [14, 104] width 7 height 7
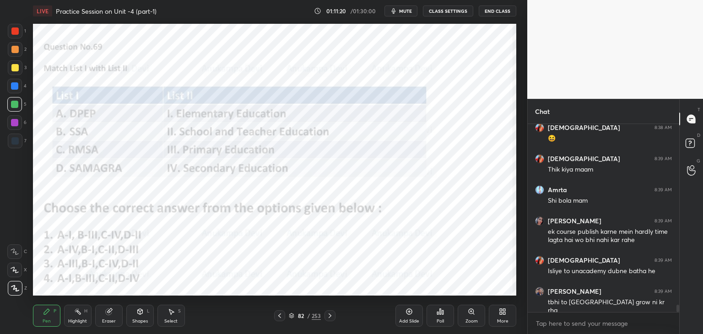
drag, startPoint x: 678, startPoint y: 309, endPoint x: 676, endPoint y: 320, distance: 11.1
click at [676, 320] on div "[PERSON_NAME] 8:38 AM Paper1 se jda subscribe hote hay islya sunte hai krishnav…" at bounding box center [604, 229] width 152 height 210
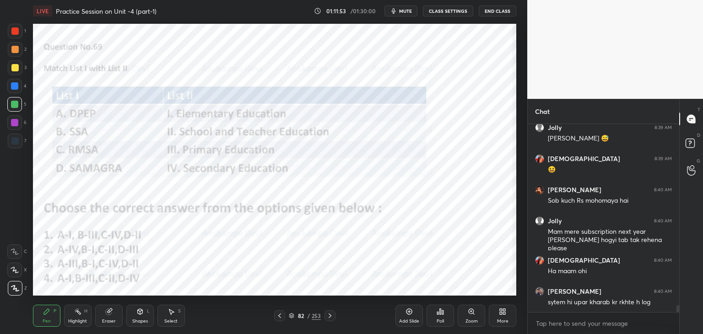
scroll to position [4996, 0]
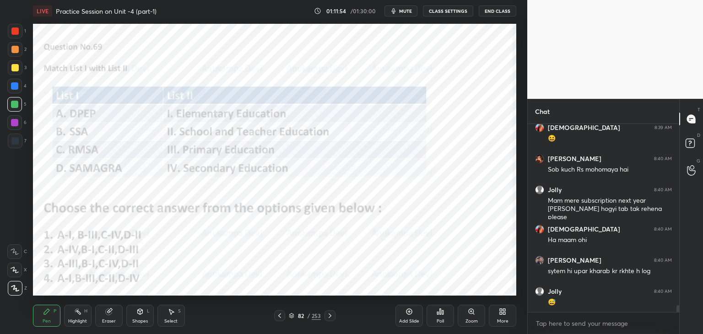
click at [677, 305] on div at bounding box center [676, 218] width 5 height 188
drag, startPoint x: 678, startPoint y: 309, endPoint x: 676, endPoint y: 325, distance: 16.6
click at [677, 325] on div "Jolly 8:39 AM [PERSON_NAME] 😅 krishnavi 8:39 AM 😆 [PERSON_NAME] 8:40 AM Sob kuc…" at bounding box center [604, 229] width 152 height 210
click at [291, 316] on icon at bounding box center [291, 316] width 5 height 1
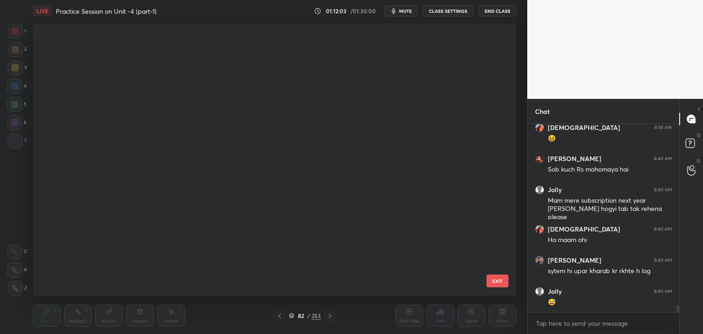
scroll to position [269, 479]
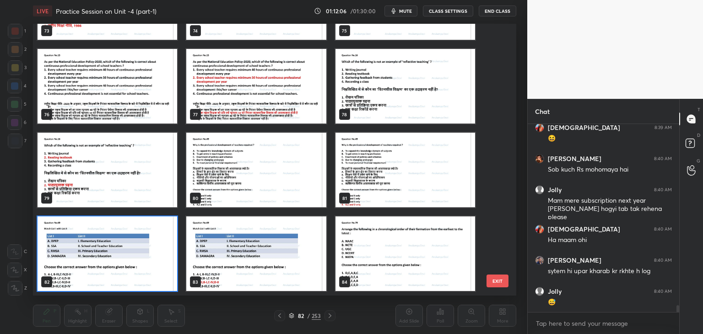
click at [164, 270] on img "grid" at bounding box center [108, 254] width 140 height 75
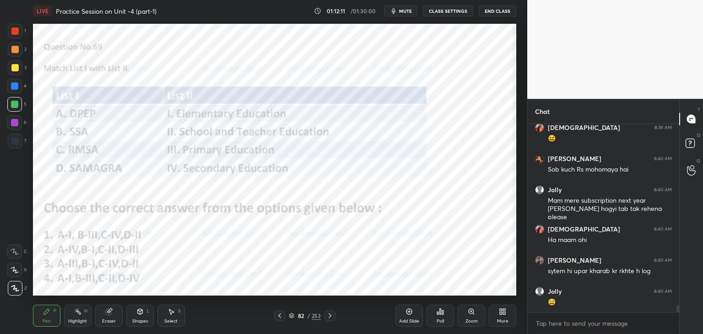
click at [15, 50] on div at bounding box center [14, 49] width 7 height 7
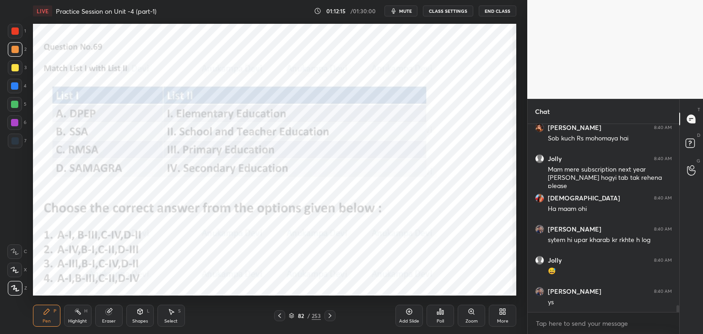
click at [292, 317] on icon at bounding box center [291, 316] width 5 height 1
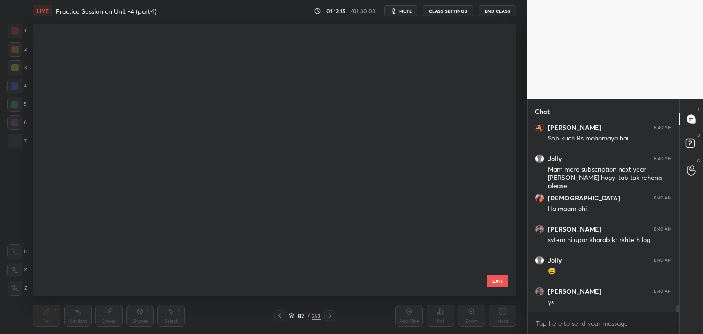
scroll to position [269, 479]
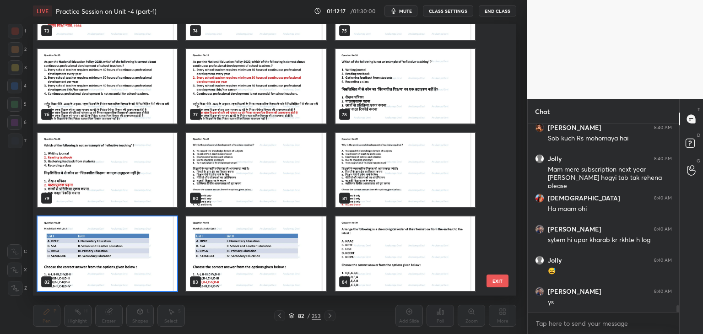
click at [162, 270] on img "grid" at bounding box center [108, 254] width 140 height 75
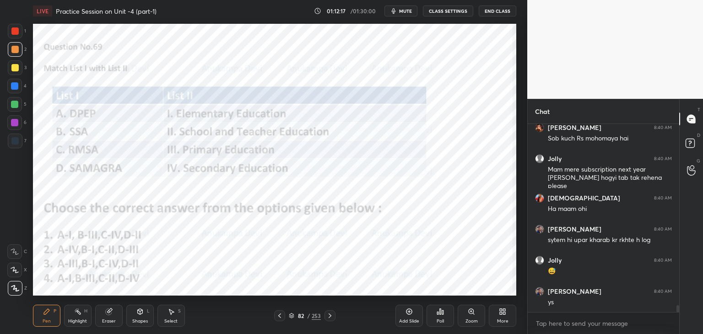
scroll to position [5058, 0]
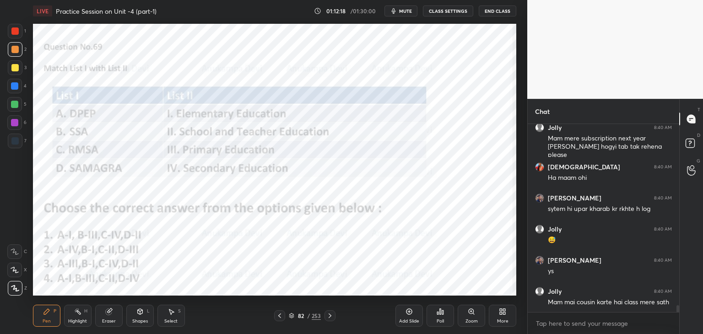
click at [439, 315] on div "Poll" at bounding box center [440, 316] width 27 height 22
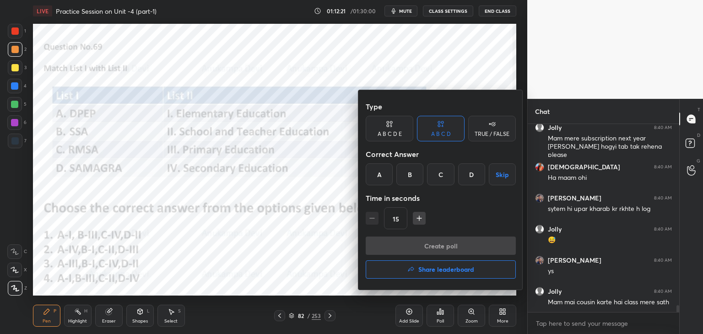
click at [439, 178] on div "C" at bounding box center [440, 174] width 27 height 22
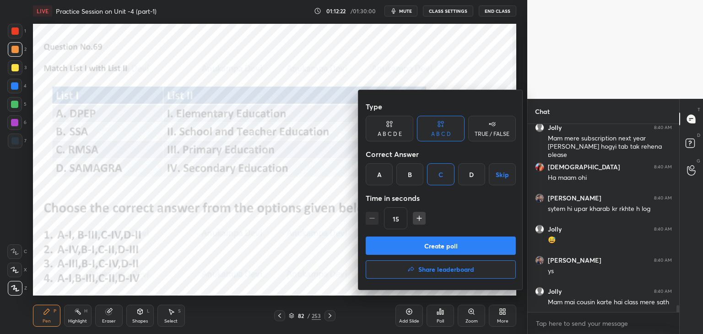
click at [264, 249] on div at bounding box center [351, 167] width 703 height 334
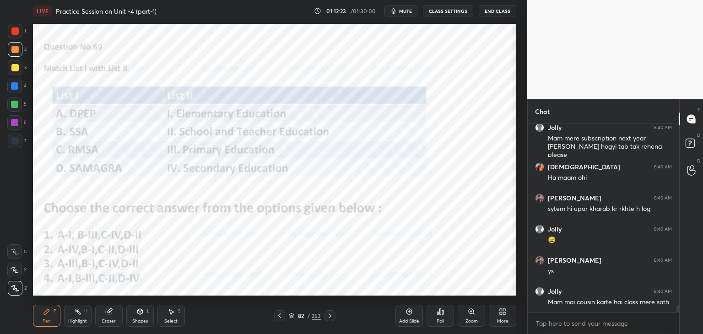
click at [289, 316] on icon at bounding box center [291, 316] width 5 height 1
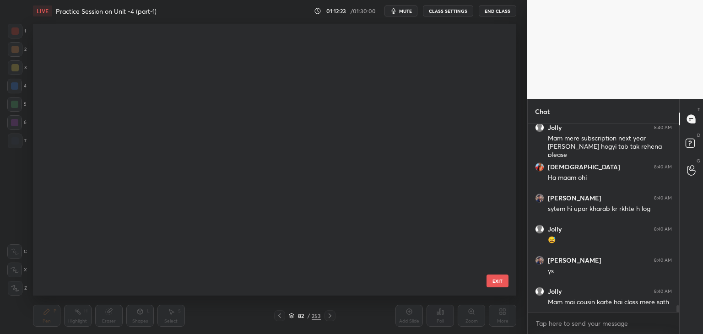
scroll to position [269, 479]
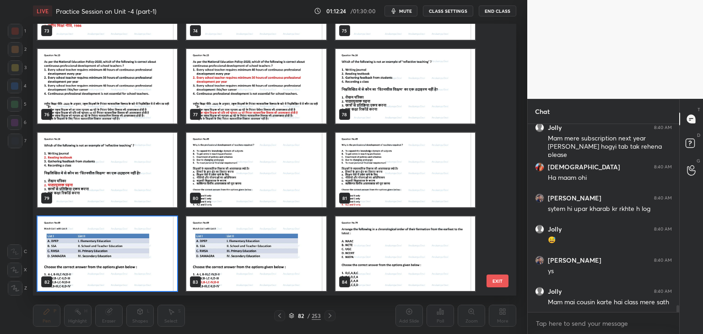
click at [163, 277] on img "grid" at bounding box center [108, 254] width 140 height 75
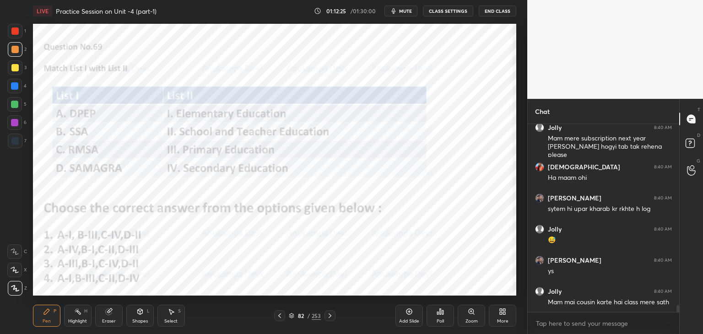
click at [438, 313] on div "Poll" at bounding box center [440, 316] width 27 height 22
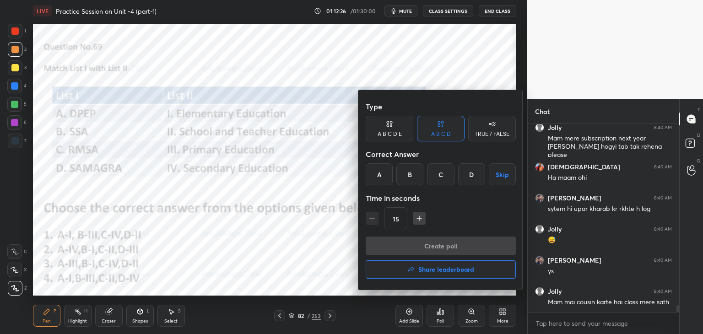
click at [437, 176] on div "C" at bounding box center [440, 174] width 27 height 22
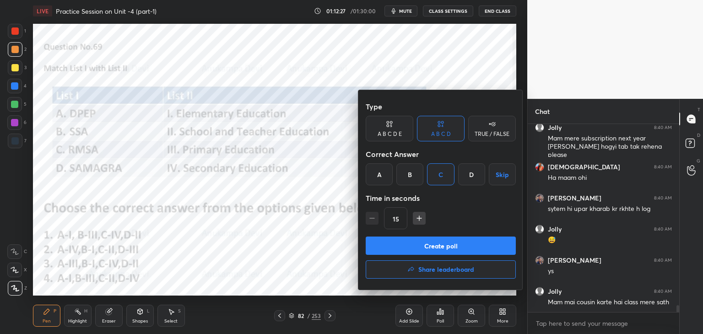
click at [449, 248] on button "Create poll" at bounding box center [441, 246] width 150 height 18
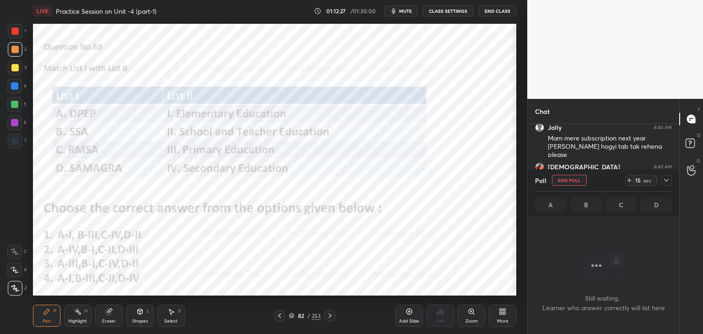
scroll to position [160, 149]
click at [404, 13] on span "mute" at bounding box center [405, 11] width 13 height 6
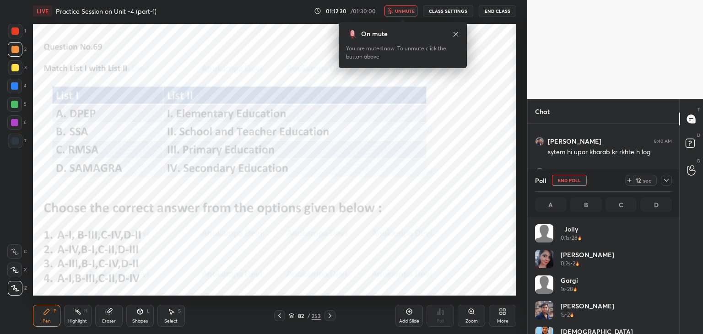
click at [455, 34] on icon at bounding box center [455, 34] width 7 height 7
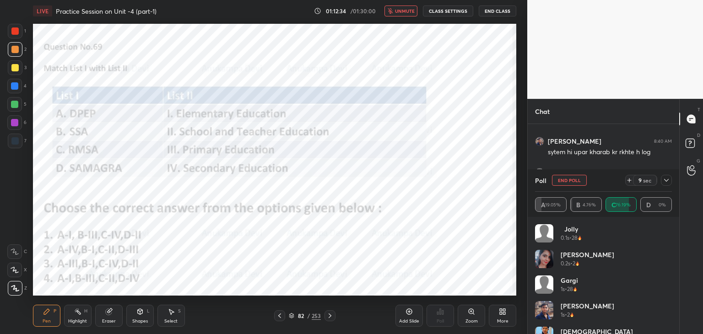
drag, startPoint x: 408, startPoint y: 11, endPoint x: 408, endPoint y: 22, distance: 10.5
click at [409, 11] on span "unmute" at bounding box center [405, 11] width 20 height 6
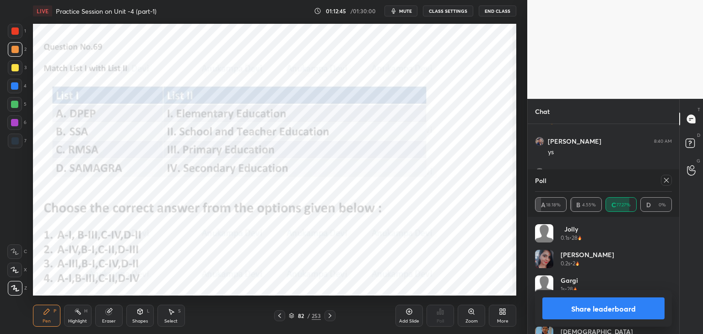
drag, startPoint x: 667, startPoint y: 180, endPoint x: 661, endPoint y: 180, distance: 6.0
click at [667, 180] on icon at bounding box center [666, 180] width 7 height 7
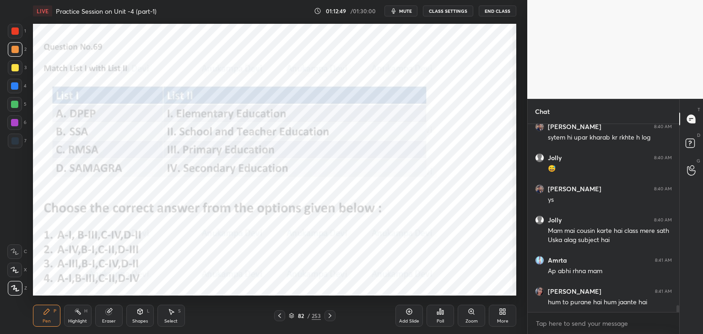
click at [333, 319] on icon at bounding box center [329, 315] width 7 height 7
click at [13, 86] on div at bounding box center [14, 85] width 7 height 7
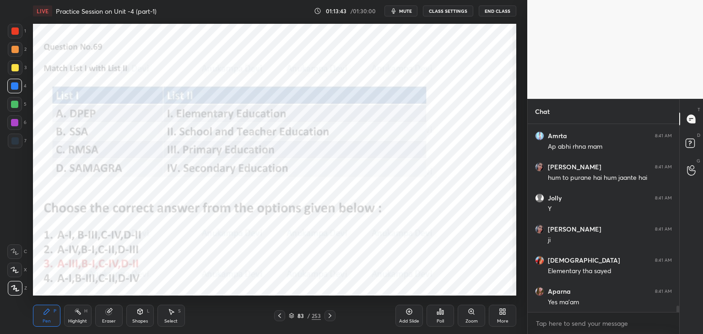
scroll to position [5286, 0]
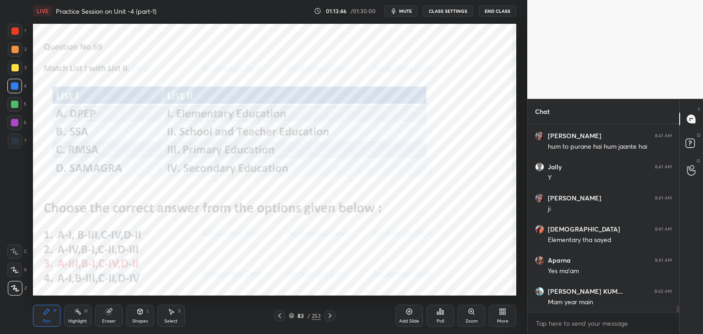
click at [330, 318] on icon at bounding box center [329, 315] width 7 height 7
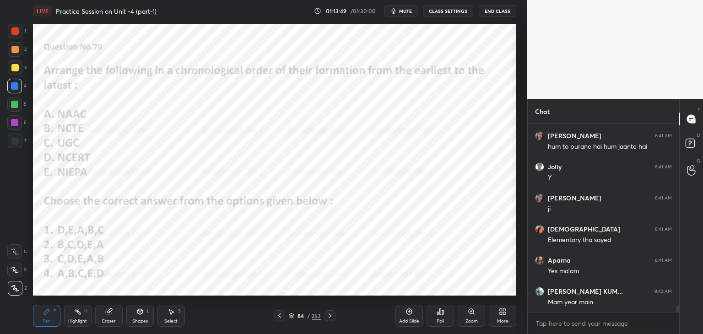
drag, startPoint x: 280, startPoint y: 317, endPoint x: 278, endPoint y: 296, distance: 21.1
click at [280, 317] on icon at bounding box center [279, 315] width 7 height 7
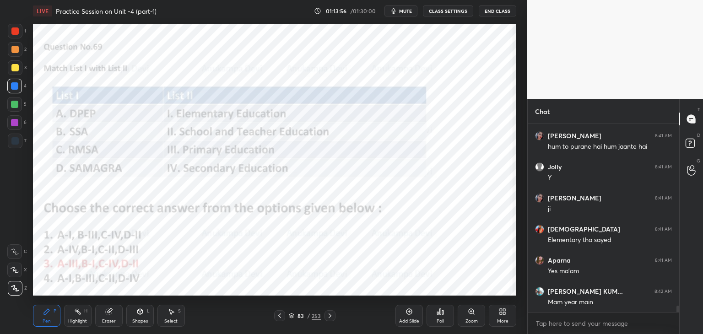
scroll to position [5317, 0]
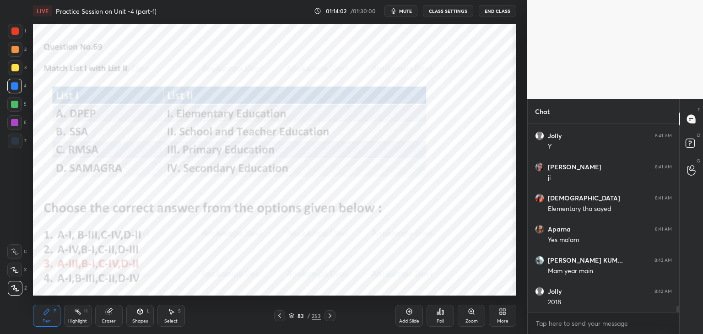
drag, startPoint x: 331, startPoint y: 317, endPoint x: 335, endPoint y: 306, distance: 12.0
click at [332, 317] on icon at bounding box center [329, 315] width 7 height 7
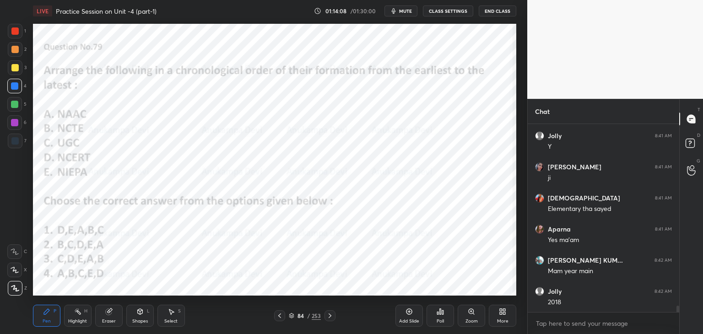
click at [404, 13] on span "mute" at bounding box center [405, 11] width 13 height 6
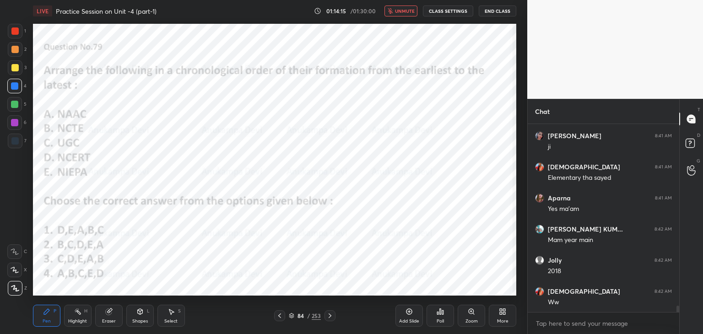
click at [406, 15] on button "unmute" at bounding box center [401, 10] width 33 height 11
click at [292, 317] on icon at bounding box center [291, 316] width 5 height 1
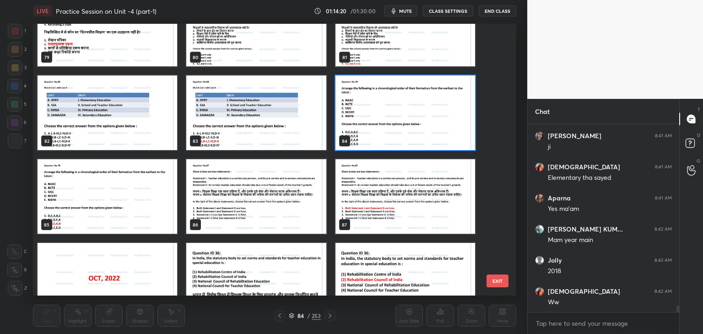
scroll to position [2227, 0]
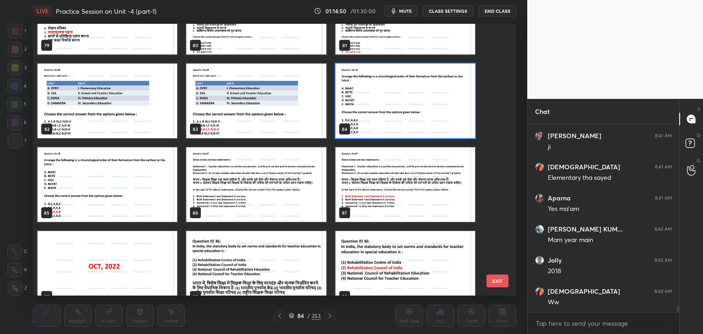
click at [422, 125] on img "grid" at bounding box center [406, 101] width 140 height 75
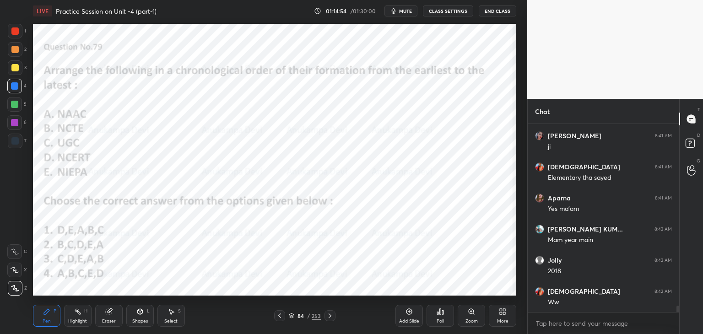
scroll to position [5379, 0]
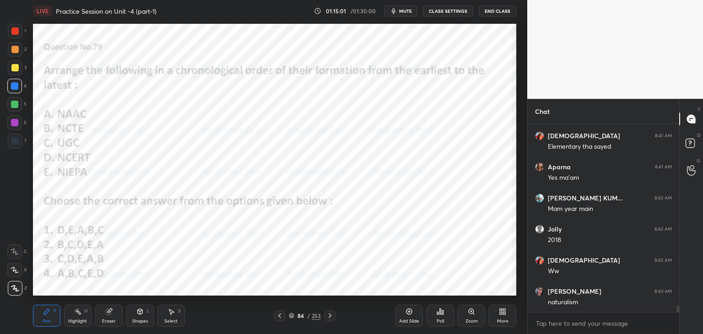
click at [293, 319] on div "84 / 253" at bounding box center [305, 316] width 32 height 8
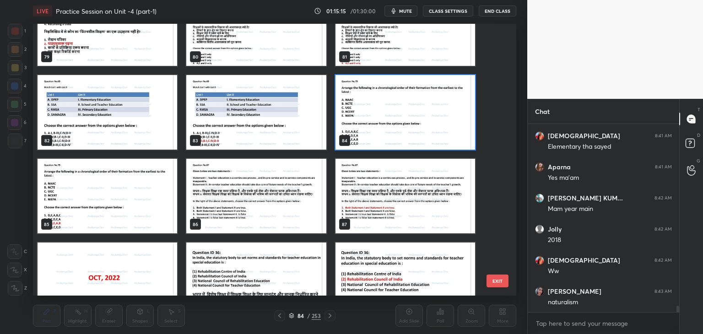
scroll to position [5410, 0]
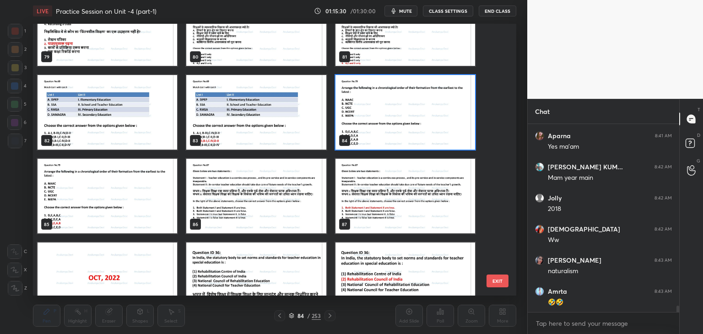
click at [439, 137] on img "grid" at bounding box center [406, 112] width 140 height 75
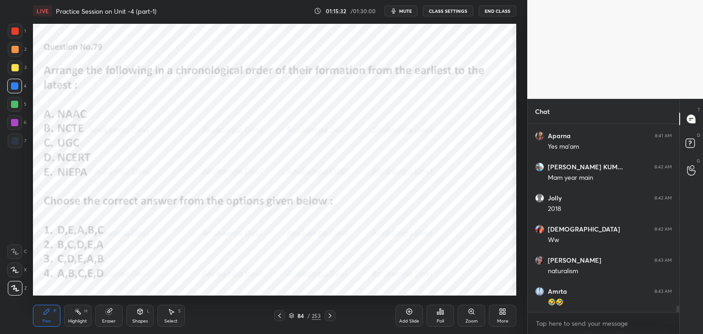
scroll to position [5441, 0]
click at [439, 317] on div "Poll" at bounding box center [440, 316] width 27 height 22
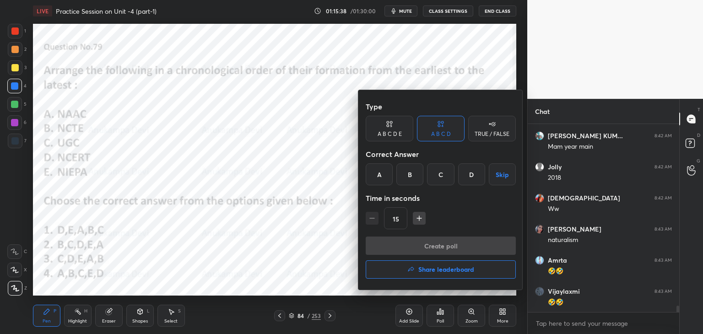
click at [439, 176] on div "C" at bounding box center [440, 174] width 27 height 22
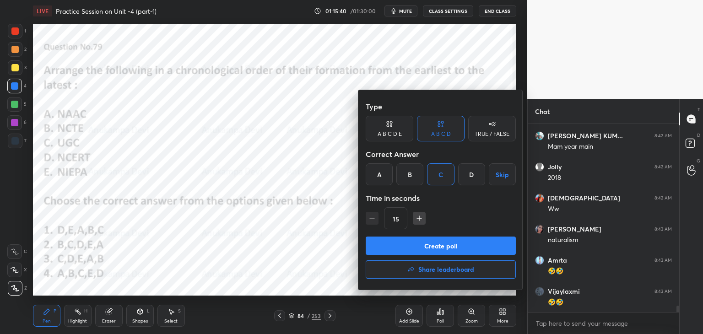
drag, startPoint x: 449, startPoint y: 249, endPoint x: 445, endPoint y: 244, distance: 6.2
click at [449, 249] on button "Create poll" at bounding box center [441, 246] width 150 height 18
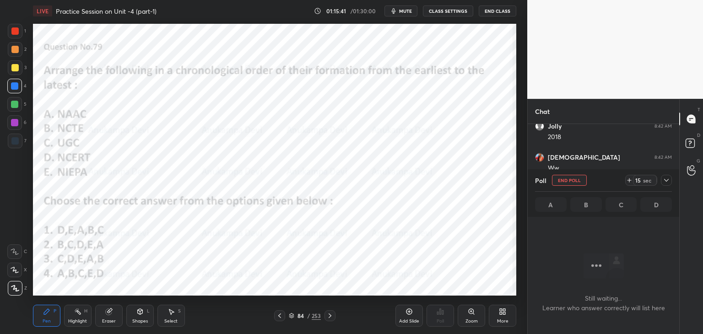
scroll to position [3, 3]
click at [407, 11] on span "mute" at bounding box center [405, 11] width 13 height 6
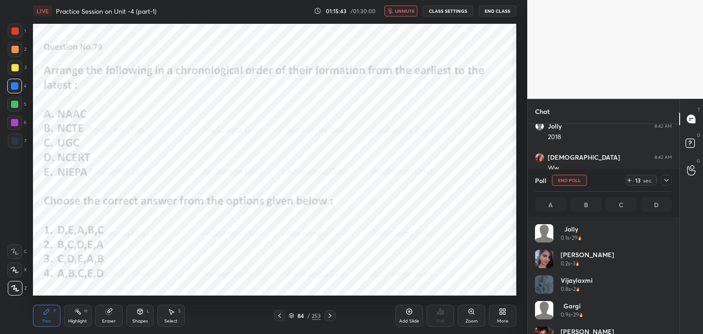
scroll to position [107, 134]
drag, startPoint x: 15, startPoint y: 124, endPoint x: 30, endPoint y: 114, distance: 18.2
click at [15, 123] on div at bounding box center [14, 122] width 7 height 7
click at [408, 12] on span "unmute" at bounding box center [405, 11] width 20 height 6
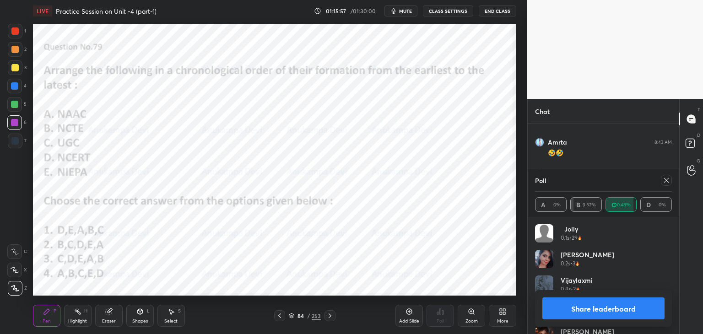
click at [670, 180] on div at bounding box center [666, 180] width 11 height 11
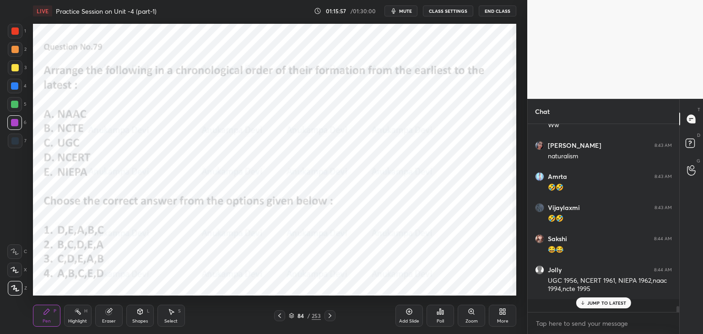
scroll to position [200, 149]
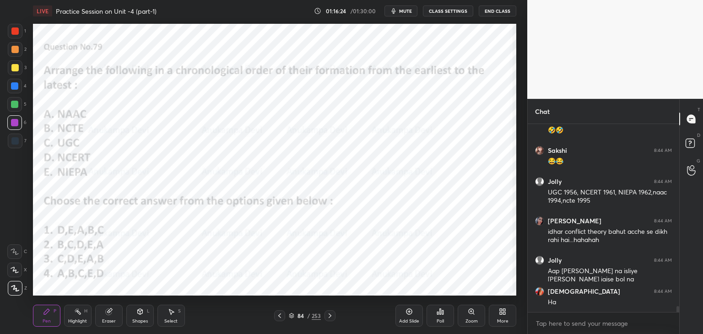
click at [331, 317] on icon at bounding box center [329, 315] width 7 height 7
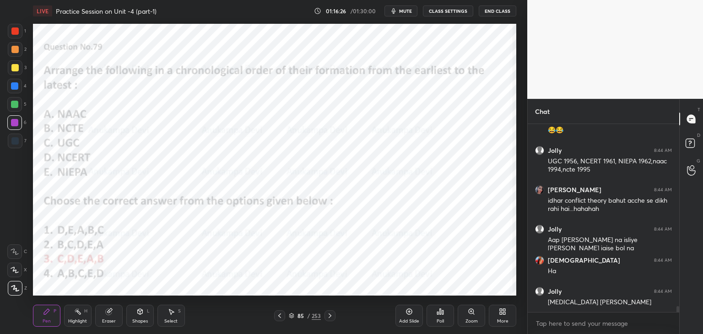
click at [331, 316] on icon at bounding box center [330, 316] width 3 height 5
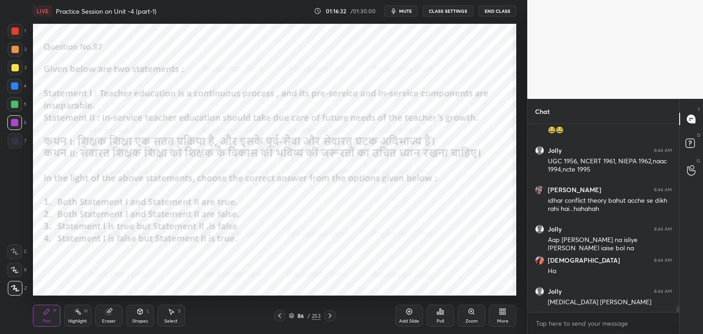
click at [678, 313] on div "[PERSON_NAME] 8:43 AM 🤣🤣 [PERSON_NAME] 8:44 AM 😂😂 Jolly 8:44 AM UGC 1956, NCERT…" at bounding box center [604, 229] width 152 height 210
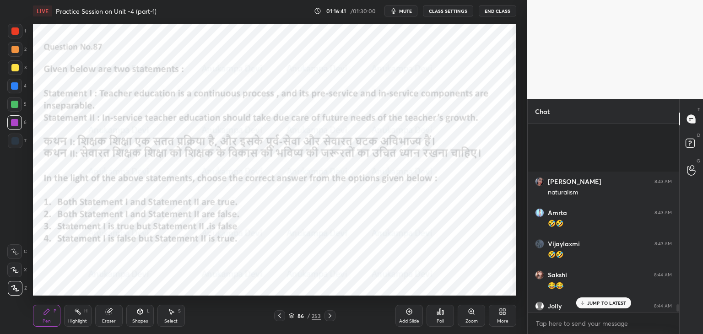
scroll to position [5644, 0]
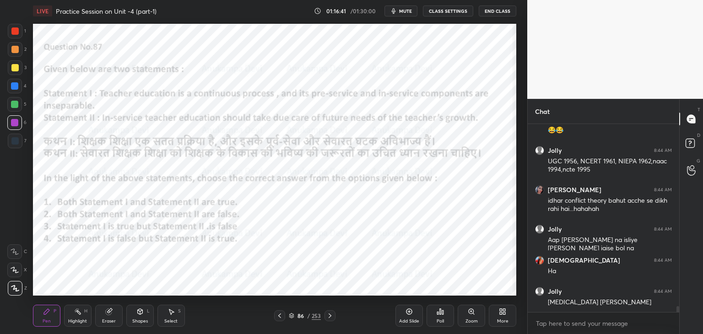
drag, startPoint x: 678, startPoint y: 311, endPoint x: 682, endPoint y: 323, distance: 13.2
click at [682, 323] on div "Chat [PERSON_NAME] 8:43 AM 🤣🤣 [PERSON_NAME] 8:44 AM 😂😂 Jolly 8:44 AM UGC 1956, …" at bounding box center [615, 216] width 176 height 235
click at [14, 87] on div at bounding box center [14, 85] width 7 height 7
click at [16, 50] on div at bounding box center [14, 49] width 7 height 7
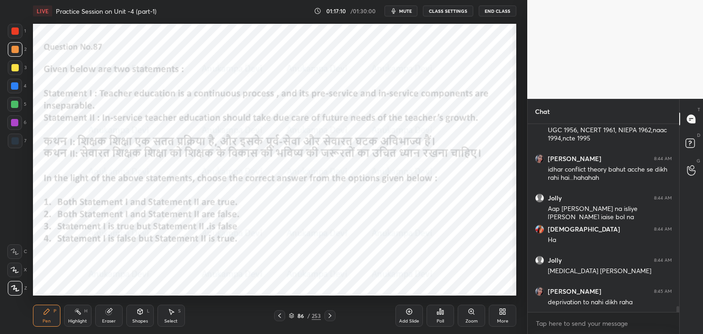
scroll to position [5707, 0]
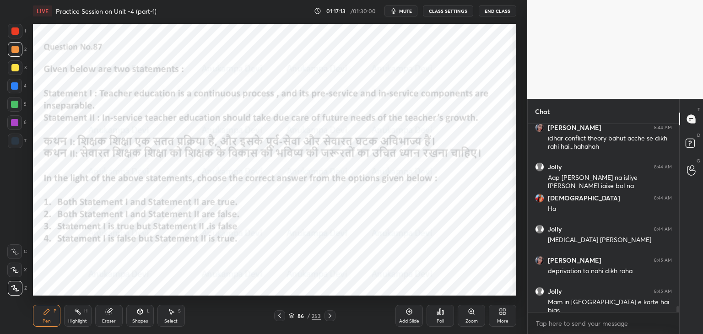
click at [16, 88] on div at bounding box center [14, 85] width 7 height 7
click at [408, 13] on span "mute" at bounding box center [405, 11] width 13 height 6
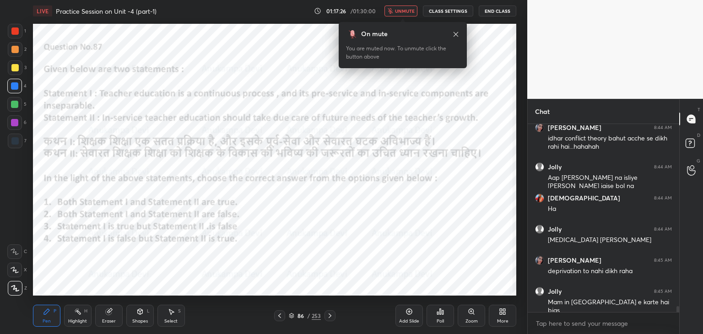
click at [408, 13] on span "unmute" at bounding box center [405, 11] width 20 height 6
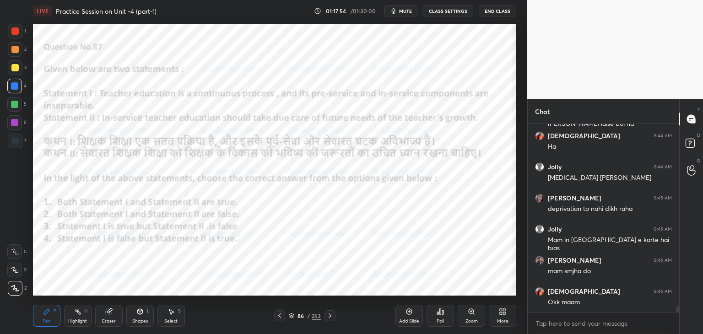
scroll to position [5800, 0]
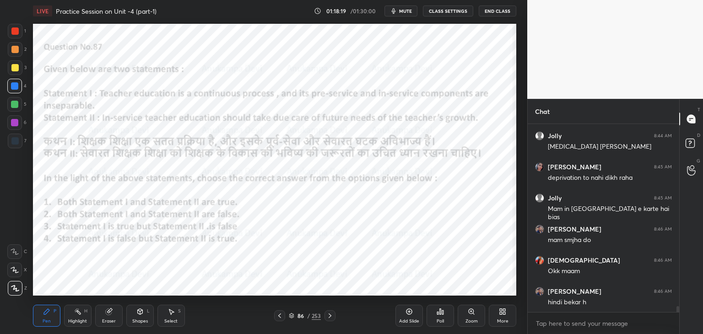
click at [293, 319] on div "86 / 253" at bounding box center [305, 316] width 32 height 8
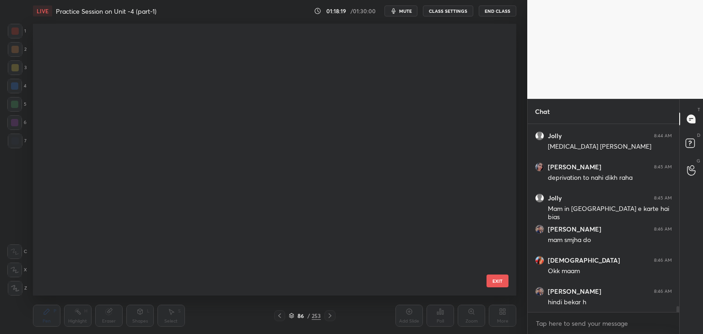
scroll to position [269, 479]
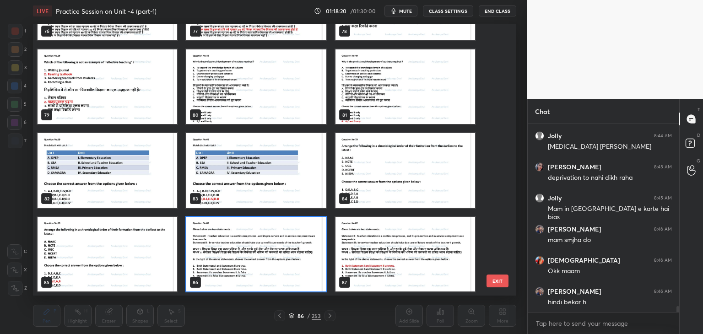
click at [306, 271] on img "grid" at bounding box center [256, 254] width 140 height 75
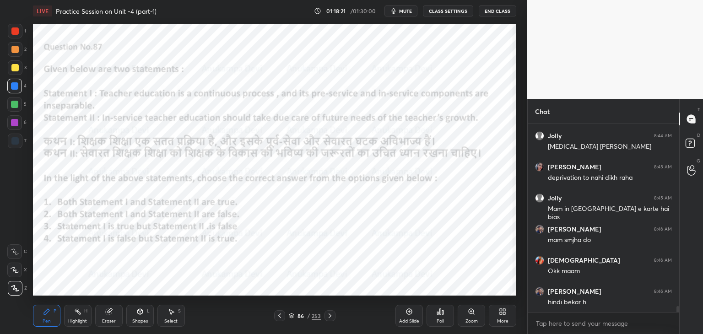
click at [440, 314] on icon at bounding box center [440, 311] width 1 height 5
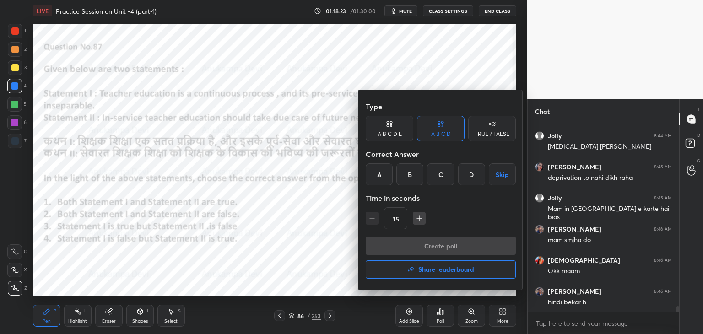
click at [379, 177] on div "A" at bounding box center [379, 174] width 27 height 22
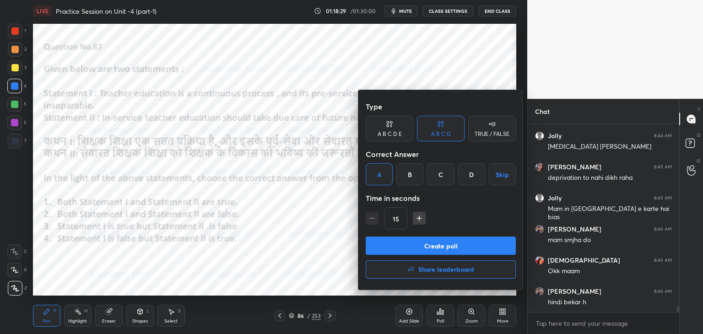
drag, startPoint x: 452, startPoint y: 246, endPoint x: 450, endPoint y: 241, distance: 5.7
click at [452, 246] on button "Create poll" at bounding box center [441, 246] width 150 height 18
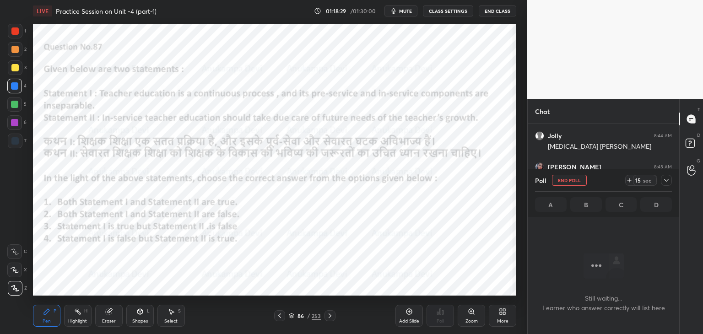
scroll to position [3, 3]
click at [407, 12] on span "mute" at bounding box center [405, 11] width 13 height 6
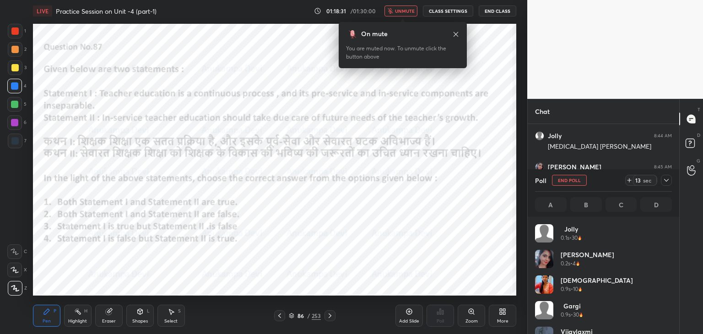
scroll to position [107, 134]
click at [455, 35] on icon at bounding box center [456, 34] width 5 height 5
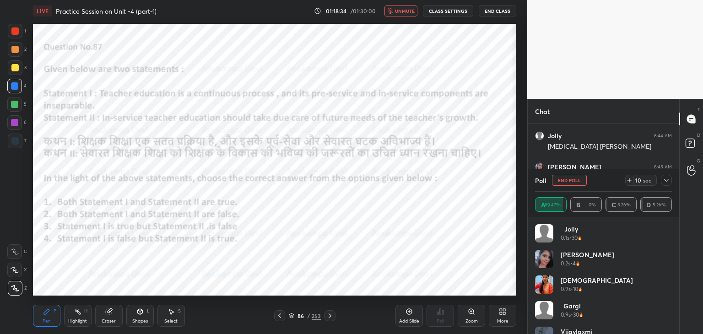
drag, startPoint x: 407, startPoint y: 12, endPoint x: 401, endPoint y: 10, distance: 6.1
click at [407, 13] on span "unmute" at bounding box center [405, 11] width 20 height 6
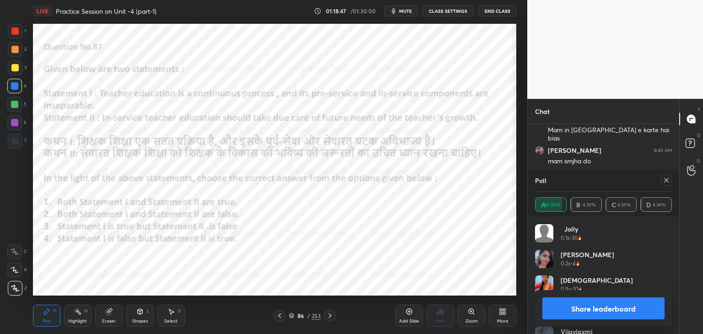
drag, startPoint x: 667, startPoint y: 180, endPoint x: 566, endPoint y: 213, distance: 106.0
click at [666, 180] on icon at bounding box center [666, 180] width 7 height 7
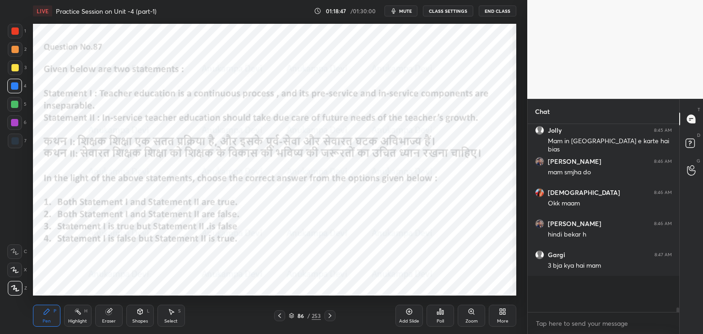
scroll to position [171, 149]
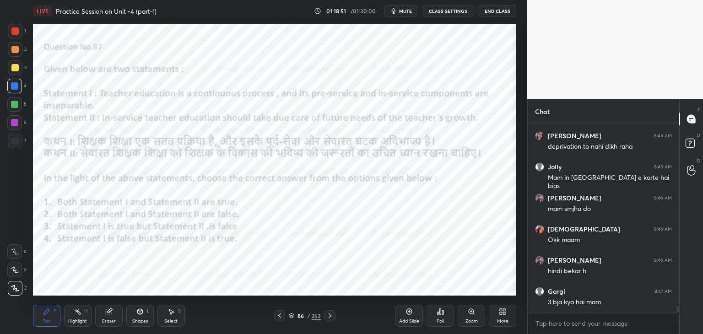
click at [330, 317] on icon at bounding box center [329, 315] width 7 height 7
click at [108, 319] on div "Eraser" at bounding box center [109, 321] width 14 height 5
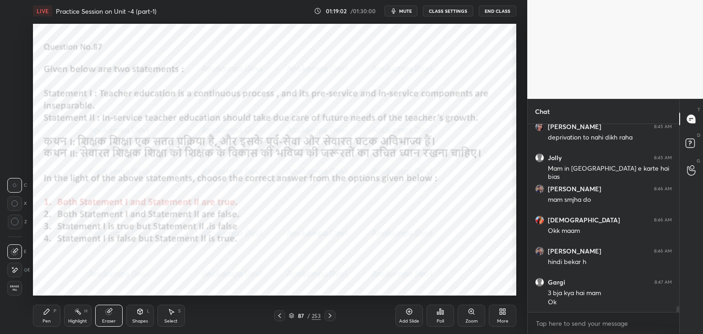
click at [15, 290] on span "Erase all" at bounding box center [15, 288] width 14 height 6
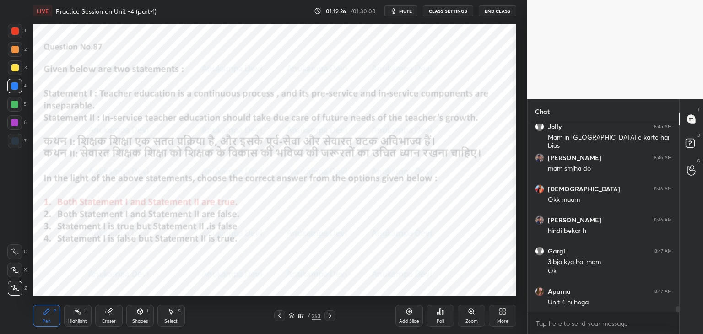
drag, startPoint x: 330, startPoint y: 317, endPoint x: 331, endPoint y: 309, distance: 8.4
click at [330, 317] on icon at bounding box center [329, 315] width 7 height 7
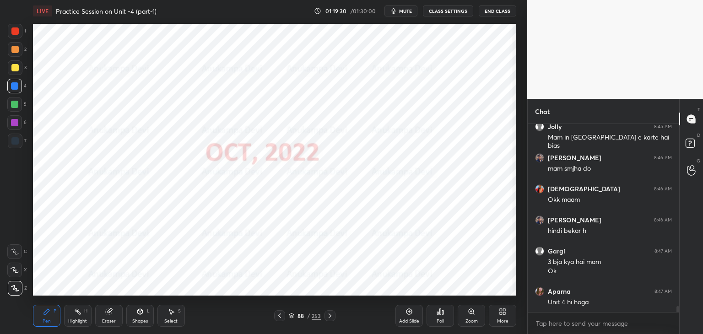
scroll to position [5903, 0]
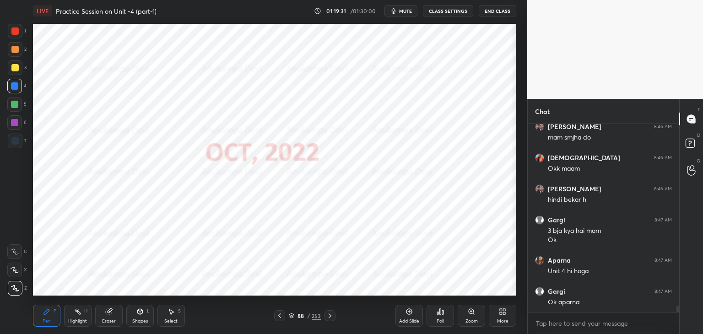
click at [440, 312] on icon at bounding box center [440, 311] width 1 height 5
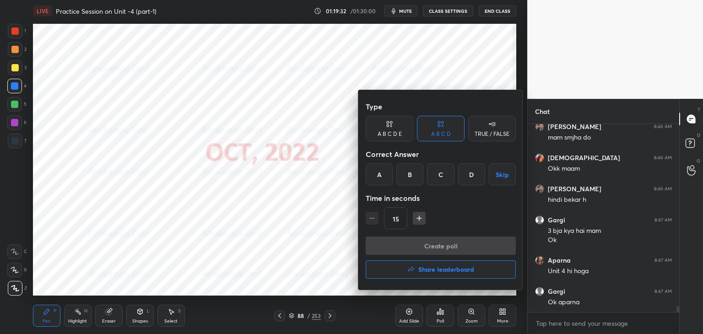
click at [454, 271] on h4 "Share leaderboard" at bounding box center [446, 269] width 56 height 6
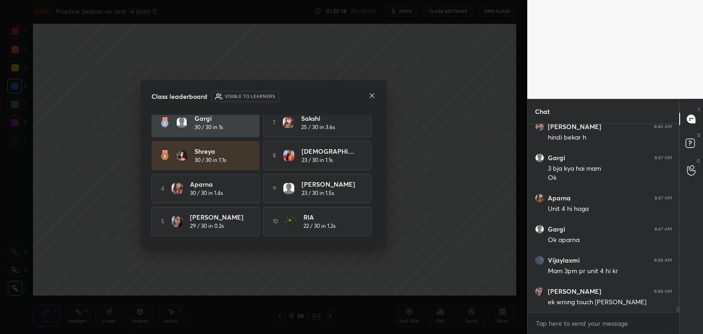
scroll to position [42, 0]
click at [371, 98] on icon at bounding box center [372, 95] width 7 height 7
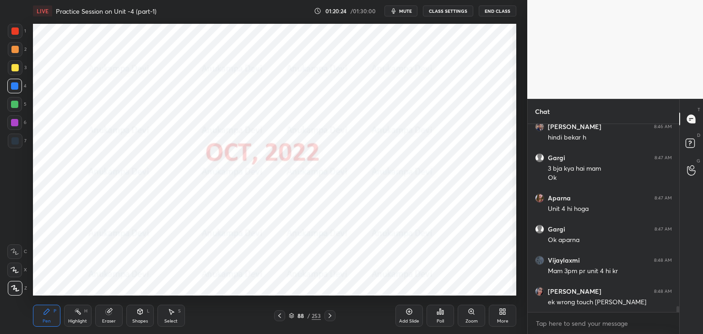
click at [330, 317] on icon at bounding box center [329, 315] width 7 height 7
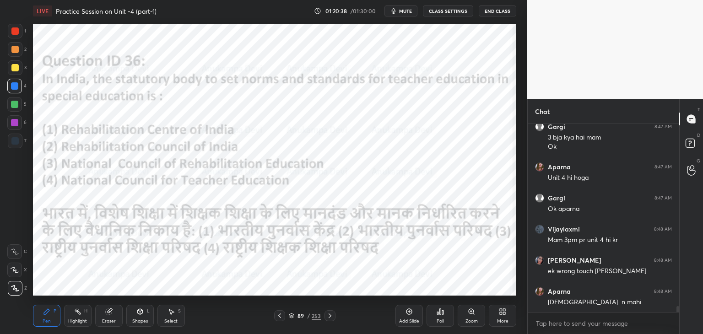
scroll to position [6027, 0]
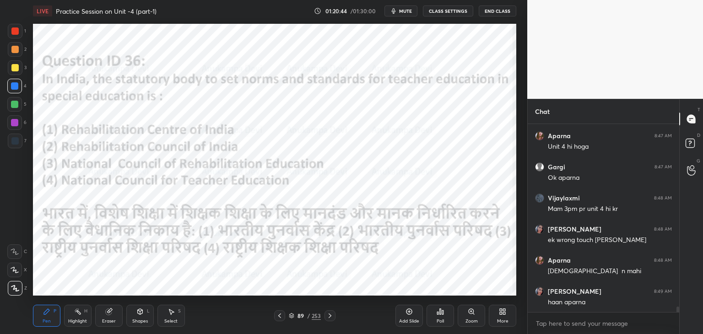
click at [441, 323] on div "Poll" at bounding box center [440, 321] width 7 height 5
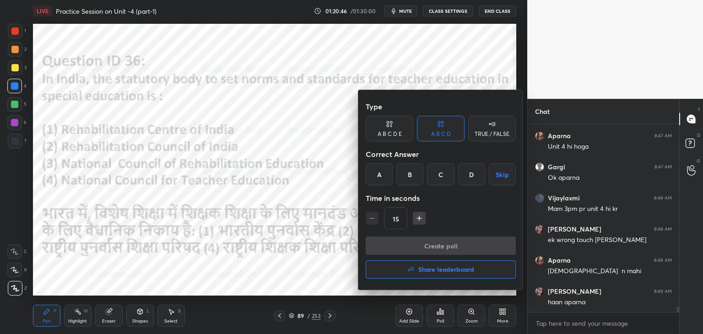
click at [409, 174] on div "B" at bounding box center [409, 174] width 27 height 22
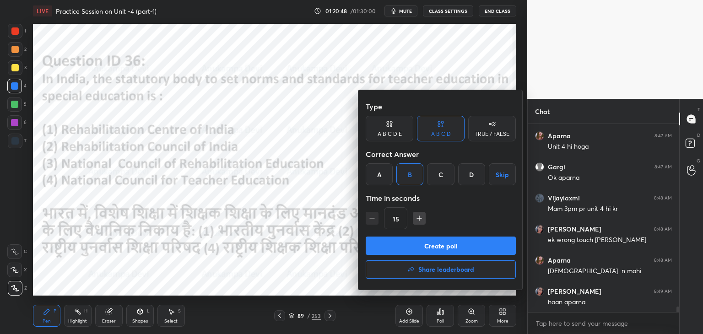
click at [466, 246] on button "Create poll" at bounding box center [441, 246] width 150 height 18
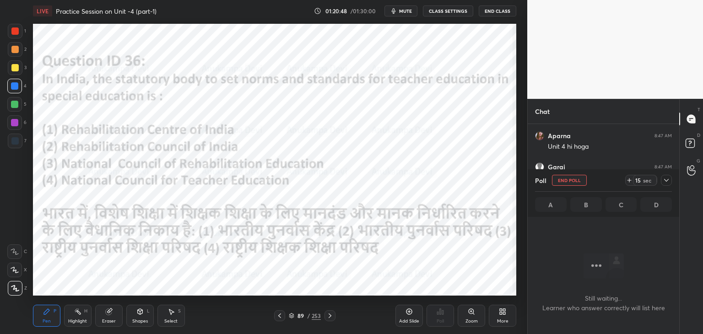
scroll to position [160, 149]
click at [667, 182] on icon at bounding box center [666, 180] width 5 height 3
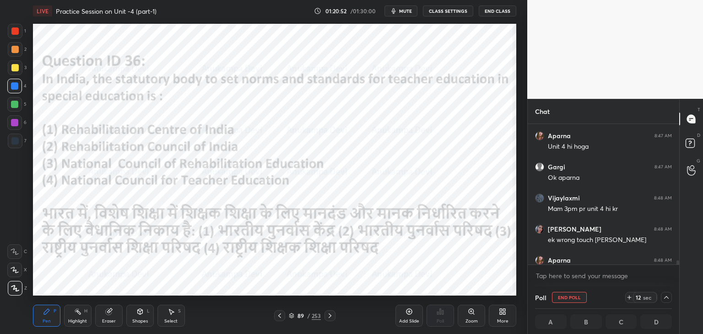
scroll to position [6075, 0]
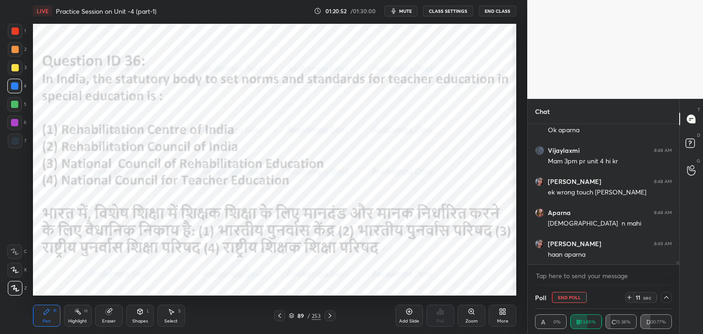
drag, startPoint x: 678, startPoint y: 262, endPoint x: 679, endPoint y: 268, distance: 5.7
click at [679, 266] on div "Aparna 8:47 AM Unit 4 hi hoga [PERSON_NAME] 8:47 AM Ok [PERSON_NAME] 8:48 AM Ma…" at bounding box center [604, 205] width 152 height 163
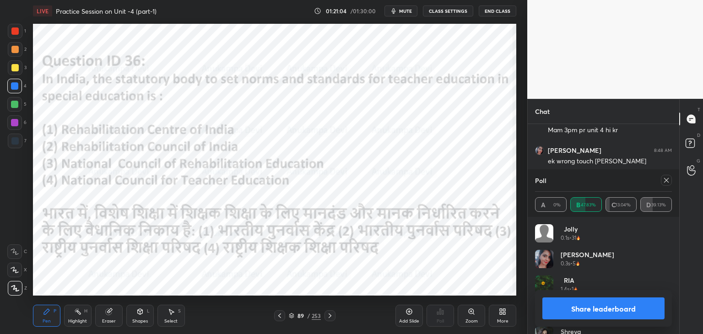
scroll to position [6137, 0]
click at [668, 180] on icon at bounding box center [666, 180] width 7 height 7
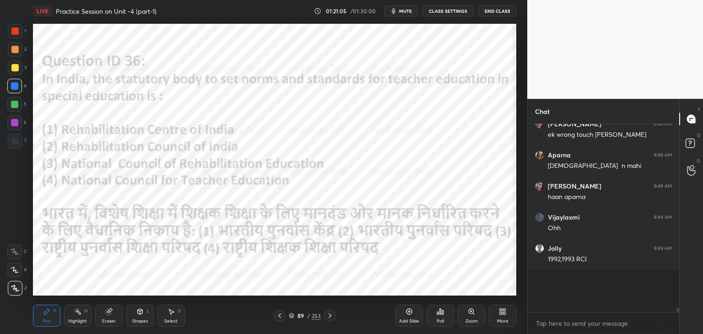
scroll to position [3, 3]
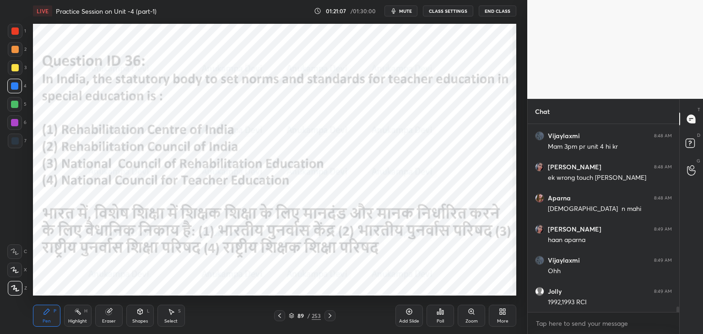
click at [330, 319] on icon at bounding box center [329, 315] width 7 height 7
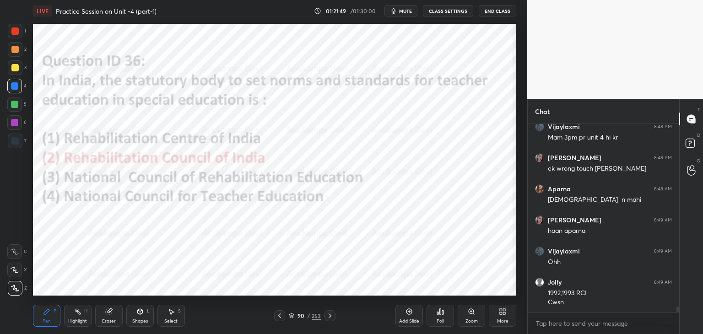
scroll to position [6138, 0]
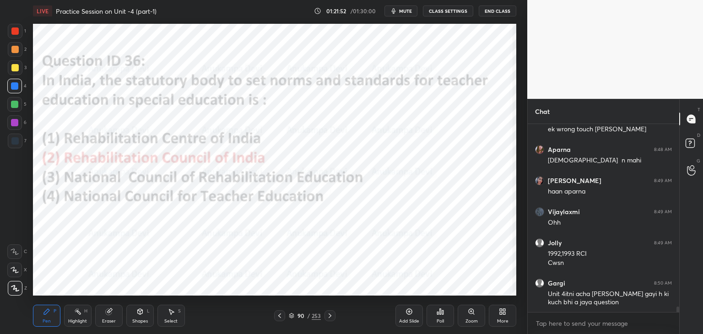
click at [331, 317] on icon at bounding box center [329, 315] width 7 height 7
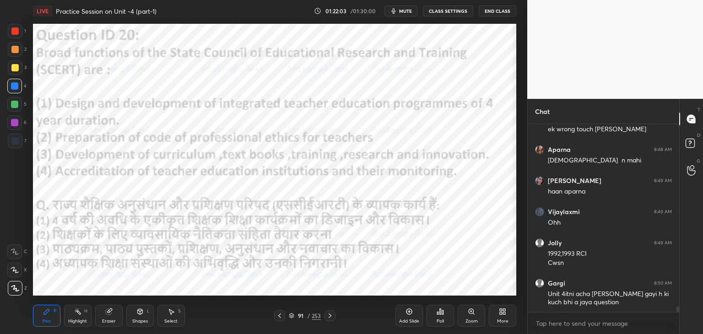
drag, startPoint x: 14, startPoint y: 123, endPoint x: 16, endPoint y: 134, distance: 11.2
click at [15, 123] on div at bounding box center [14, 122] width 7 height 7
click at [16, 143] on div at bounding box center [14, 140] width 7 height 7
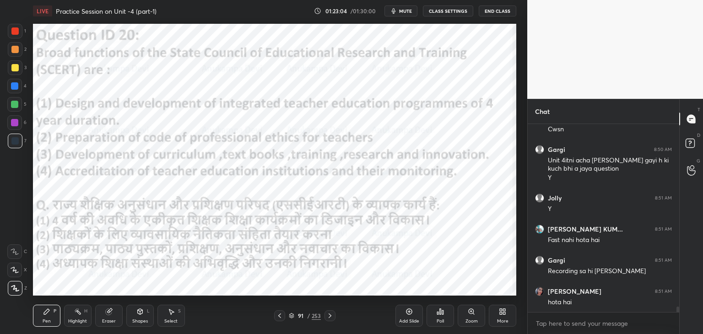
scroll to position [6303, 0]
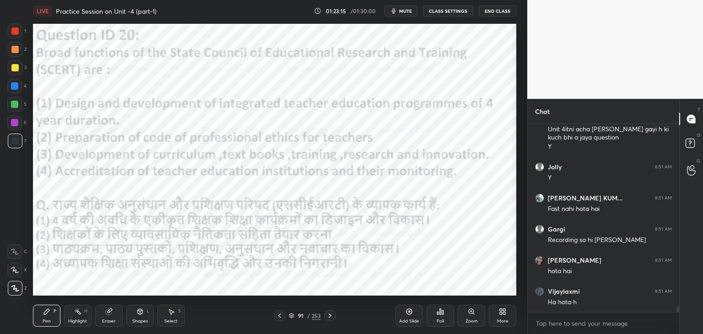
drag, startPoint x: 278, startPoint y: 318, endPoint x: 277, endPoint y: 299, distance: 19.2
click at [278, 317] on icon at bounding box center [279, 315] width 7 height 7
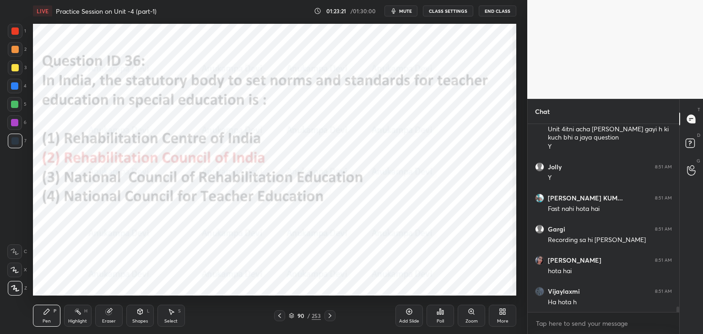
drag, startPoint x: 331, startPoint y: 316, endPoint x: 325, endPoint y: 314, distance: 6.7
click at [331, 316] on icon at bounding box center [329, 315] width 7 height 7
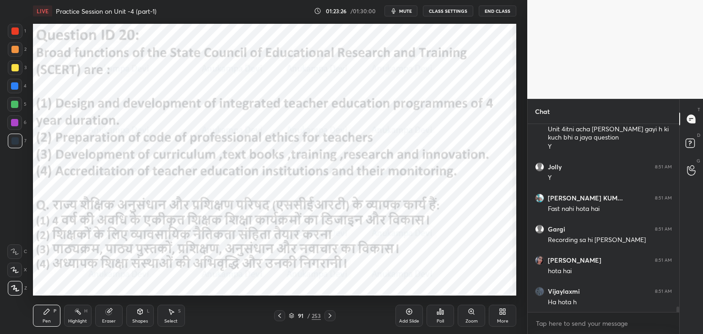
click at [14, 88] on div at bounding box center [14, 85] width 7 height 7
click at [442, 318] on div "Poll" at bounding box center [440, 316] width 27 height 22
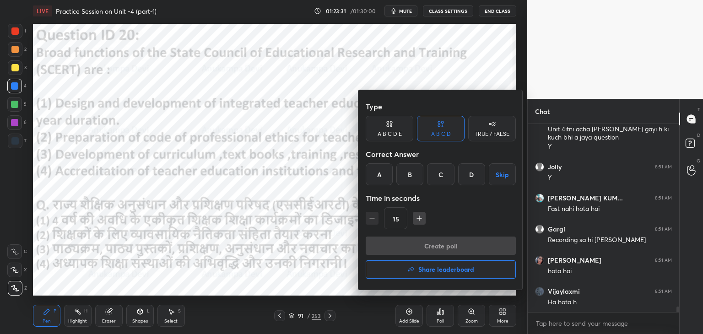
click at [437, 176] on div "C" at bounding box center [440, 174] width 27 height 22
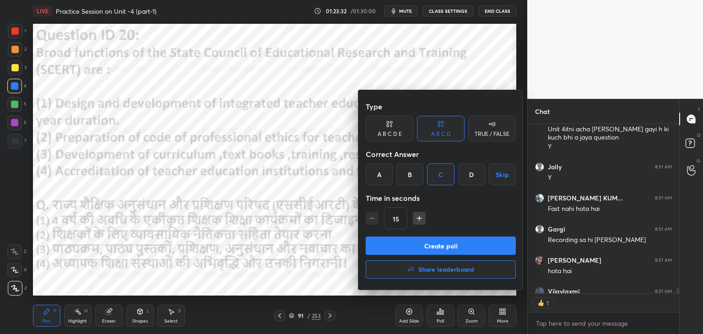
scroll to position [3, 3]
click at [457, 249] on button "Create poll" at bounding box center [441, 246] width 150 height 18
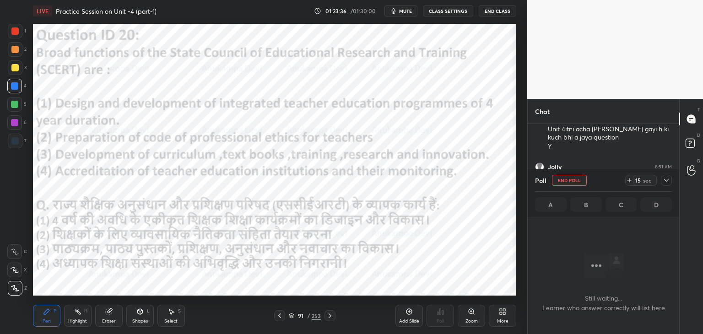
scroll to position [161, 149]
click at [408, 13] on span "mute" at bounding box center [405, 11] width 13 height 6
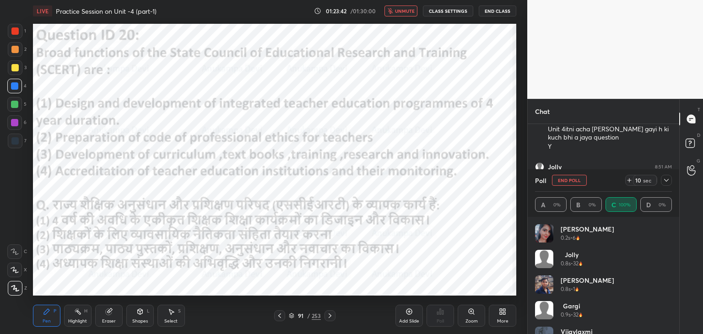
scroll to position [6350, 0]
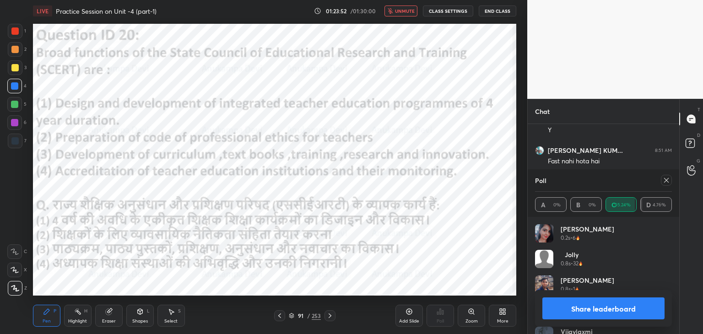
click at [409, 11] on span "unmute" at bounding box center [405, 11] width 20 height 6
drag, startPoint x: 671, startPoint y: 180, endPoint x: 657, endPoint y: 175, distance: 15.1
click at [671, 179] on div at bounding box center [666, 180] width 11 height 11
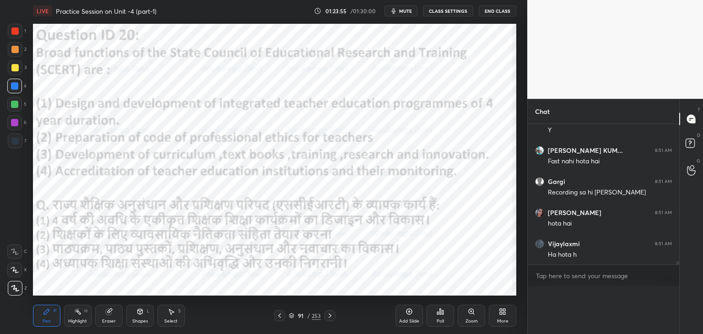
scroll to position [3, 3]
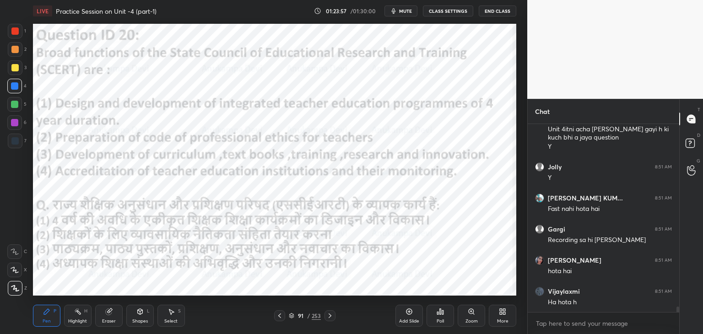
click at [329, 316] on icon at bounding box center [329, 315] width 7 height 7
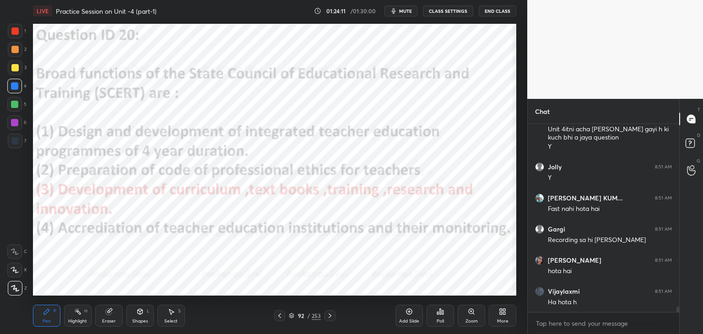
click at [331, 319] on icon at bounding box center [329, 315] width 7 height 7
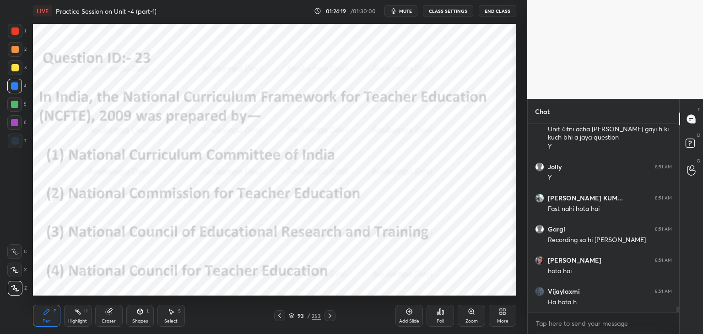
click at [440, 319] on div "Poll" at bounding box center [440, 321] width 7 height 5
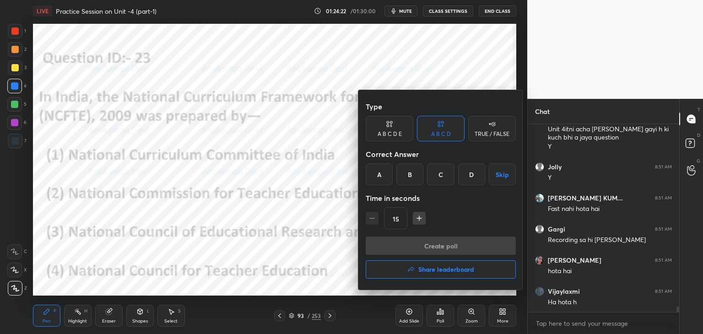
click at [469, 176] on div "D" at bounding box center [471, 174] width 27 height 22
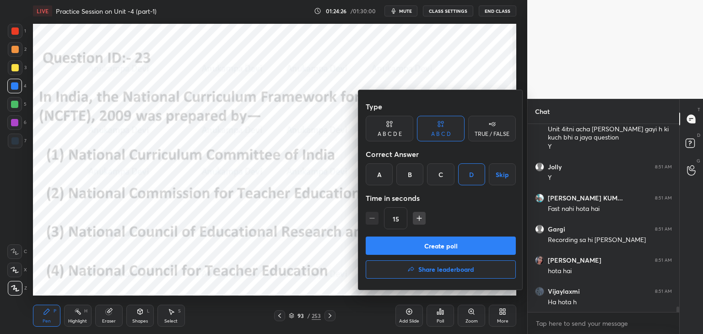
click at [456, 247] on button "Create poll" at bounding box center [441, 246] width 150 height 18
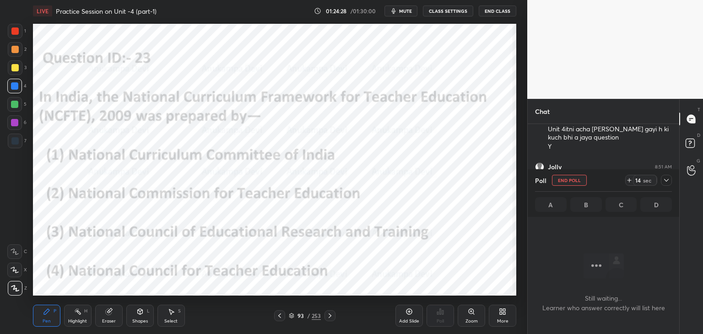
click at [406, 11] on span "mute" at bounding box center [405, 11] width 13 height 6
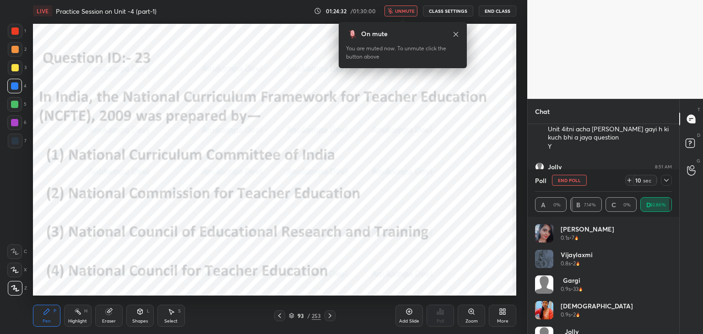
click at [456, 37] on icon at bounding box center [455, 34] width 7 height 7
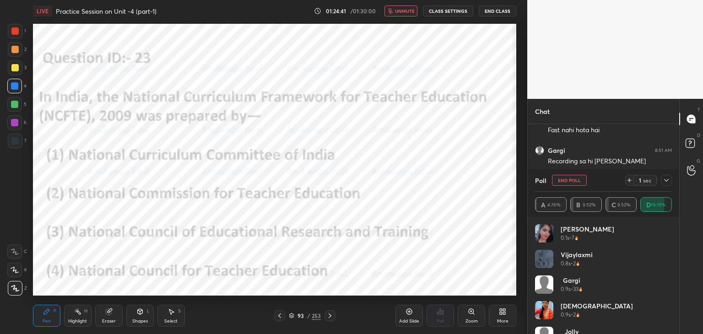
scroll to position [6391, 0]
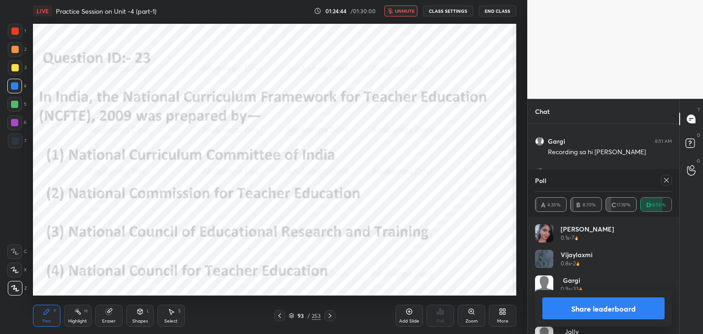
click at [409, 11] on span "unmute" at bounding box center [405, 11] width 20 height 6
drag, startPoint x: 669, startPoint y: 178, endPoint x: 560, endPoint y: 177, distance: 108.5
click at [668, 178] on icon at bounding box center [666, 180] width 7 height 7
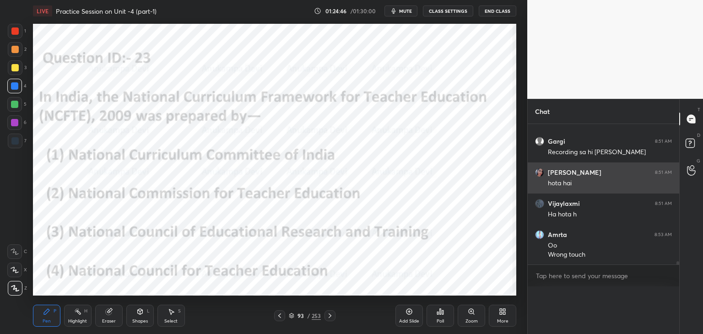
scroll to position [149, 149]
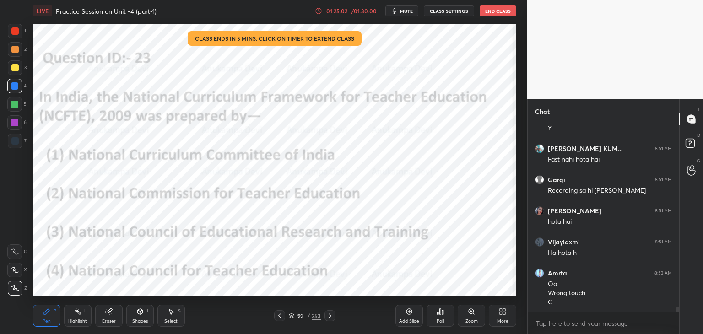
click at [331, 318] on icon at bounding box center [329, 315] width 7 height 7
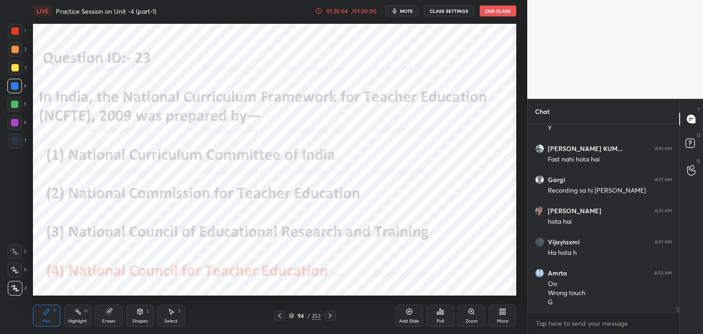
click at [331, 316] on icon at bounding box center [330, 316] width 3 height 5
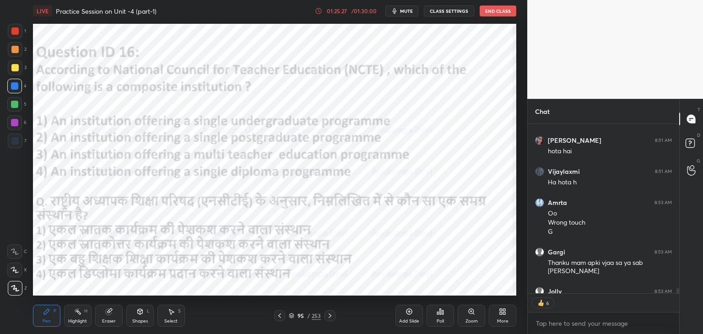
click at [16, 110] on div at bounding box center [14, 104] width 15 height 15
click at [438, 319] on div "Poll" at bounding box center [440, 321] width 7 height 5
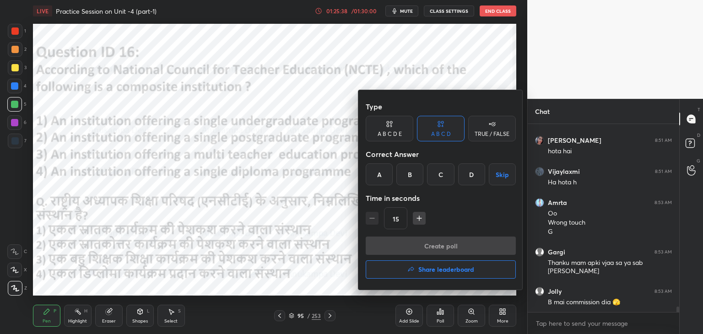
click at [438, 178] on div "C" at bounding box center [440, 174] width 27 height 22
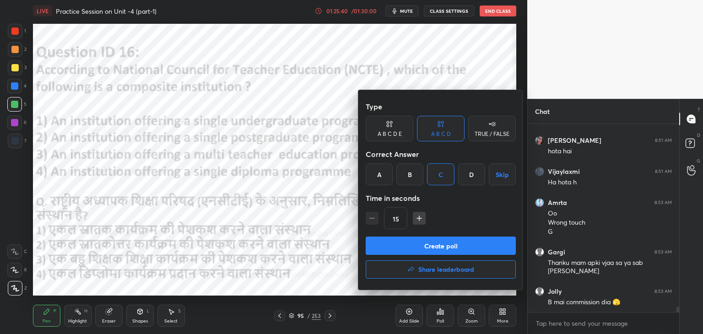
click at [446, 251] on button "Create poll" at bounding box center [441, 246] width 150 height 18
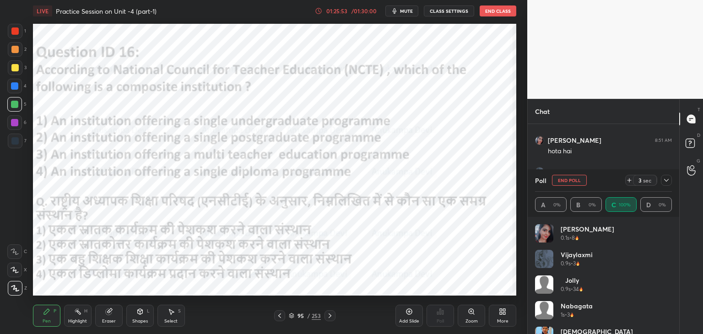
click at [406, 11] on span "mute" at bounding box center [406, 11] width 13 height 6
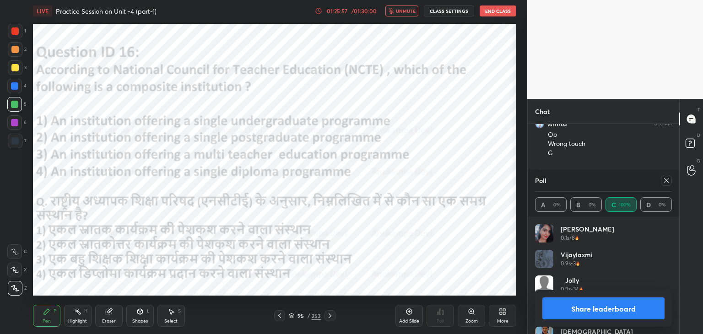
click at [403, 11] on span "unmute" at bounding box center [406, 11] width 20 height 6
click at [330, 320] on div at bounding box center [330, 315] width 11 height 11
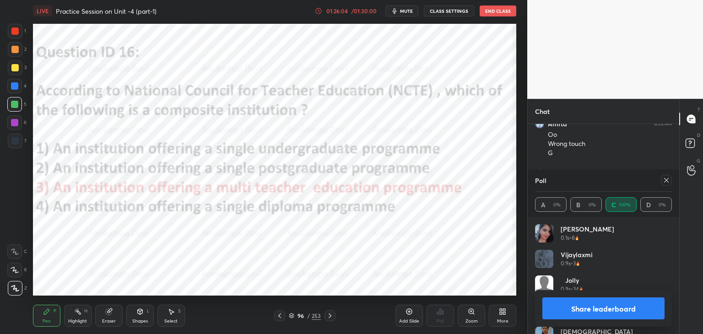
drag, startPoint x: 329, startPoint y: 317, endPoint x: 335, endPoint y: 296, distance: 21.8
click at [329, 317] on icon at bounding box center [329, 315] width 7 height 7
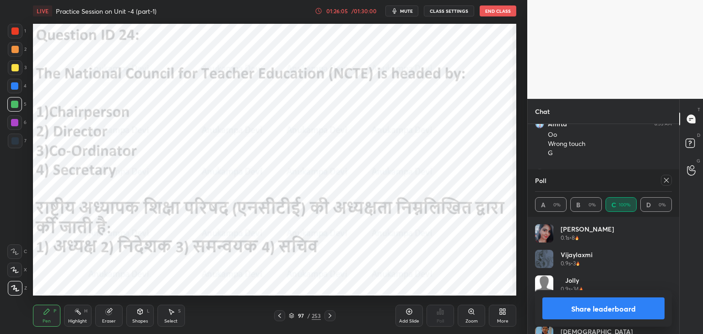
drag, startPoint x: 668, startPoint y: 181, endPoint x: 651, endPoint y: 180, distance: 17.4
click at [667, 181] on icon at bounding box center [666, 180] width 7 height 7
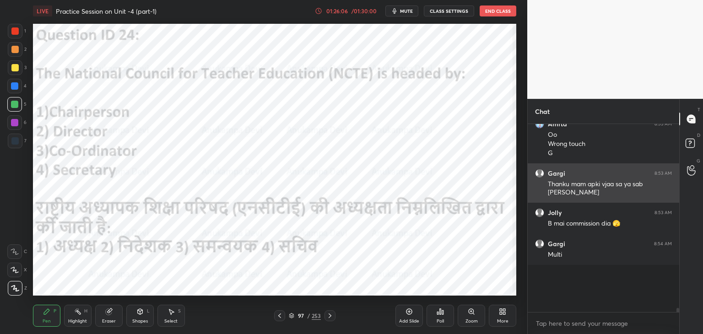
scroll to position [3, 3]
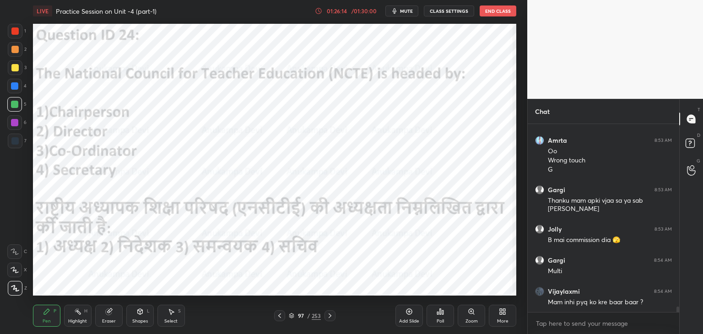
click at [291, 317] on icon at bounding box center [291, 315] width 5 height 5
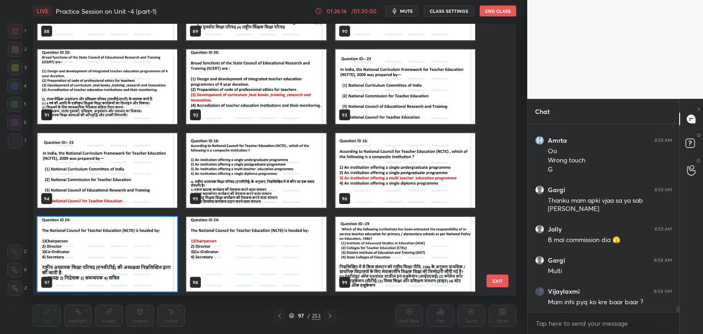
click at [161, 279] on img "grid" at bounding box center [108, 254] width 140 height 75
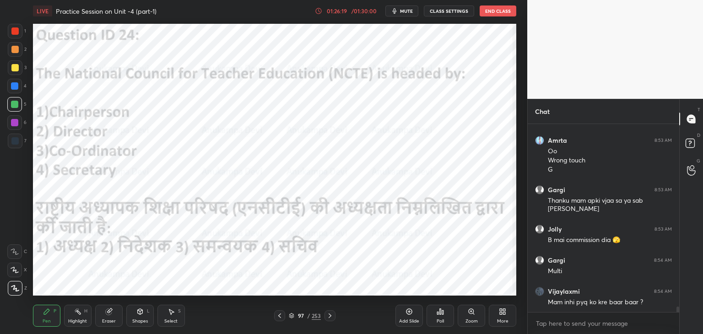
click at [293, 315] on icon at bounding box center [291, 315] width 5 height 5
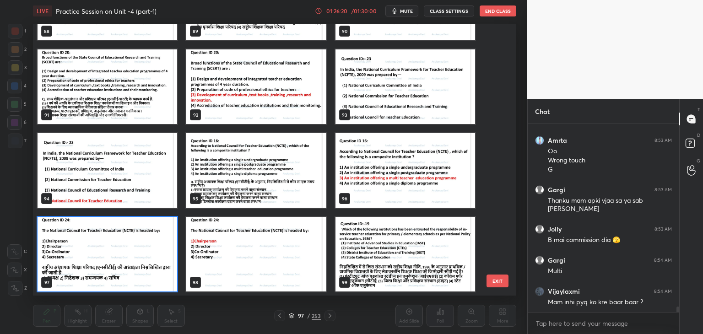
click at [135, 275] on img "grid" at bounding box center [108, 254] width 140 height 75
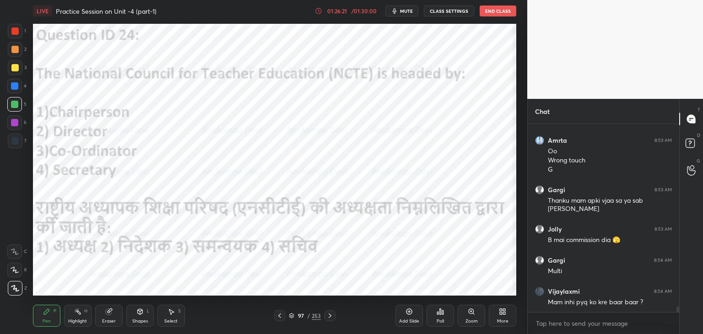
click at [441, 319] on div "Poll" at bounding box center [440, 321] width 7 height 5
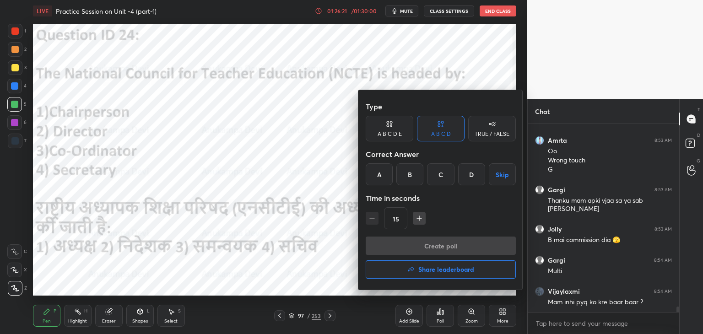
click at [379, 179] on div "A" at bounding box center [379, 174] width 27 height 22
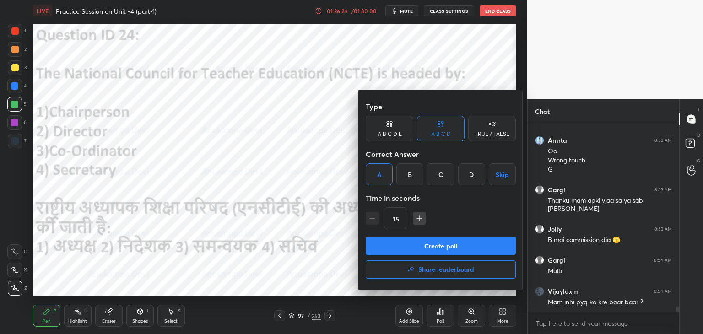
click at [424, 248] on button "Create poll" at bounding box center [441, 246] width 150 height 18
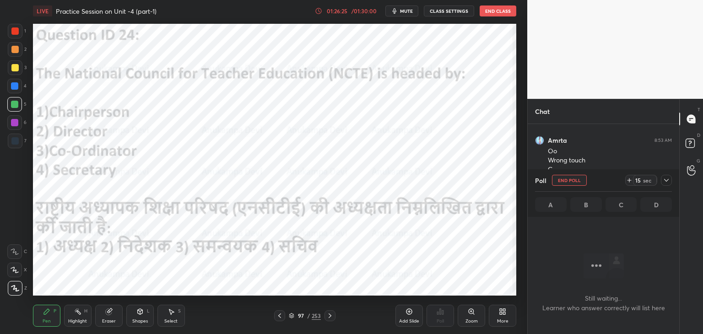
click at [667, 180] on icon at bounding box center [666, 180] width 5 height 3
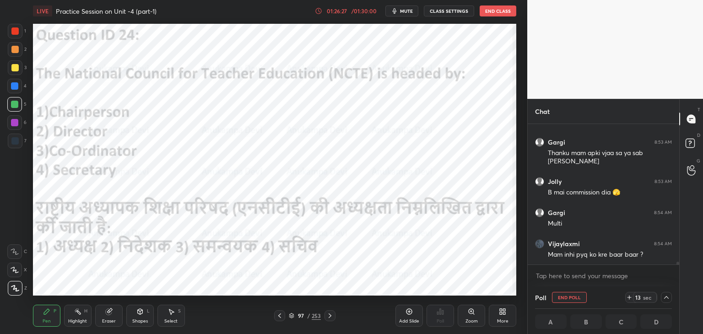
drag, startPoint x: 678, startPoint y: 262, endPoint x: 679, endPoint y: 280, distance: 17.9
click at [679, 273] on div "[PERSON_NAME] 8:51 AM Ha hota h Amrta 8:53 AM Oo Wrong touch G [PERSON_NAME] 8:…" at bounding box center [604, 205] width 152 height 163
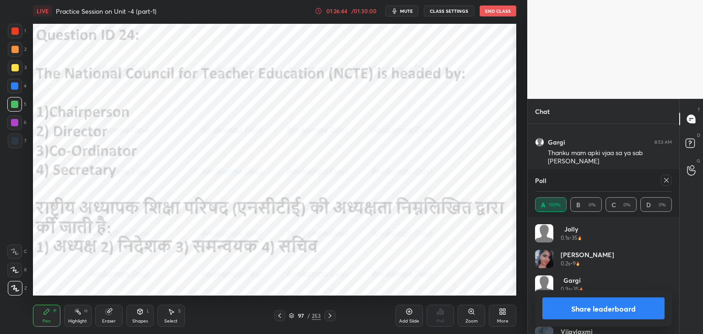
drag, startPoint x: 668, startPoint y: 180, endPoint x: 523, endPoint y: 188, distance: 145.8
click at [668, 180] on icon at bounding box center [666, 180] width 7 height 7
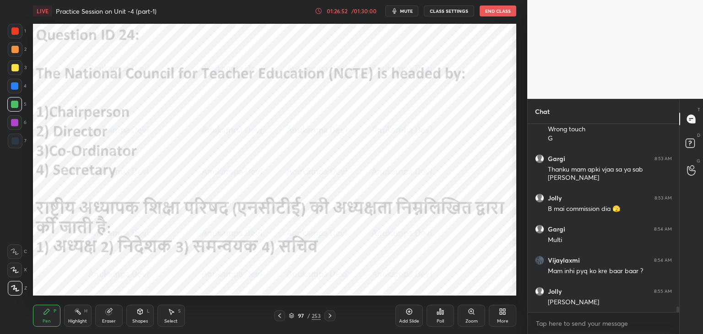
click at [329, 316] on icon at bounding box center [329, 315] width 7 height 7
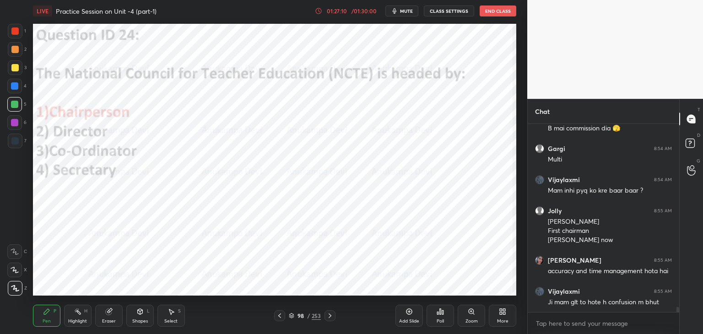
click at [330, 317] on icon at bounding box center [330, 316] width 3 height 5
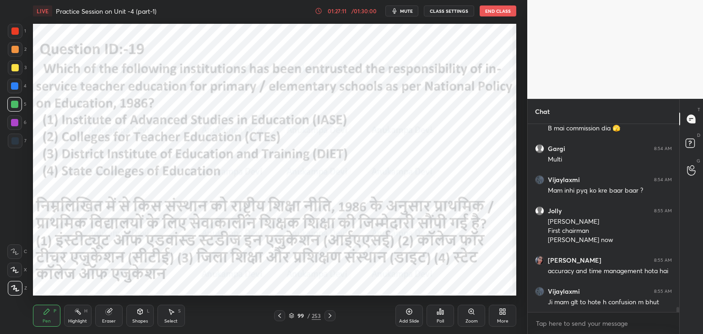
click at [409, 14] on button "mute" at bounding box center [401, 10] width 33 height 11
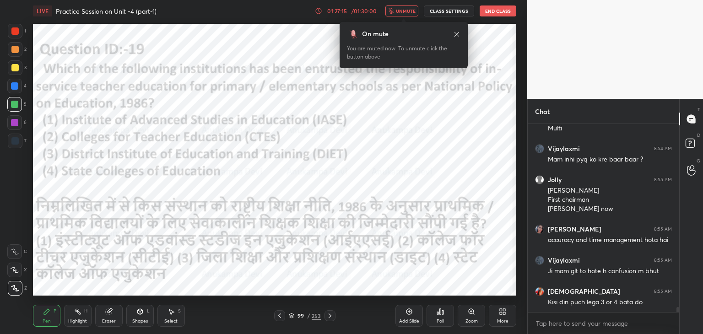
click at [408, 7] on button "unmute" at bounding box center [401, 10] width 33 height 11
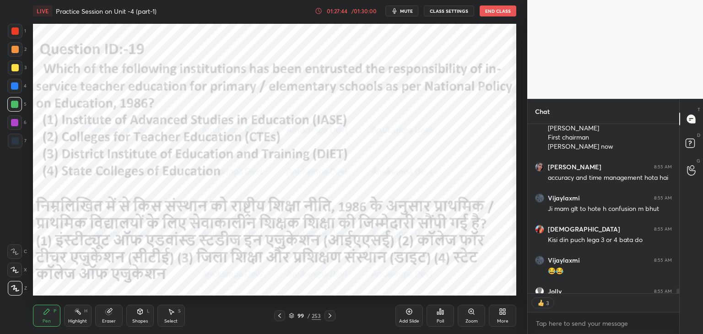
scroll to position [6709, 0]
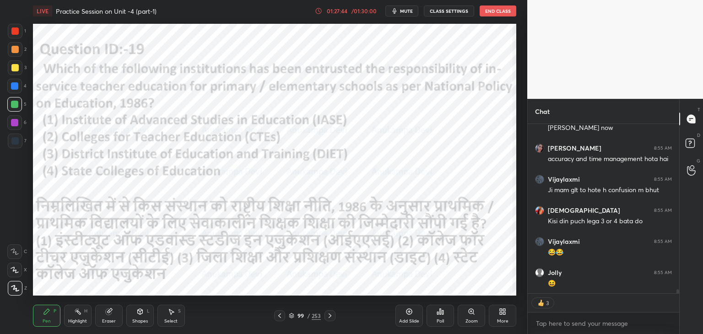
drag, startPoint x: 677, startPoint y: 290, endPoint x: 677, endPoint y: 298, distance: 8.3
click at [677, 298] on div "[PERSON_NAME] 8:54 AM Mam inhi pyq ko kre baar baar ? Jolly 8:55 AM [PERSON_NAM…" at bounding box center [604, 229] width 152 height 210
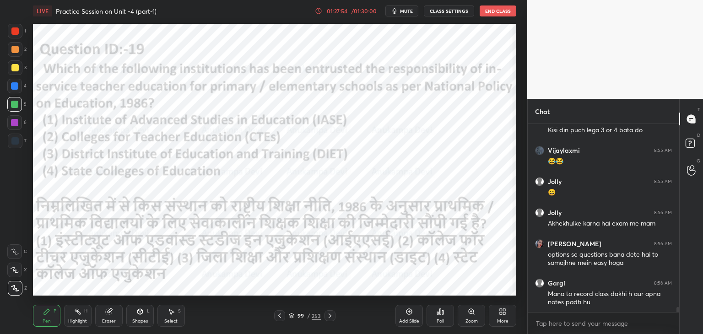
scroll to position [3, 3]
click at [439, 317] on div "Poll" at bounding box center [440, 316] width 27 height 22
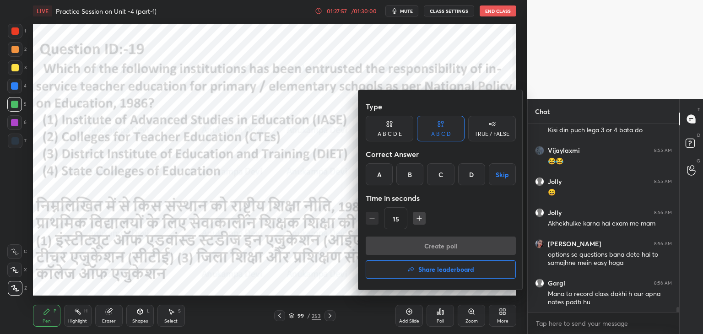
click at [441, 173] on div "C" at bounding box center [440, 174] width 27 height 22
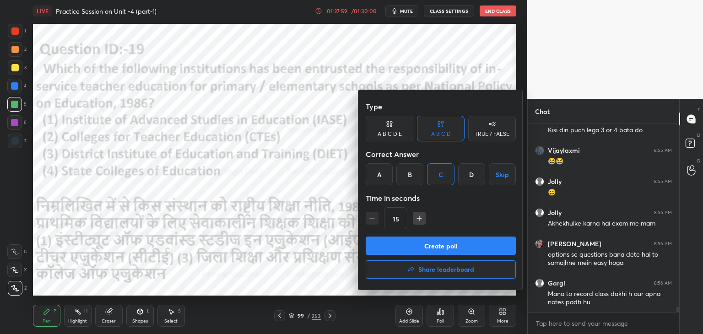
drag, startPoint x: 454, startPoint y: 251, endPoint x: 449, endPoint y: 240, distance: 12.3
click at [454, 252] on button "Create poll" at bounding box center [441, 246] width 150 height 18
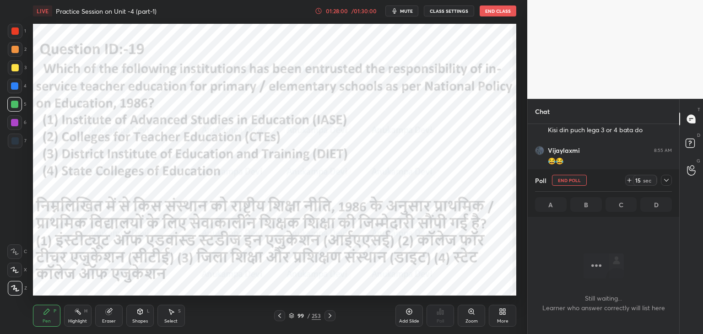
scroll to position [160, 149]
click at [668, 181] on icon at bounding box center [666, 180] width 7 height 7
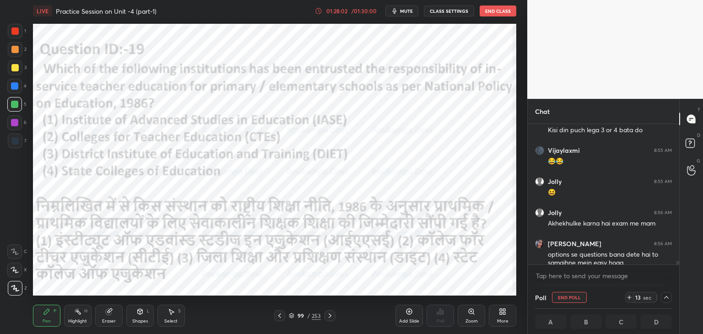
scroll to position [0, 3]
drag, startPoint x: 677, startPoint y: 260, endPoint x: 677, endPoint y: 269, distance: 9.2
click at [677, 268] on div "[PERSON_NAME] 8:55 AM Ji mam glt to hote h confusion m bhut krishnavi 8:55 AM K…" at bounding box center [604, 205] width 152 height 163
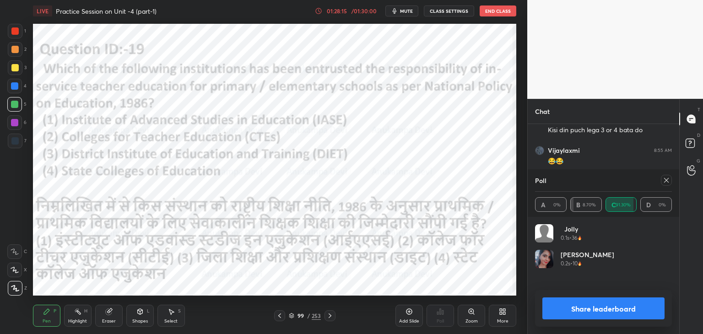
scroll to position [107, 134]
click at [668, 180] on icon at bounding box center [666, 180] width 7 height 7
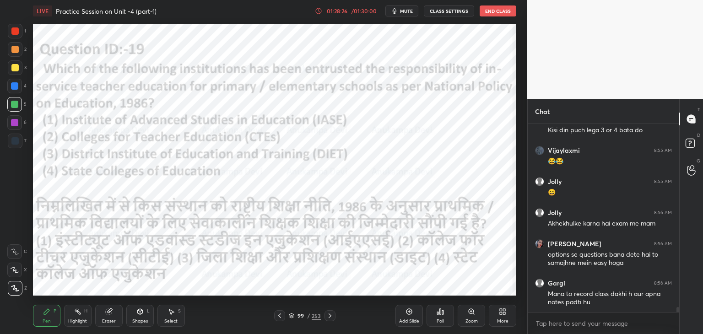
click at [329, 316] on icon at bounding box center [329, 315] width 7 height 7
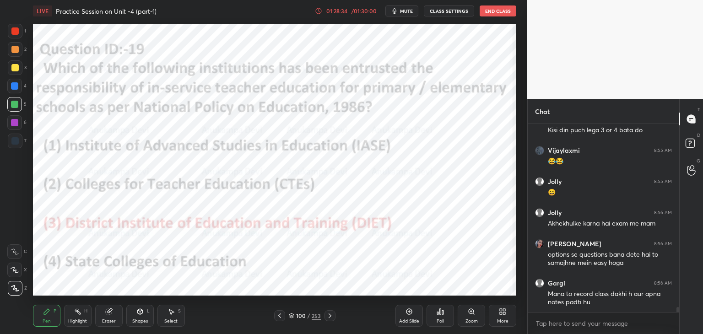
drag, startPoint x: 291, startPoint y: 318, endPoint x: 285, endPoint y: 312, distance: 8.4
click at [290, 317] on icon at bounding box center [291, 317] width 5 height 1
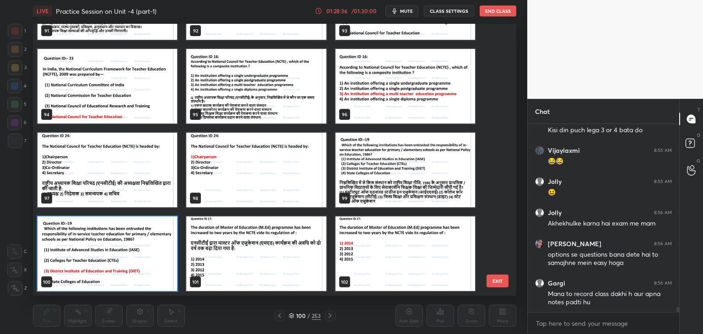
click at [277, 256] on img "grid" at bounding box center [256, 254] width 140 height 75
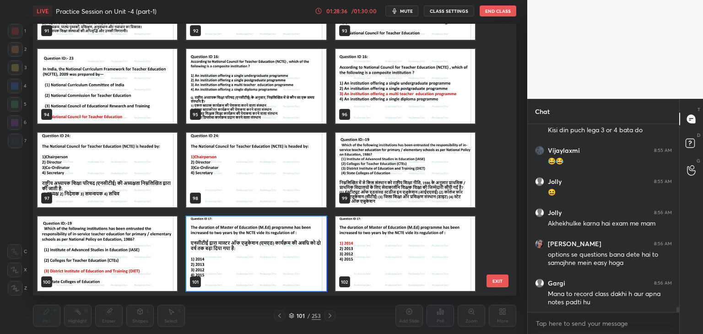
click at [277, 255] on img "grid" at bounding box center [256, 254] width 140 height 75
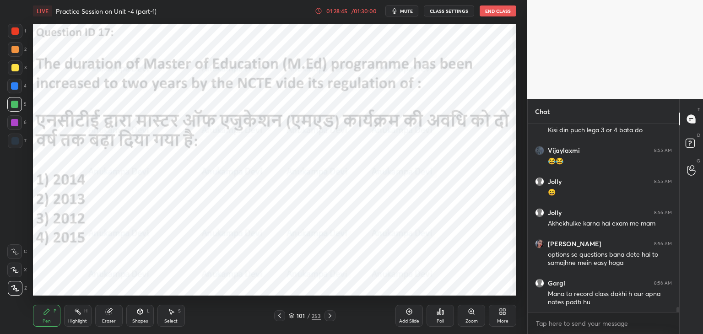
click at [441, 319] on div "Poll" at bounding box center [440, 321] width 7 height 5
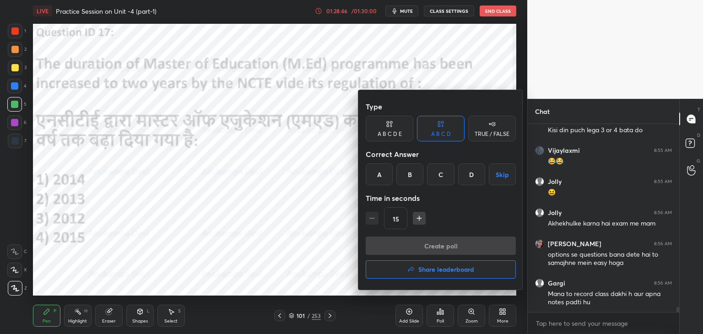
drag, startPoint x: 378, startPoint y: 176, endPoint x: 374, endPoint y: 172, distance: 4.9
click at [379, 176] on div "A" at bounding box center [379, 174] width 27 height 22
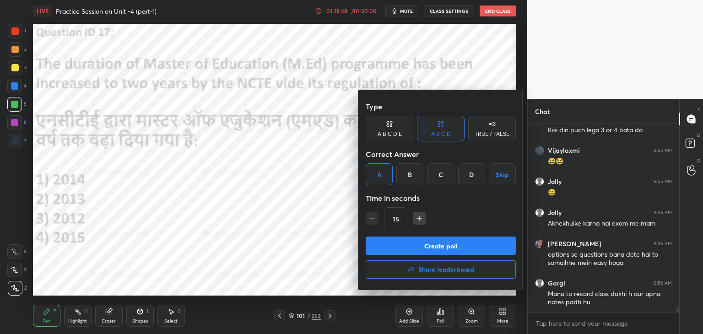
click at [459, 251] on button "Create poll" at bounding box center [441, 246] width 150 height 18
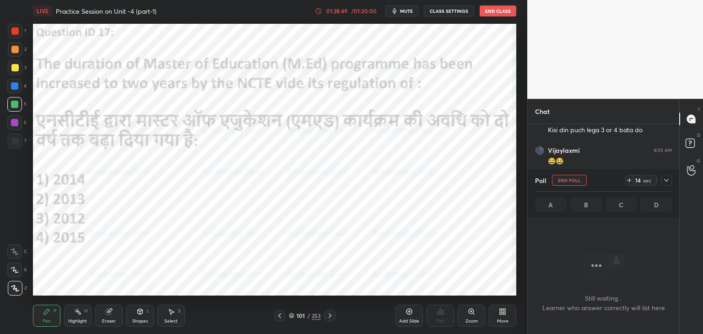
click at [668, 182] on icon at bounding box center [666, 180] width 7 height 7
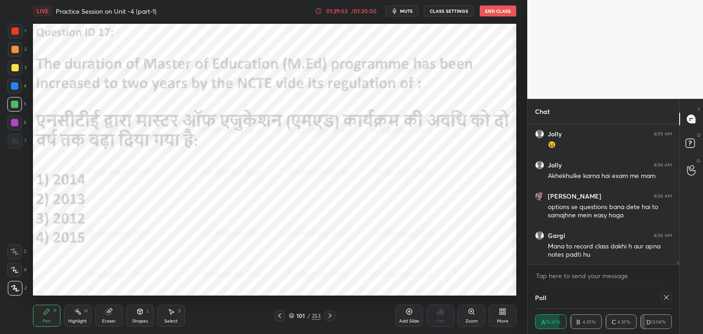
scroll to position [54, 134]
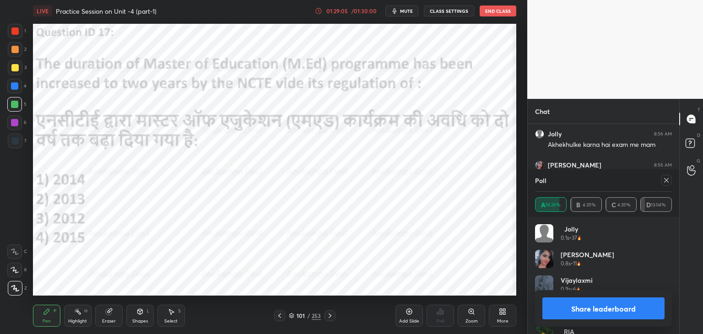
drag, startPoint x: 668, startPoint y: 180, endPoint x: 656, endPoint y: 178, distance: 11.7
click at [668, 180] on icon at bounding box center [666, 180] width 7 height 7
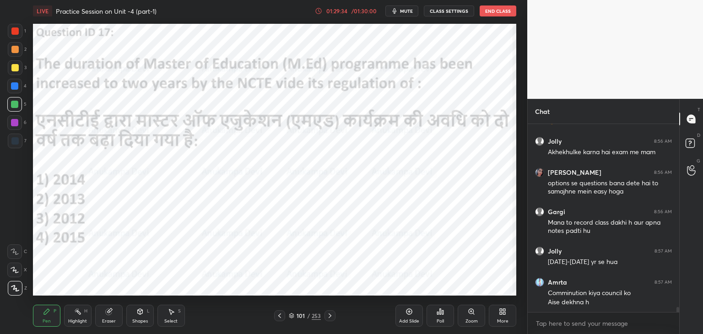
drag, startPoint x: 330, startPoint y: 317, endPoint x: 302, endPoint y: 320, distance: 27.7
click at [330, 317] on icon at bounding box center [329, 315] width 7 height 7
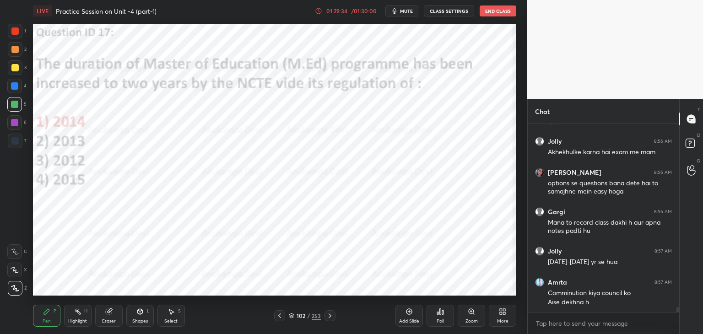
click at [291, 316] on icon at bounding box center [291, 315] width 5 height 5
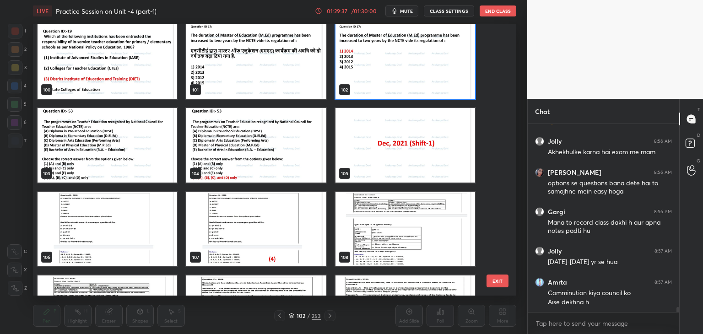
click at [136, 168] on img "grid" at bounding box center [108, 145] width 140 height 75
click at [136, 169] on img "grid" at bounding box center [108, 145] width 140 height 75
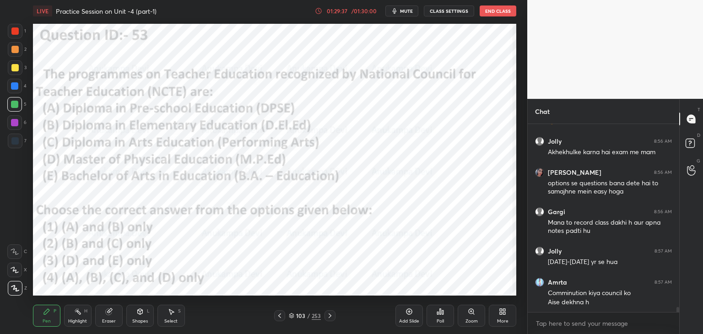
click at [137, 168] on img "grid" at bounding box center [108, 145] width 140 height 75
click at [407, 9] on span "mute" at bounding box center [406, 11] width 13 height 6
click at [407, 12] on span "unmute" at bounding box center [406, 11] width 20 height 6
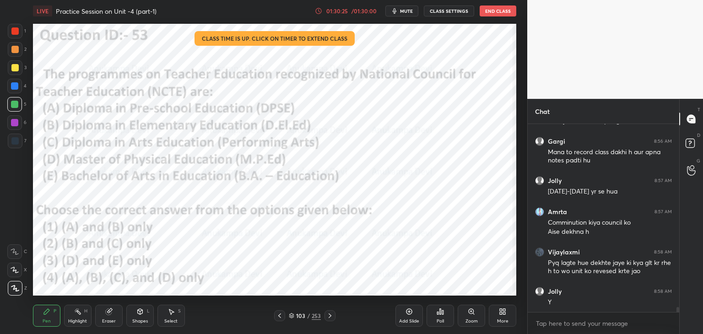
scroll to position [6973, 0]
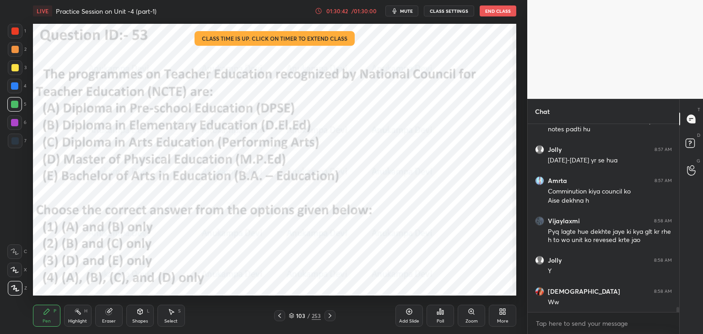
click at [291, 318] on icon at bounding box center [291, 317] width 5 height 1
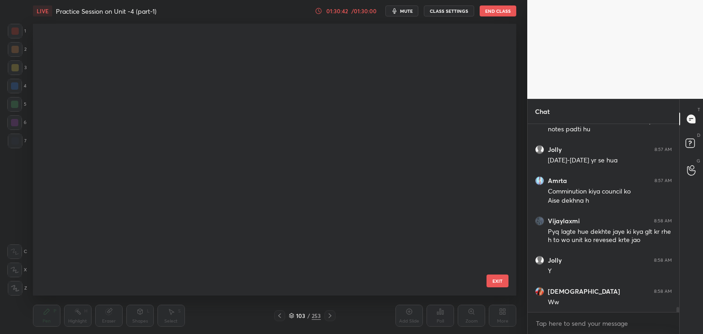
scroll to position [269, 479]
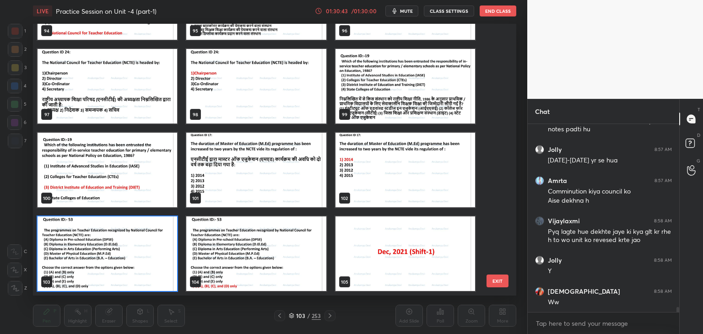
click at [161, 271] on img "grid" at bounding box center [108, 254] width 140 height 75
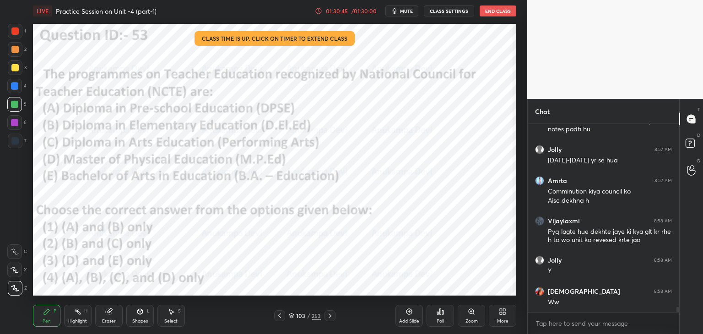
click at [441, 317] on div "Poll" at bounding box center [440, 316] width 27 height 22
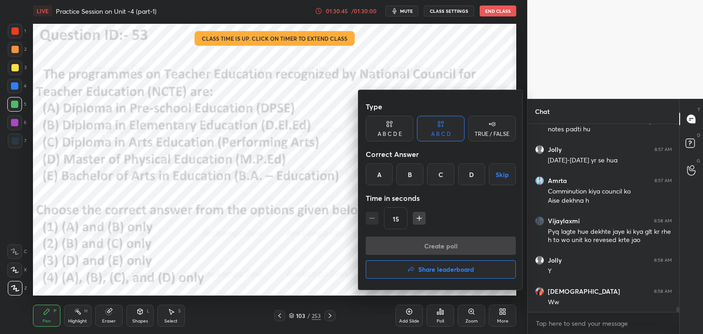
click at [468, 177] on div "D" at bounding box center [471, 174] width 27 height 22
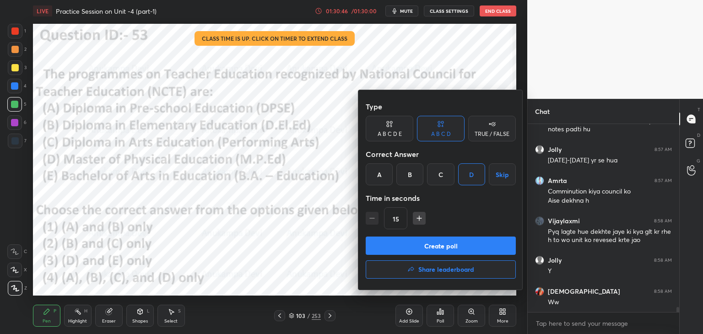
click at [470, 248] on button "Create poll" at bounding box center [441, 246] width 150 height 18
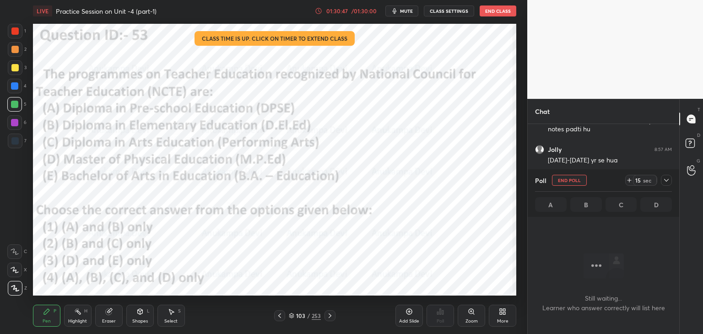
scroll to position [3, 3]
click at [629, 180] on icon at bounding box center [630, 180] width 4 height 0
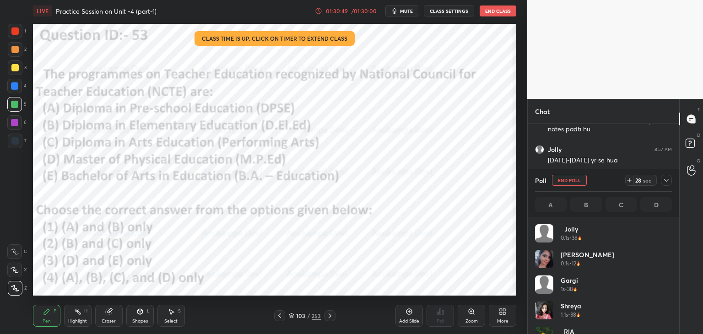
scroll to position [107, 134]
click at [407, 11] on span "mute" at bounding box center [406, 11] width 13 height 6
click at [668, 178] on icon at bounding box center [666, 180] width 7 height 7
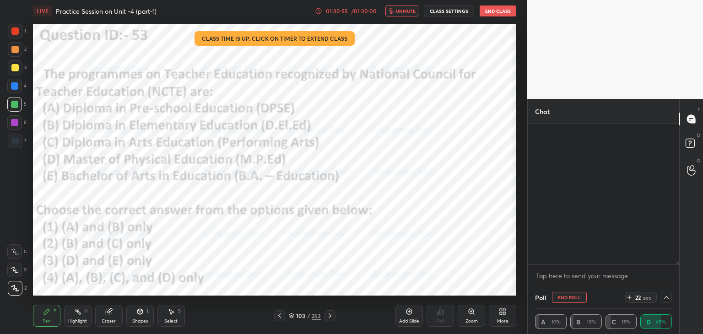
scroll to position [0, 0]
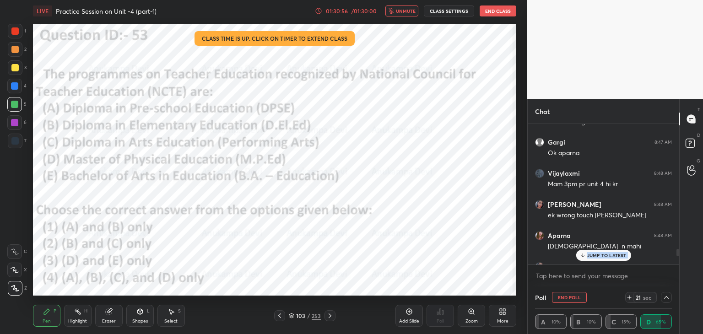
drag, startPoint x: 584, startPoint y: 256, endPoint x: 580, endPoint y: 252, distance: 5.5
click at [584, 256] on icon at bounding box center [582, 256] width 3 height 1
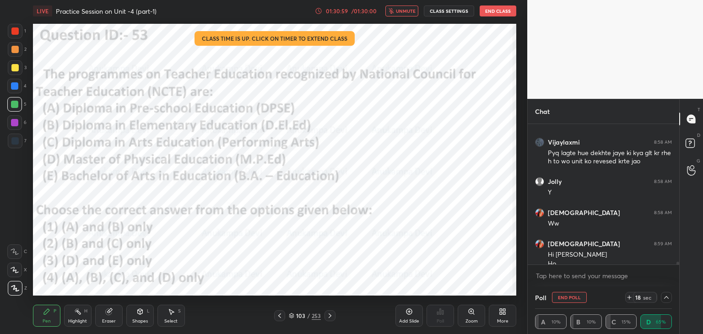
scroll to position [7678, 0]
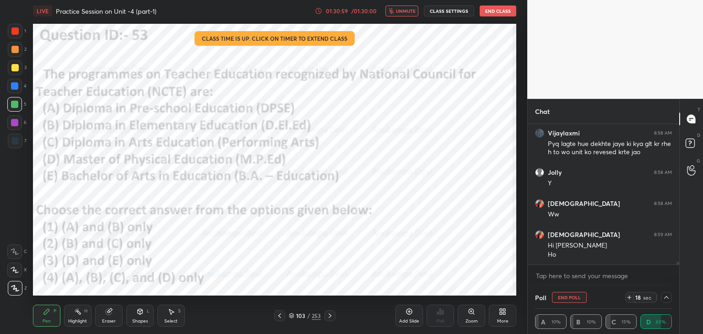
click at [667, 298] on icon at bounding box center [666, 297] width 7 height 7
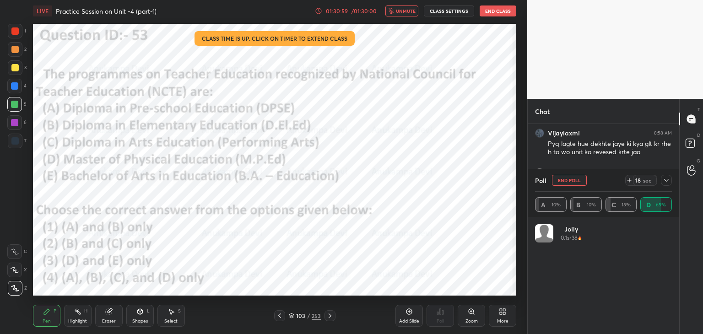
scroll to position [107, 134]
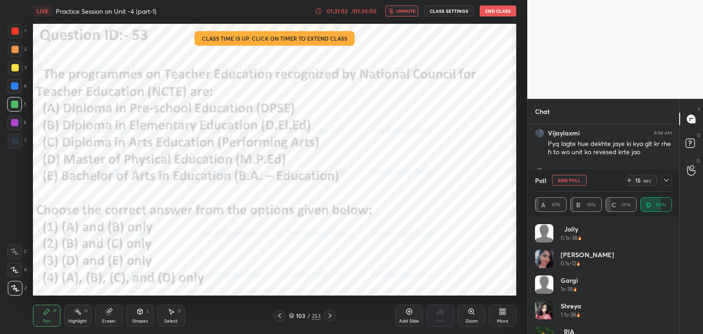
click at [406, 11] on span "unmute" at bounding box center [406, 11] width 20 height 6
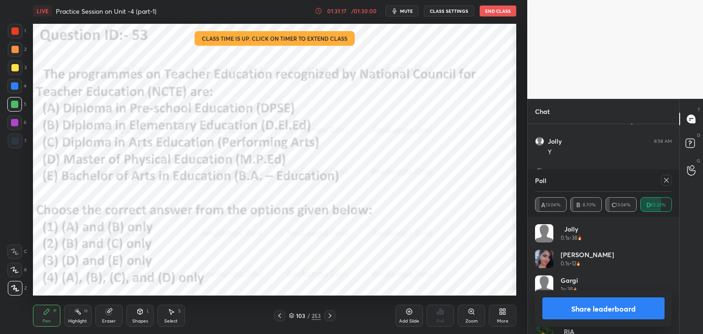
drag, startPoint x: 668, startPoint y: 181, endPoint x: 657, endPoint y: 181, distance: 11.0
click at [668, 180] on icon at bounding box center [666, 180] width 7 height 7
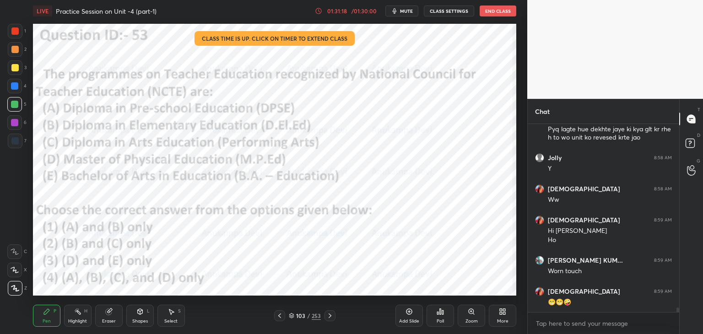
click at [333, 316] on icon at bounding box center [329, 315] width 7 height 7
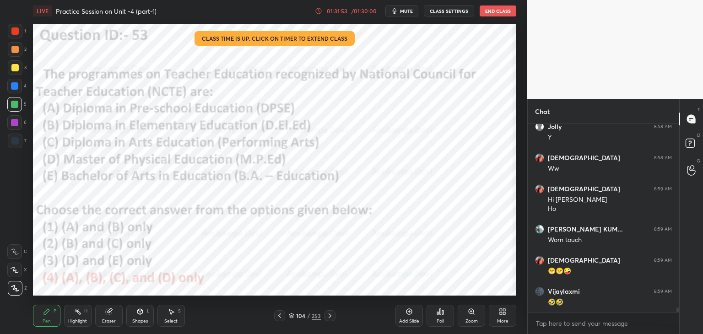
drag, startPoint x: 329, startPoint y: 317, endPoint x: 308, endPoint y: 319, distance: 21.1
click at [328, 317] on icon at bounding box center [329, 315] width 7 height 7
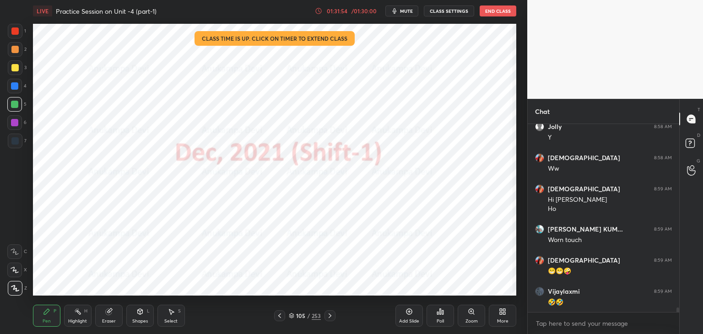
click at [279, 319] on icon at bounding box center [279, 315] width 7 height 7
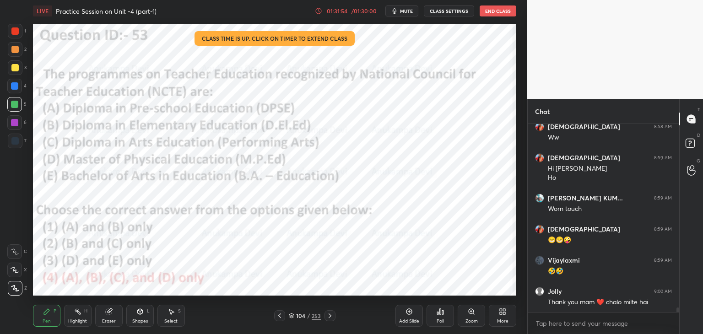
click at [291, 317] on icon at bounding box center [291, 316] width 5 height 1
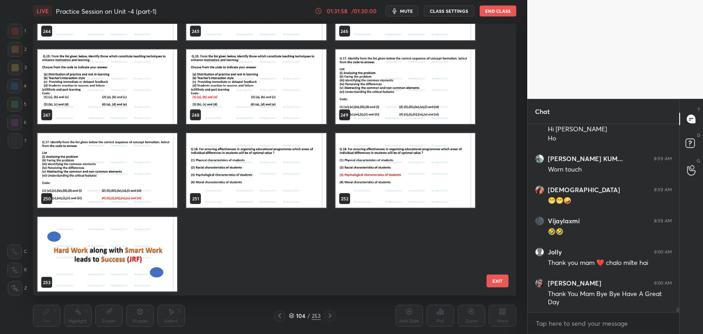
click at [123, 252] on img "grid" at bounding box center [108, 254] width 140 height 75
click at [124, 252] on img "grid" at bounding box center [108, 254] width 140 height 75
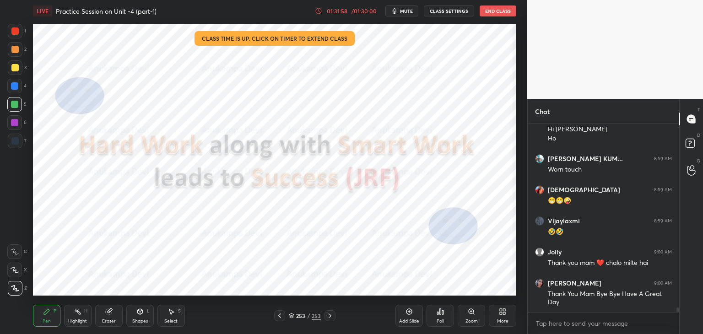
click at [124, 252] on img "grid" at bounding box center [108, 254] width 140 height 75
click at [441, 319] on div "Poll" at bounding box center [440, 321] width 7 height 5
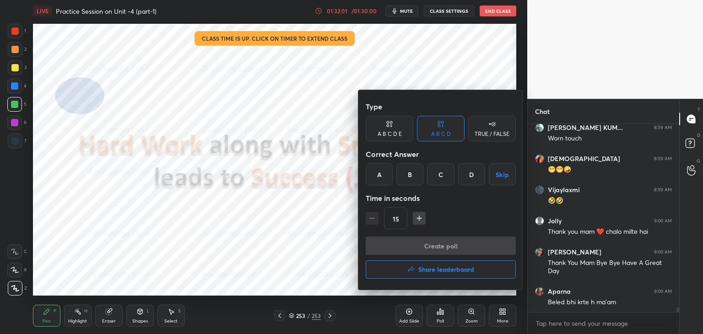
click at [457, 272] on h4 "Share leaderboard" at bounding box center [446, 269] width 56 height 6
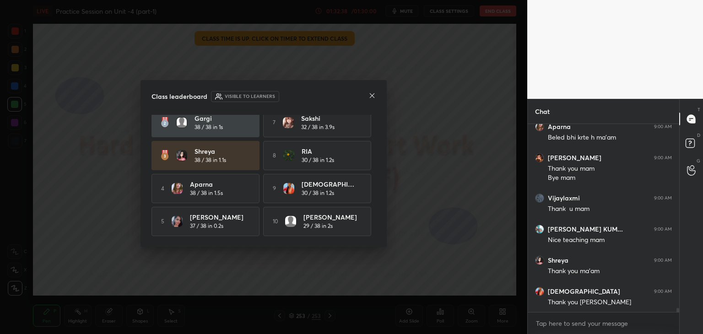
scroll to position [8021, 0]
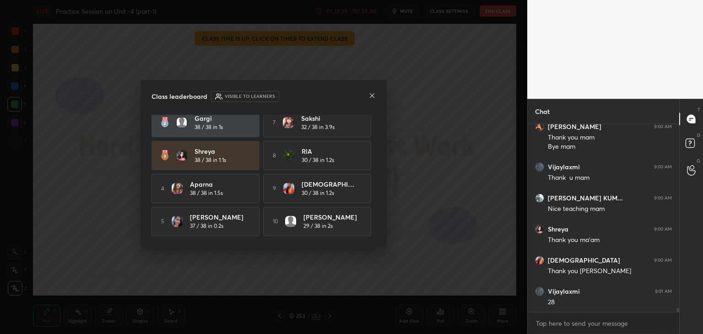
click at [371, 97] on icon at bounding box center [372, 95] width 5 height 5
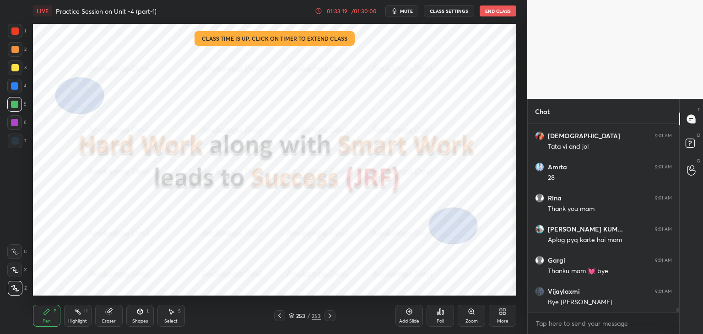
scroll to position [8301, 0]
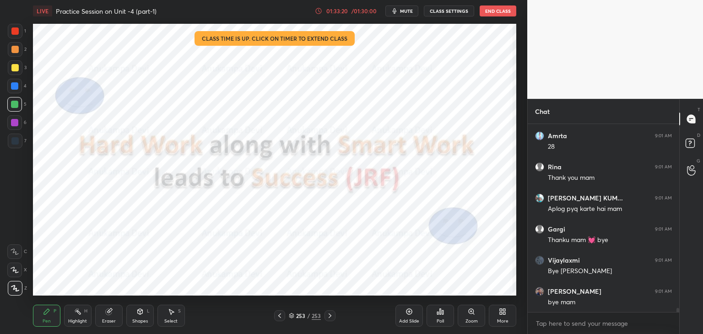
click at [493, 8] on button "End Class" at bounding box center [498, 10] width 37 height 11
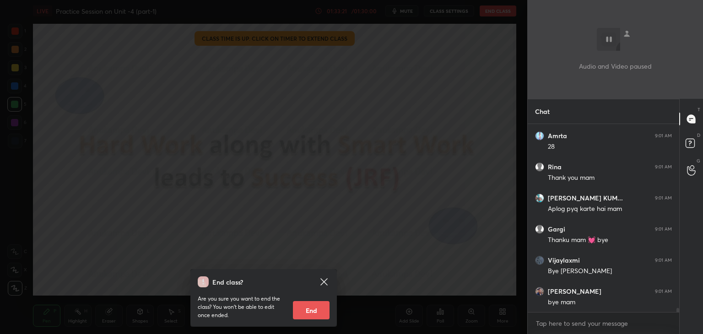
click at [318, 312] on button "End" at bounding box center [311, 310] width 37 height 18
type textarea "x"
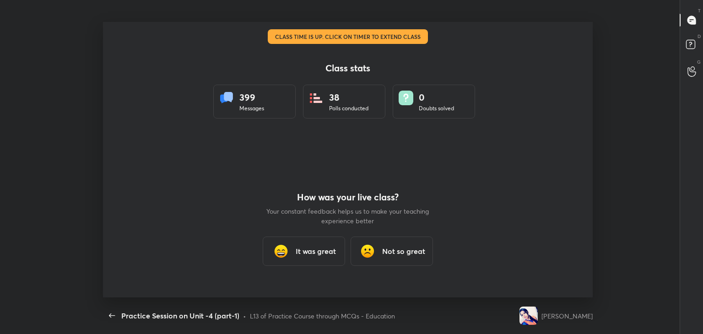
scroll to position [45502, 45082]
drag, startPoint x: 328, startPoint y: 254, endPoint x: 336, endPoint y: 245, distance: 11.3
click at [328, 255] on h3 "It was great" at bounding box center [316, 251] width 40 height 11
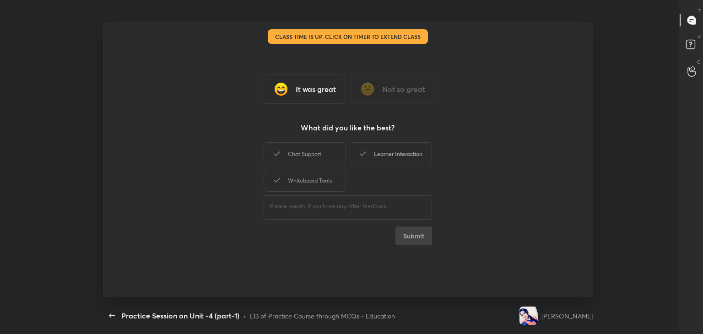
click at [400, 152] on div "Learner Interaction" at bounding box center [391, 153] width 82 height 23
click at [421, 239] on button "Submit" at bounding box center [414, 236] width 37 height 18
